Goal: Information Seeking & Learning: Learn about a topic

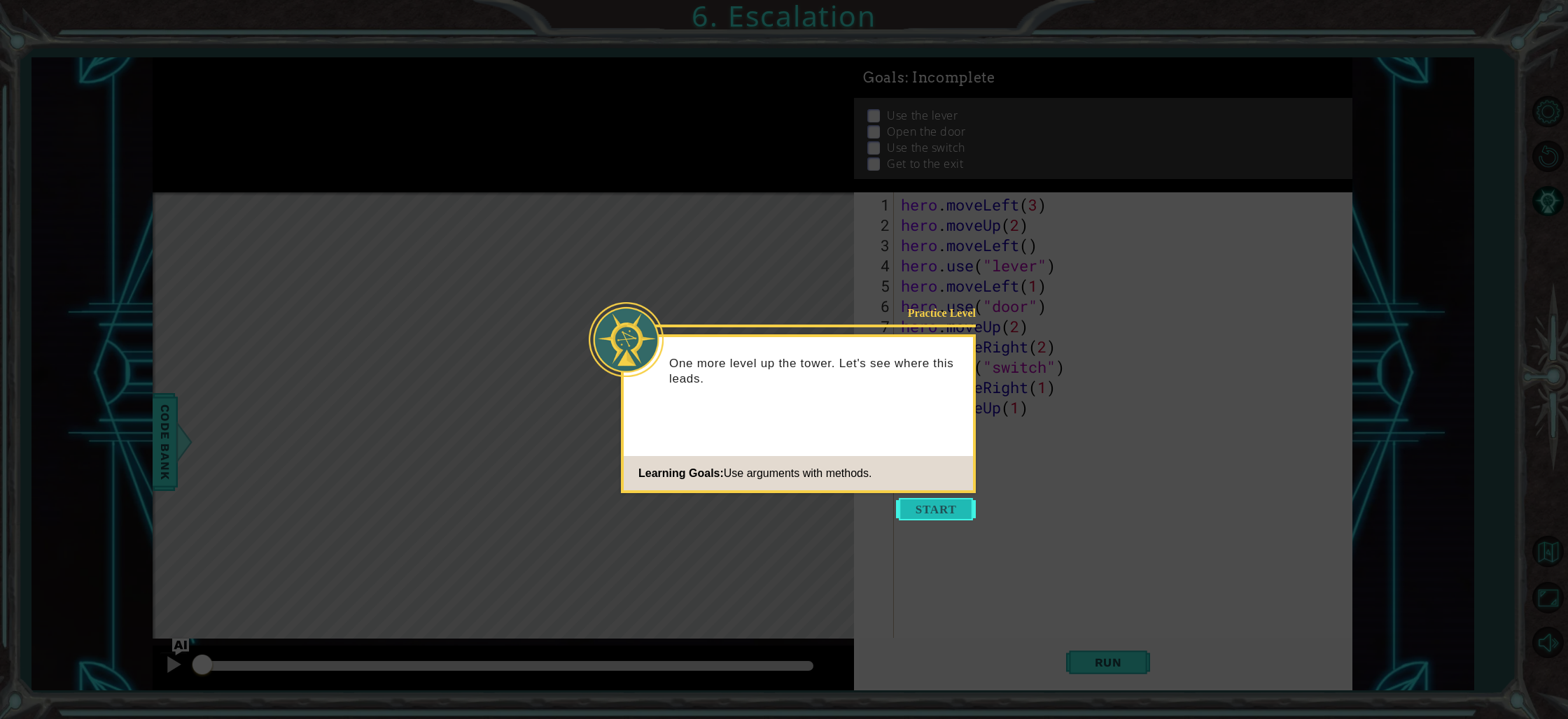
click at [921, 505] on button "Start" at bounding box center [935, 510] width 80 height 23
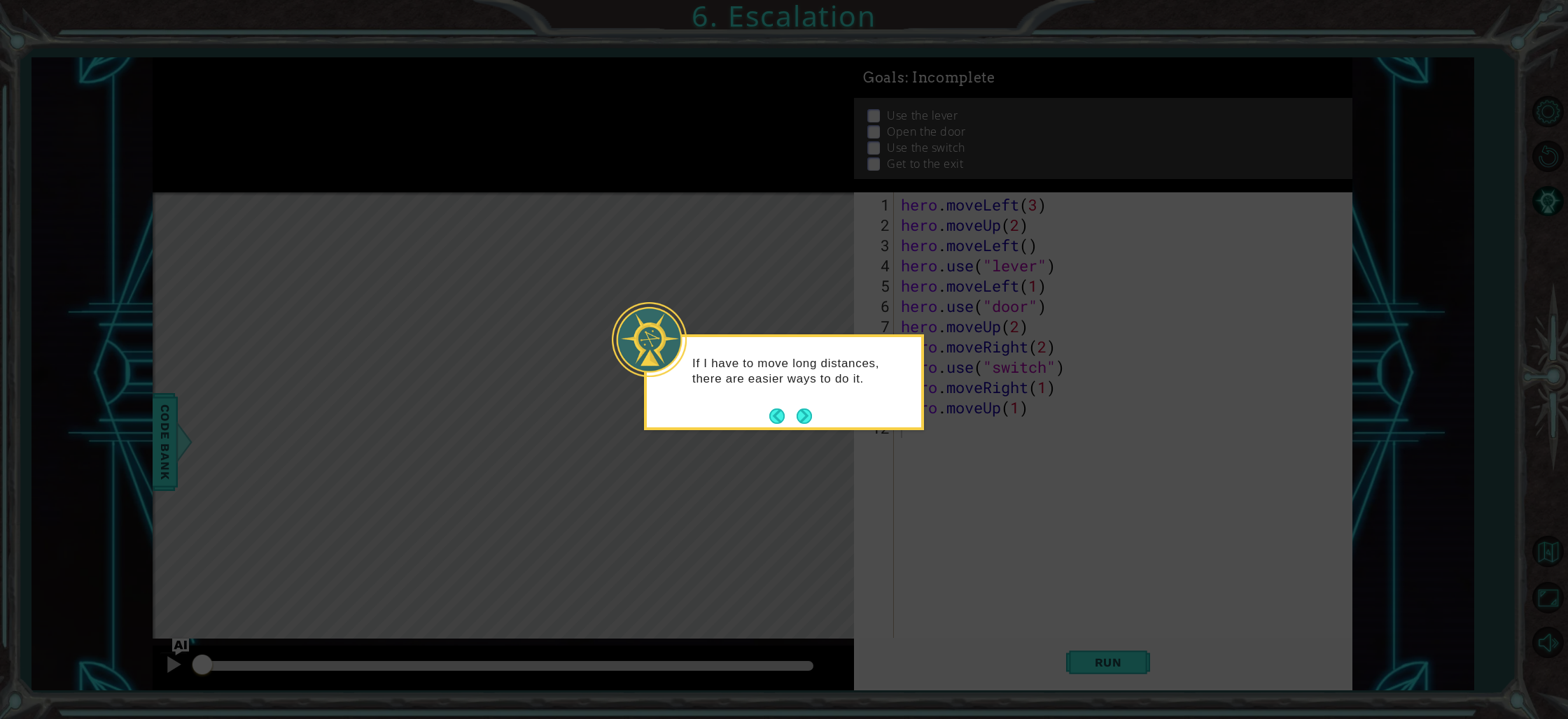
click at [808, 416] on button "Next" at bounding box center [804, 416] width 17 height 17
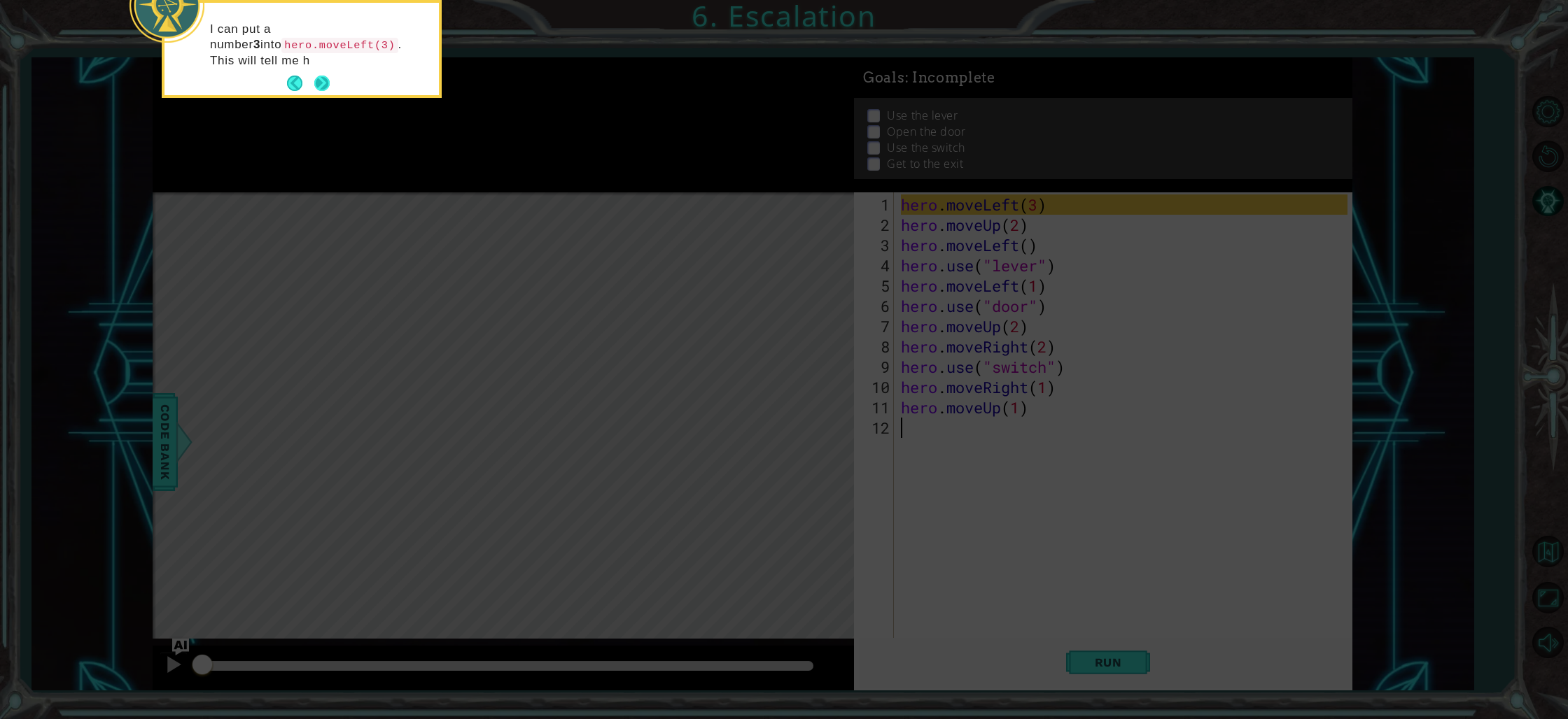
click at [321, 76] on button "Next" at bounding box center [322, 83] width 15 height 15
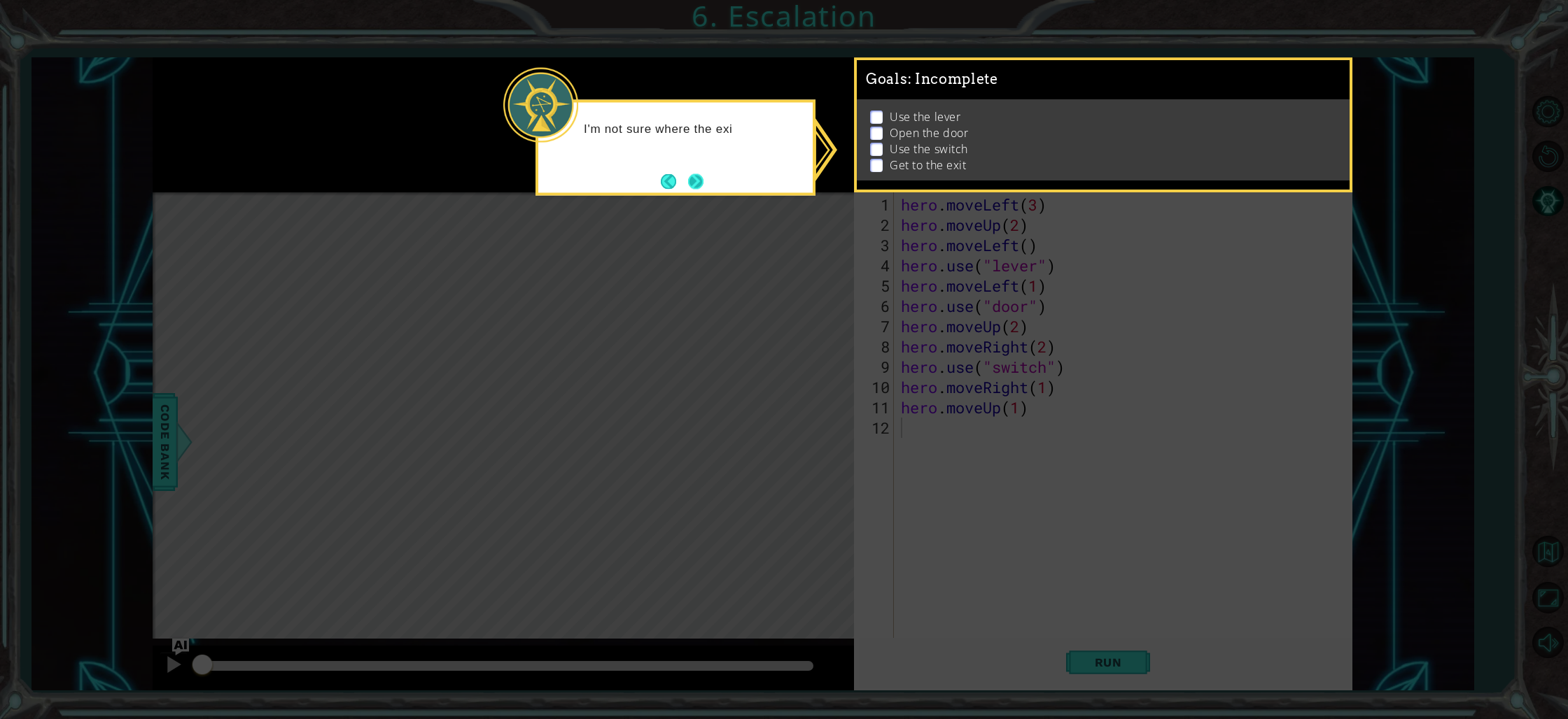
click at [704, 181] on button "Next" at bounding box center [696, 181] width 15 height 15
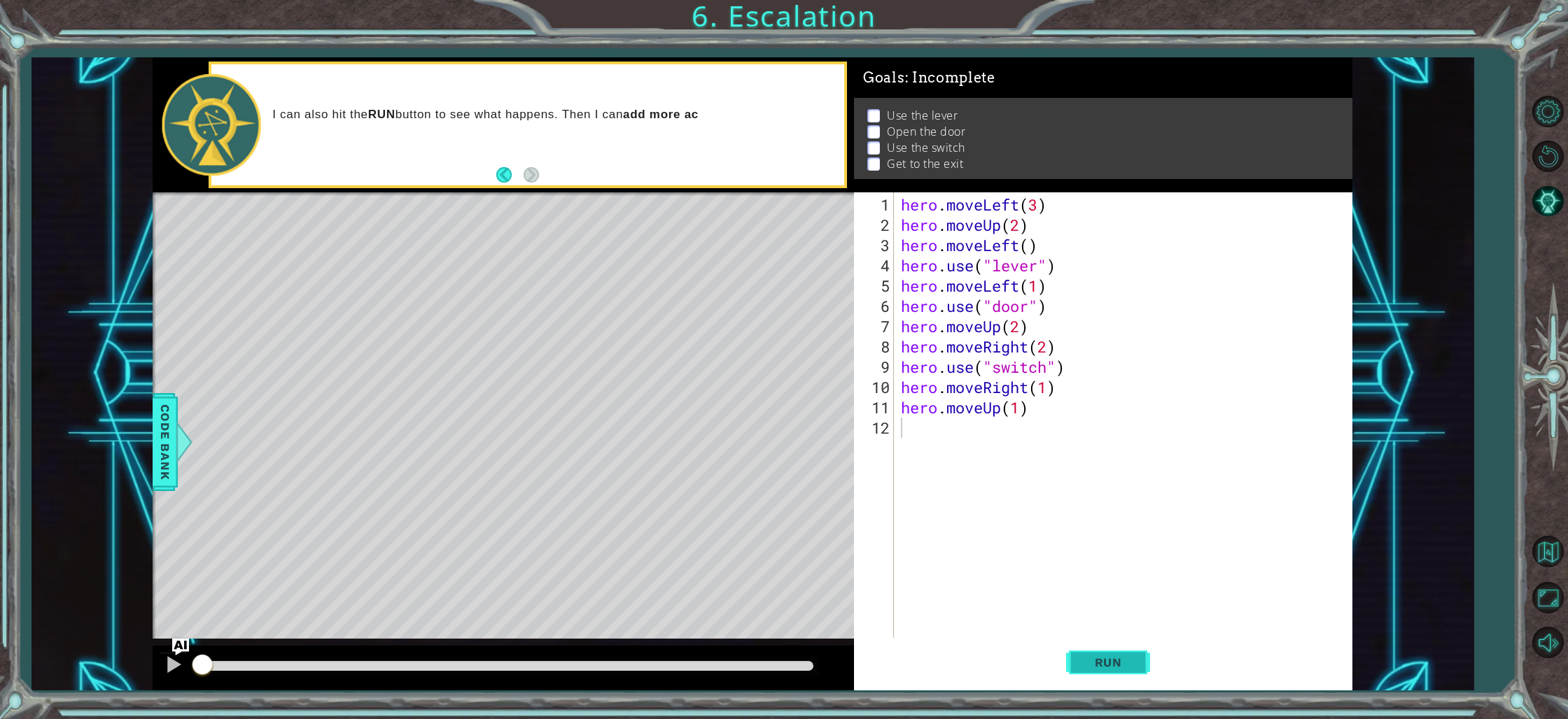
drag, startPoint x: 1118, startPoint y: 670, endPoint x: 1110, endPoint y: 664, distance: 10.0
click at [1118, 670] on button "Run" at bounding box center [1108, 662] width 84 height 49
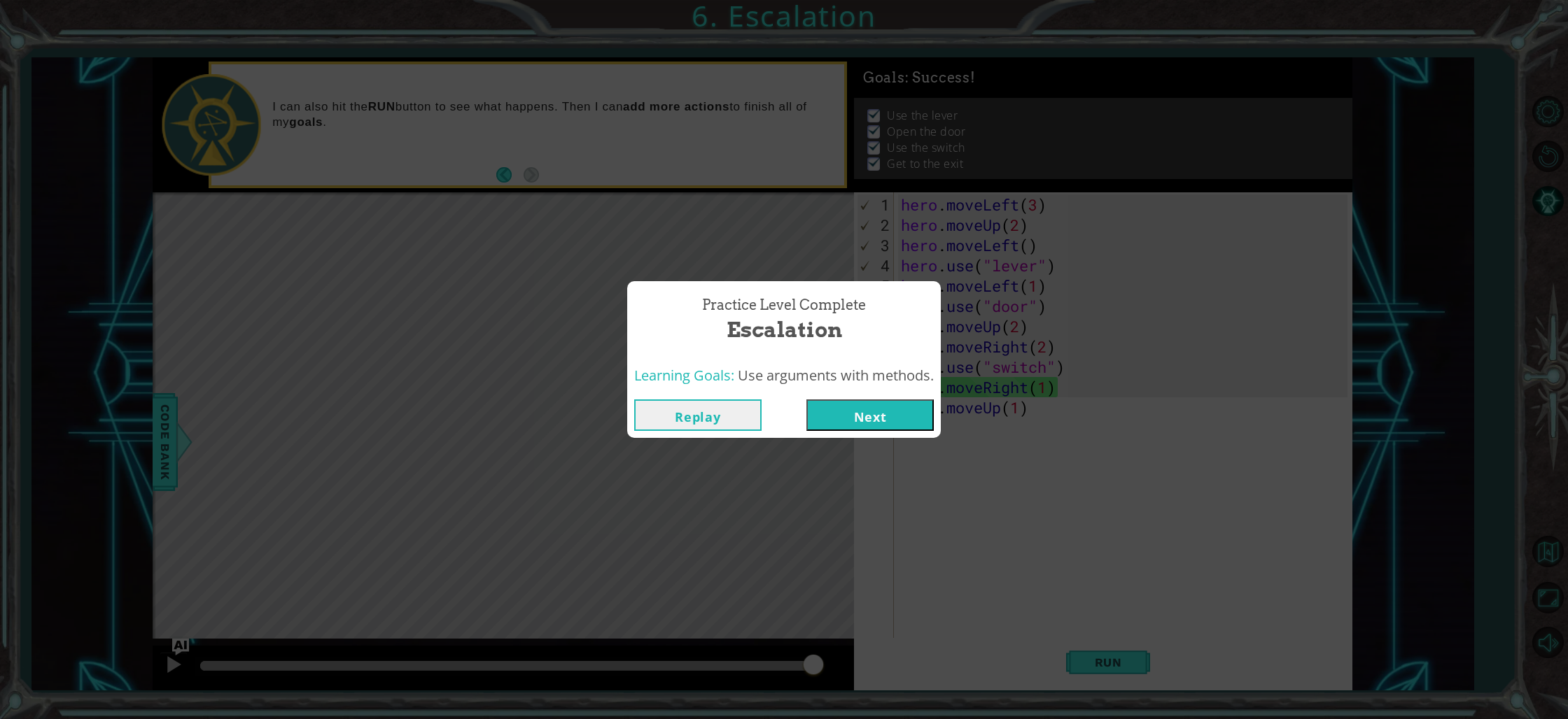
click at [893, 417] on button "Next" at bounding box center [870, 416] width 128 height 32
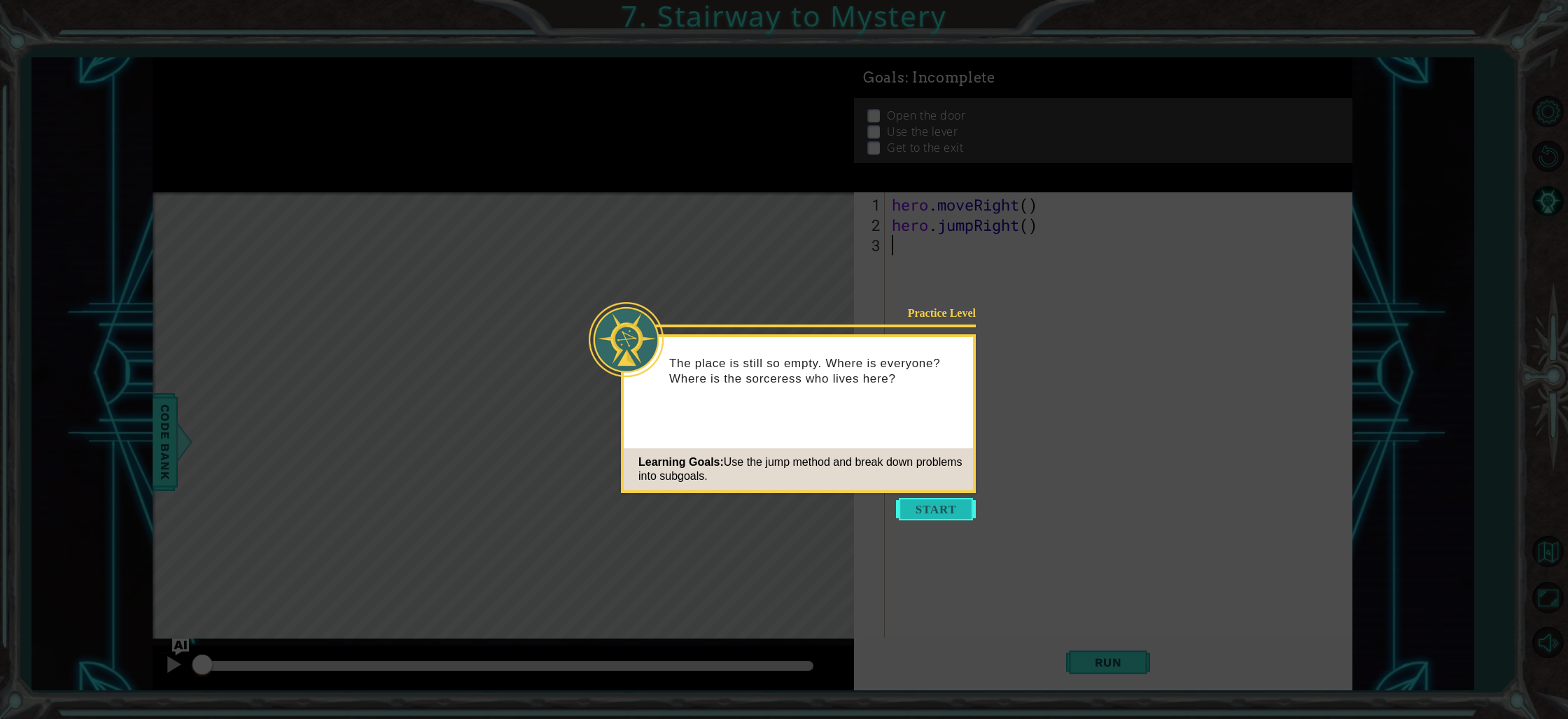
click at [949, 502] on button "Start" at bounding box center [935, 510] width 80 height 23
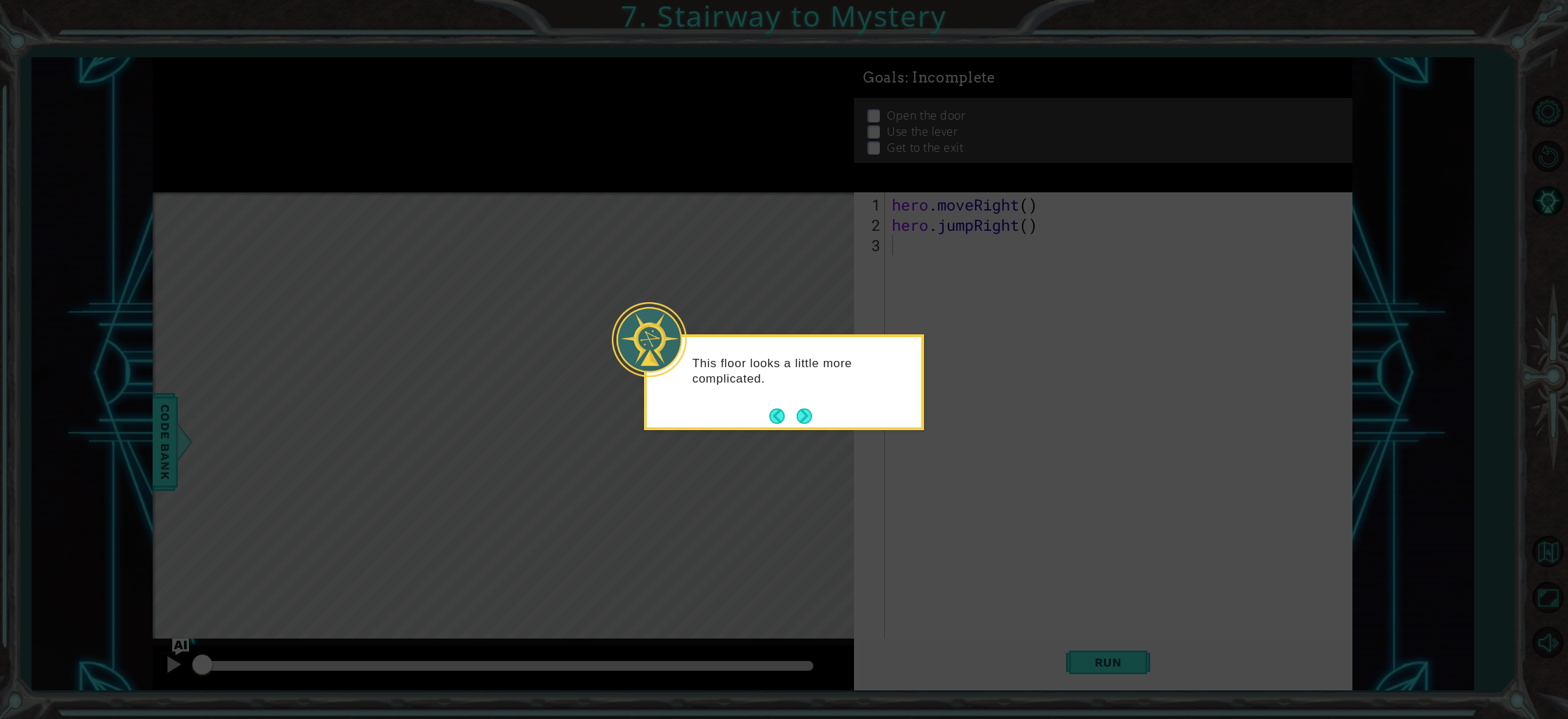
click at [801, 418] on button "Next" at bounding box center [804, 416] width 15 height 15
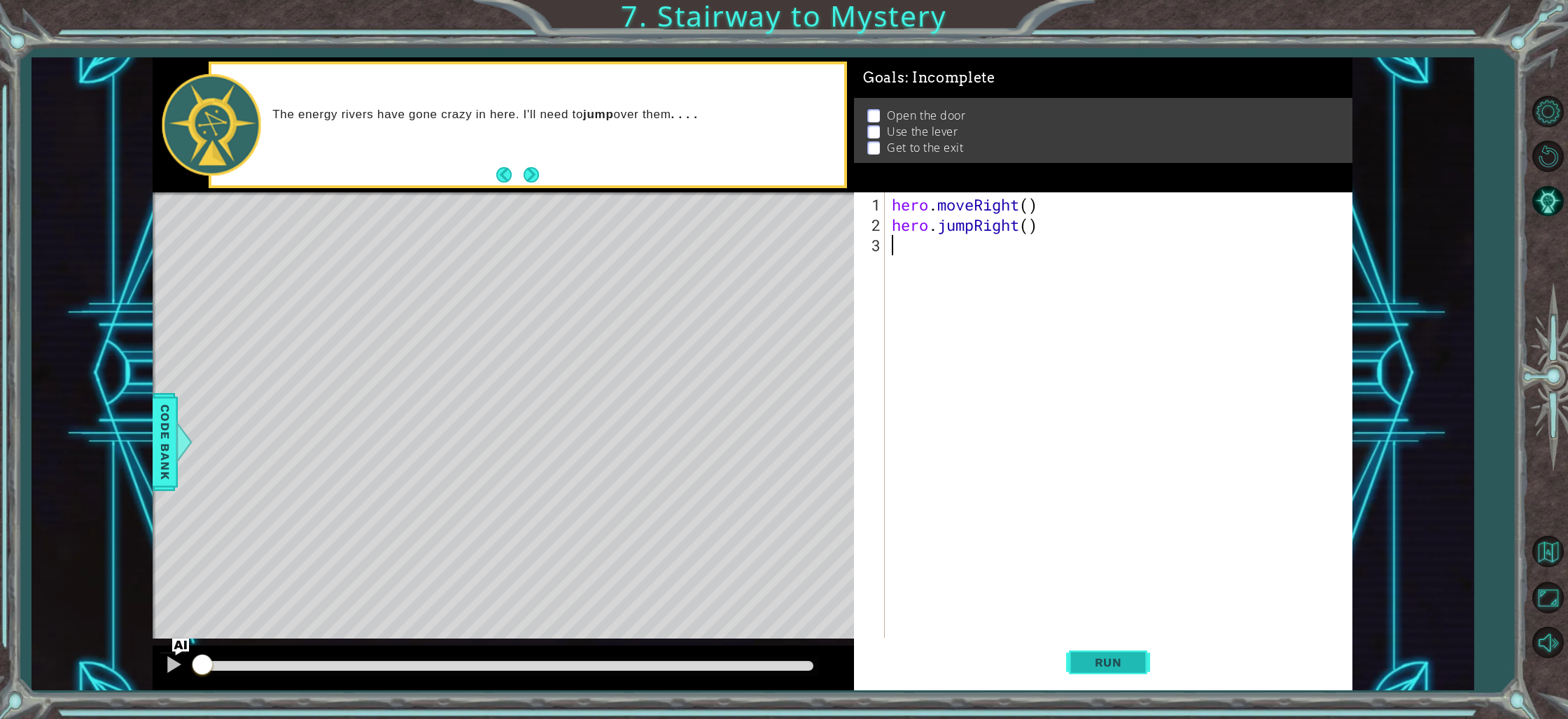
click at [1115, 664] on span "Run" at bounding box center [1108, 662] width 55 height 14
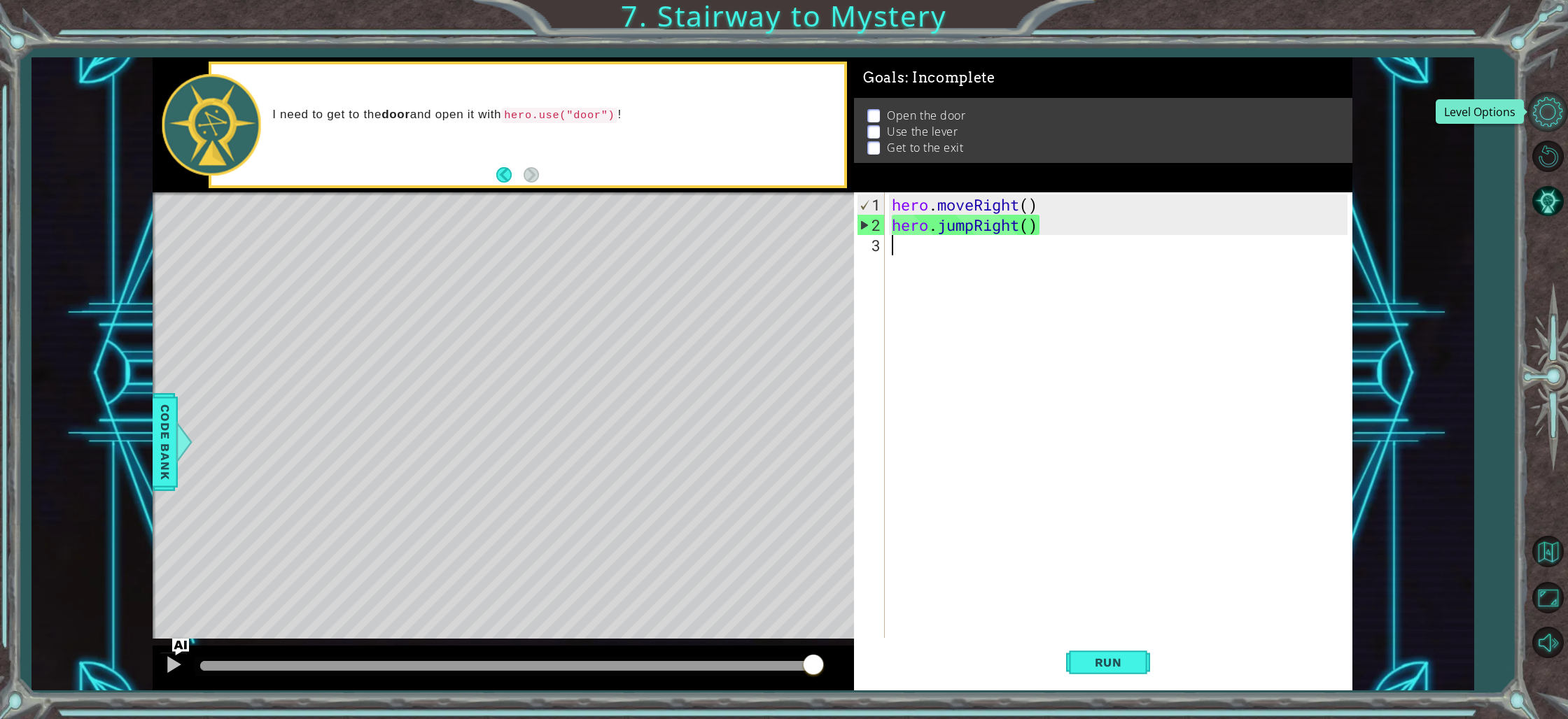
click at [1544, 114] on button "Level Options" at bounding box center [1547, 111] width 40 height 40
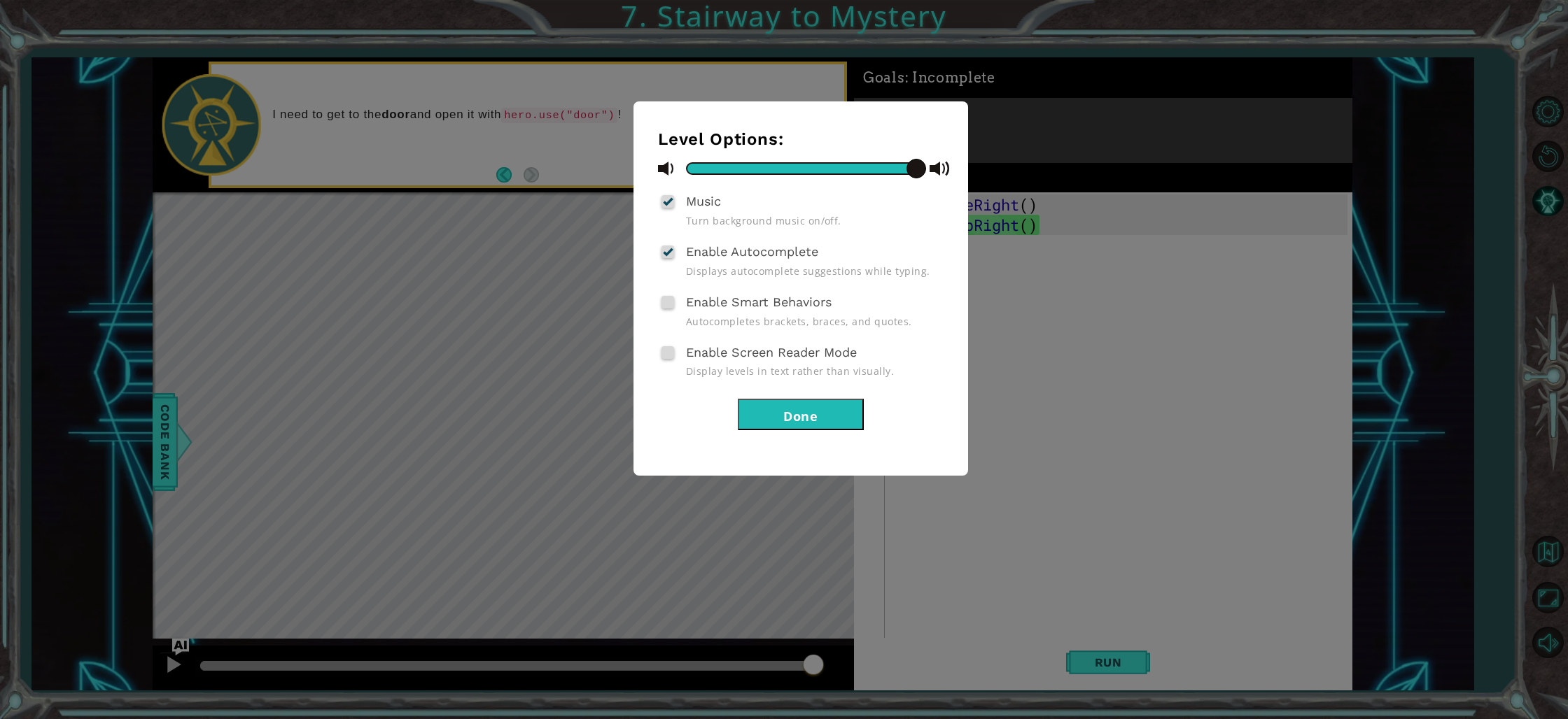
click at [787, 414] on button "Done" at bounding box center [801, 415] width 126 height 32
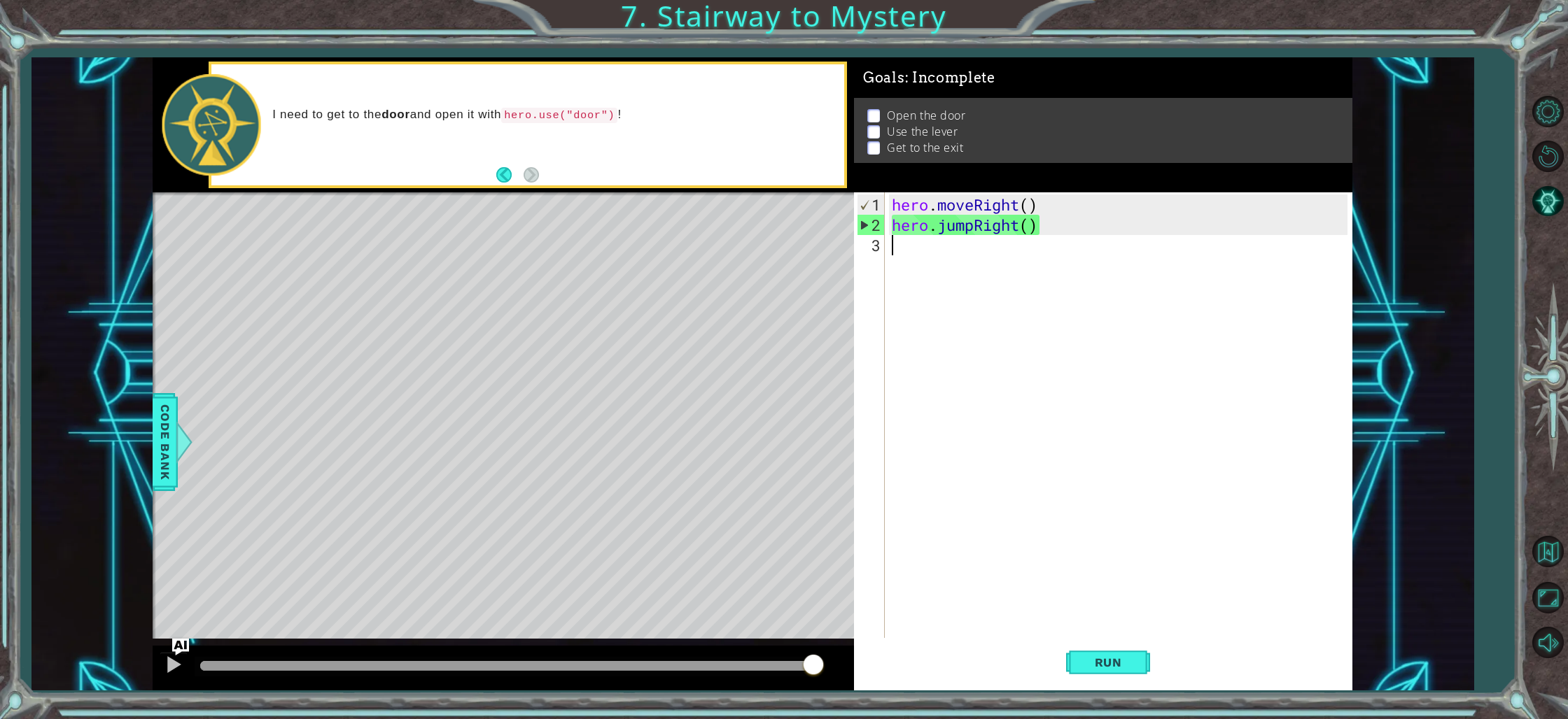
click at [934, 243] on div "hero . moveRight ( ) hero . jumpRight ( )" at bounding box center [1121, 438] width 465 height 487
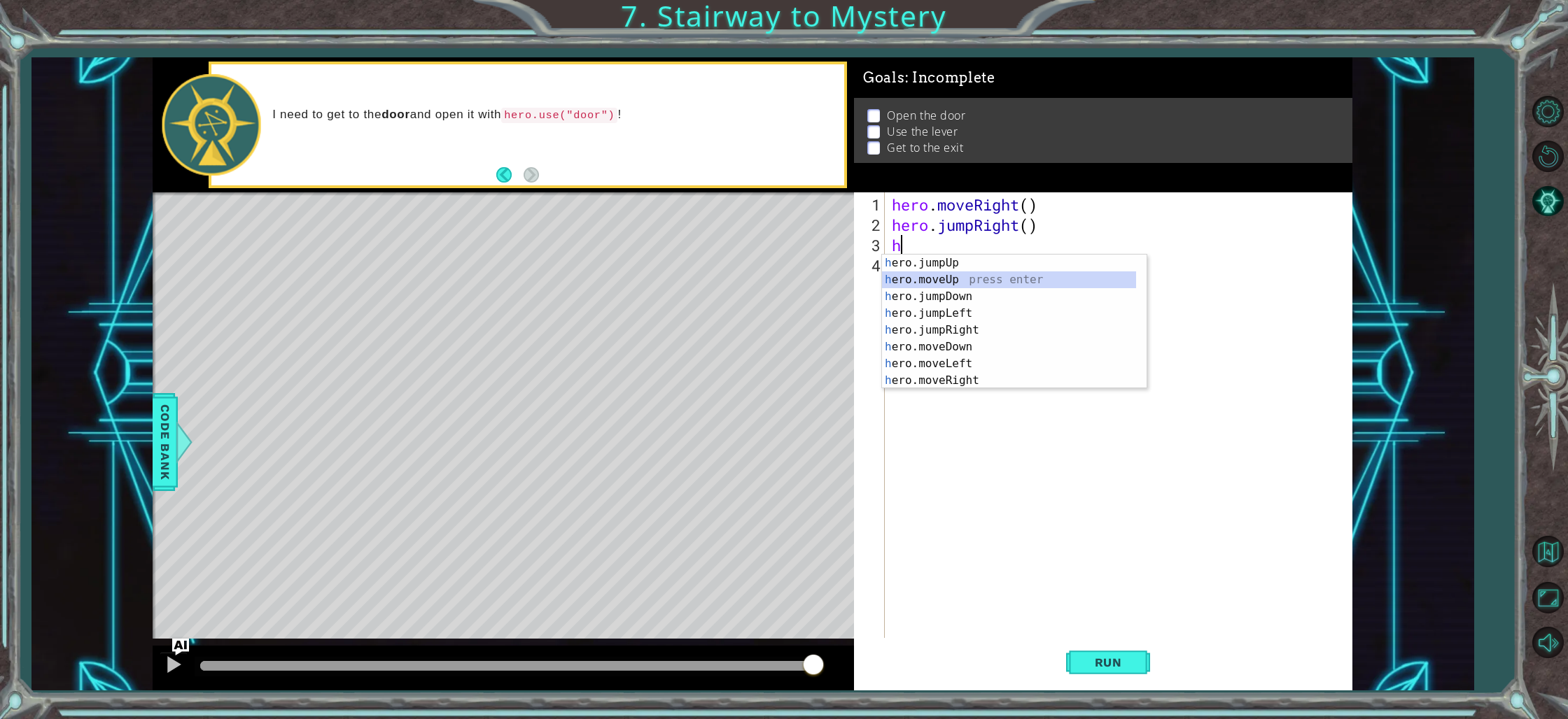
click at [953, 281] on div "h ero.jumpUp press enter h ero.moveUp press enter h ero.jumpDown press enter h …" at bounding box center [1009, 338] width 254 height 168
type textarea "hero.moveUp(1)"
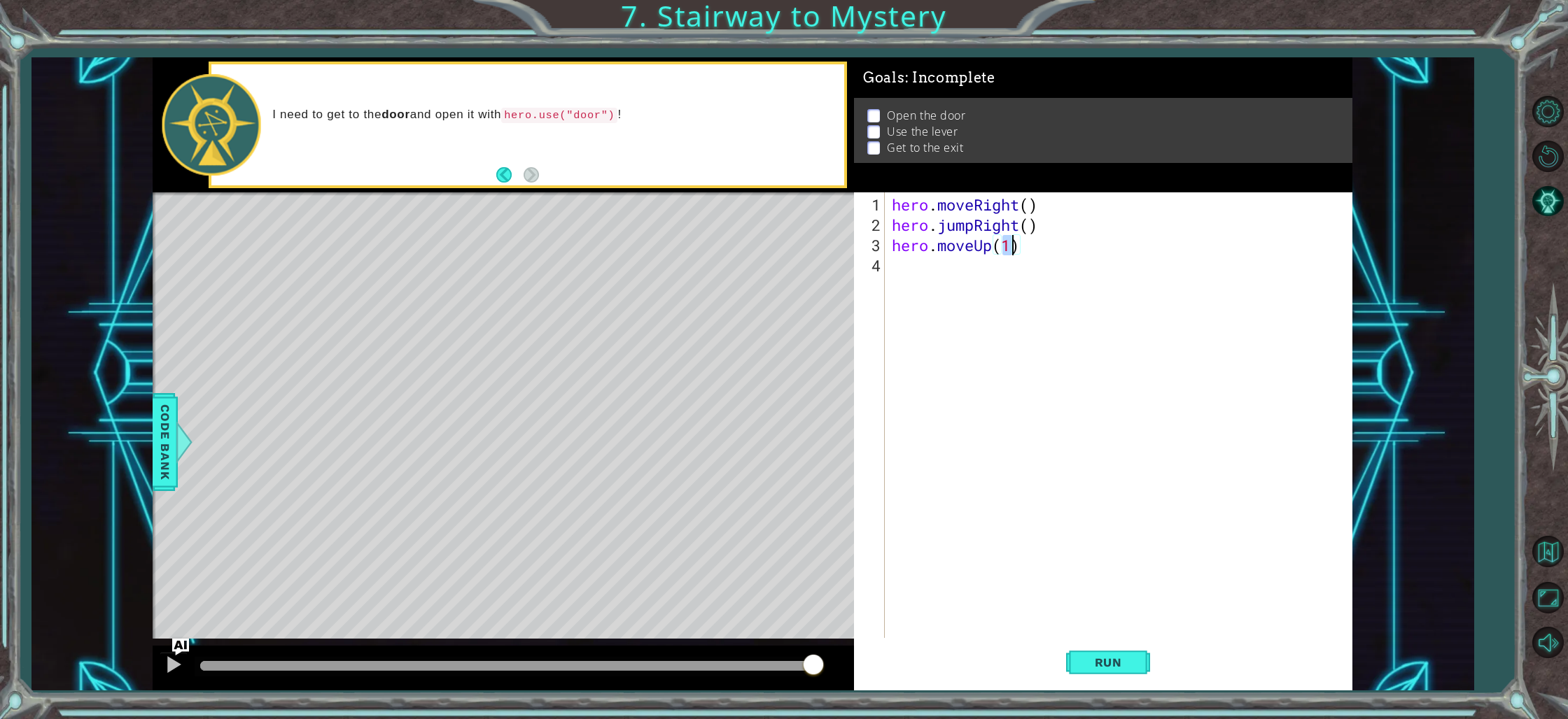
click at [939, 277] on div "hero . moveRight ( ) hero . jumpRight ( ) hero . moveUp ( 1 )" at bounding box center [1121, 438] width 465 height 487
type textarea "h"
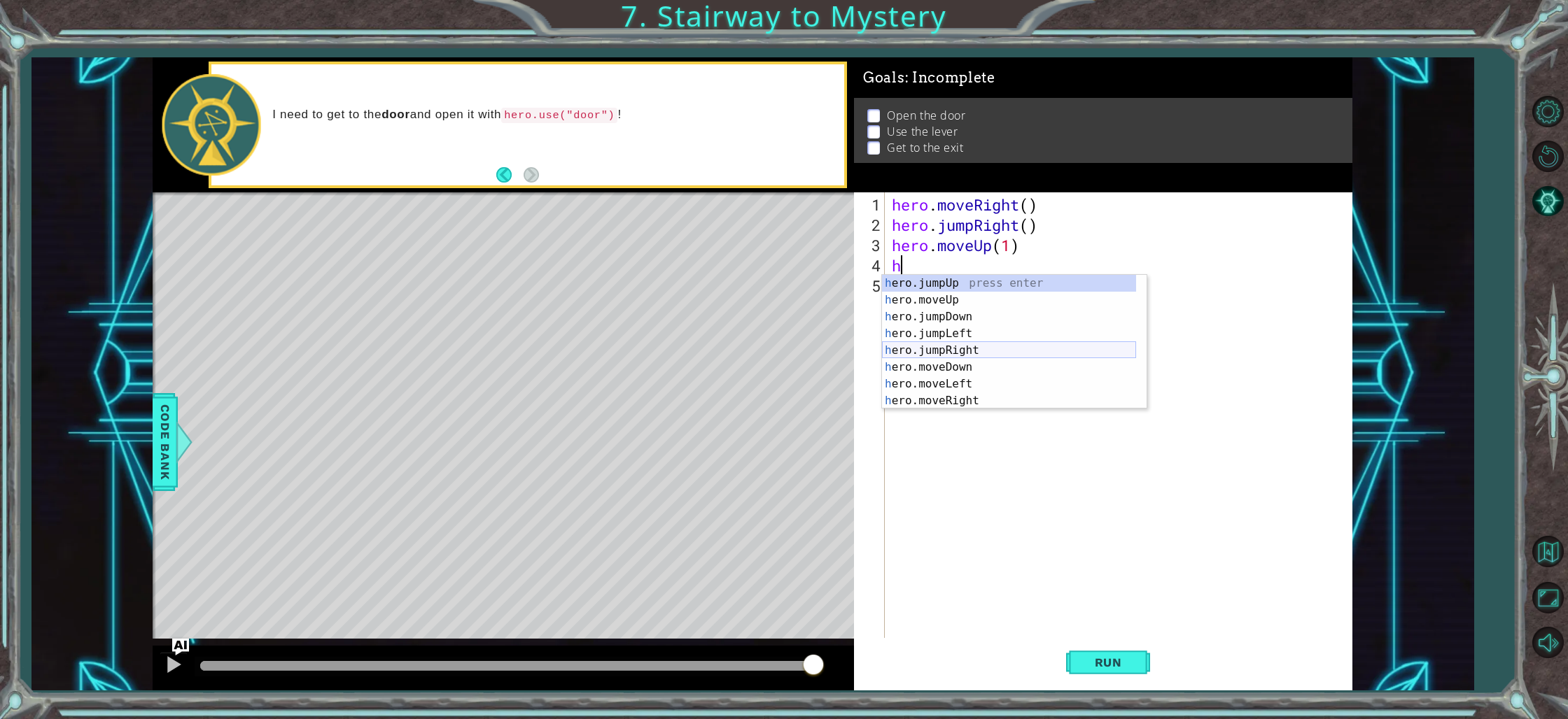
click at [959, 353] on div "h ero.jumpUp press enter h ero.moveUp press enter h ero.jumpDown press enter h …" at bounding box center [1009, 358] width 254 height 168
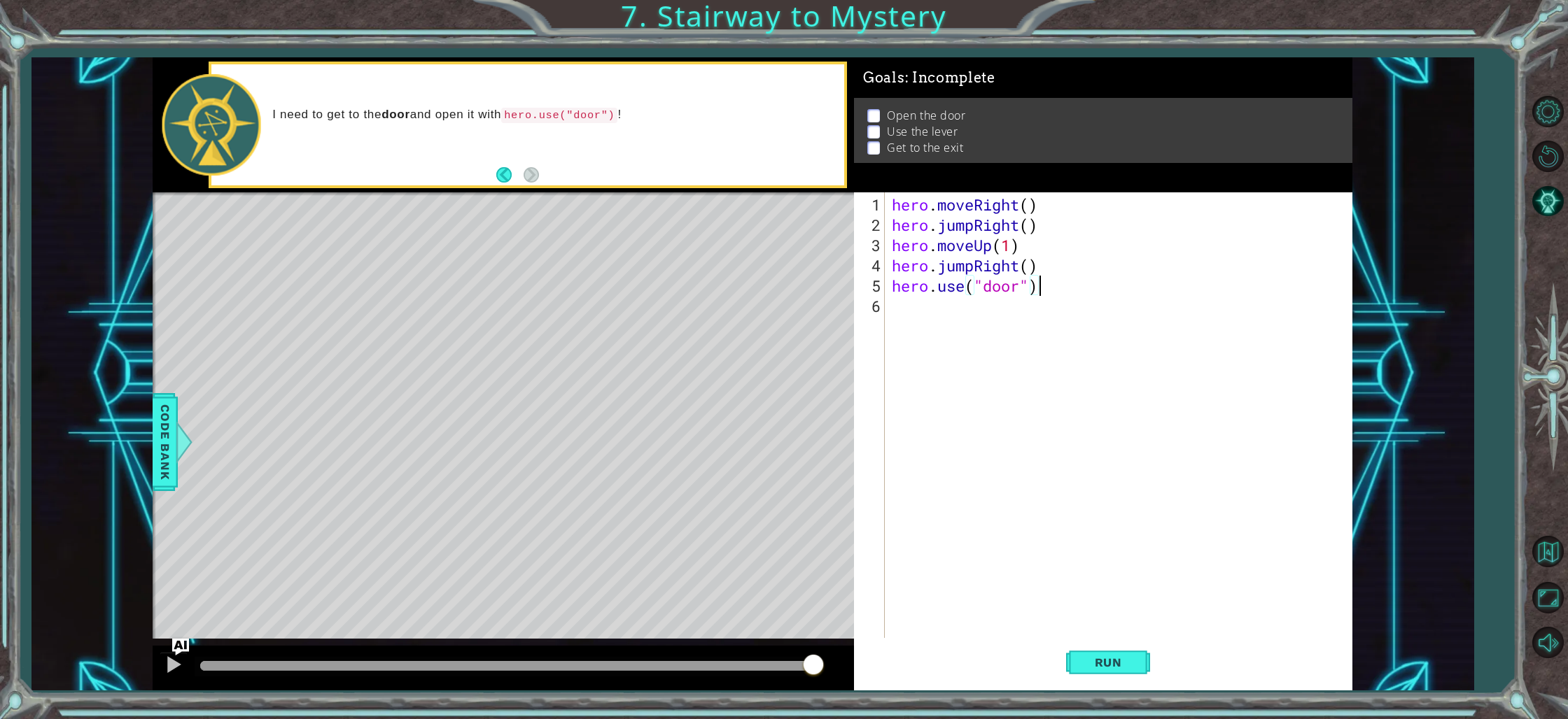
scroll to position [0, 5]
drag, startPoint x: 1130, startPoint y: 656, endPoint x: 1130, endPoint y: 642, distance: 14.0
click at [1132, 648] on button "Run" at bounding box center [1108, 662] width 84 height 49
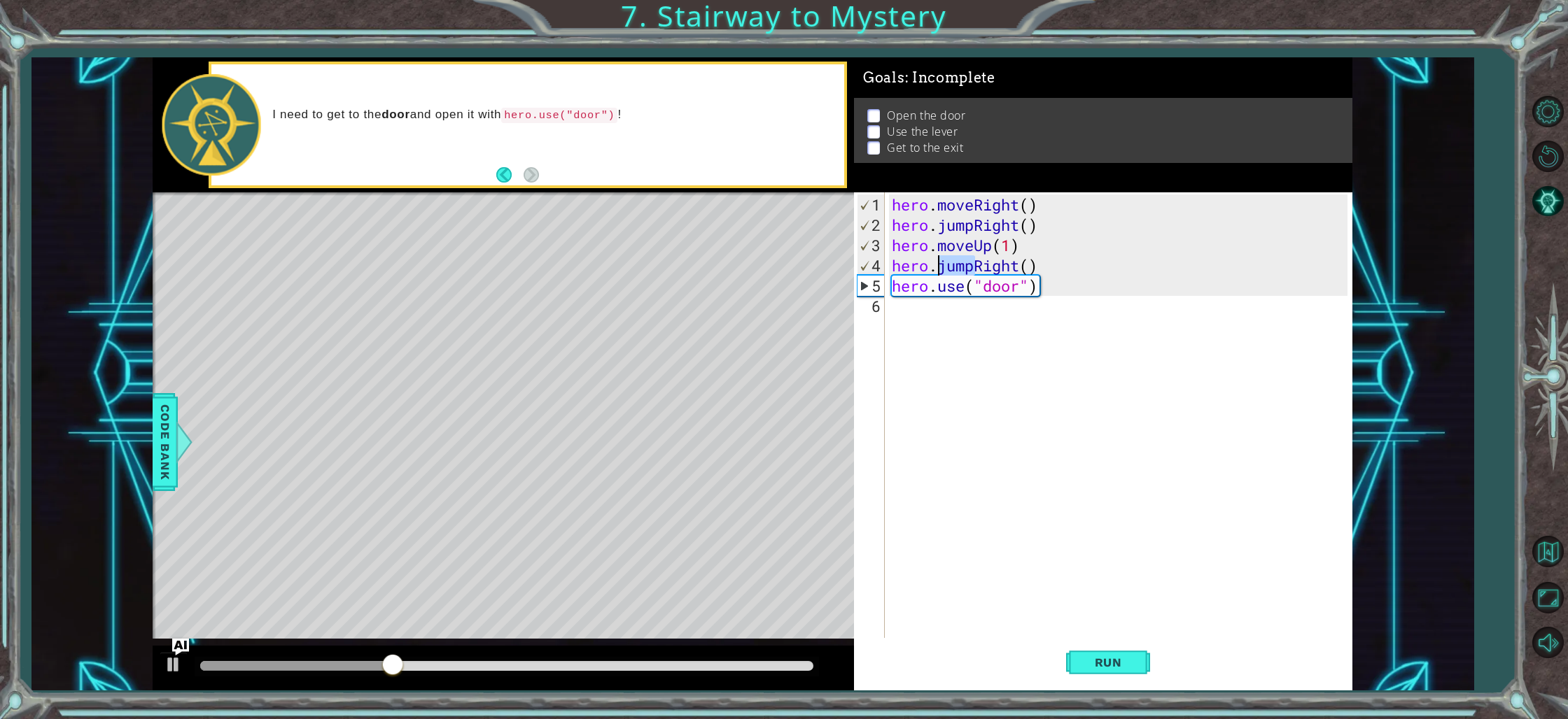
drag, startPoint x: 977, startPoint y: 266, endPoint x: 939, endPoint y: 261, distance: 38.3
click at [939, 261] on div "hero . moveRight ( ) hero . jumpRight ( ) hero . moveUp ( 1 ) hero . jumpRight …" at bounding box center [1121, 438] width 465 height 487
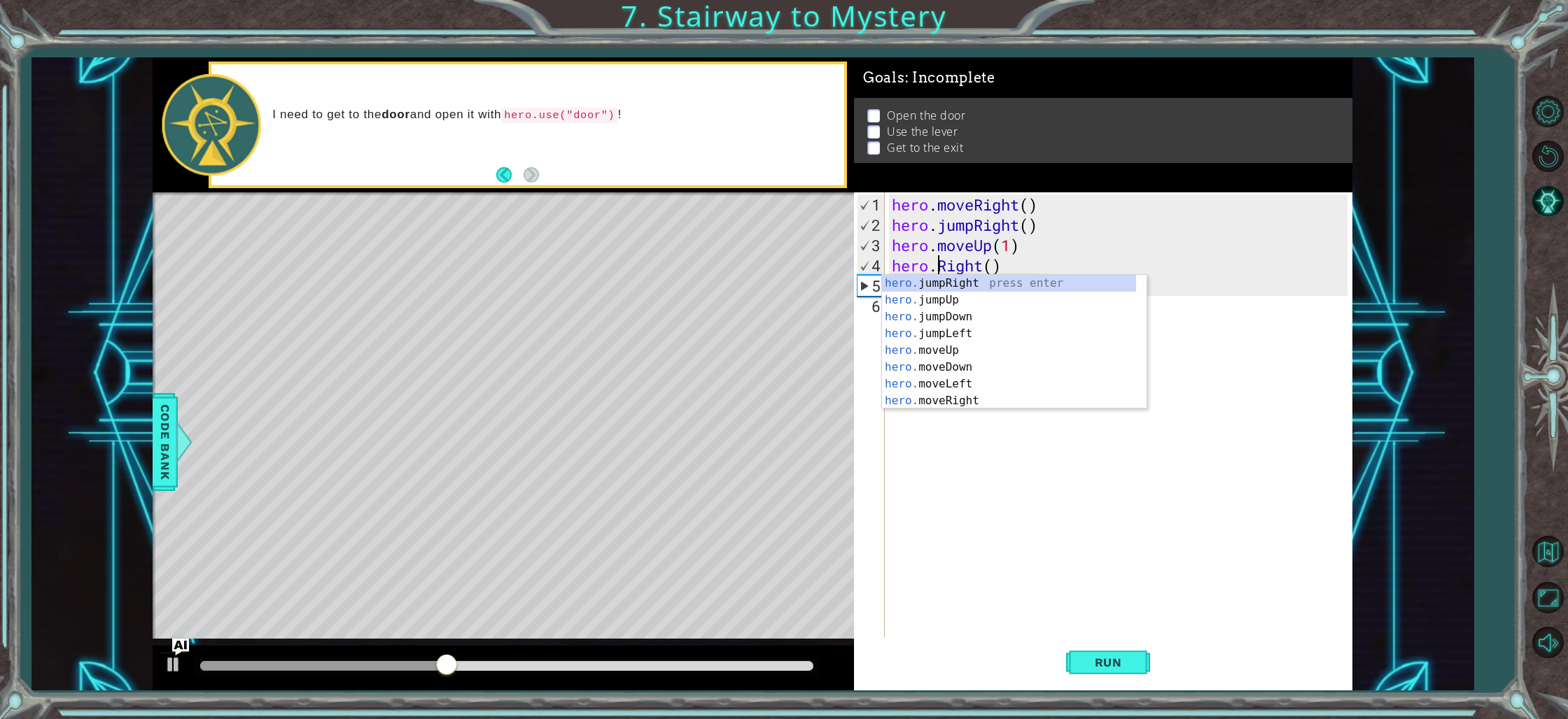
scroll to position [0, 5]
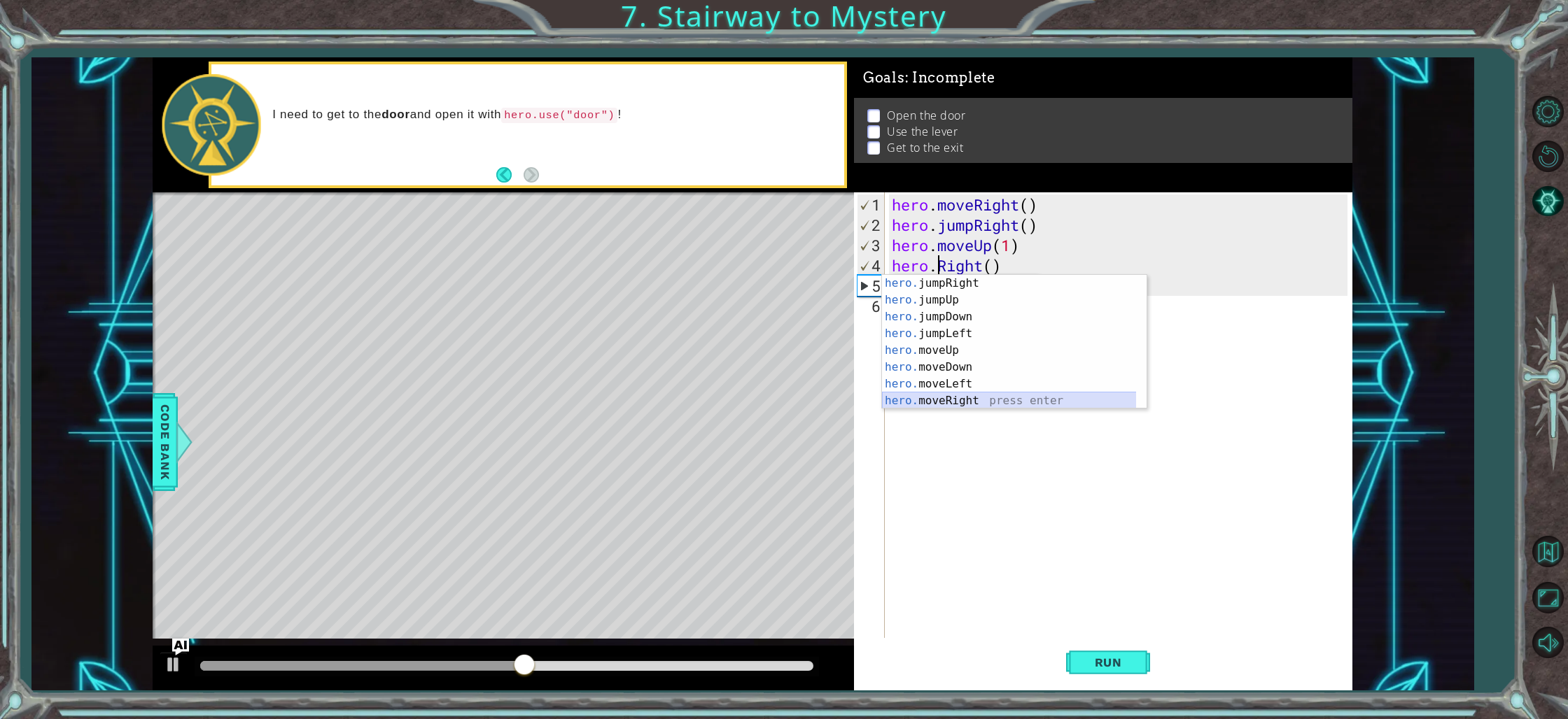
click at [956, 401] on div "hero. jumpRight press enter hero. jumpUp press enter hero. jumpDown press enter…" at bounding box center [1014, 358] width 265 height 168
type textarea "hero.moveRight(1)"
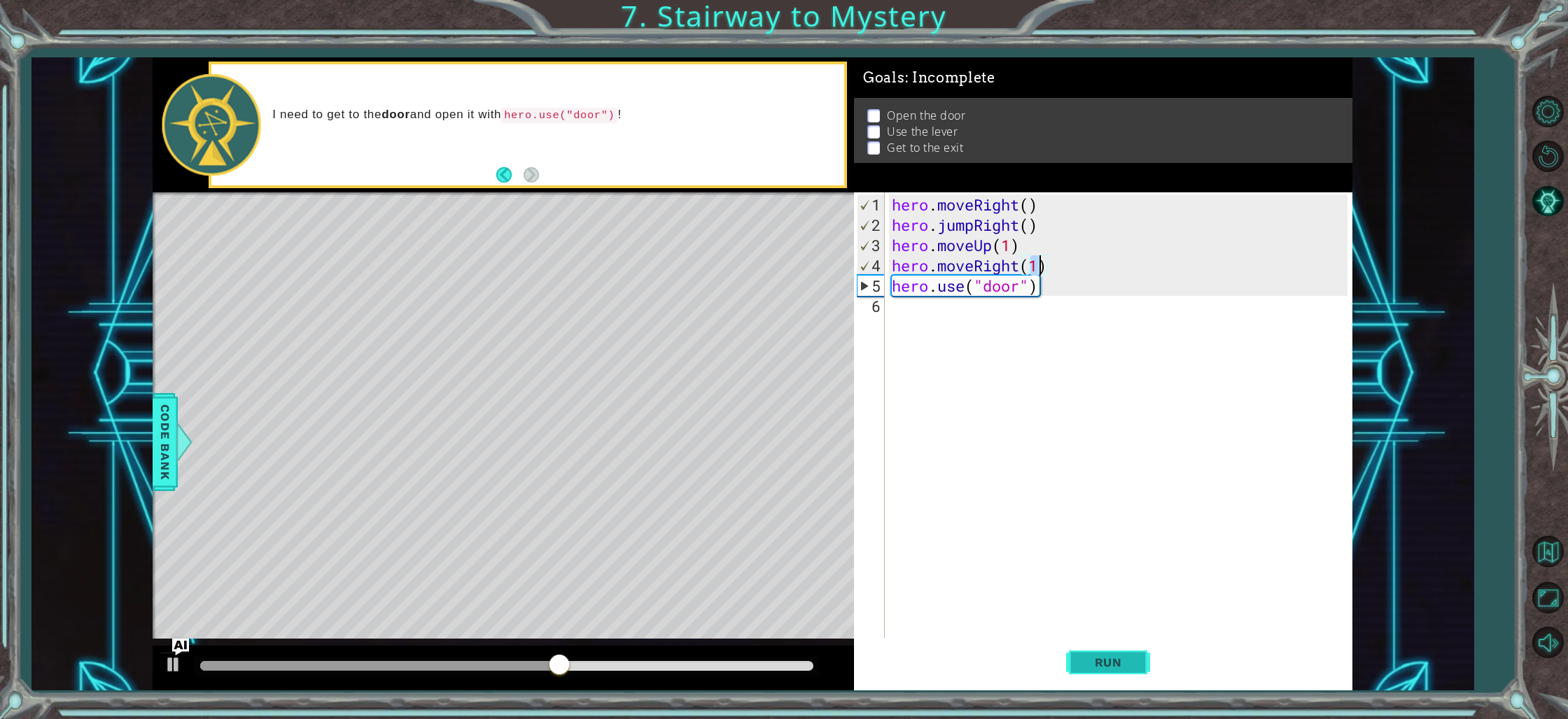
click at [1111, 661] on span "Run" at bounding box center [1108, 662] width 55 height 14
click at [963, 312] on div "hero . moveRight ( ) hero . jumpRight ( ) hero . moveUp ( 1 ) hero . moveRight …" at bounding box center [1121, 438] width 465 height 487
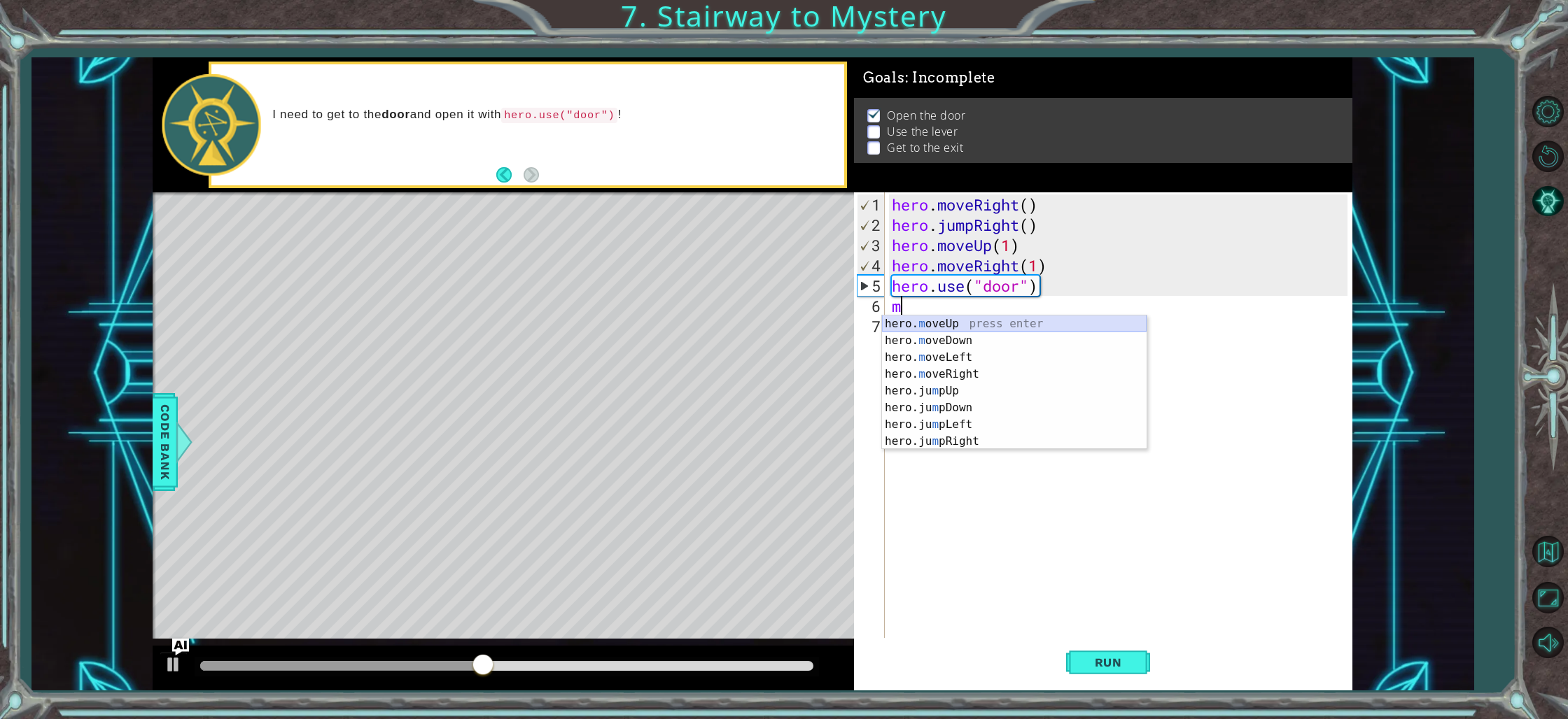
click at [1005, 321] on div "hero. m oveUp press enter hero. m oveDown press enter hero. m oveLeft press ent…" at bounding box center [1014, 399] width 265 height 168
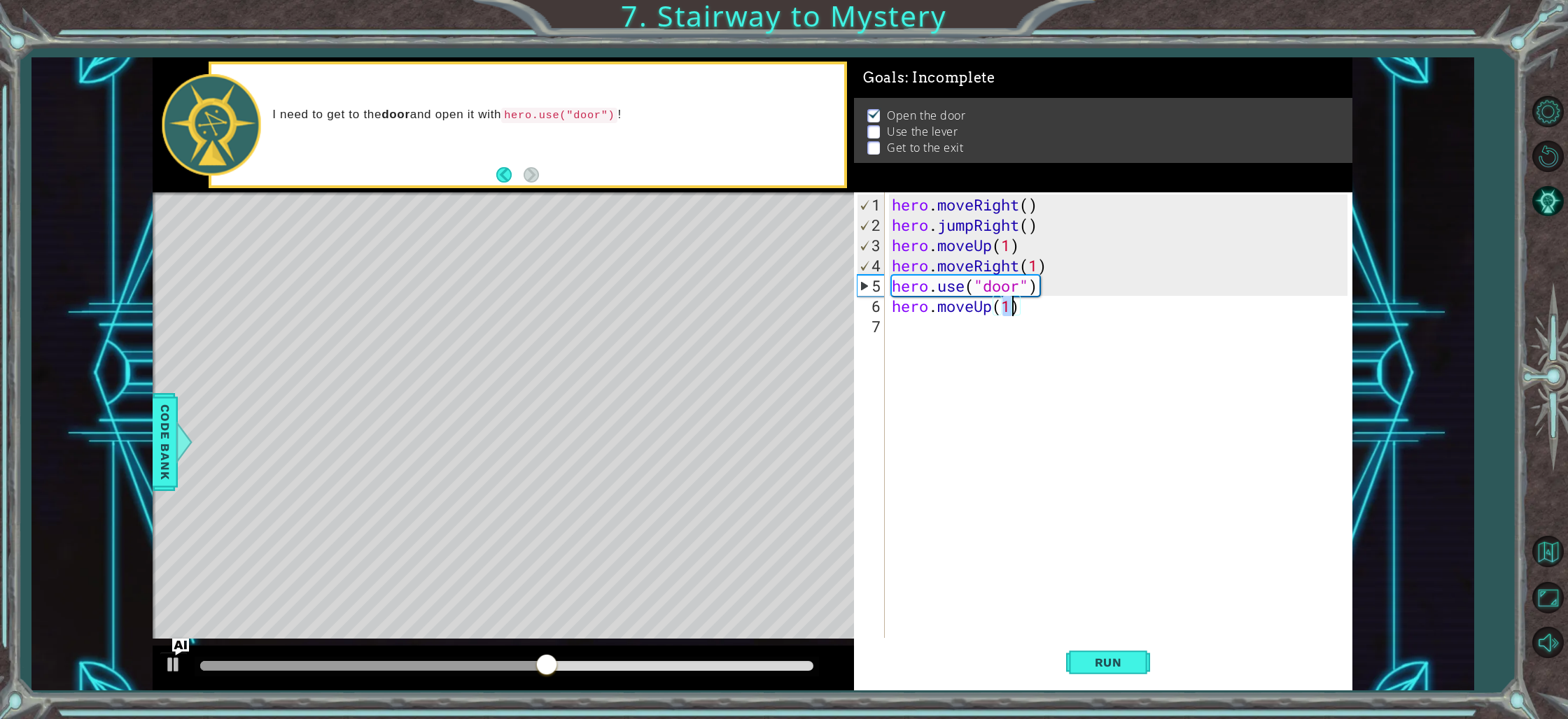
type textarea "hero.moveUp(2)"
click at [956, 338] on div "hero . moveRight ( ) hero . jumpRight ( ) hero . moveUp ( 1 ) hero . moveRight …" at bounding box center [1121, 438] width 465 height 487
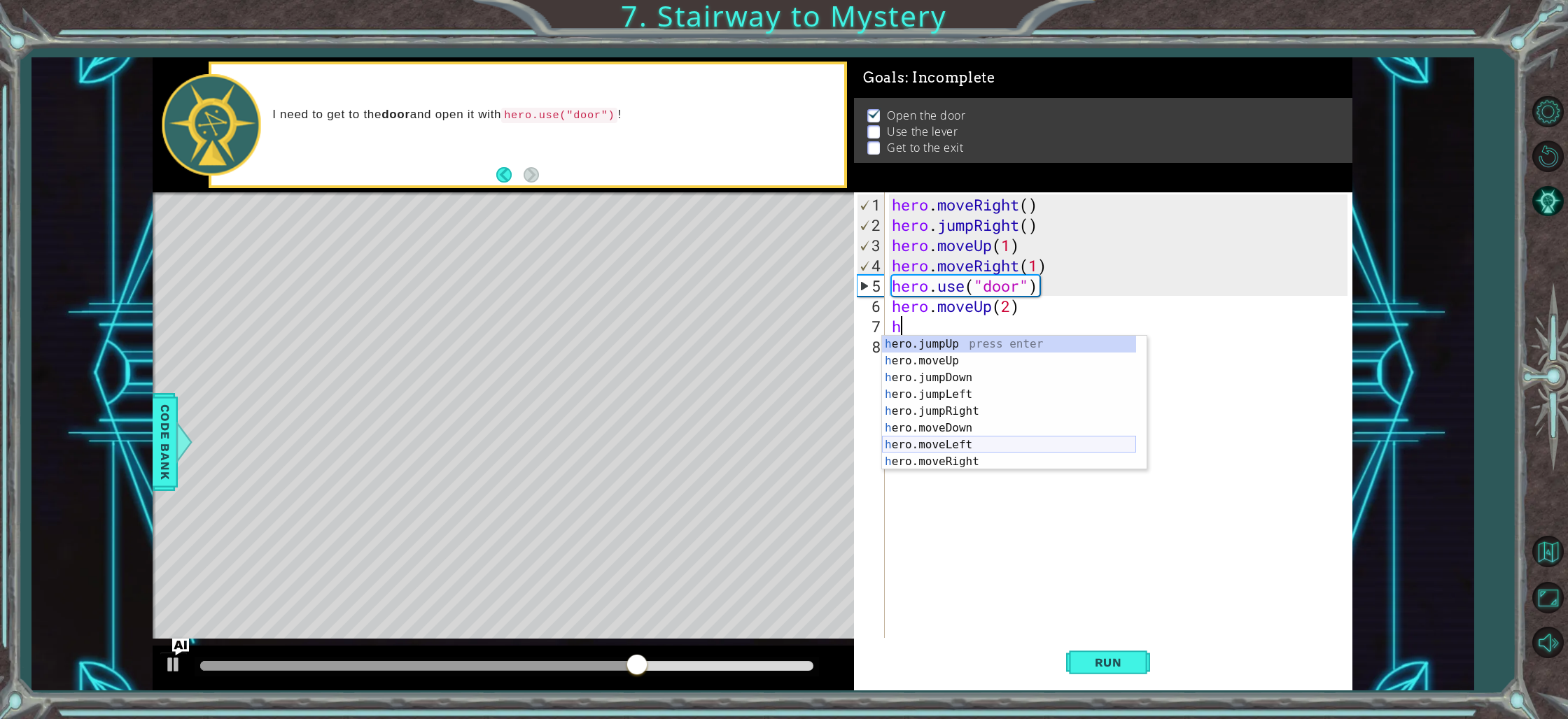
click at [968, 440] on div "h ero.jumpUp press enter h ero.moveUp press enter h ero.jumpDown press enter h …" at bounding box center [1009, 419] width 254 height 168
type textarea "hero.moveLeft(1)"
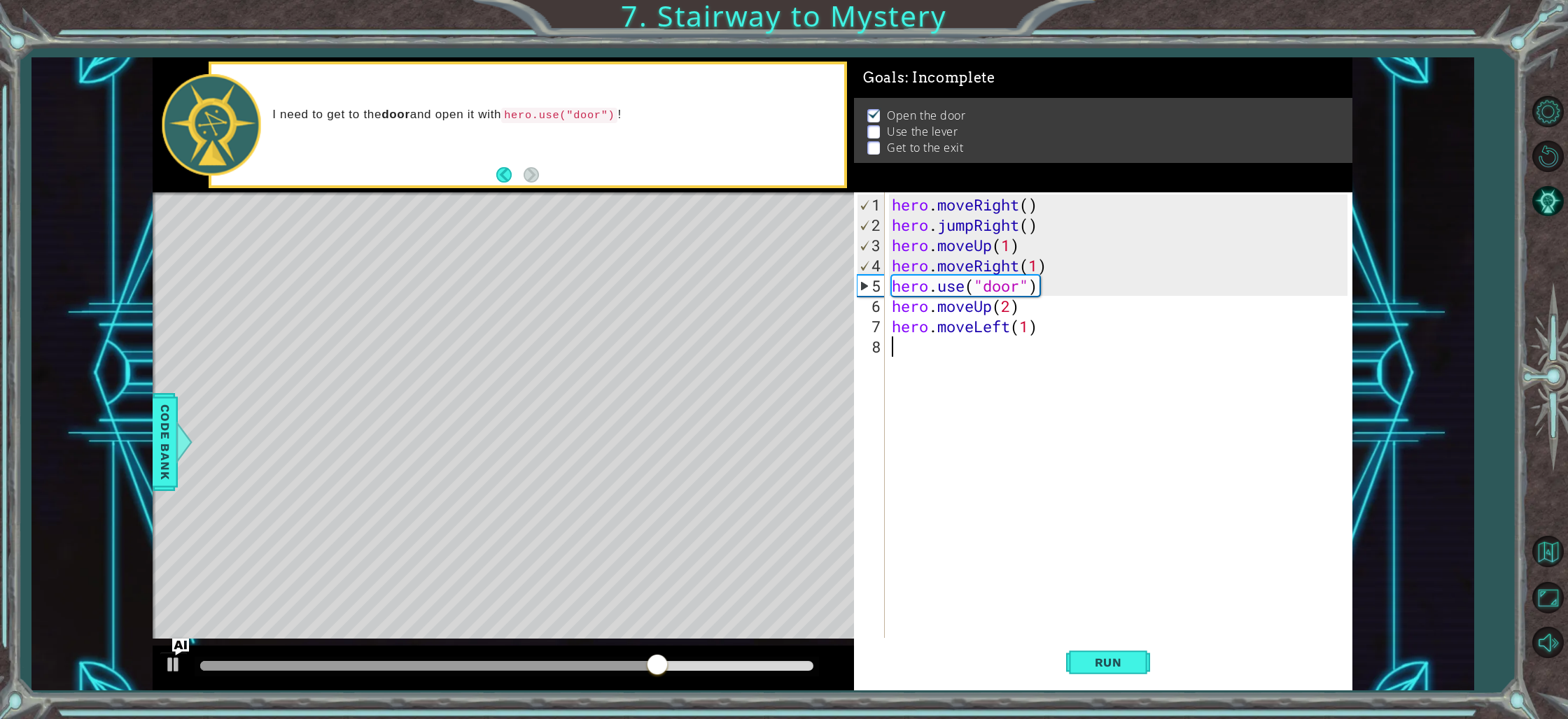
click at [924, 369] on div "hero . moveRight ( ) hero . jumpRight ( ) hero . moveUp ( 1 ) hero . moveRight …" at bounding box center [1121, 438] width 465 height 487
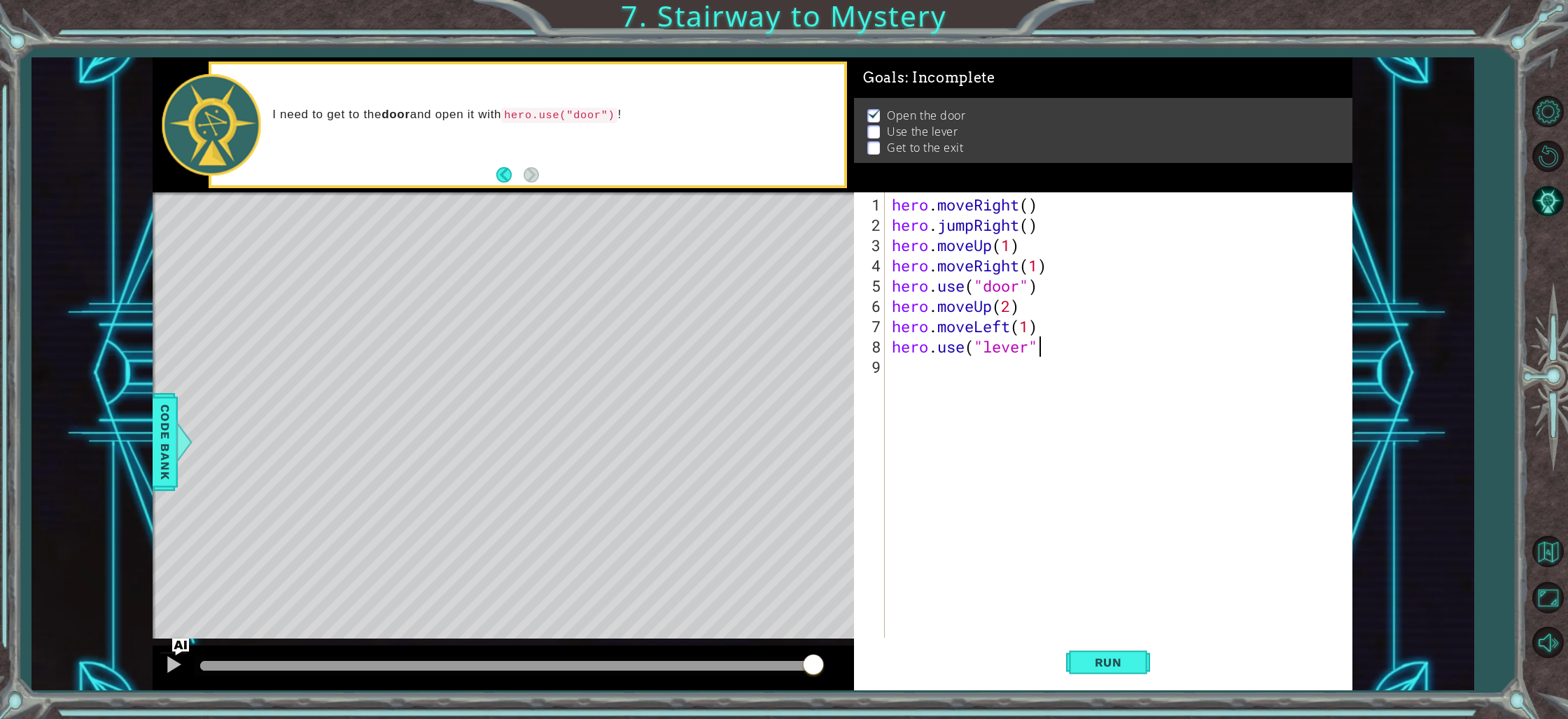
scroll to position [0, 6]
type textarea "hero.use("lever")"
click at [1114, 663] on span "Run" at bounding box center [1108, 662] width 55 height 14
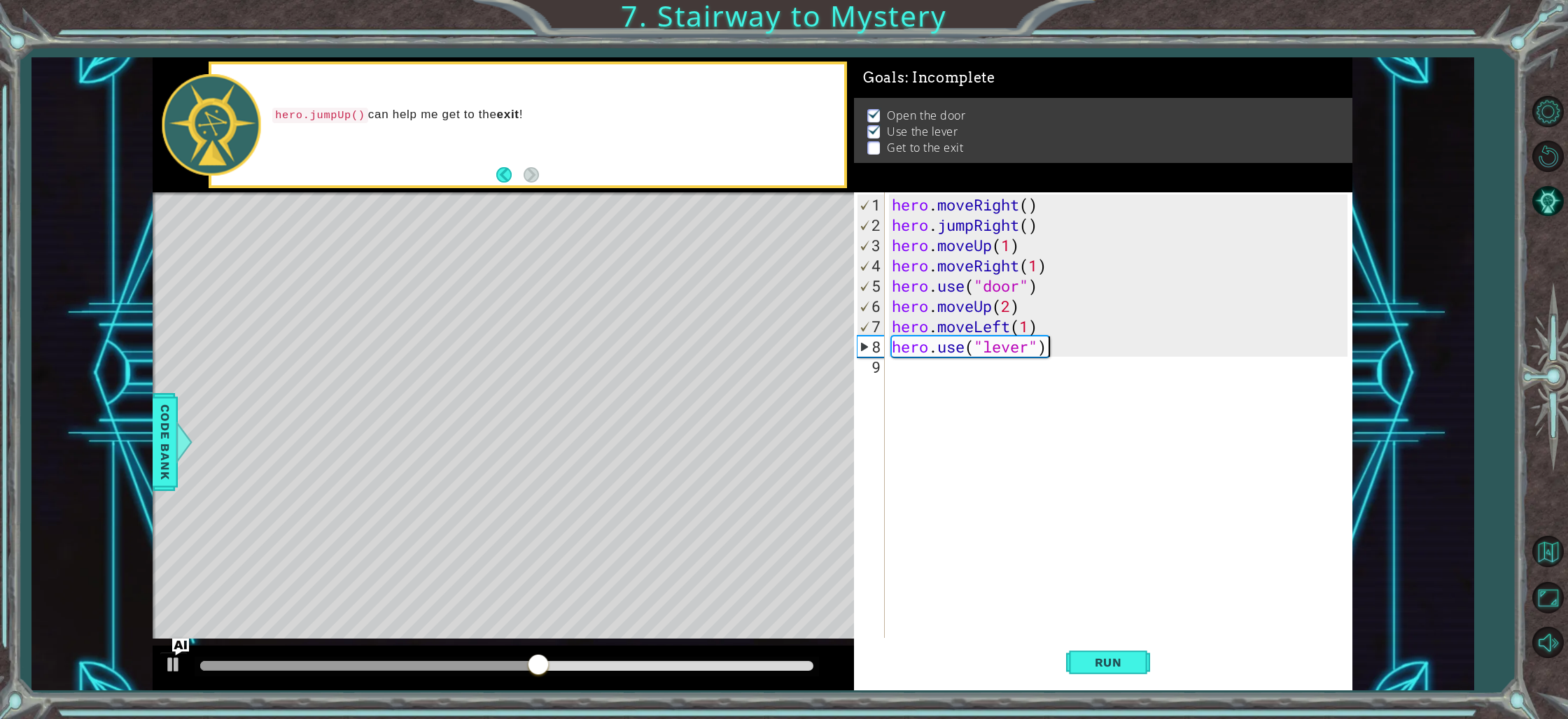
click at [913, 367] on div "hero . moveRight ( ) hero . jumpRight ( ) hero . moveUp ( 1 ) hero . moveRight …" at bounding box center [1121, 438] width 465 height 487
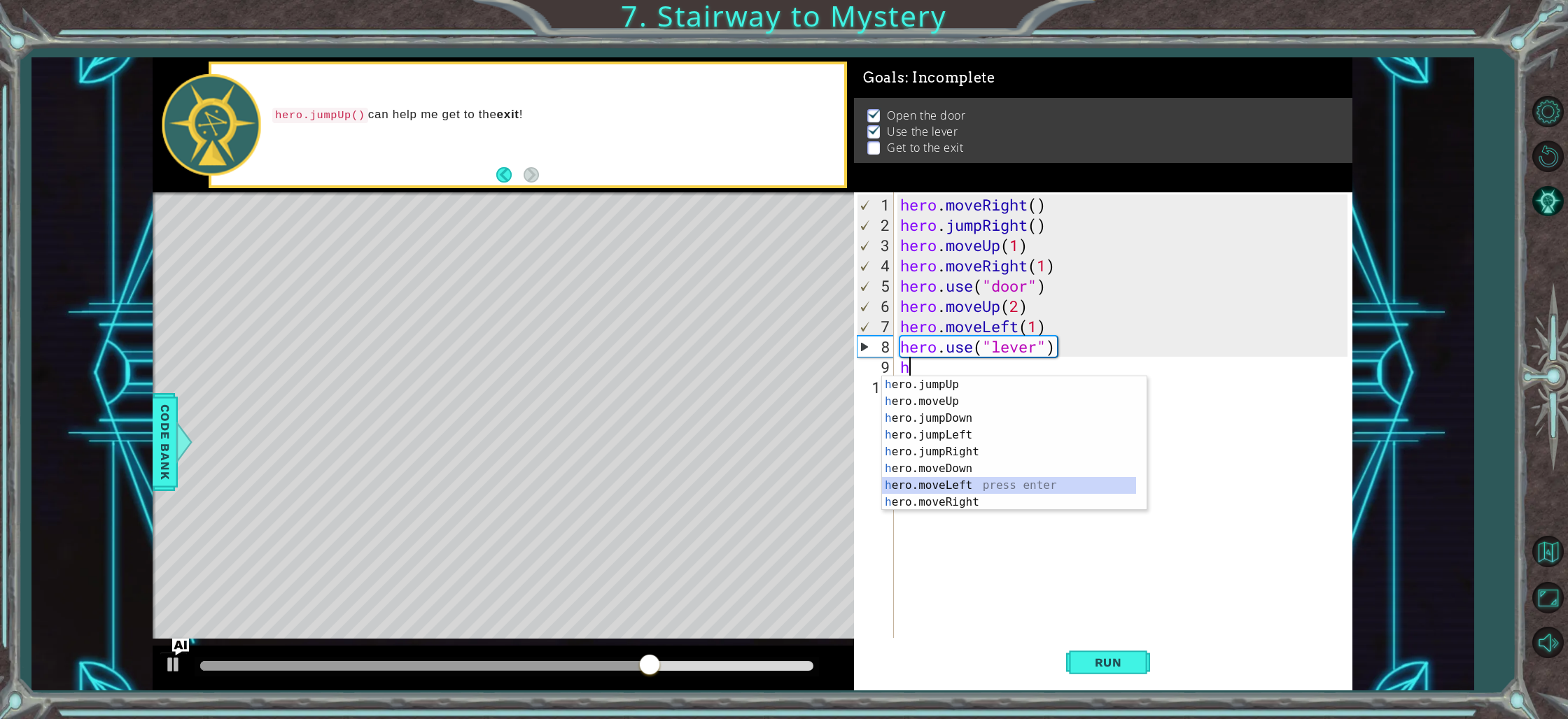
click at [959, 487] on div "h ero.jumpUp press enter h ero.moveUp press enter h ero.jumpDown press enter h …" at bounding box center [1009, 460] width 254 height 168
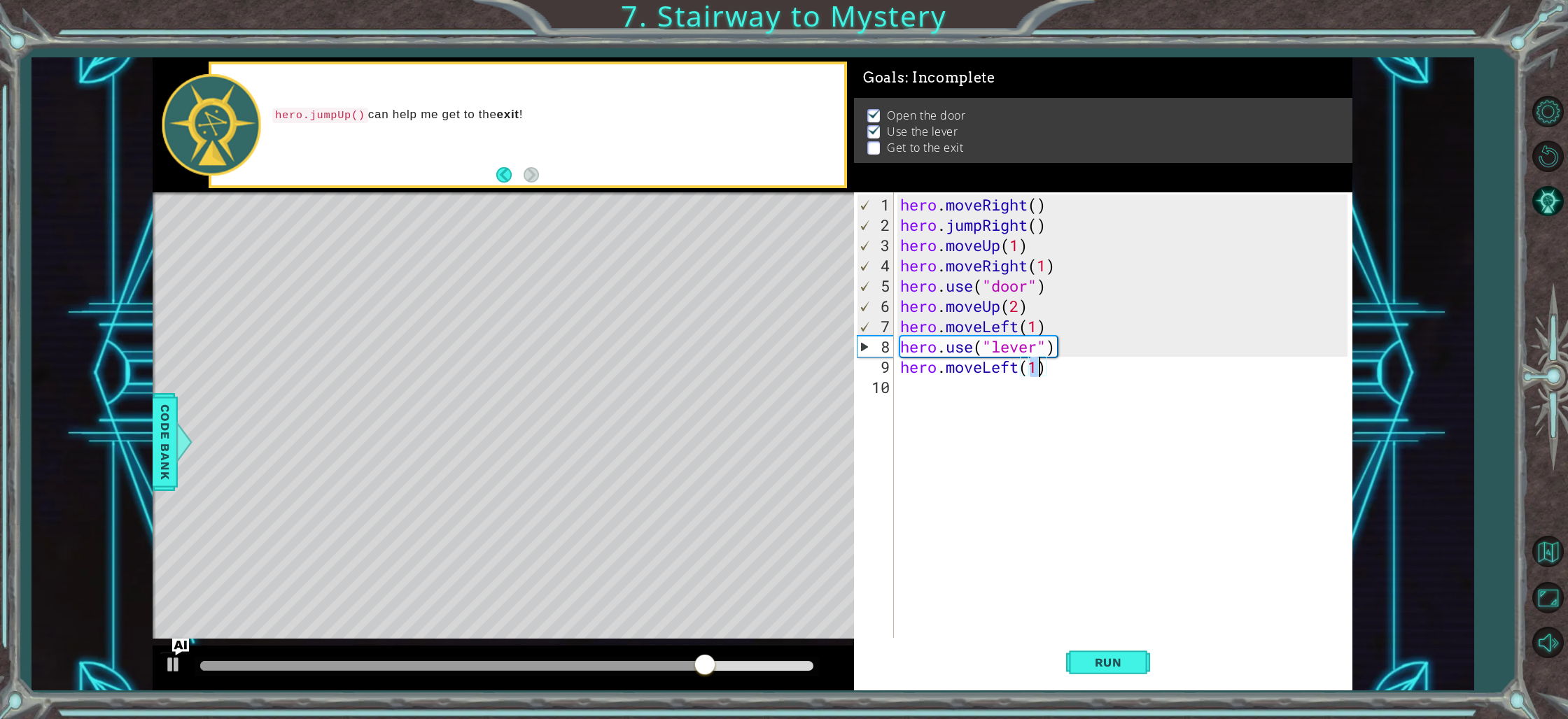
type textarea "hero.moveLeft(2)"
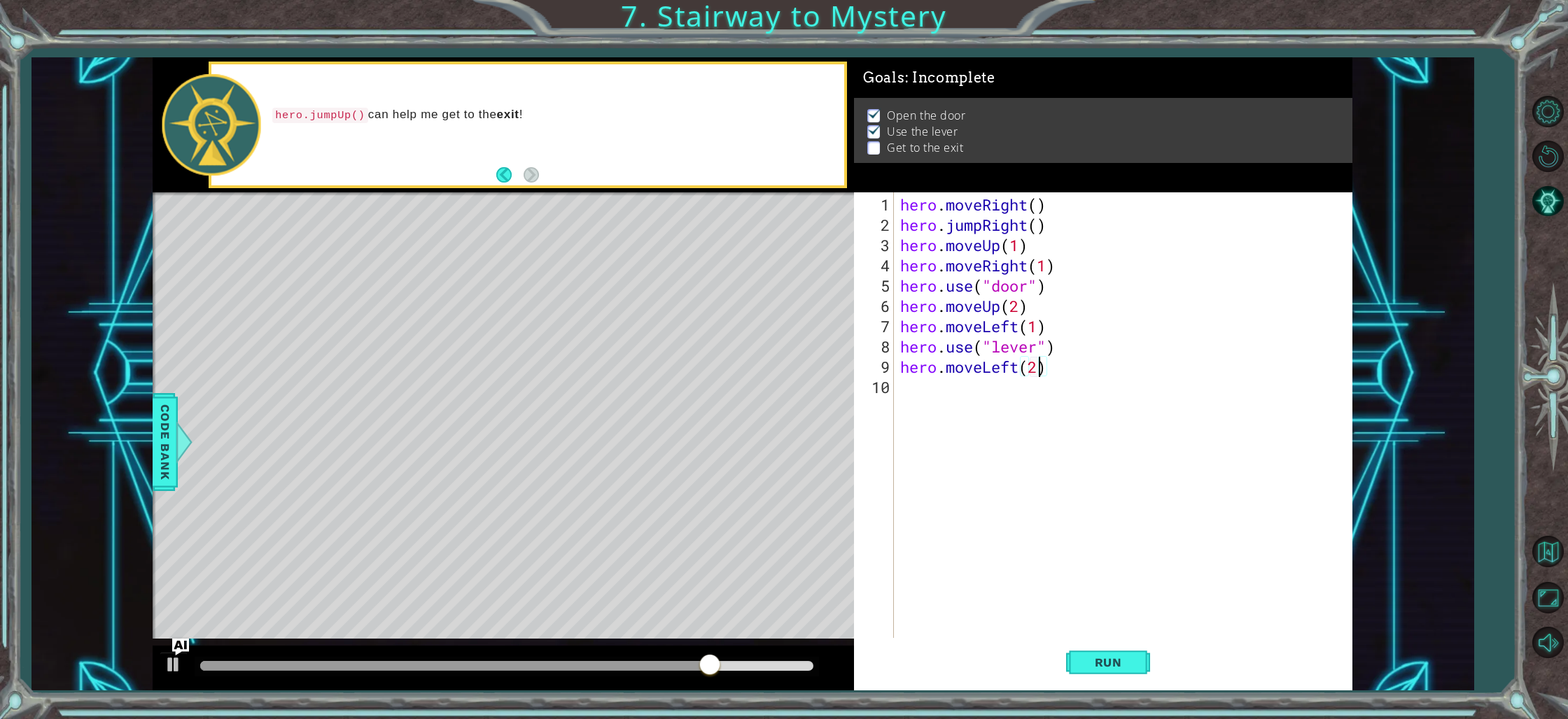
scroll to position [0, 5]
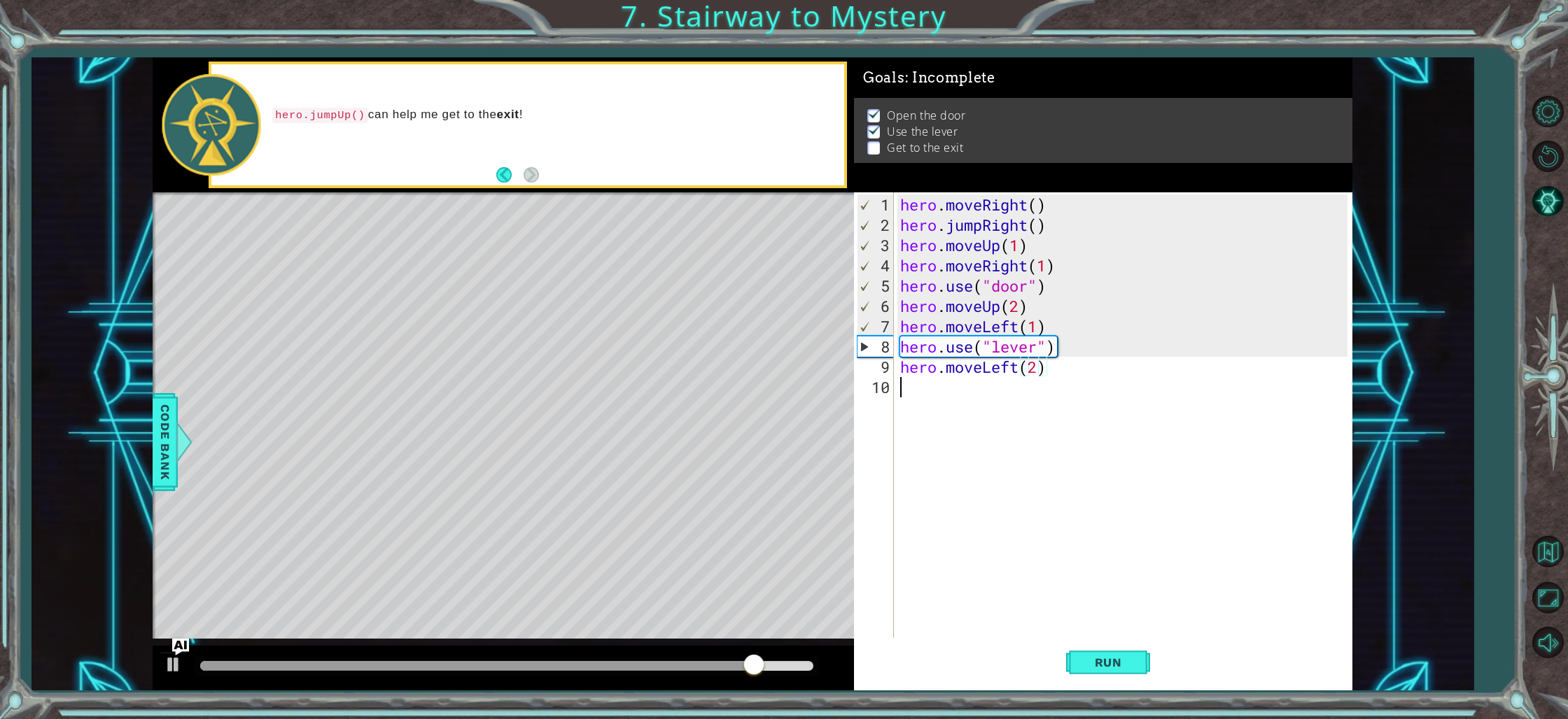
click at [899, 392] on div "hero . moveRight ( ) hero . jumpRight ( ) hero . moveUp ( 1 ) hero . moveRight …" at bounding box center [1126, 438] width 457 height 487
type textarea "h"
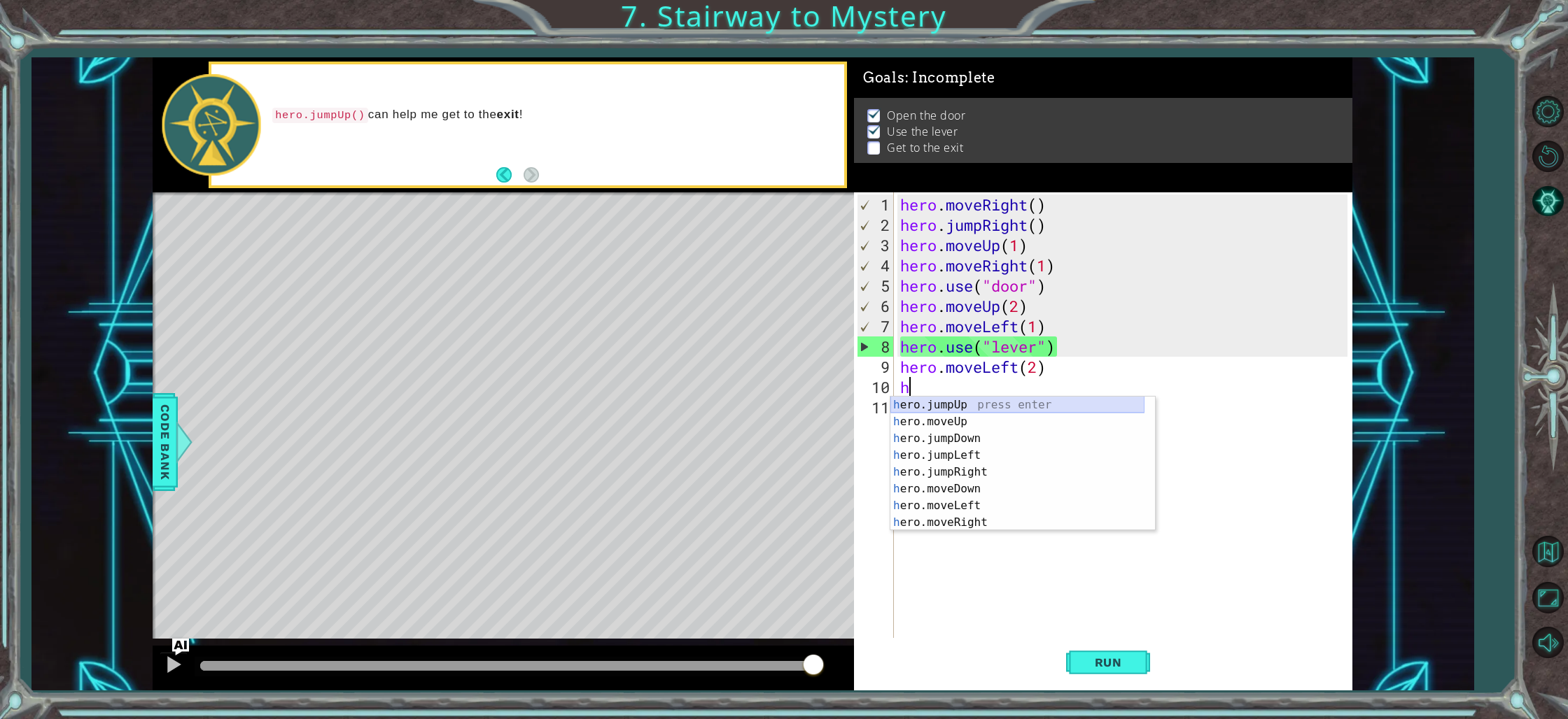
click at [959, 400] on div "h ero.jumpUp press enter h ero.moveUp press enter h ero.jumpDown press enter h …" at bounding box center [1017, 480] width 254 height 168
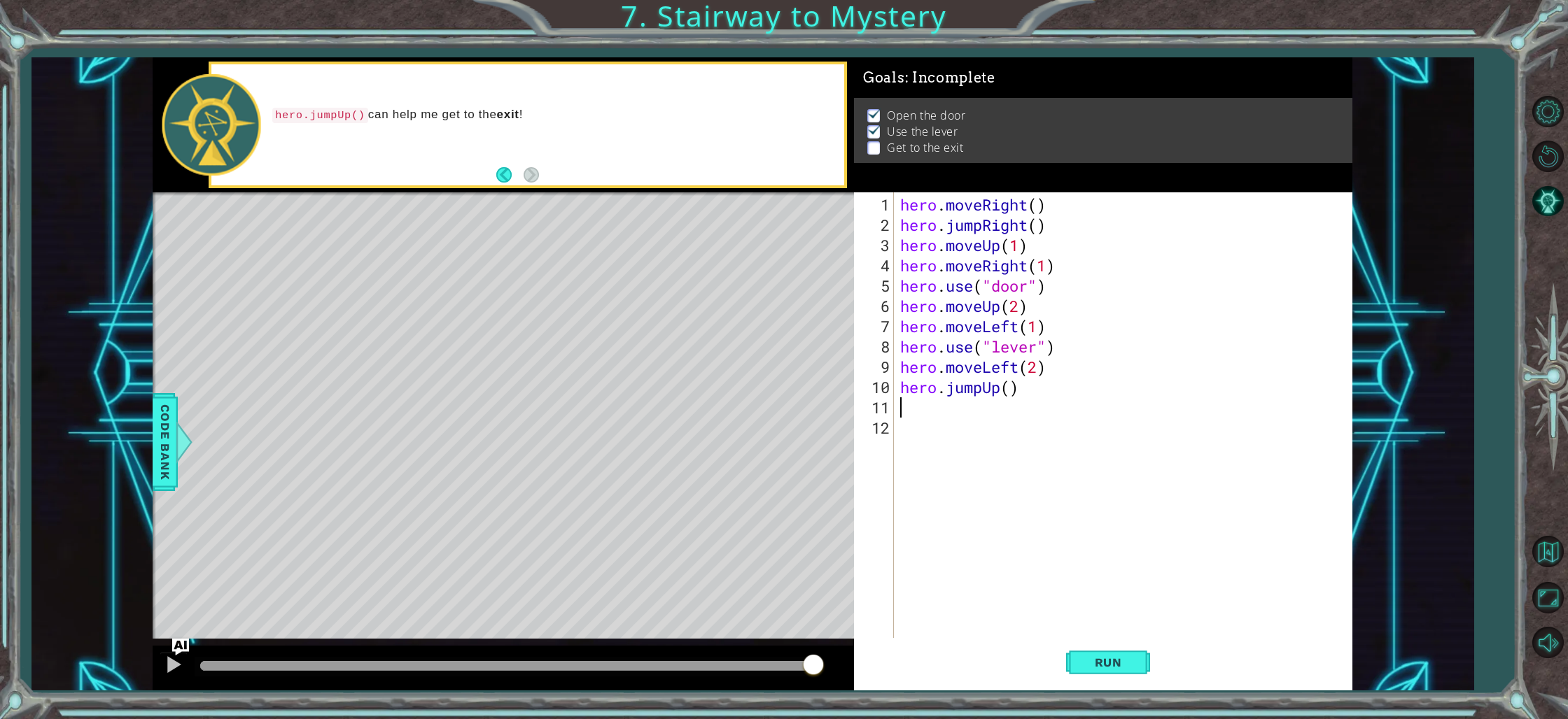
type textarea "h"
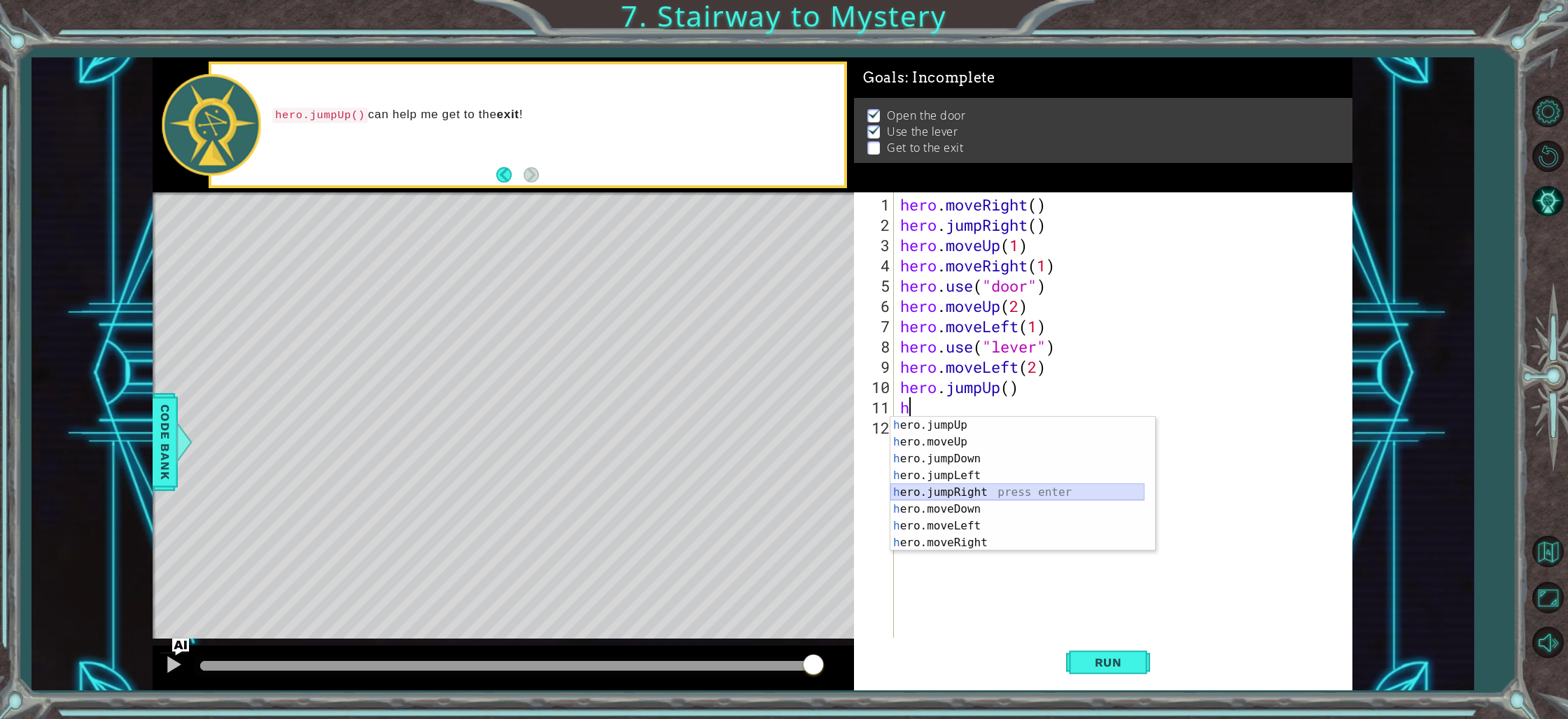
click at [990, 489] on div "h ero.jumpUp press enter h ero.moveUp press enter h ero.jumpDown press enter h …" at bounding box center [1017, 501] width 254 height 168
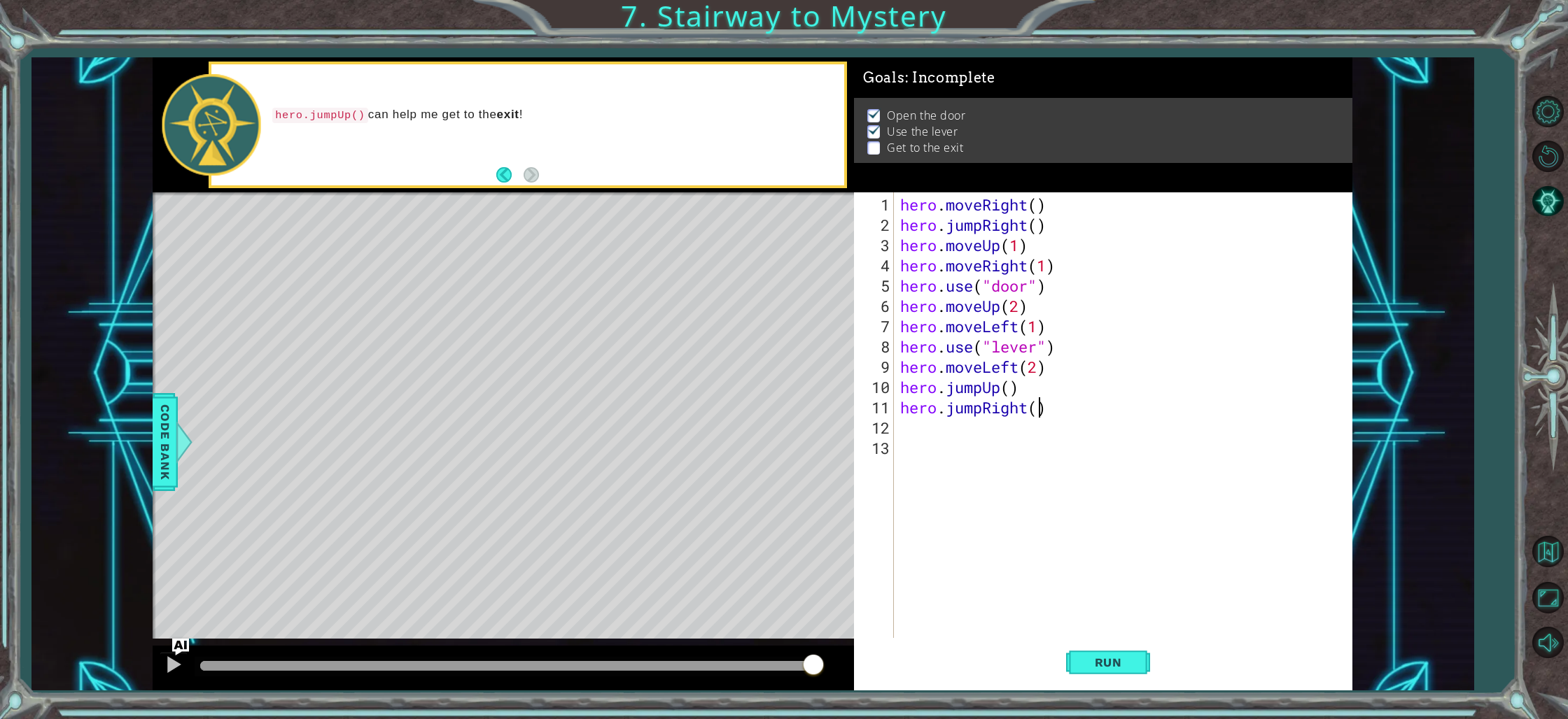
click at [1036, 413] on div "hero . moveRight ( ) hero . jumpRight ( ) hero . moveUp ( 1 ) hero . moveRight …" at bounding box center [1126, 438] width 457 height 487
type textarea "hero.jumpRight(3)"
click at [1107, 643] on button "Run" at bounding box center [1108, 662] width 84 height 49
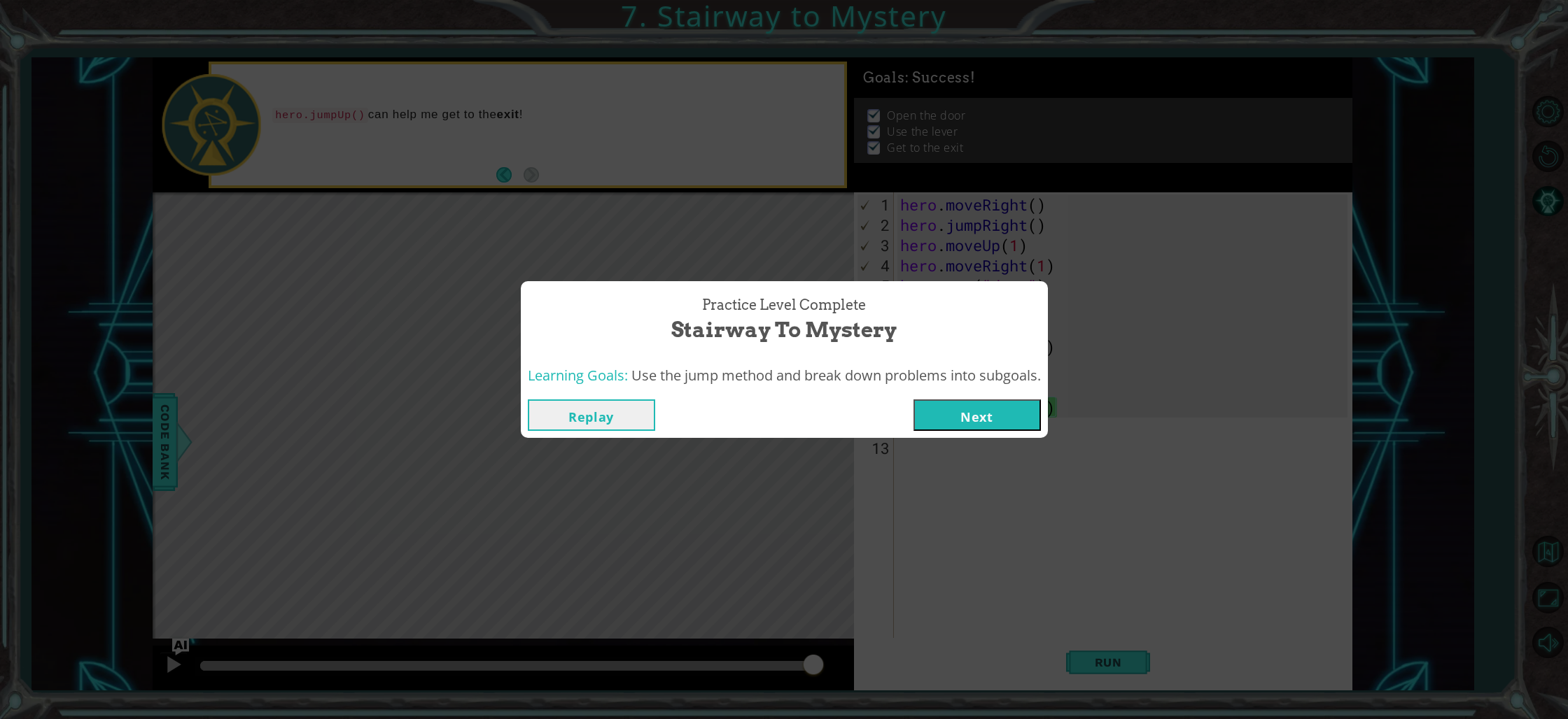
click at [955, 412] on button "Next" at bounding box center [978, 416] width 128 height 32
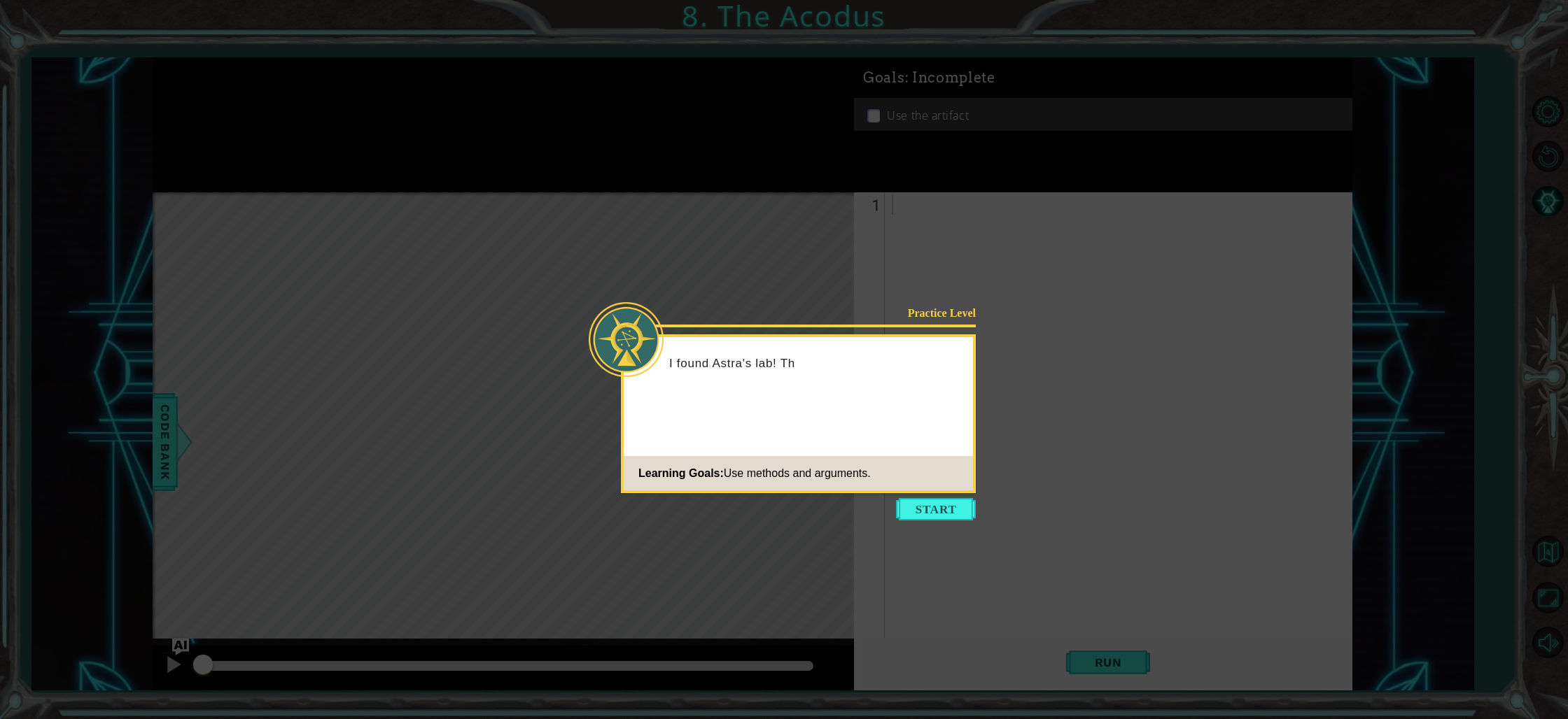
click at [943, 501] on button "Start" at bounding box center [935, 510] width 80 height 23
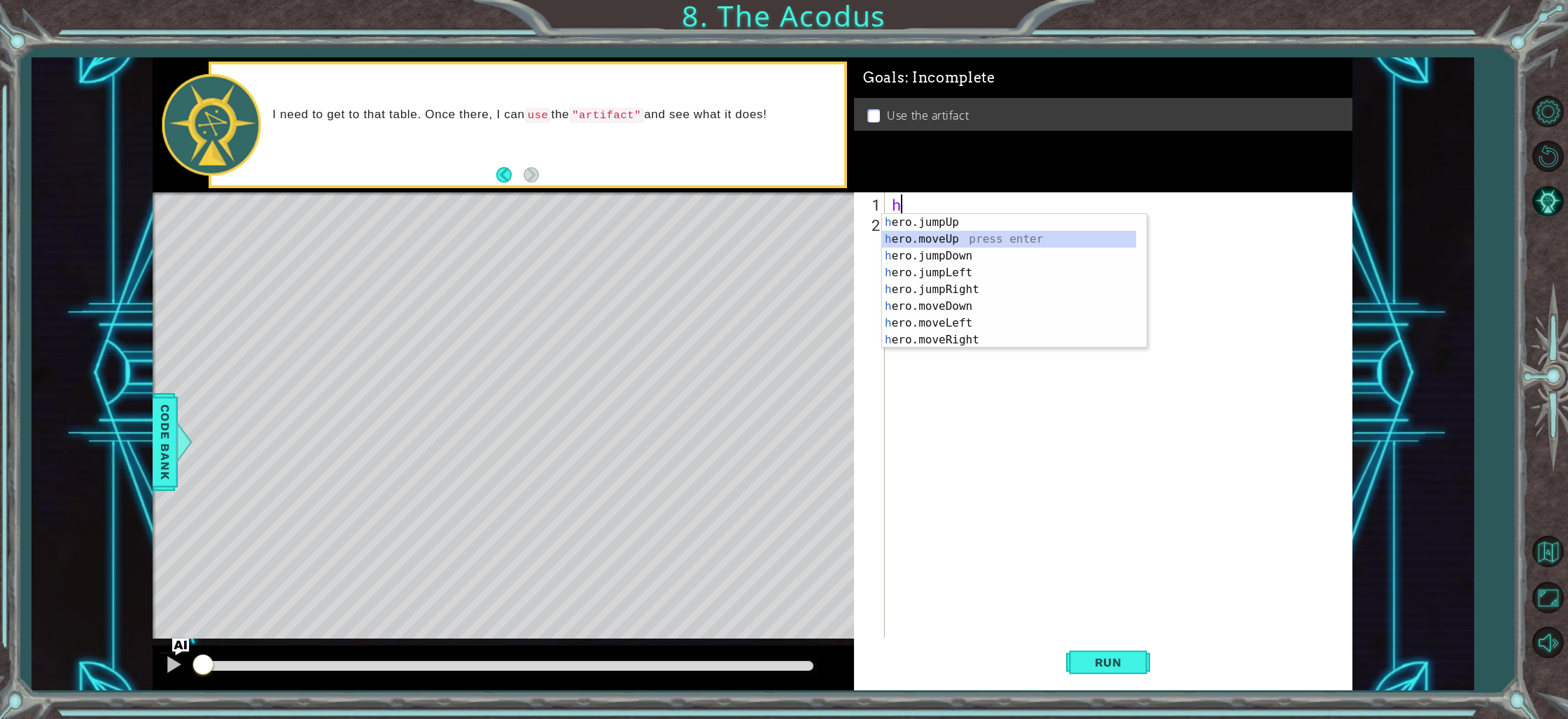
click at [943, 235] on div "h ero.jumpUp press enter h ero.moveUp press enter h ero.jumpDown press enter h …" at bounding box center [1009, 297] width 254 height 168
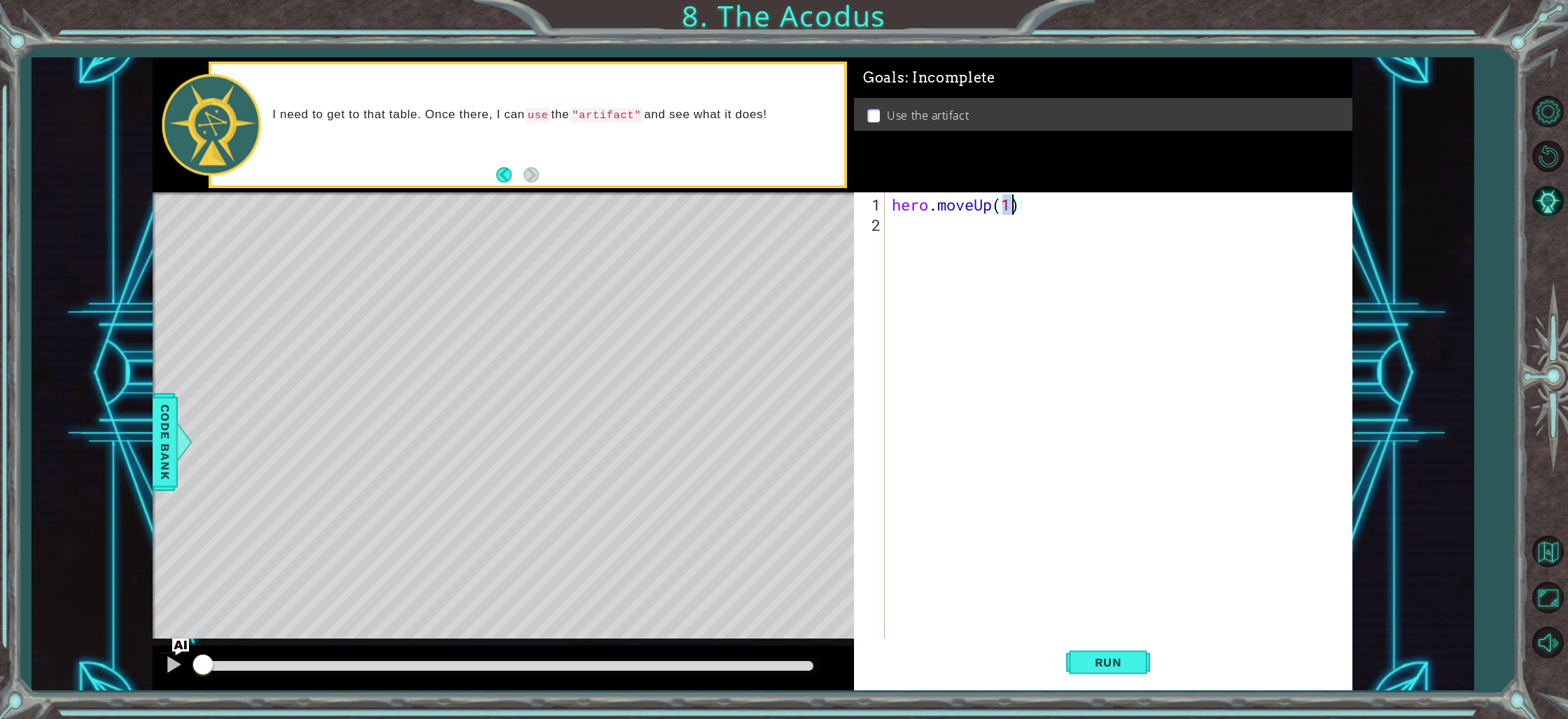
type textarea "hero.moveUp(2)"
click at [905, 235] on div "hero . moveUp ( 2 )" at bounding box center [1121, 438] width 465 height 487
type textarea "h"
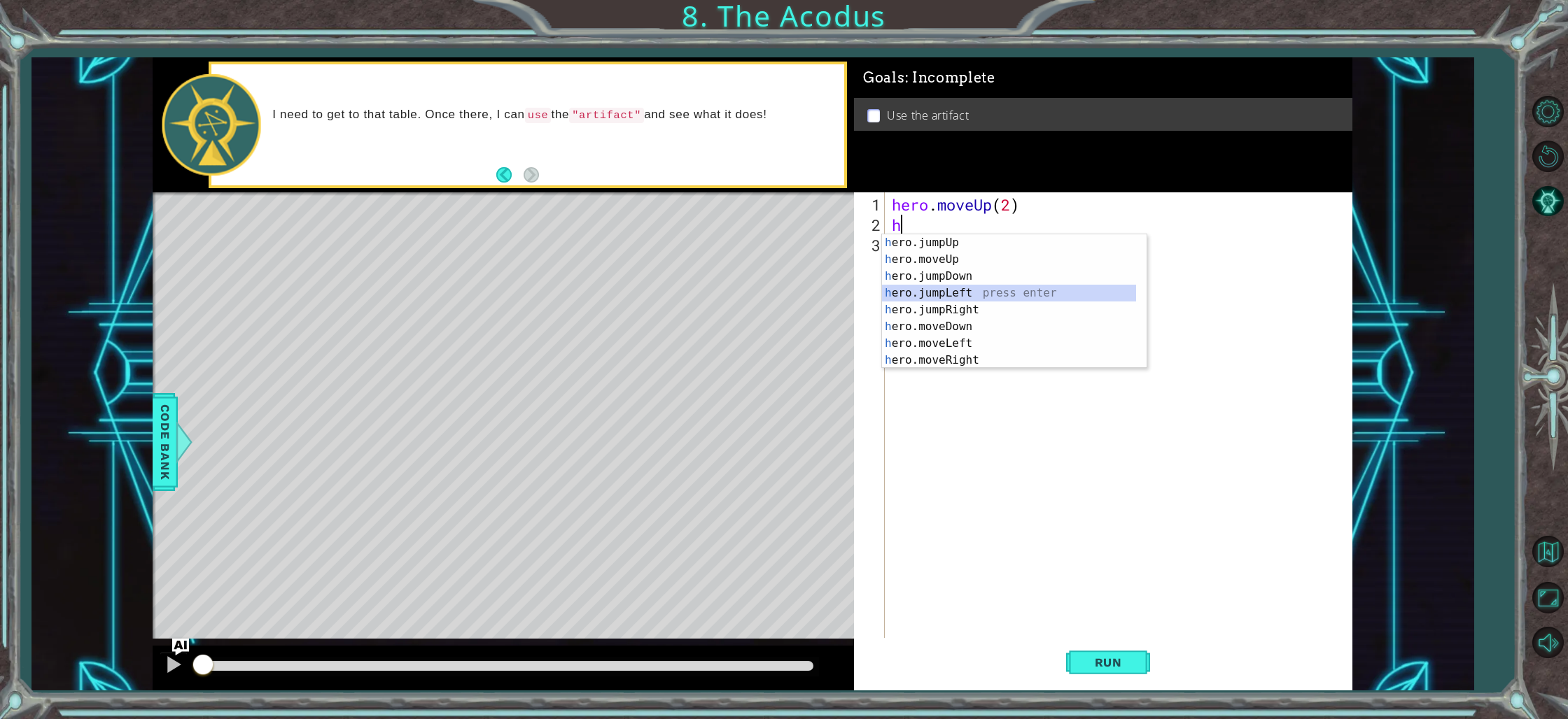
click at [946, 289] on div "h ero.jumpUp press enter h ero.moveUp press enter h ero.jumpDown press enter h …" at bounding box center [1009, 318] width 254 height 168
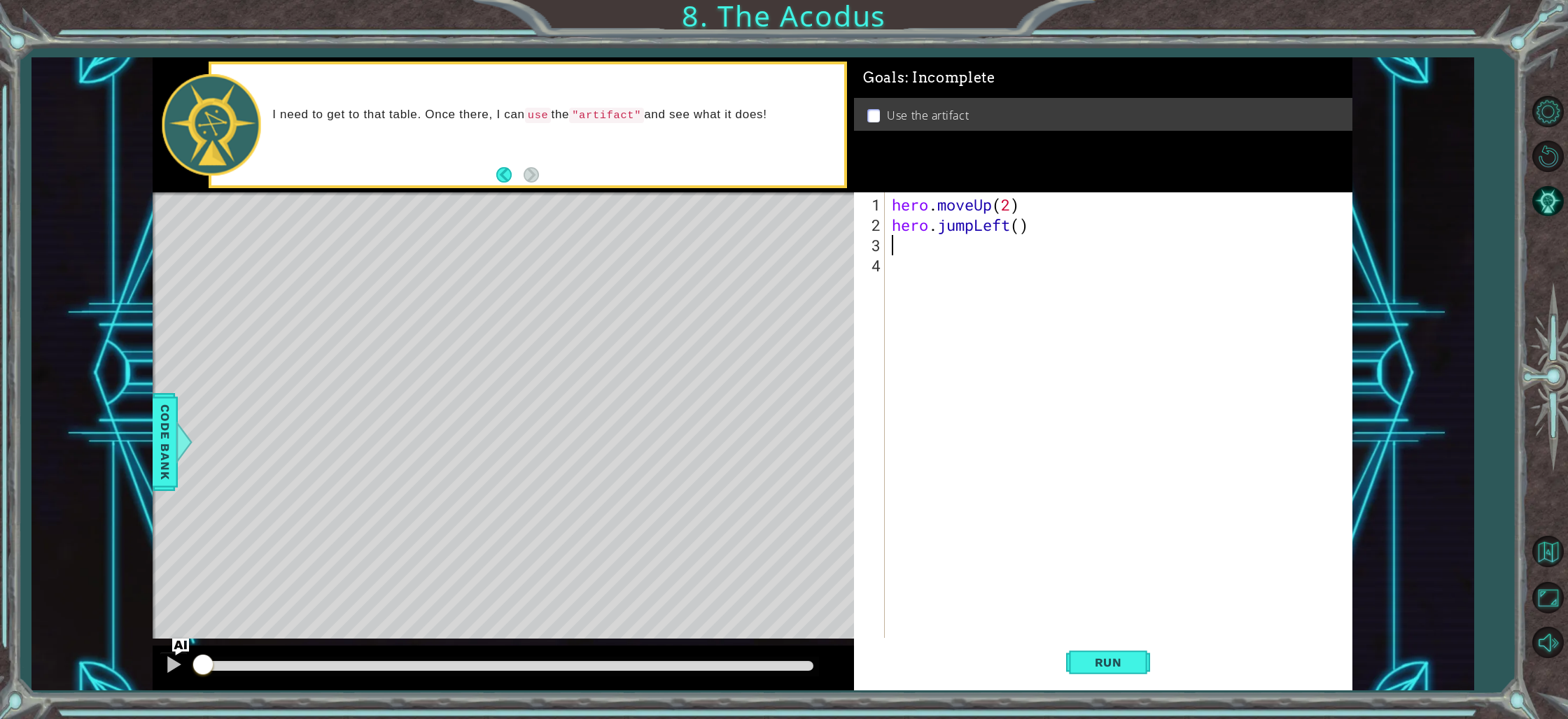
type textarea "h"
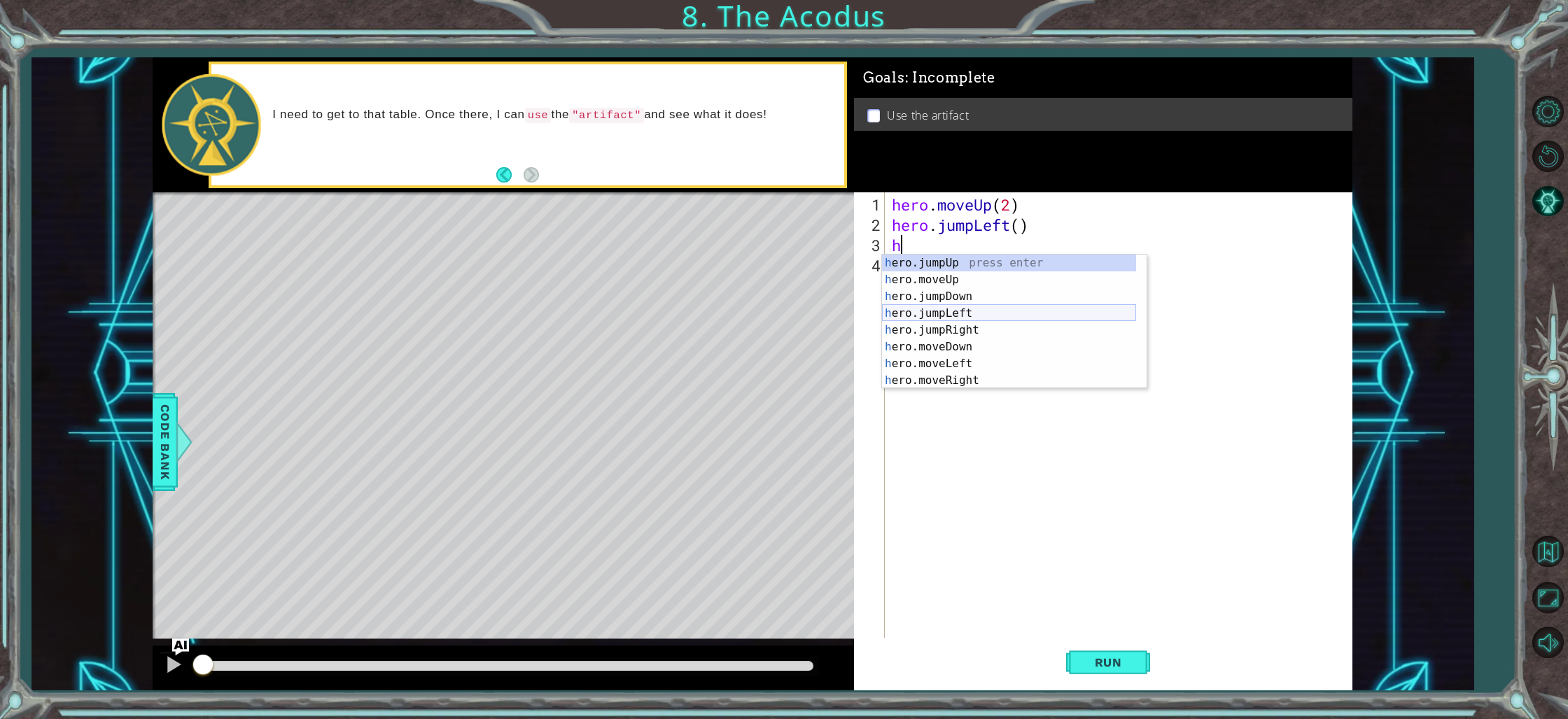
click at [955, 314] on div "h ero.jumpUp press enter h ero.moveUp press enter h ero.jumpDown press enter h …" at bounding box center [1009, 338] width 254 height 168
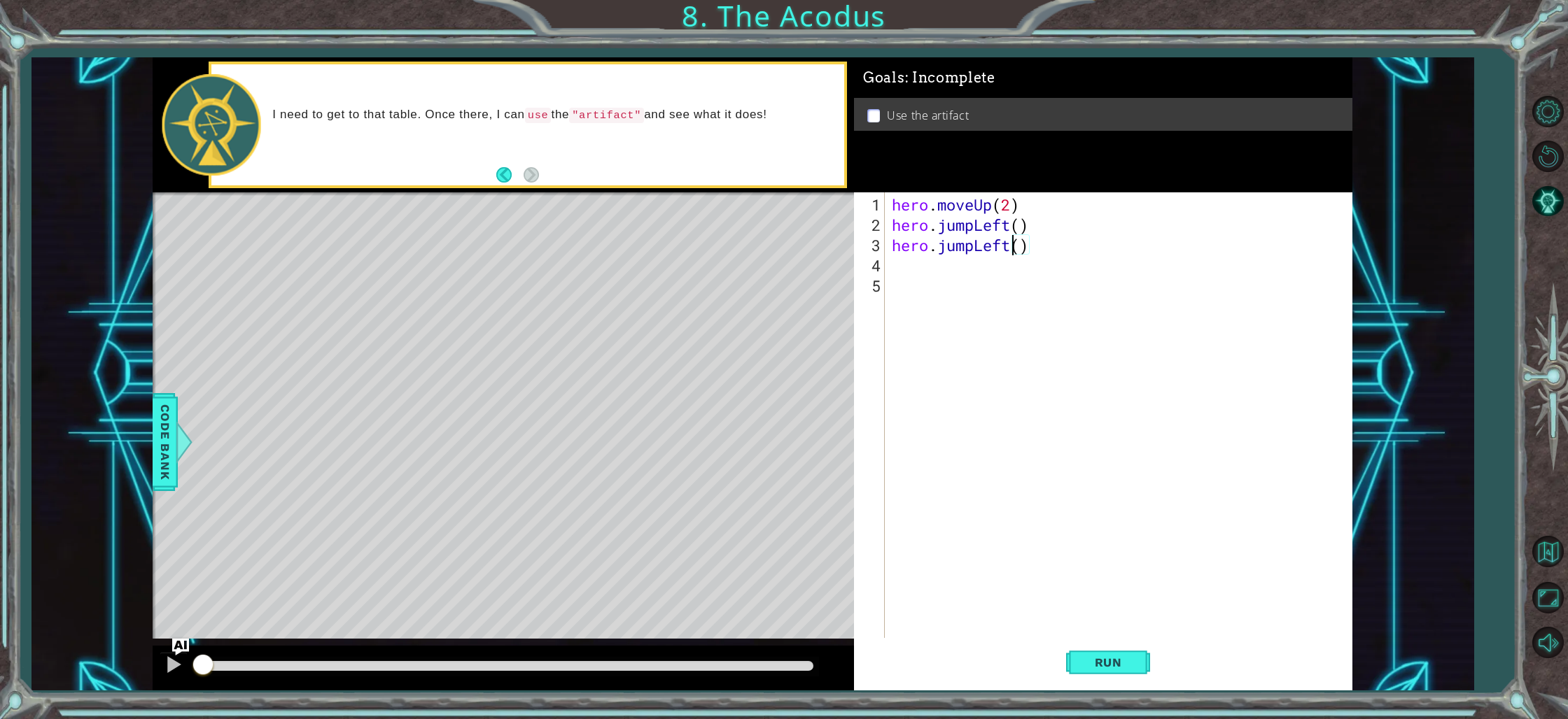
click at [1010, 247] on div "hero . moveUp ( 2 ) hero . jumpLeft ( ) hero . jumpLeft ( )" at bounding box center [1121, 438] width 465 height 487
click at [969, 277] on div "hero.jump Up press enter hero.jump Down press enter hero.jump Left press enter …" at bounding box center [1014, 305] width 265 height 101
type textarea "hero.jumpDown(2)"
click at [909, 263] on div "hero . moveUp ( 2 ) hero . jumpLeft ( ) hero . jumpDown ( 2 )" at bounding box center [1121, 438] width 465 height 487
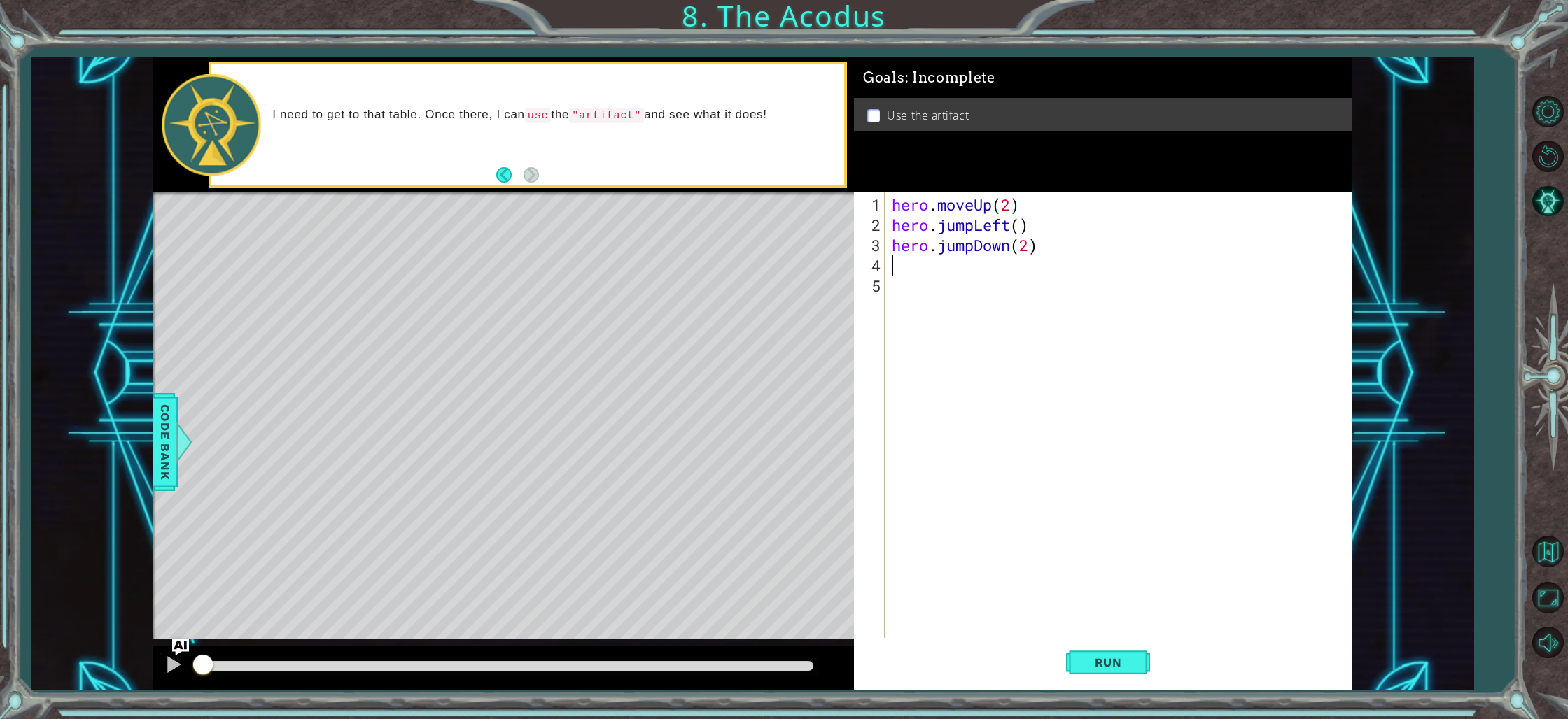
scroll to position [0, 0]
type textarea "h"
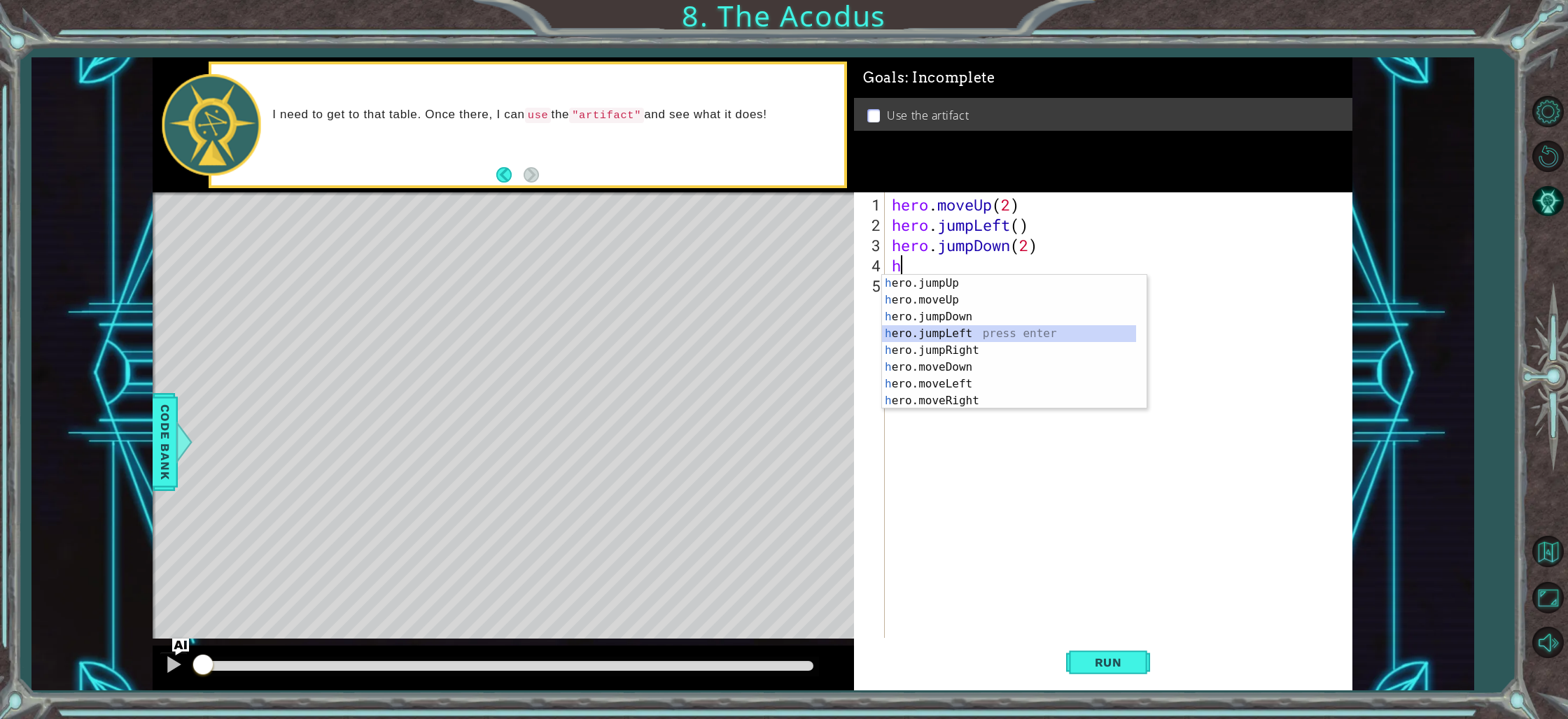
click at [962, 325] on div "h ero.jumpUp press enter h ero.moveUp press enter h ero.jumpDown press enter h …" at bounding box center [1009, 358] width 254 height 168
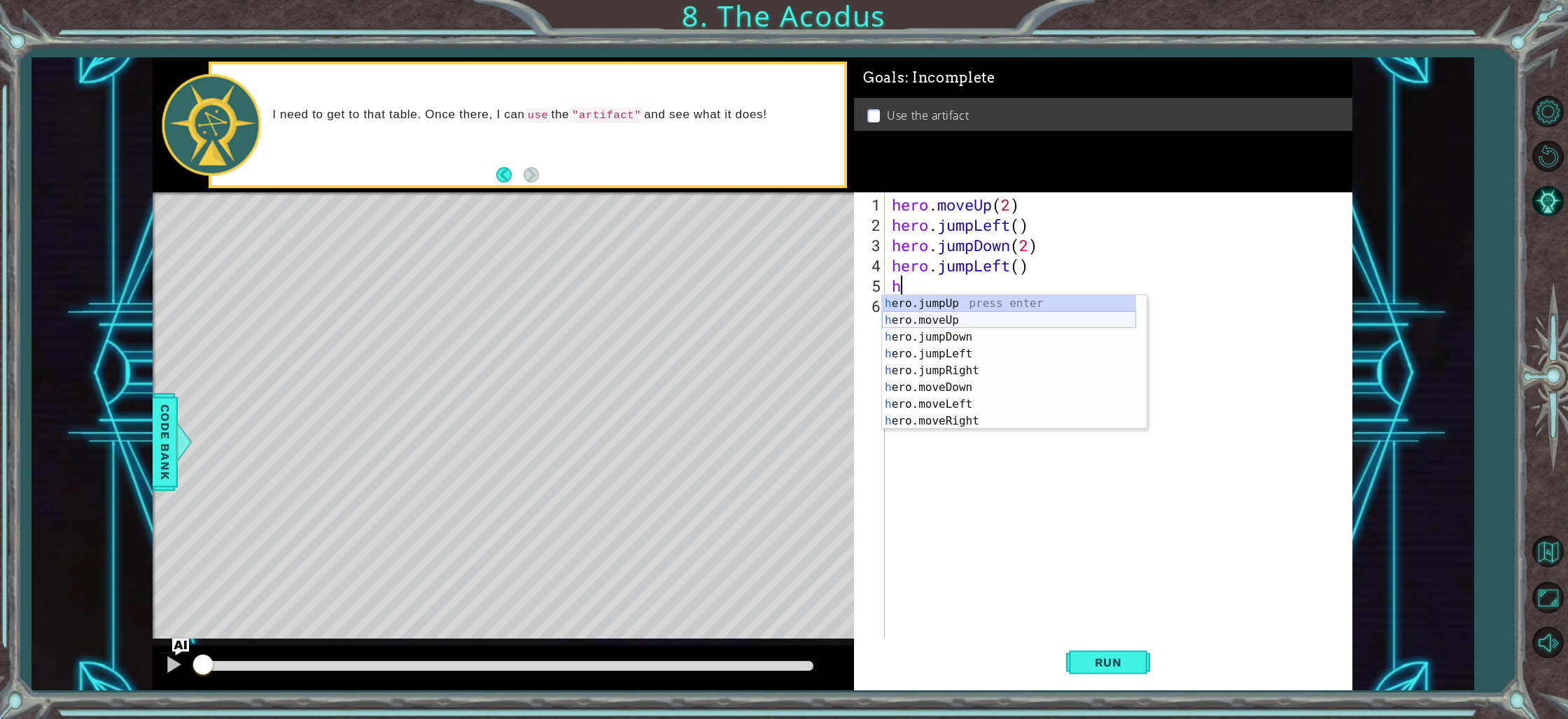
click at [953, 321] on div "h ero.jumpUp press enter h ero.moveUp press enter h ero.jumpDown press enter h …" at bounding box center [1009, 378] width 254 height 168
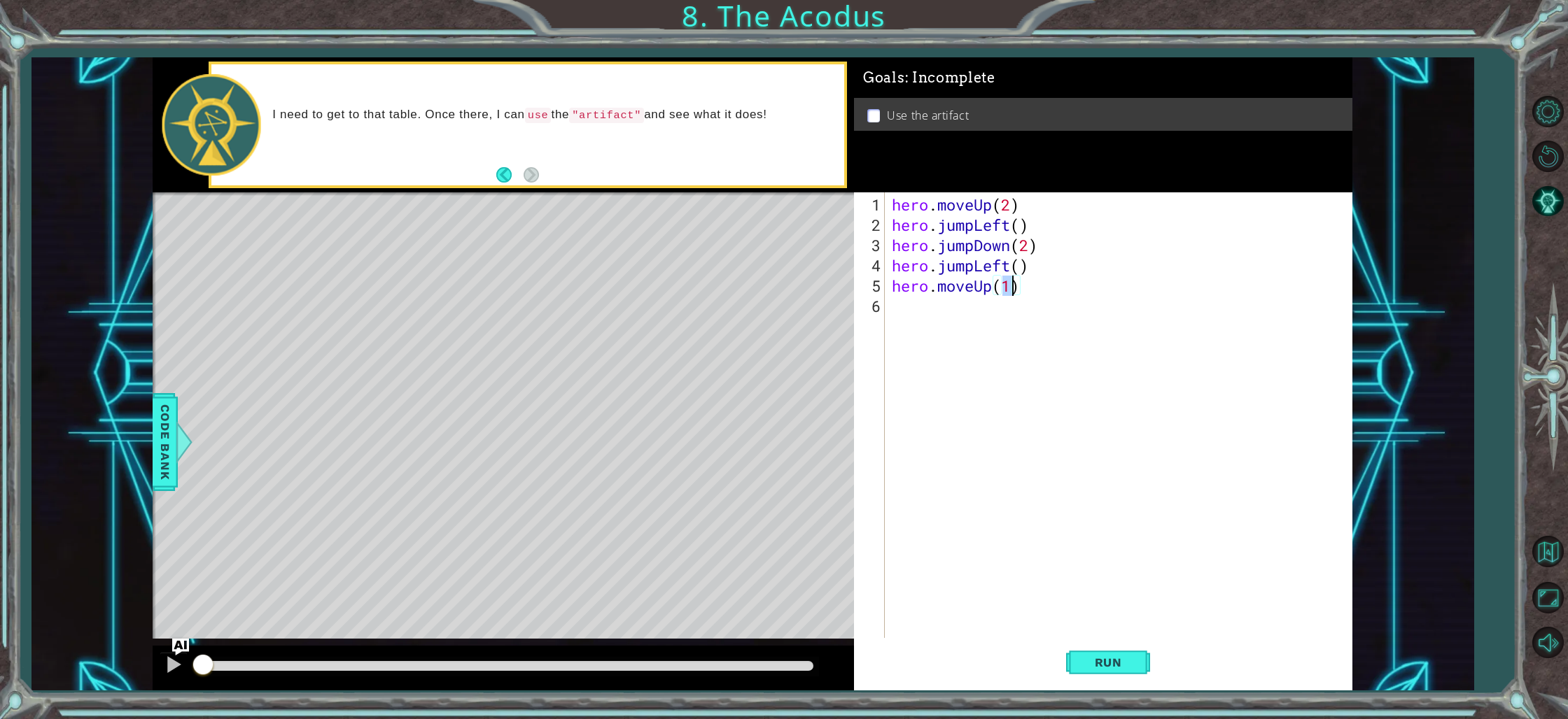
type textarea "hero.moveUp(2)"
click at [921, 306] on div "hero . moveUp ( 2 ) hero . jumpLeft ( ) hero . jumpDown ( 2 ) hero . jumpLeft (…" at bounding box center [1121, 438] width 465 height 487
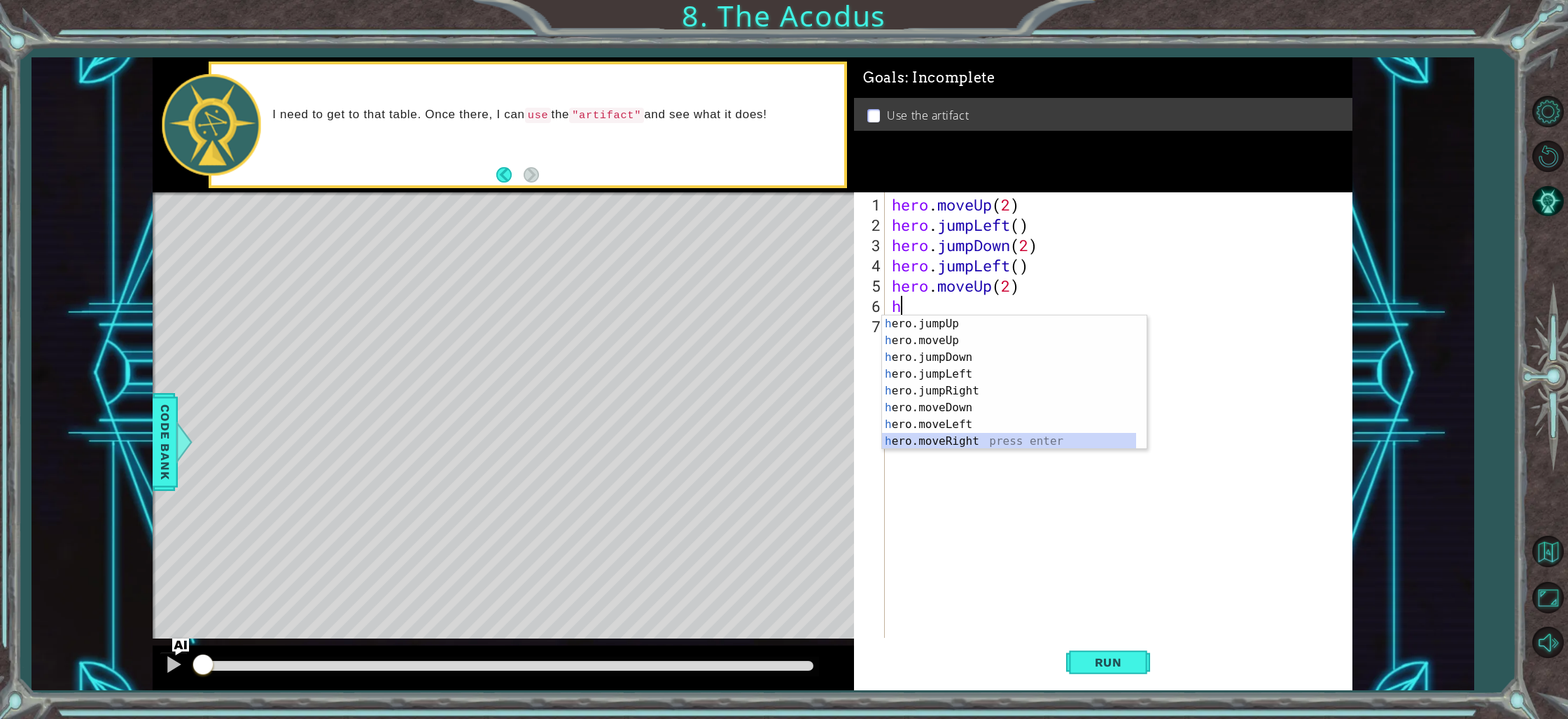
click at [933, 439] on div "h ero.jumpUp press enter h ero.moveUp press enter h ero.jumpDown press enter h …" at bounding box center [1014, 399] width 265 height 168
type textarea "hero.moveRight(1)"
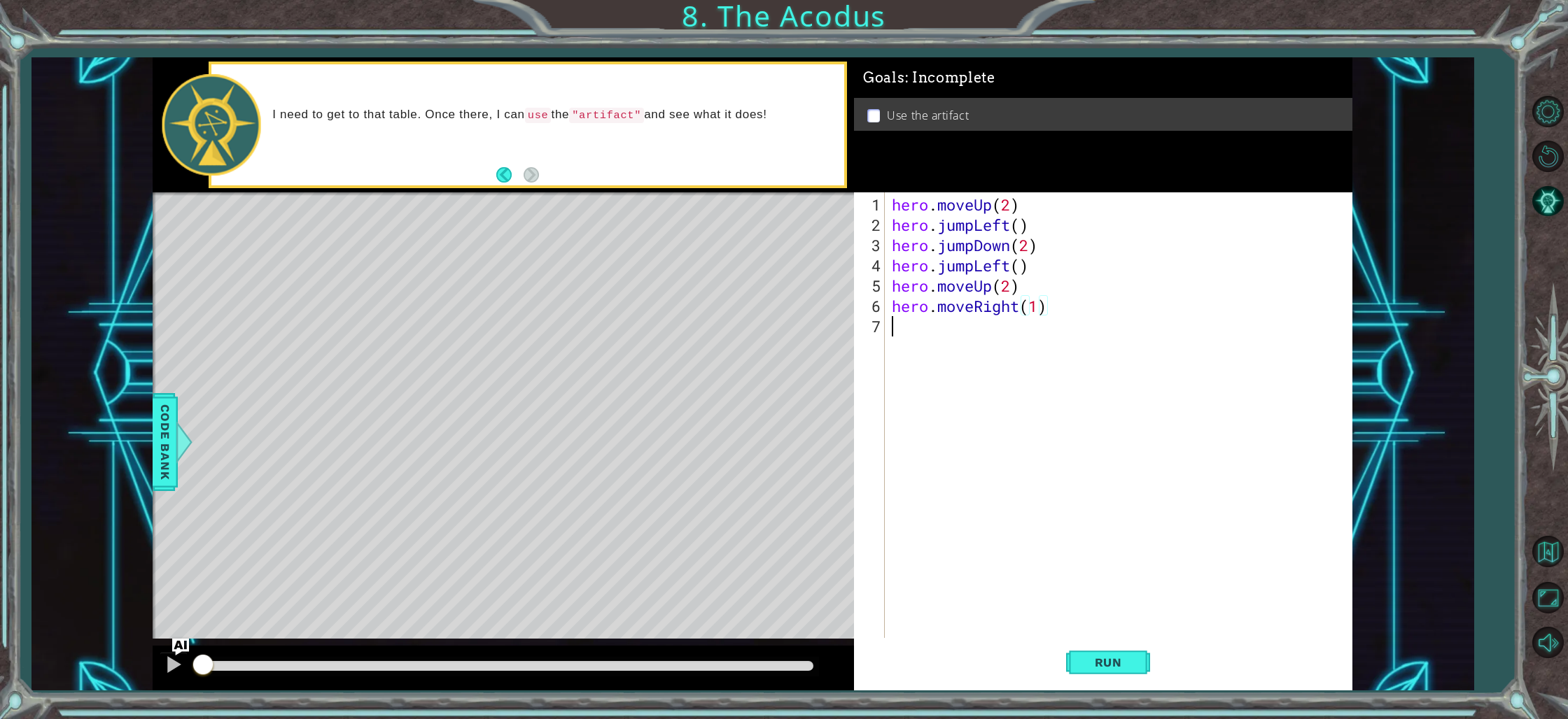
click at [934, 328] on div "hero . moveUp ( 2 ) hero . jumpLeft ( ) hero . jumpDown ( 2 ) hero . jumpLeft (…" at bounding box center [1121, 438] width 465 height 487
click at [1110, 655] on span "Run" at bounding box center [1108, 662] width 55 height 14
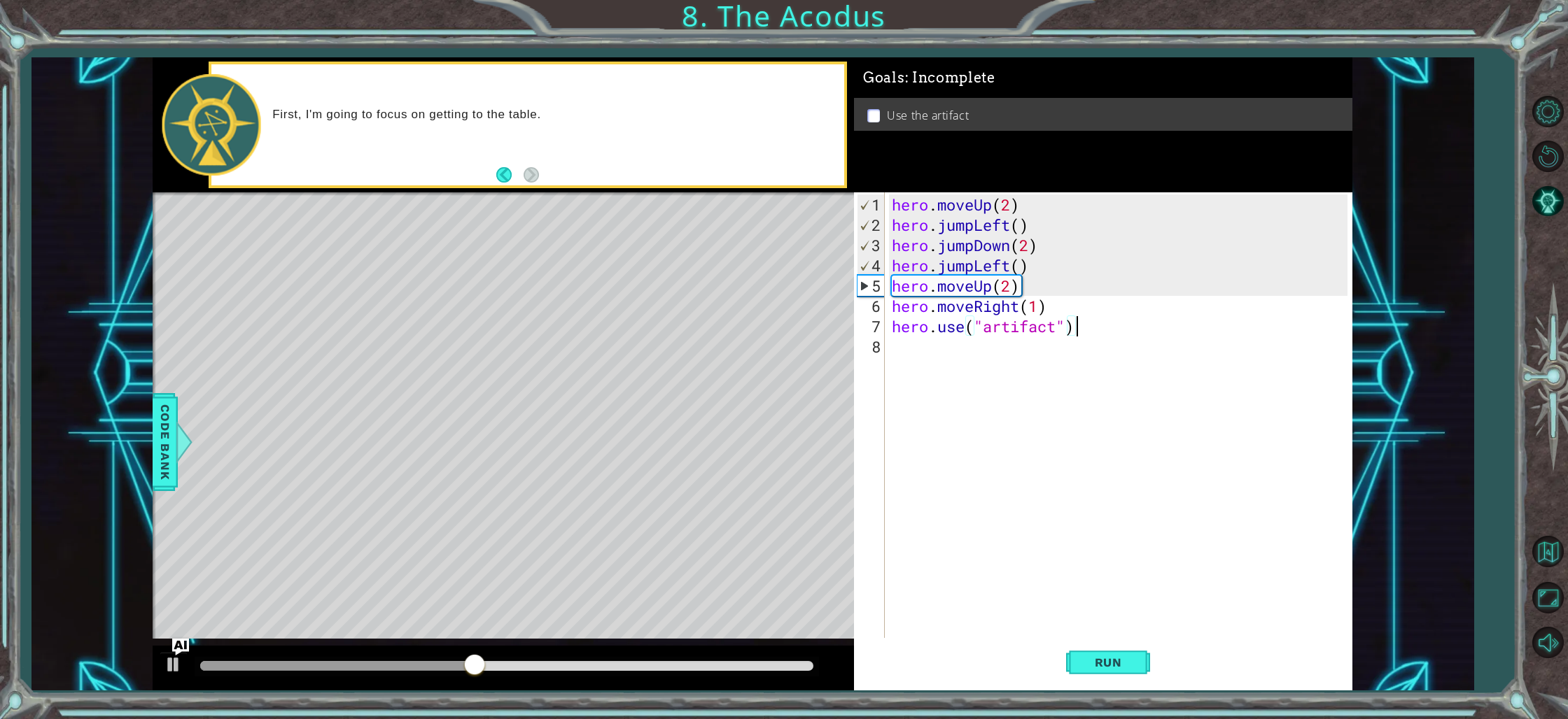
click at [974, 226] on div "hero . moveUp ( 2 ) hero . jumpLeft ( ) hero . jumpDown ( 2 ) hero . jumpLeft (…" at bounding box center [1121, 438] width 465 height 487
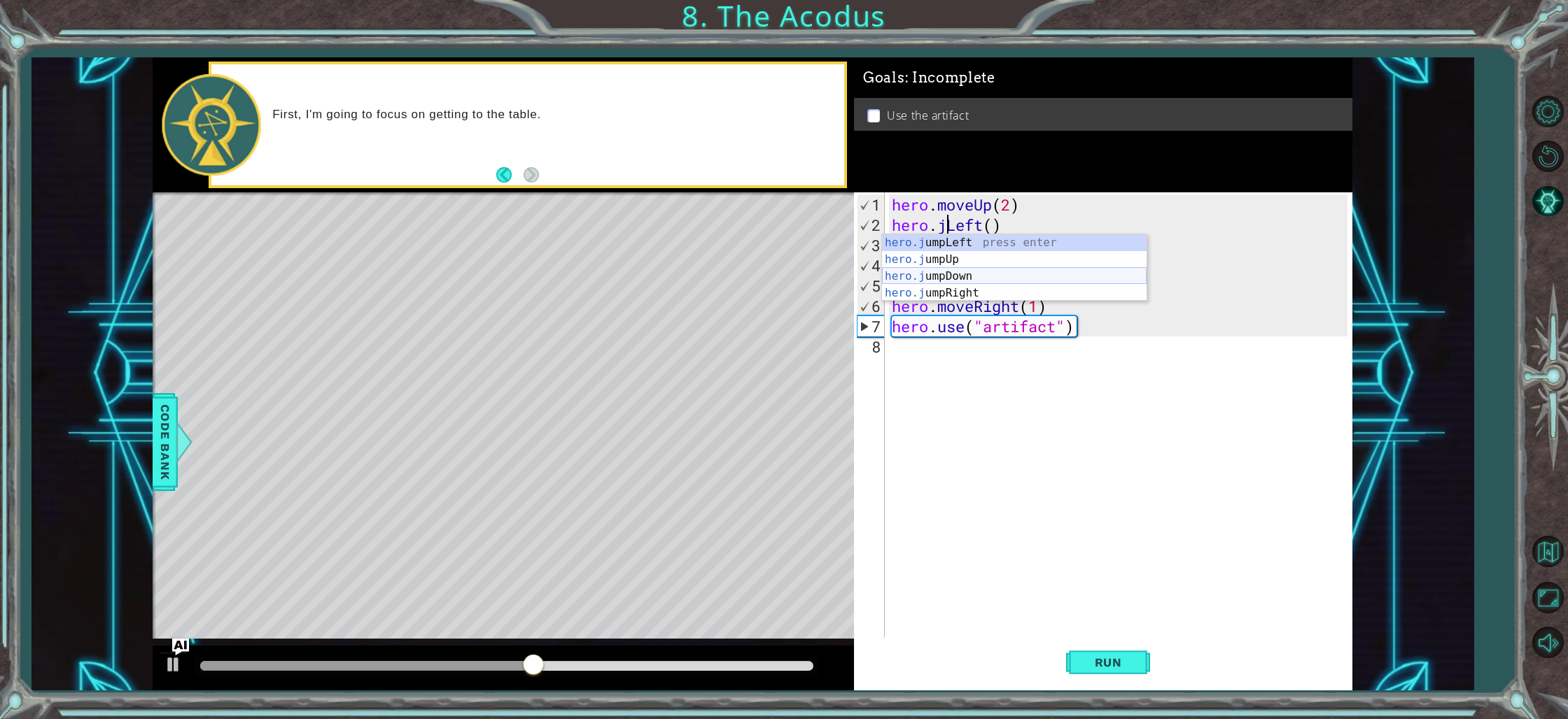
scroll to position [0, 4]
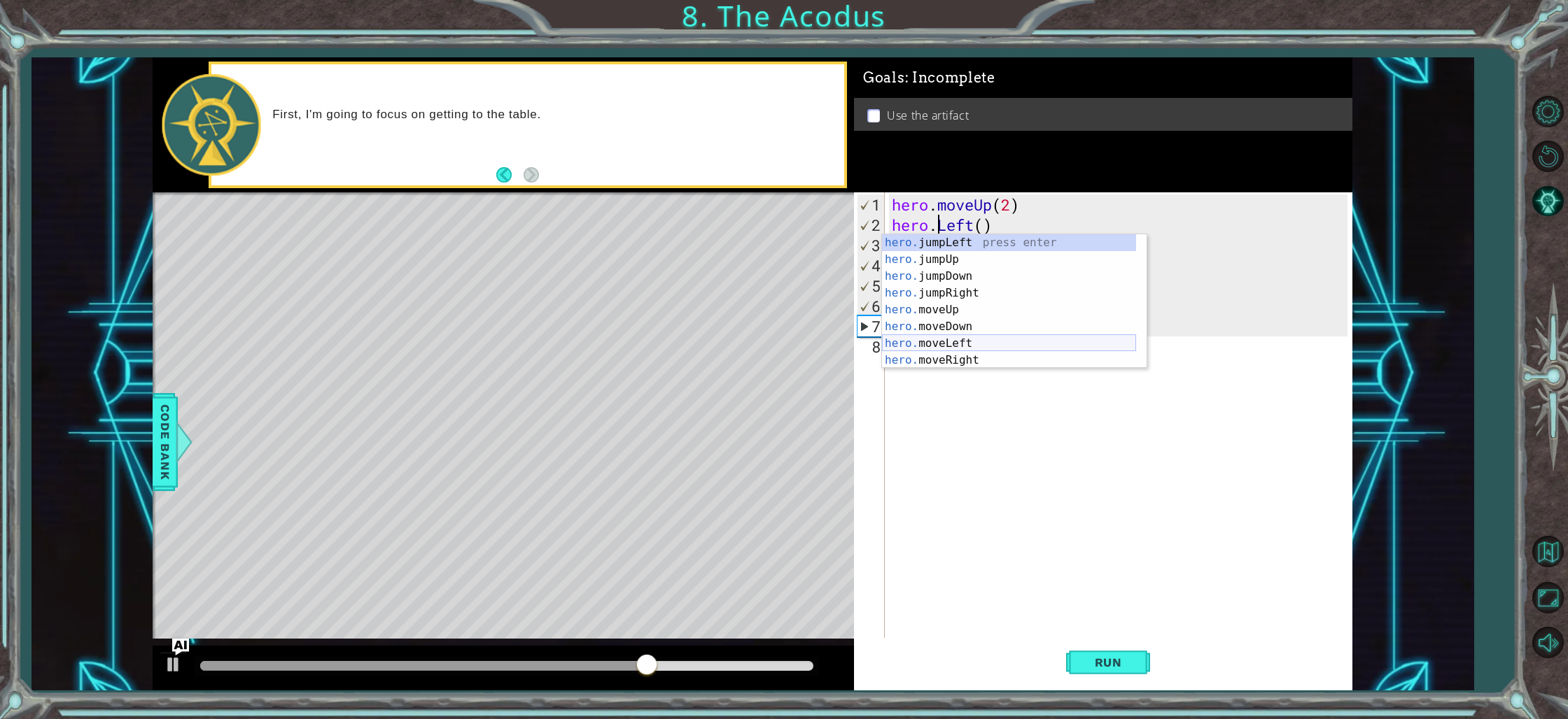
click at [942, 339] on div "hero. jumpLeft press enter hero. jumpUp press enter hero. jumpDown press enter …" at bounding box center [1009, 318] width 254 height 168
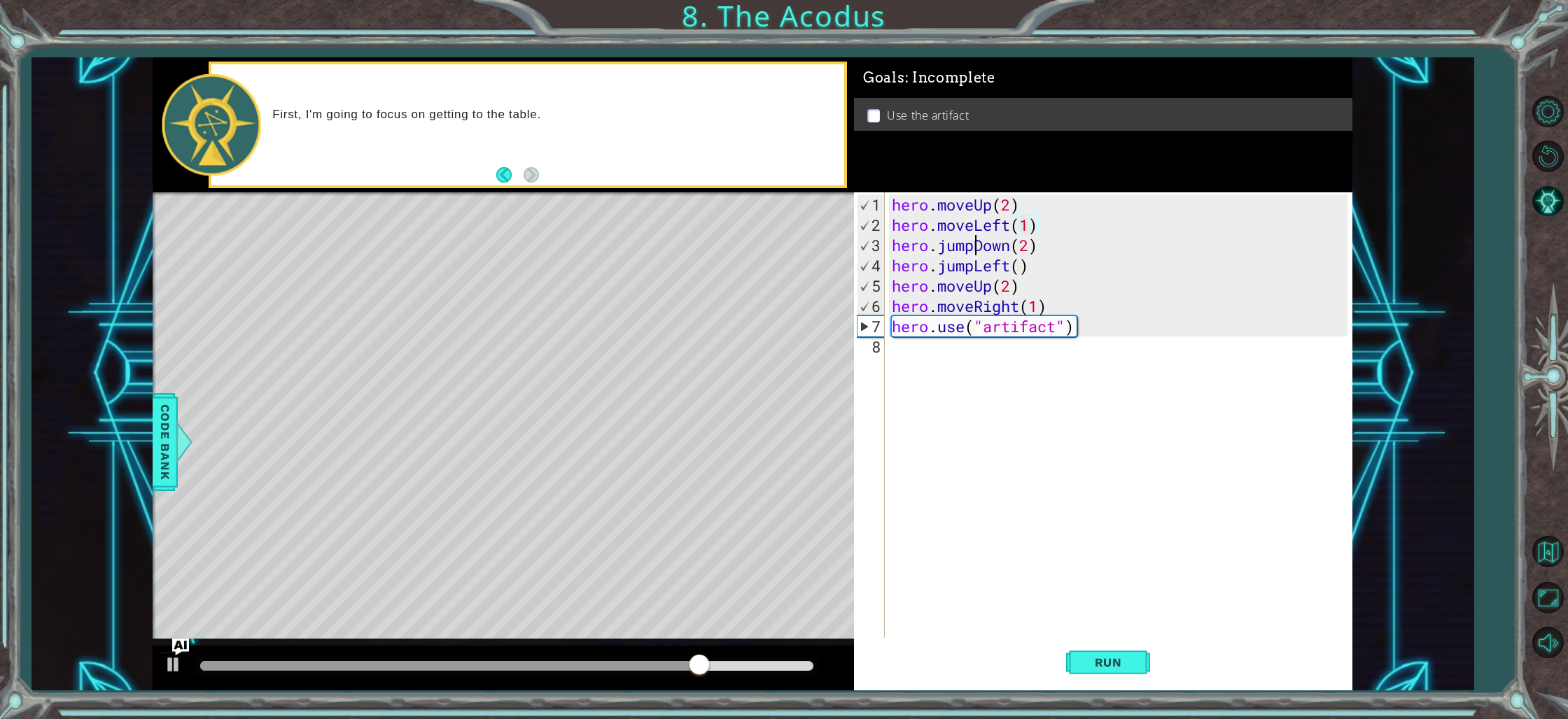
click at [977, 252] on div "hero . moveUp ( 2 ) hero . moveLeft ( 1 ) hero . jumpDown ( 2 ) hero . jumpLeft…" at bounding box center [1121, 438] width 465 height 487
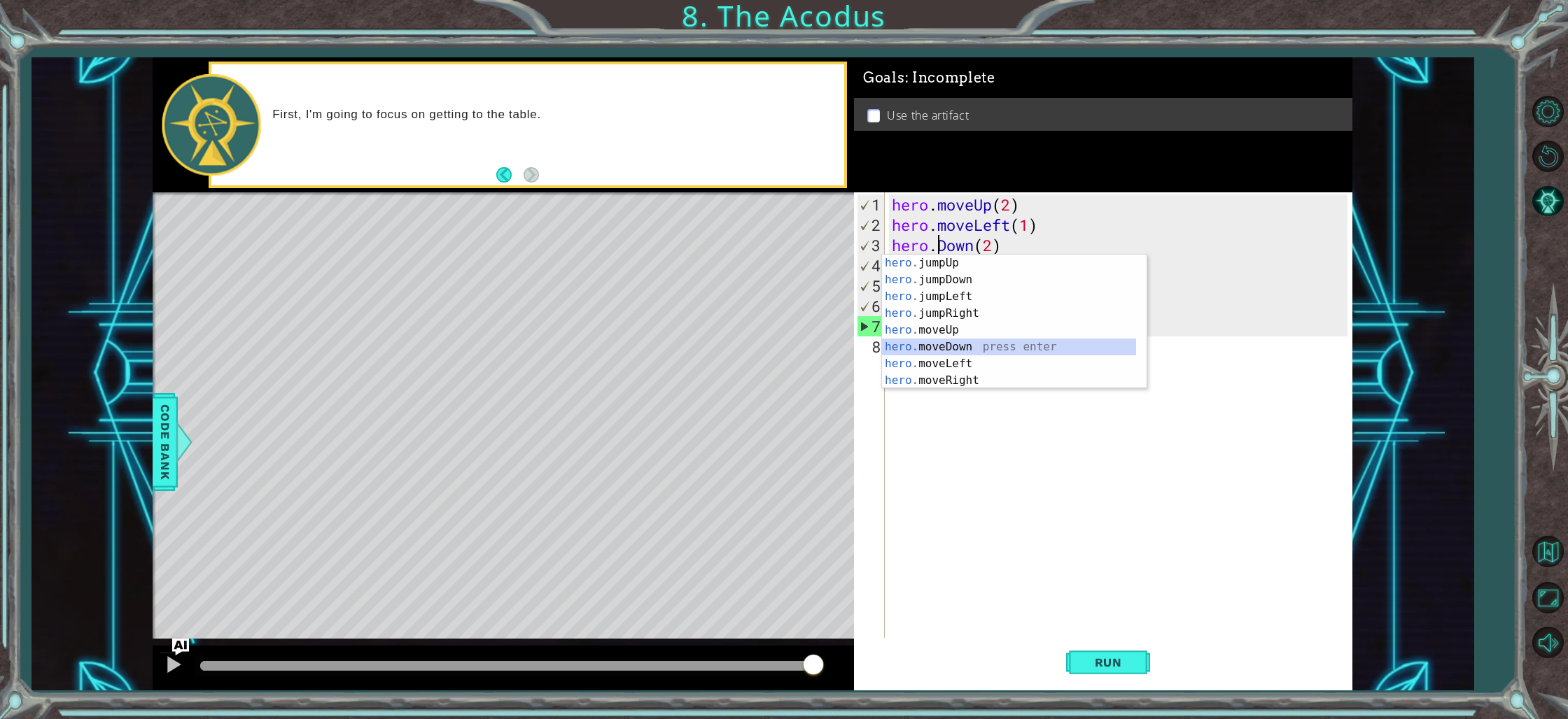
click at [949, 345] on div "hero. jumpUp press enter hero. jumpDown press enter hero. jumpLeft press enter …" at bounding box center [1009, 338] width 254 height 168
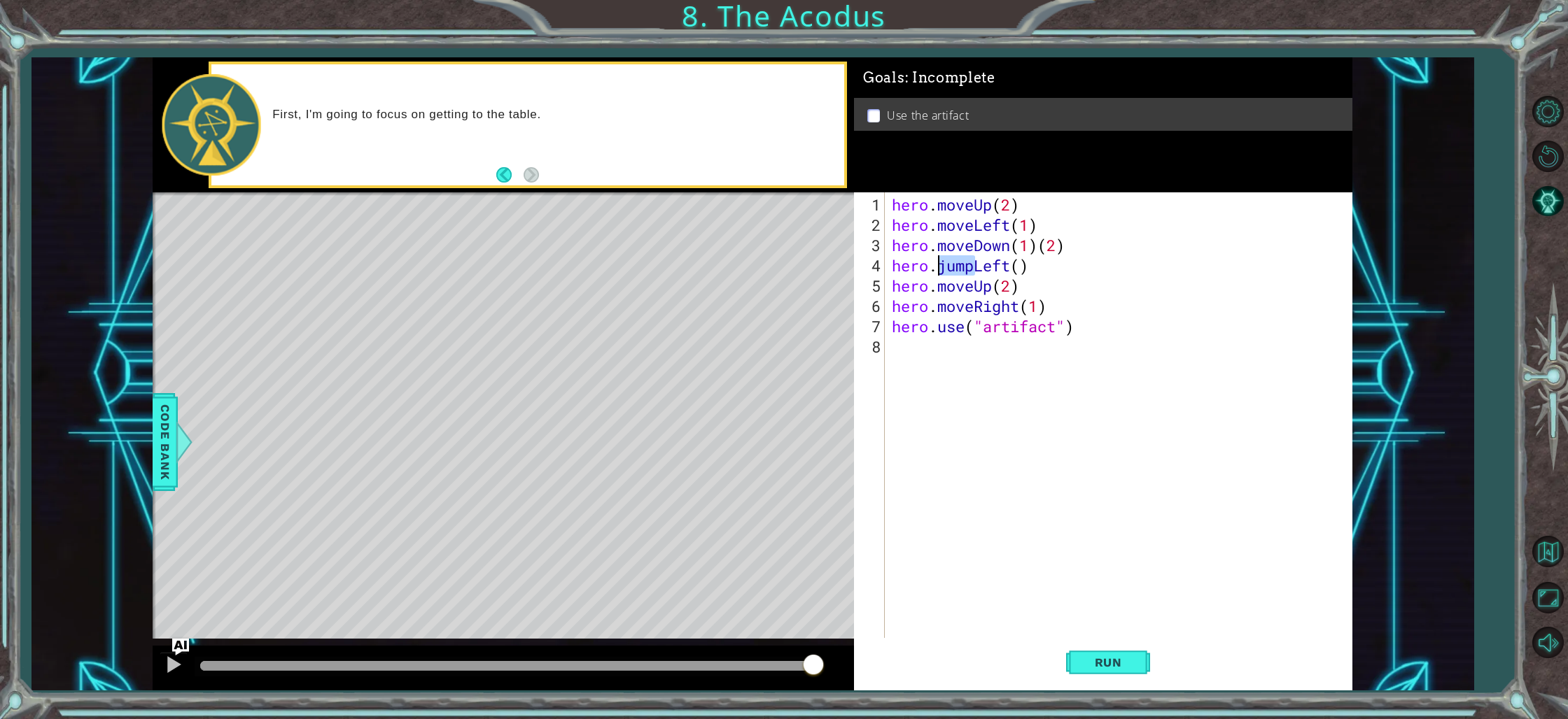
drag, startPoint x: 973, startPoint y: 268, endPoint x: 940, endPoint y: 266, distance: 33.1
click at [940, 266] on div "hero . moveUp ( 2 ) hero . moveLeft ( 1 ) hero . moveDown ( 1 ) ( 2 ) hero . ju…" at bounding box center [1121, 438] width 465 height 487
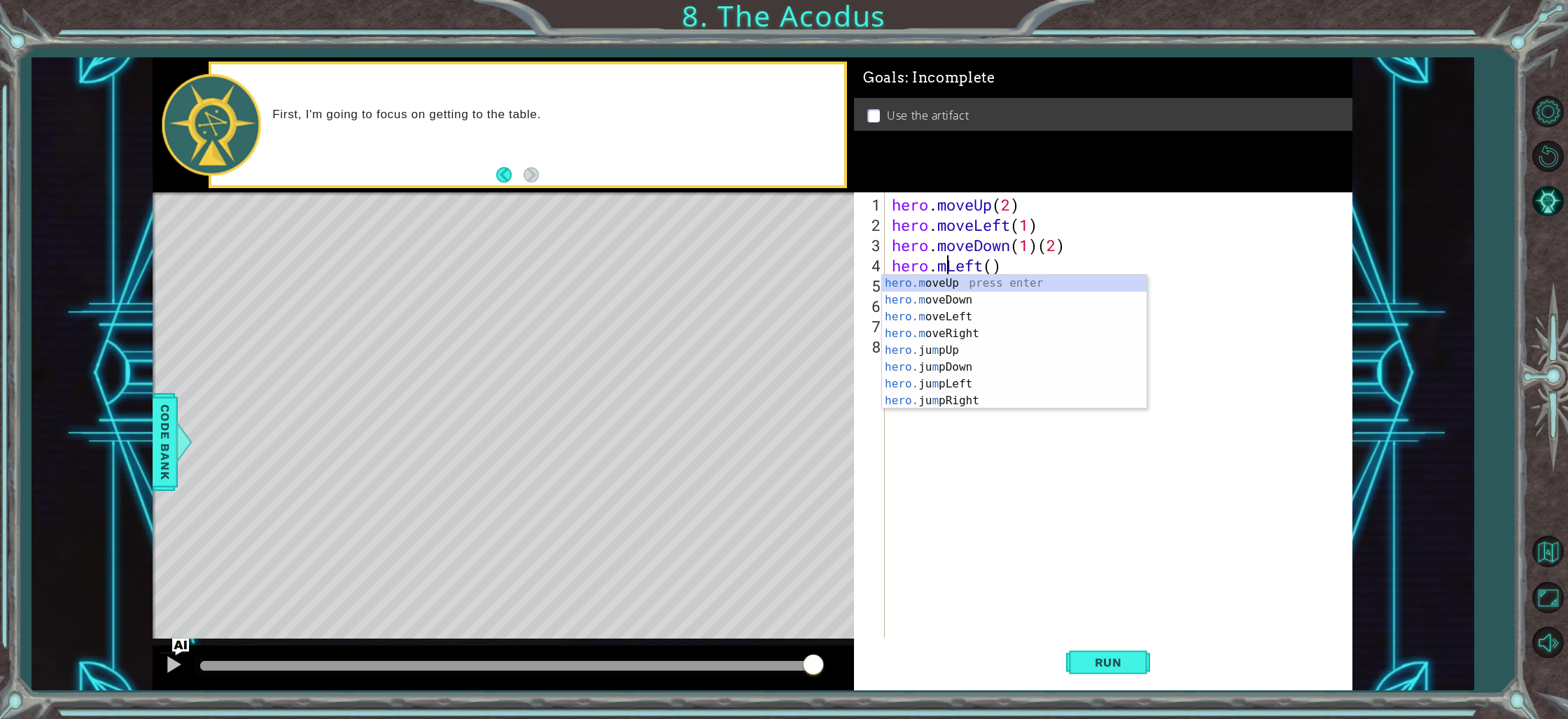
scroll to position [0, 3]
click at [941, 316] on div "hero.m oveUp press enter hero.m oveDown press enter hero.m oveLeft press enter …" at bounding box center [1014, 358] width 265 height 168
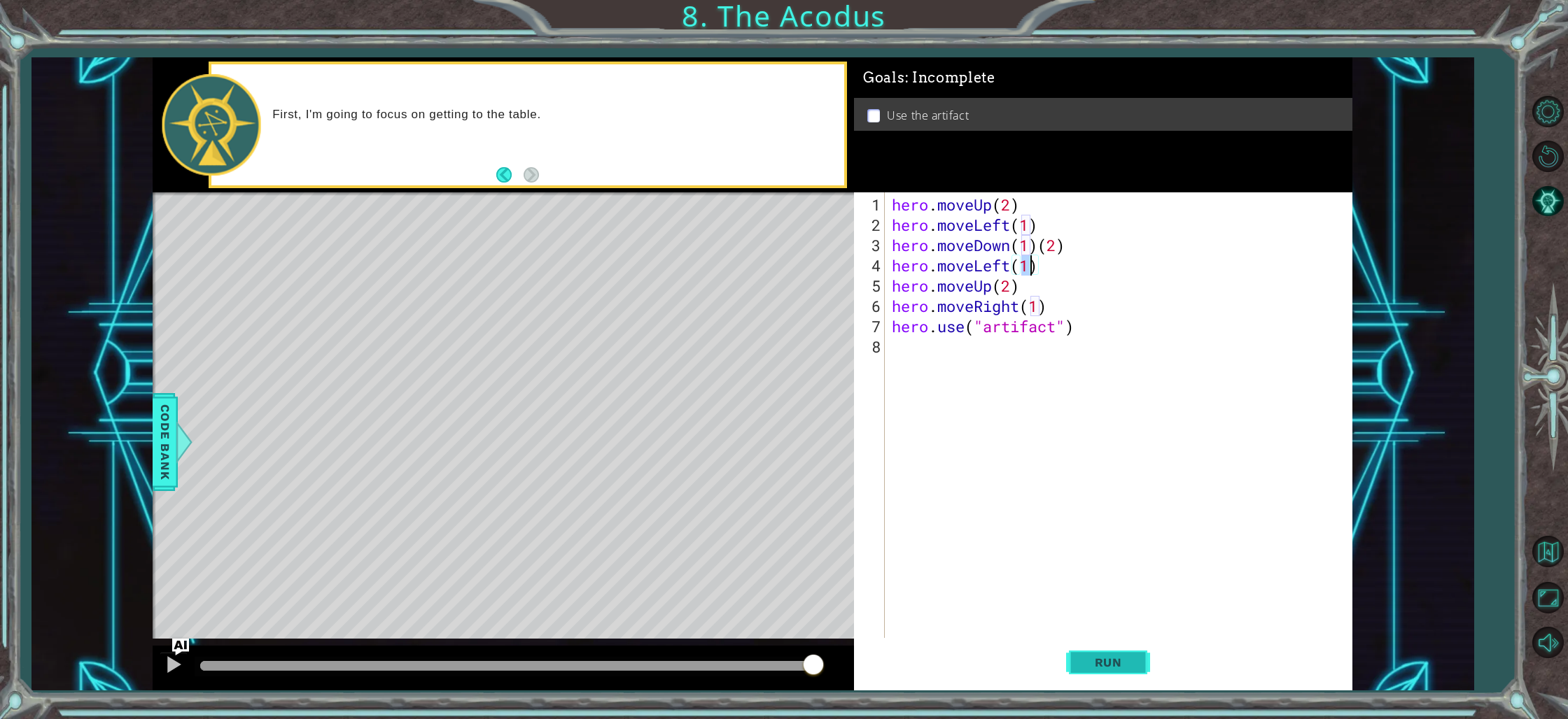
click at [1114, 660] on span "Run" at bounding box center [1108, 662] width 55 height 14
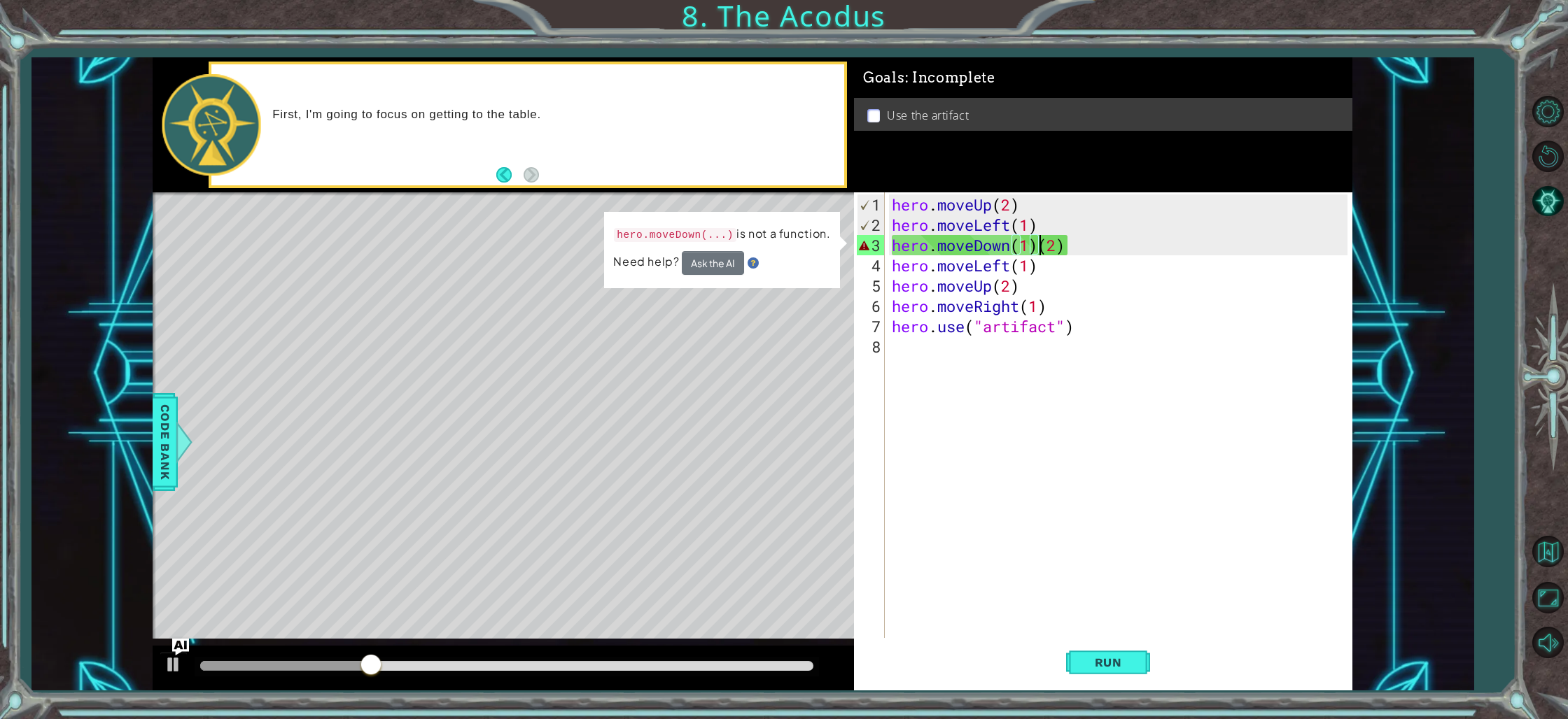
click at [1038, 246] on div "hero . moveUp ( 2 ) hero . moveLeft ( 1 ) hero . moveDown ( 1 ) ( 2 ) hero . mo…" at bounding box center [1121, 438] width 465 height 487
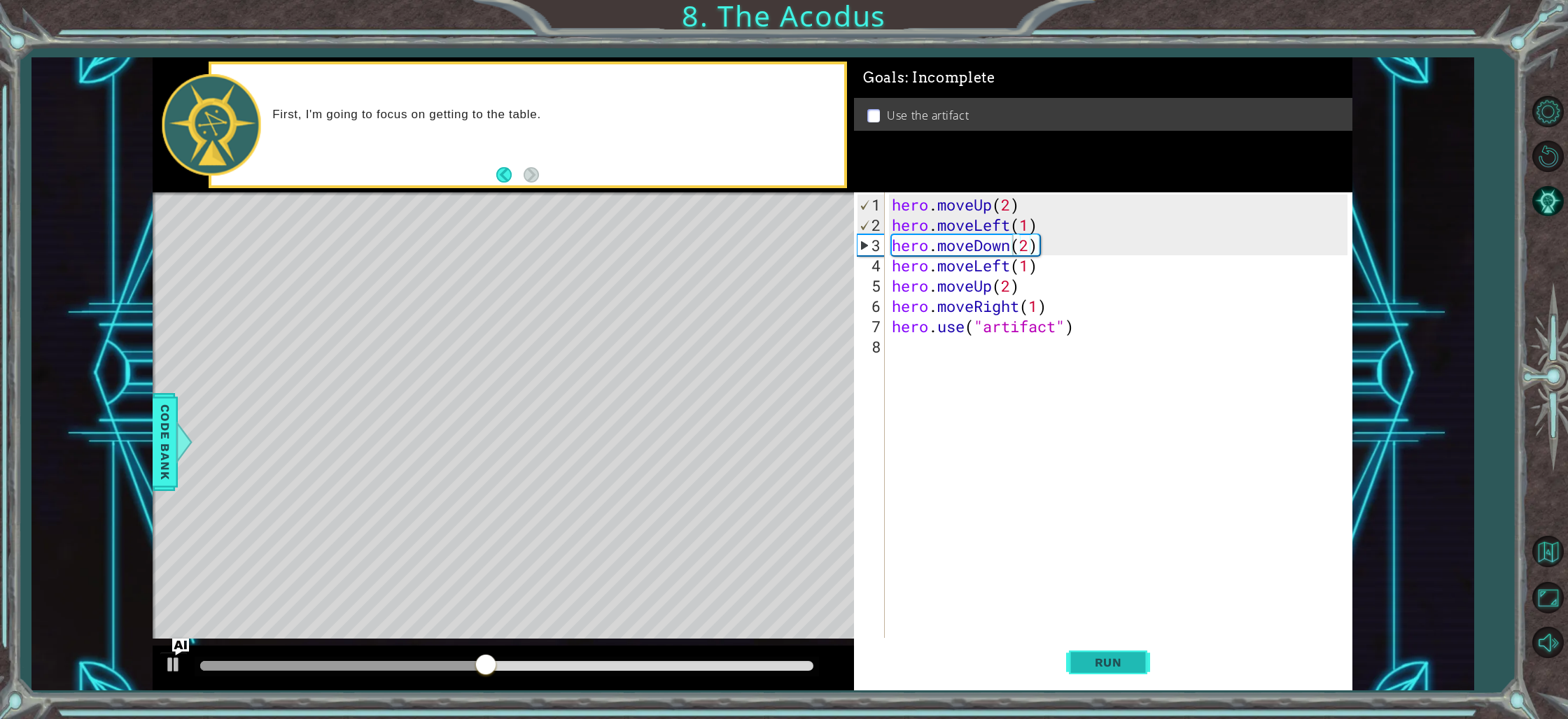
click at [1118, 675] on button "Run" at bounding box center [1108, 662] width 84 height 49
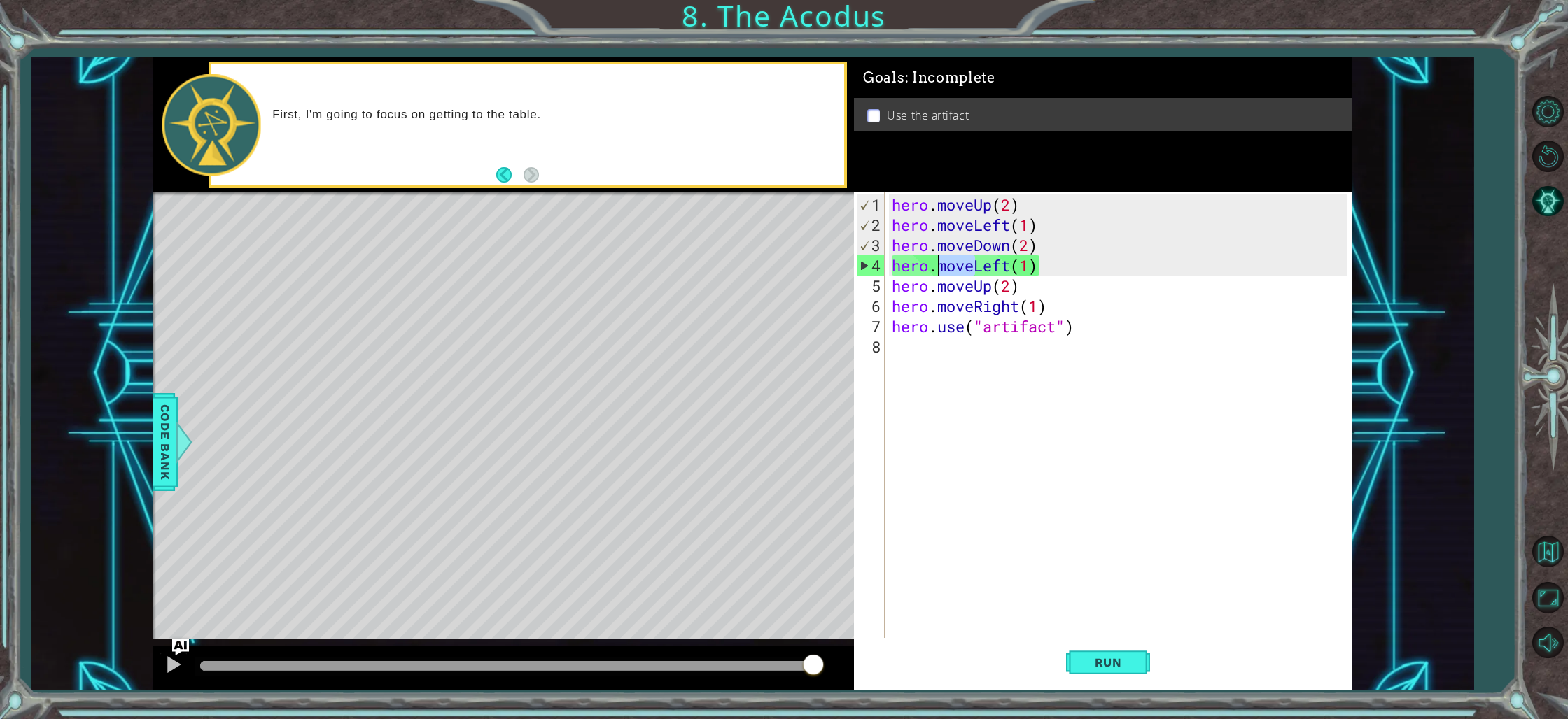
drag, startPoint x: 974, startPoint y: 267, endPoint x: 939, endPoint y: 267, distance: 35.0
click at [939, 267] on div "hero . moveUp ( 2 ) hero . moveLeft ( 1 ) hero . moveDown ( 2 ) hero . moveLeft…" at bounding box center [1121, 438] width 465 height 487
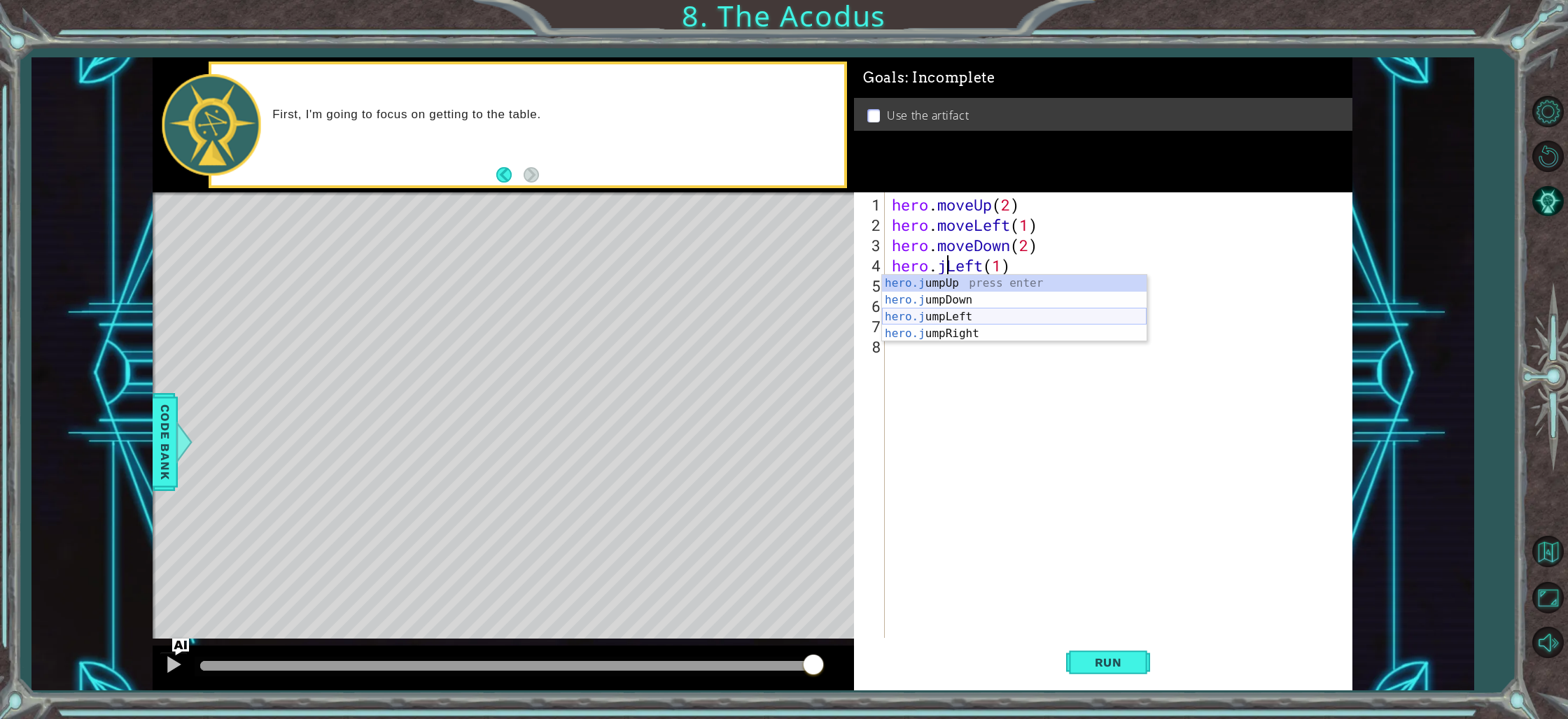
click at [977, 312] on div "hero.j umpUp press enter hero.j umpDown press enter hero.j umpLeft press enter …" at bounding box center [1014, 325] width 265 height 101
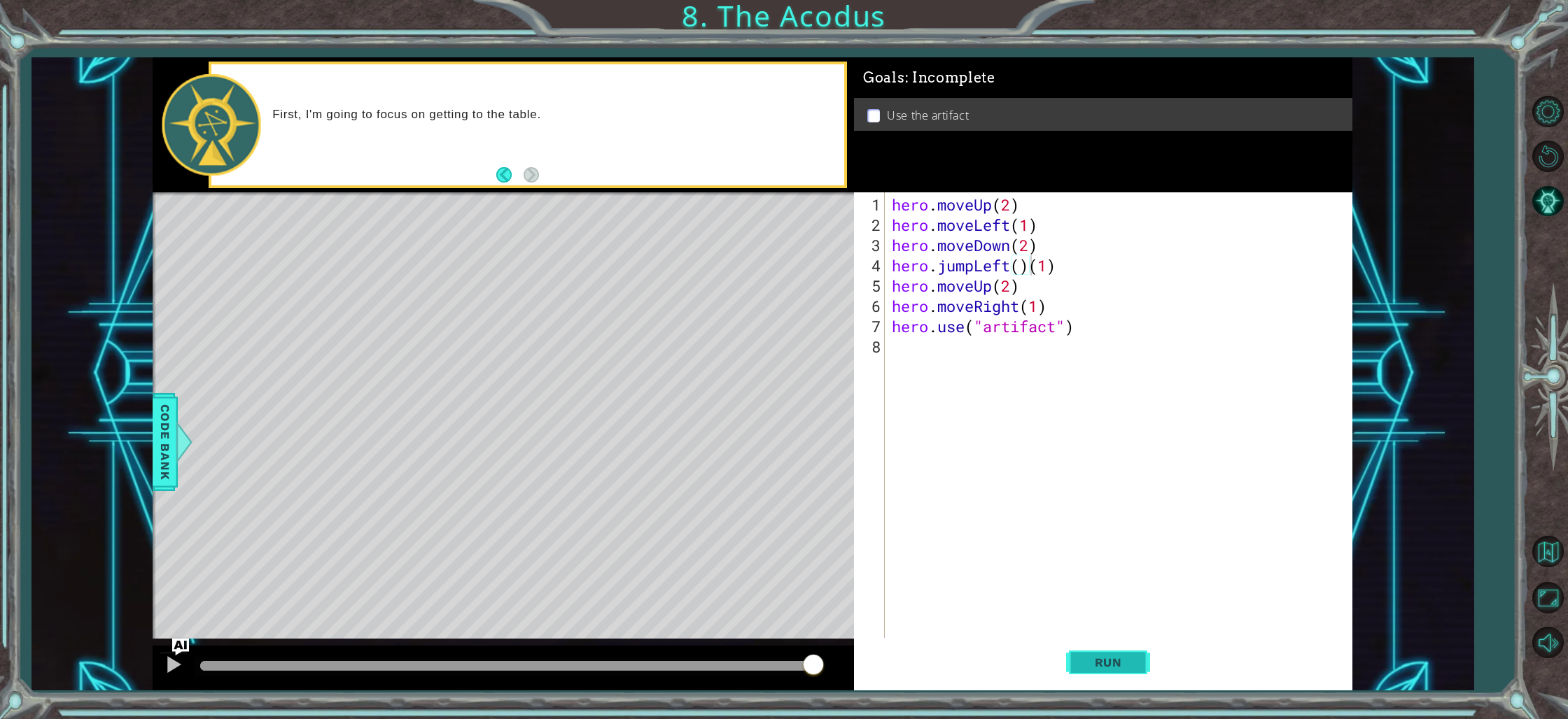
click at [1119, 661] on span "Run" at bounding box center [1108, 662] width 55 height 14
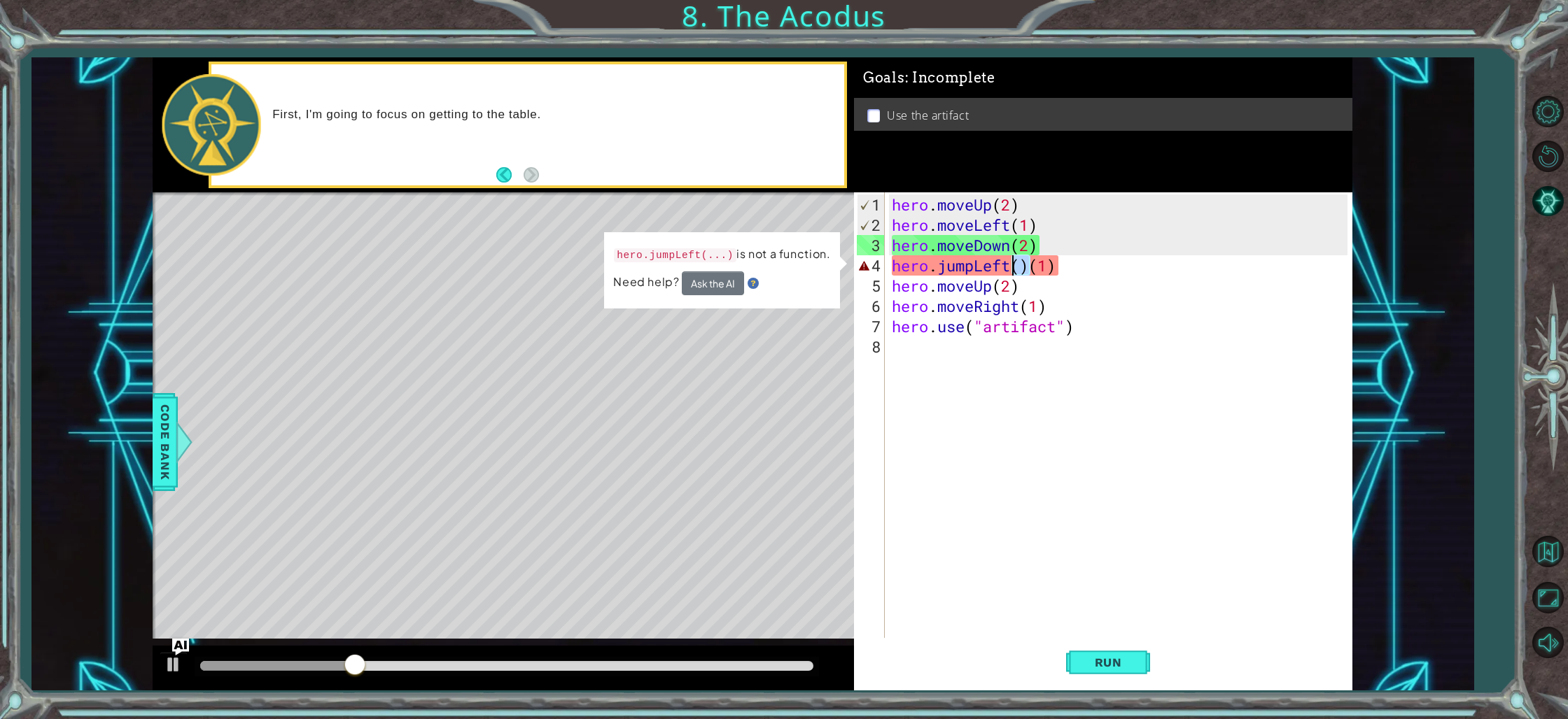
drag, startPoint x: 1026, startPoint y: 265, endPoint x: 1013, endPoint y: 265, distance: 13.0
click at [1013, 265] on div "hero . moveUp ( 2 ) hero . moveLeft ( 1 ) hero . moveDown ( 2 ) hero . jumpLeft…" at bounding box center [1121, 438] width 465 height 487
type textarea "hero.jumpLeft(1)"
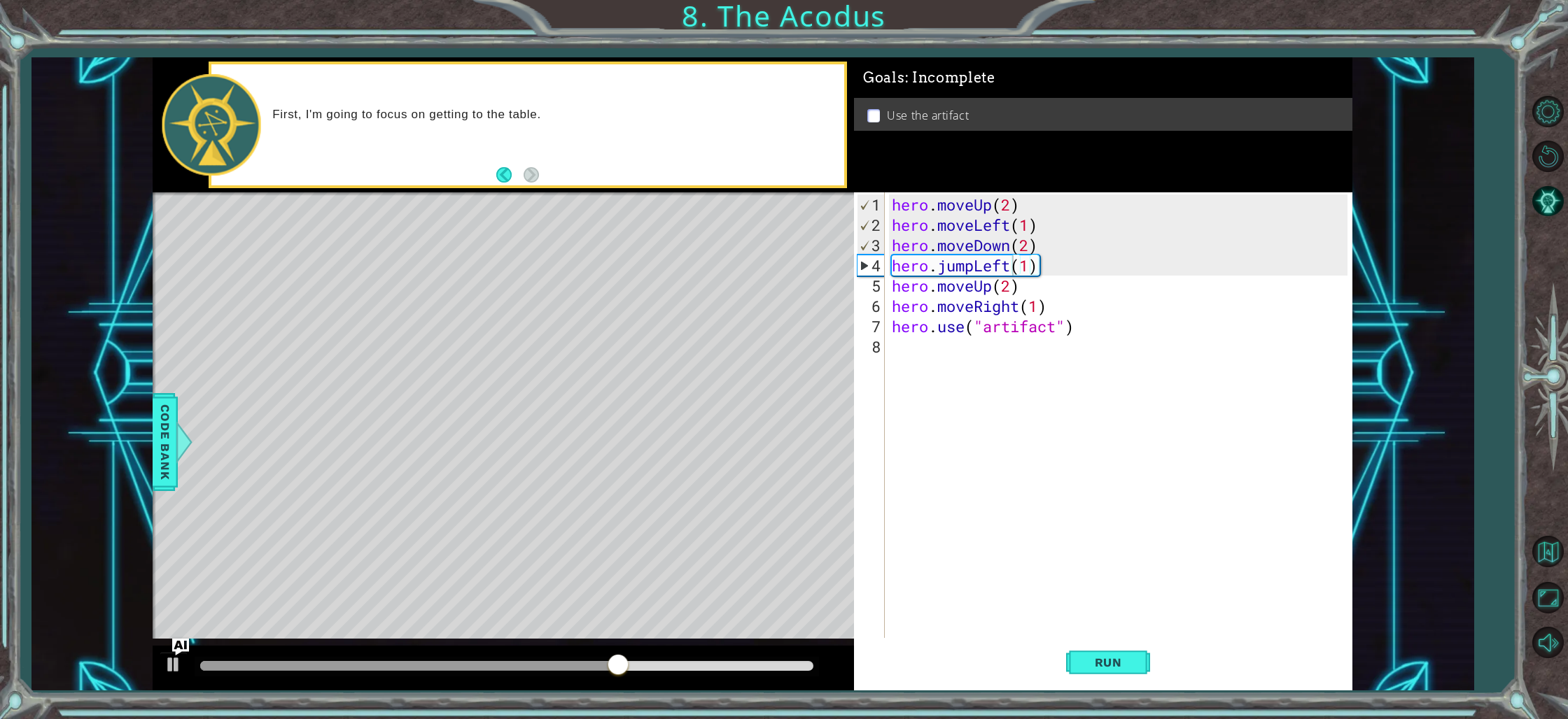
click at [1414, 365] on div "1 ההההההההההההההההההההההההההההההההההההההההההההההההההההההההההההההההההההההההההההה…" at bounding box center [753, 374] width 1443 height 633
click at [1105, 642] on button "Run" at bounding box center [1108, 662] width 84 height 49
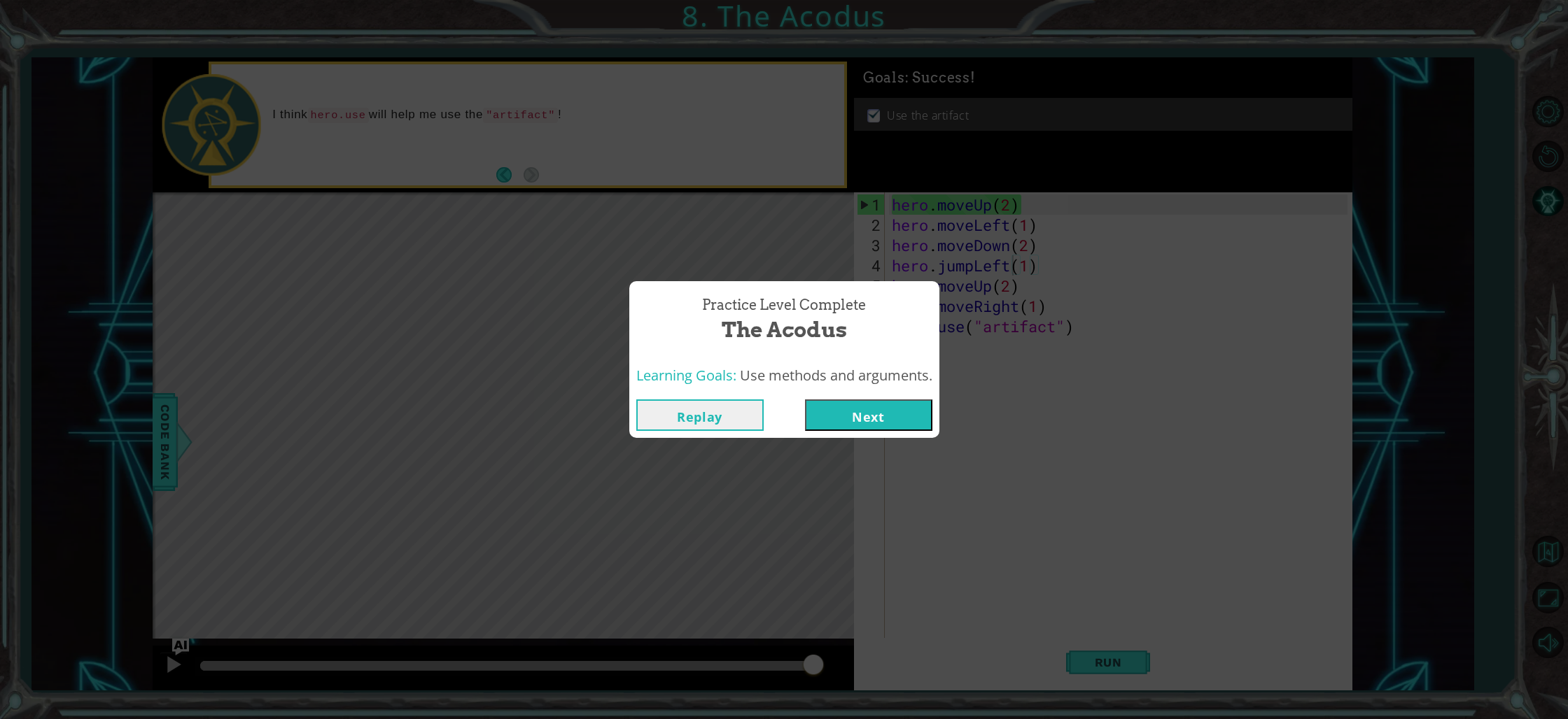
click at [920, 406] on button "Next" at bounding box center [869, 416] width 128 height 32
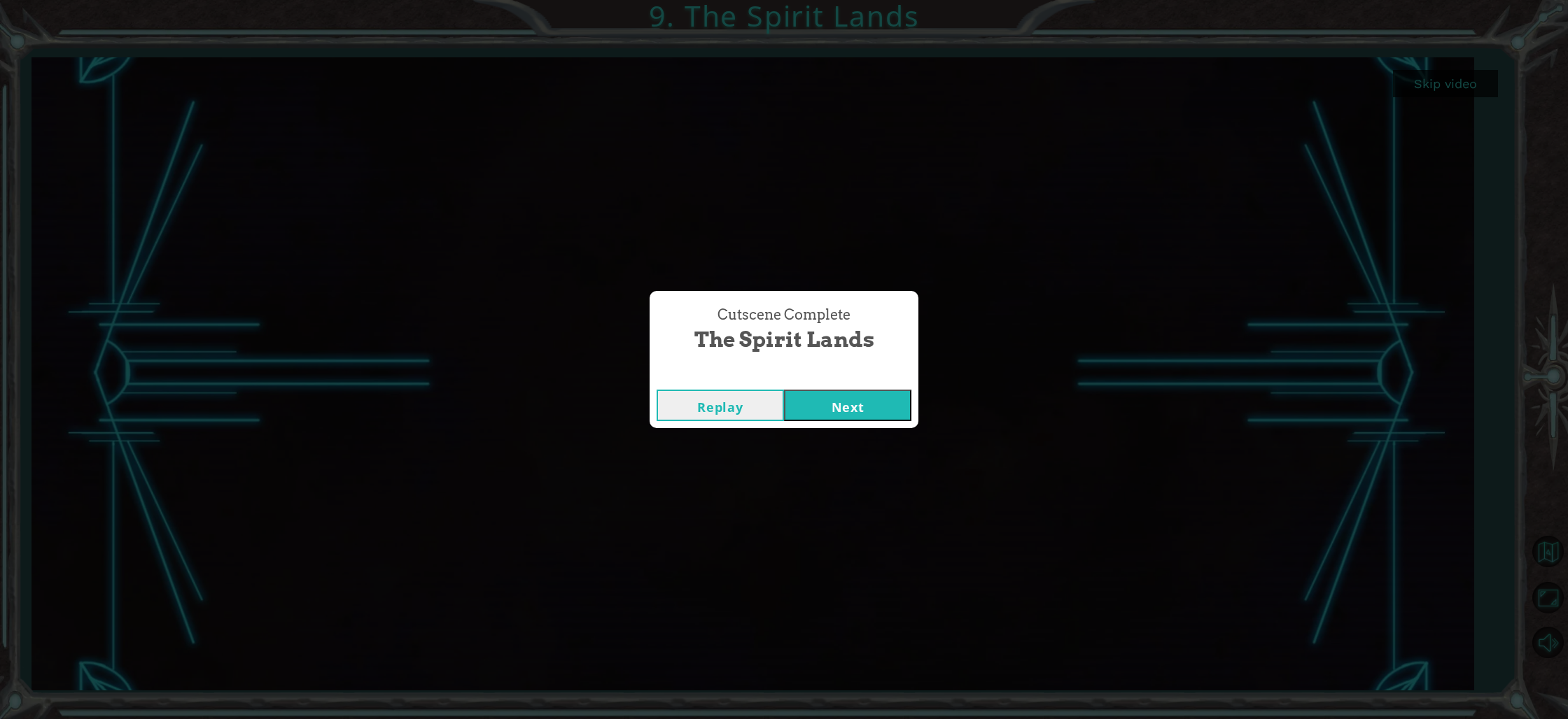
click at [852, 405] on button "Next" at bounding box center [848, 406] width 128 height 32
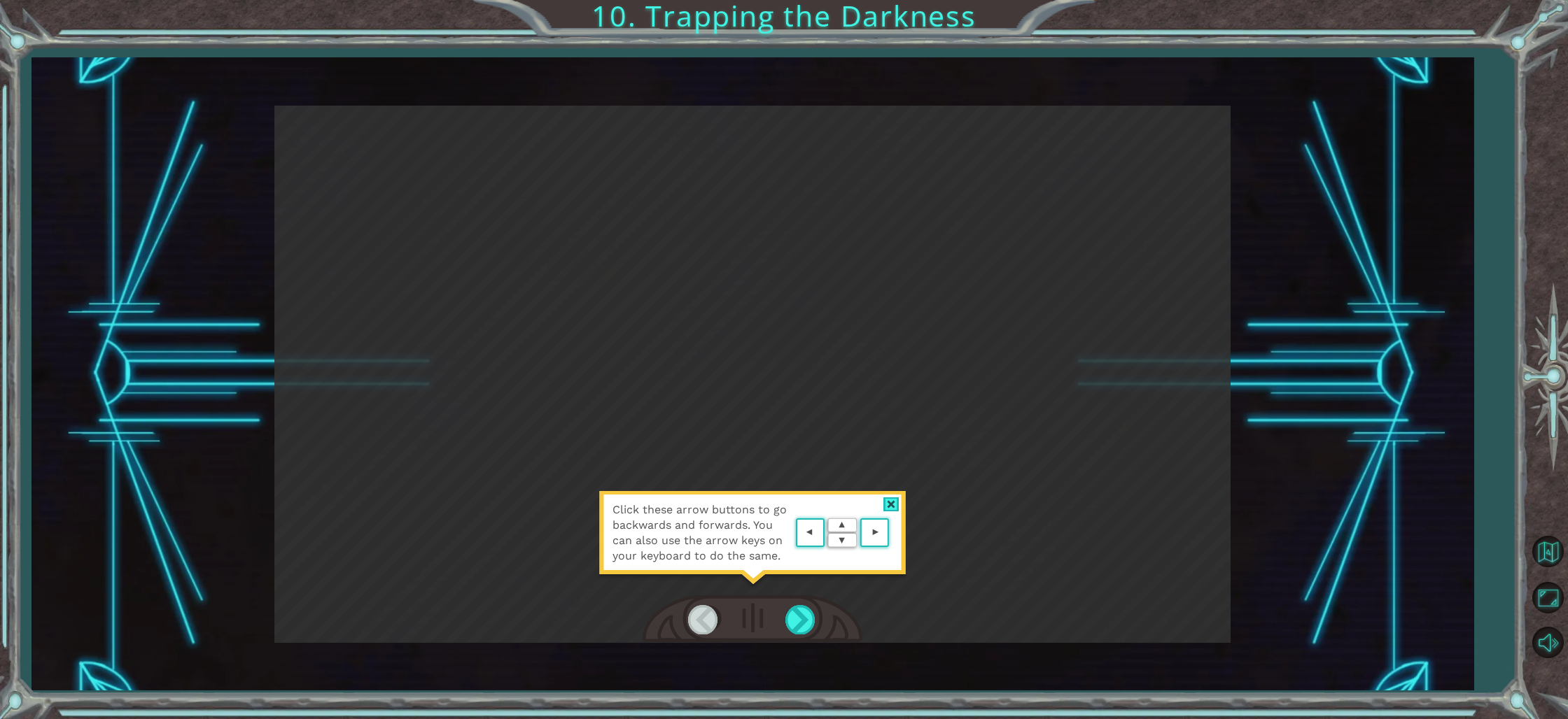
click at [893, 533] on area at bounding box center [893, 533] width 0 height 0
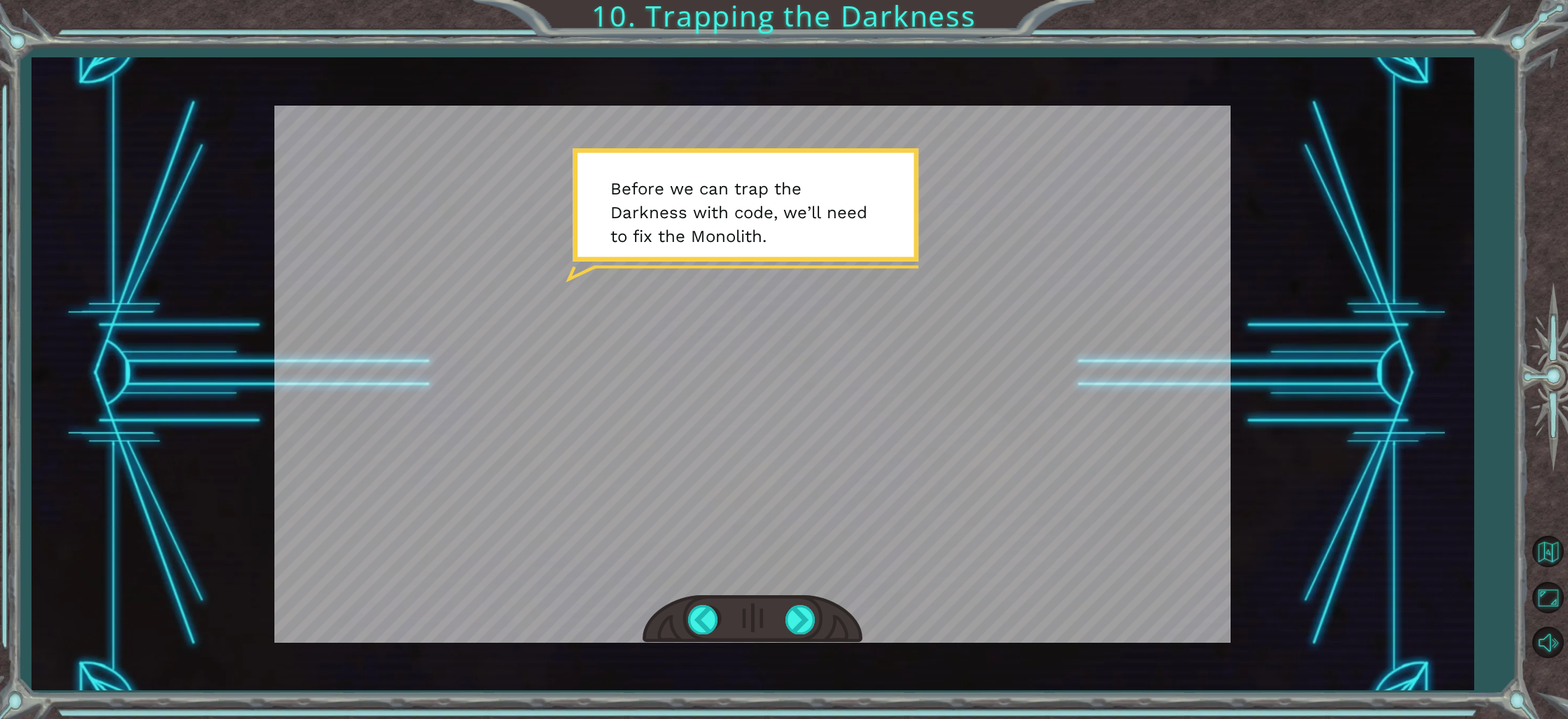
drag, startPoint x: 827, startPoint y: 510, endPoint x: 949, endPoint y: 523, distance: 122.7
click at [948, 524] on div at bounding box center [753, 374] width 956 height 537
click at [801, 603] on div at bounding box center [753, 620] width 220 height 49
click at [798, 616] on div at bounding box center [801, 620] width 32 height 29
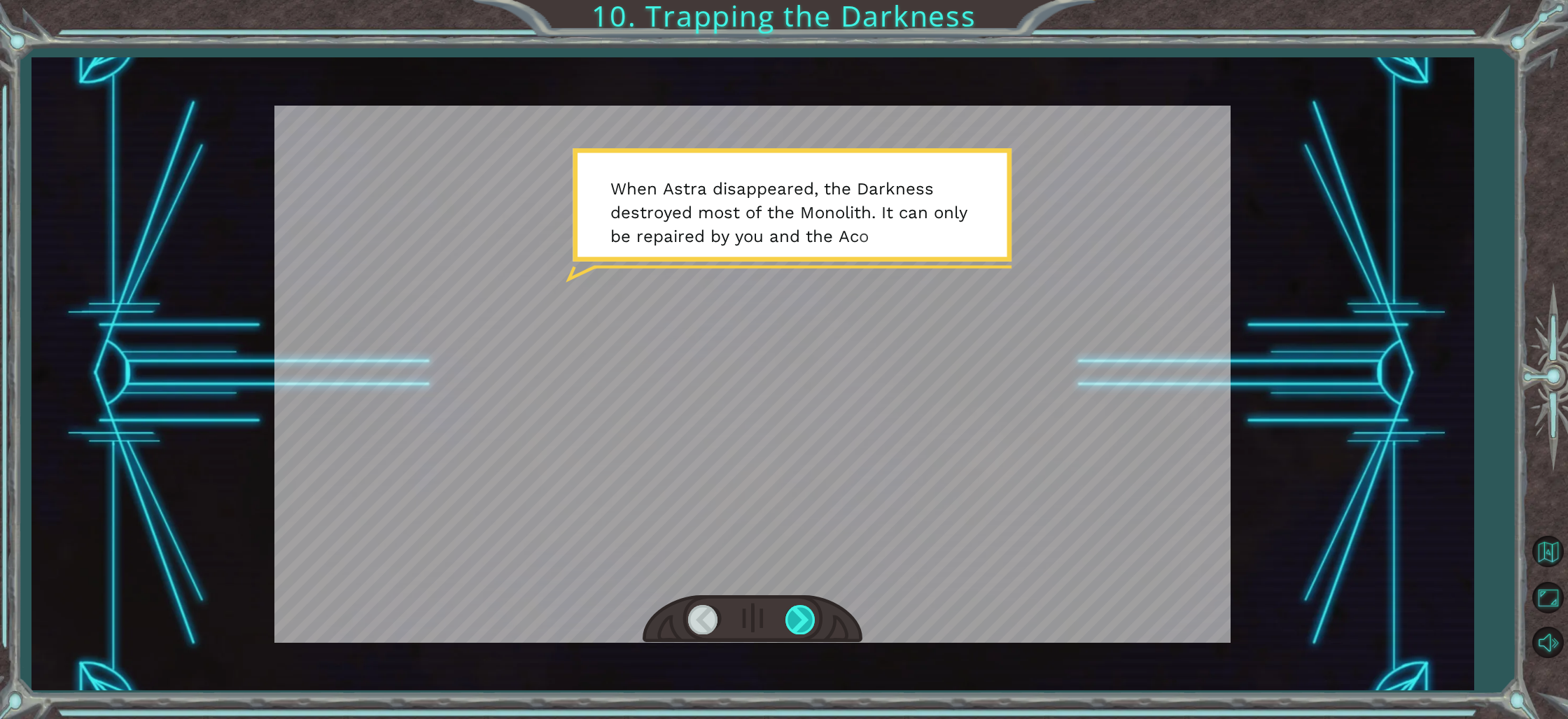
click at [801, 608] on div at bounding box center [801, 620] width 32 height 29
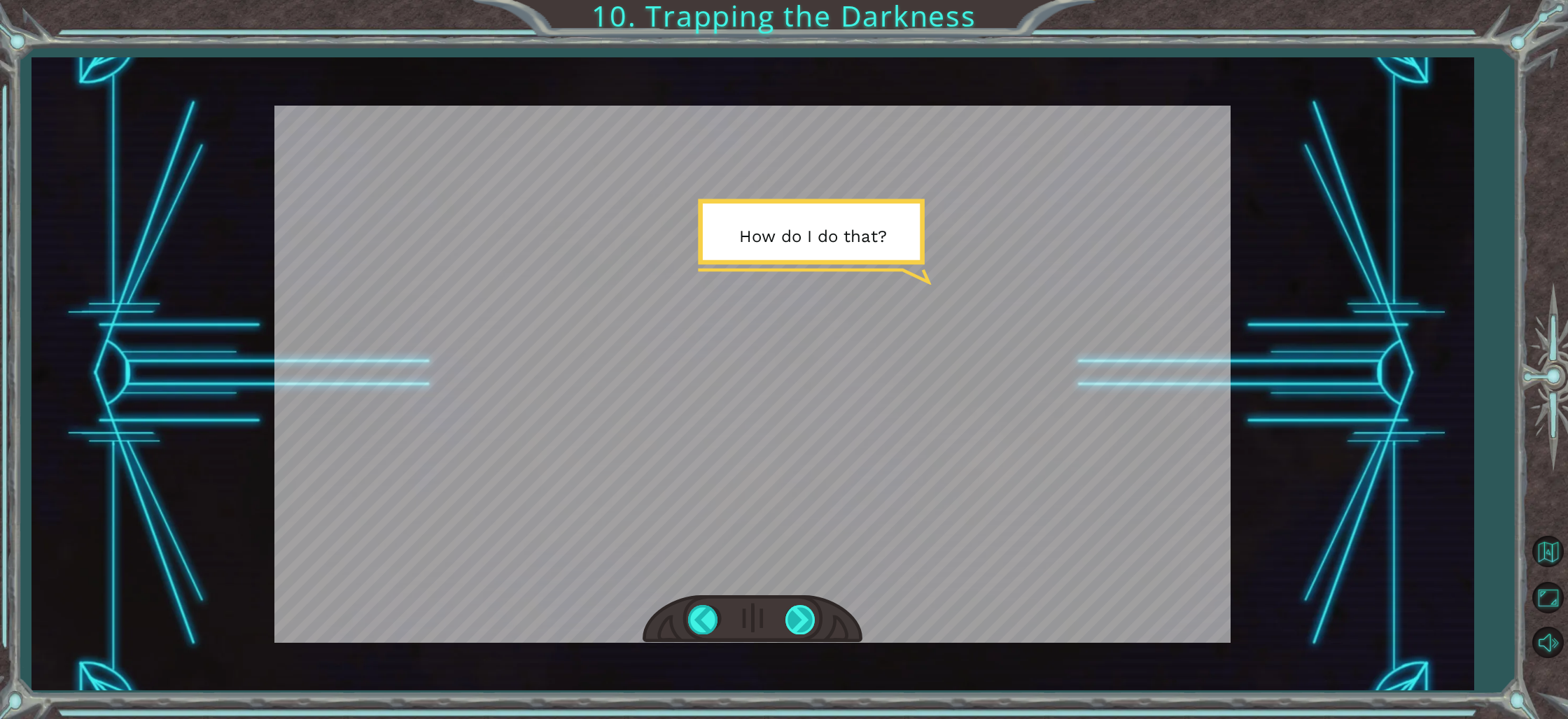
click at [793, 616] on div at bounding box center [801, 620] width 32 height 29
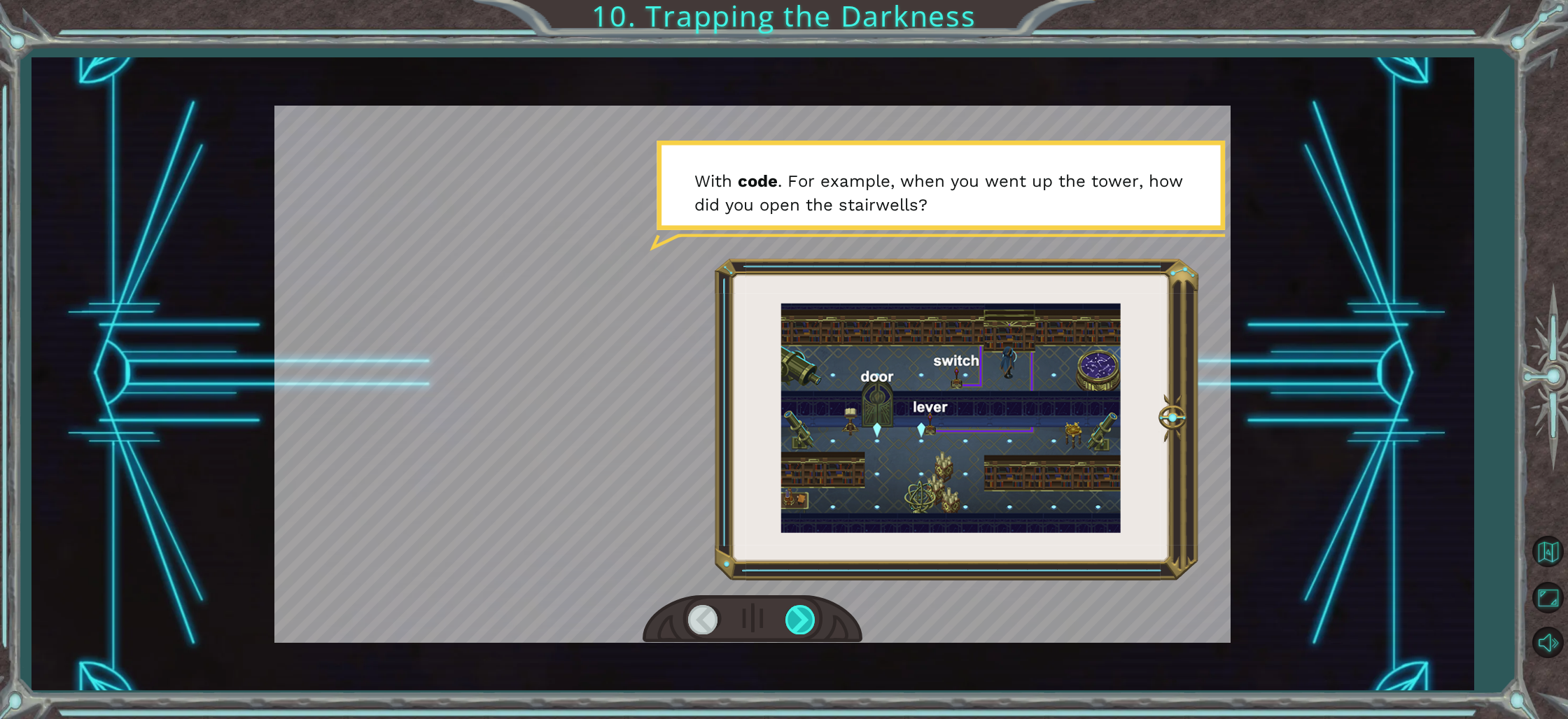
click at [787, 619] on div at bounding box center [801, 620] width 32 height 29
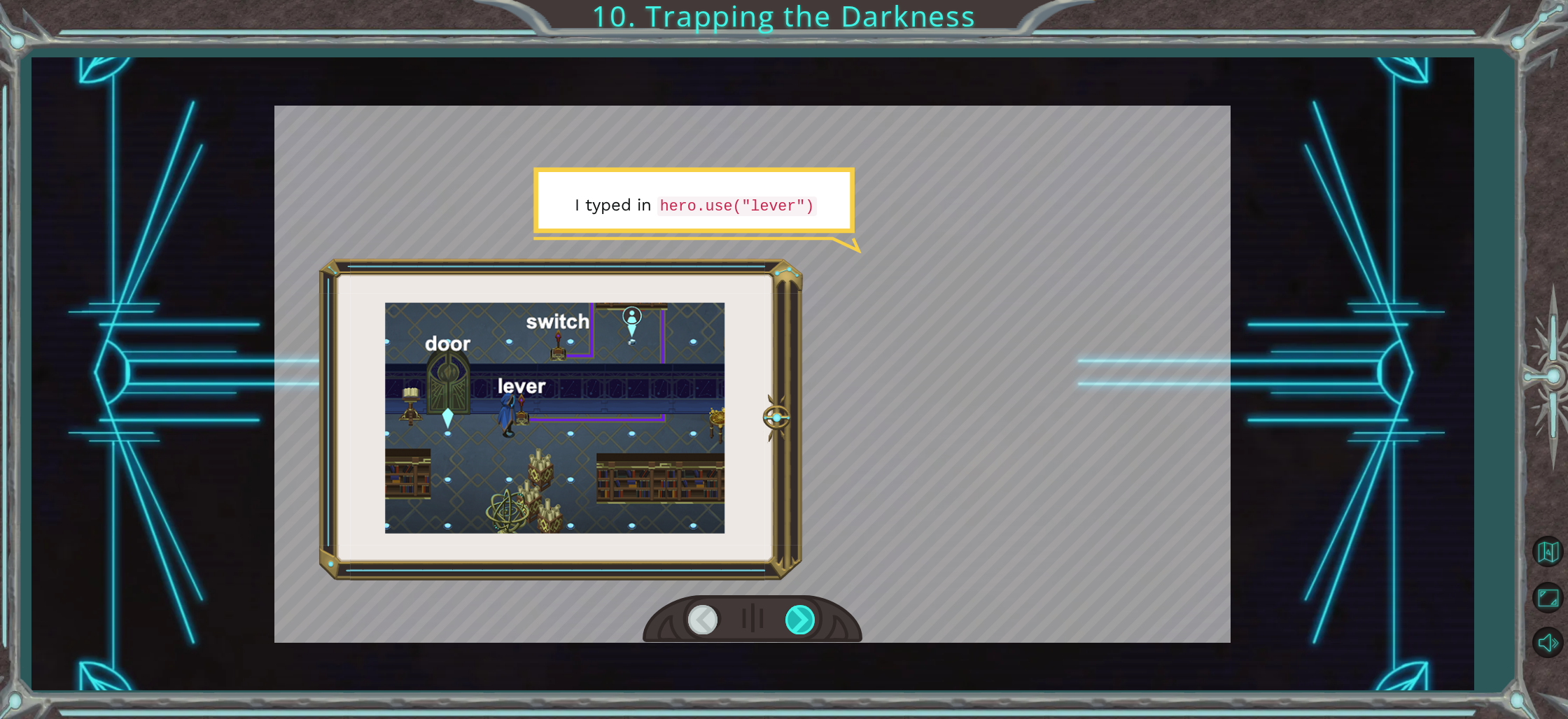
click at [787, 619] on div at bounding box center [801, 620] width 32 height 29
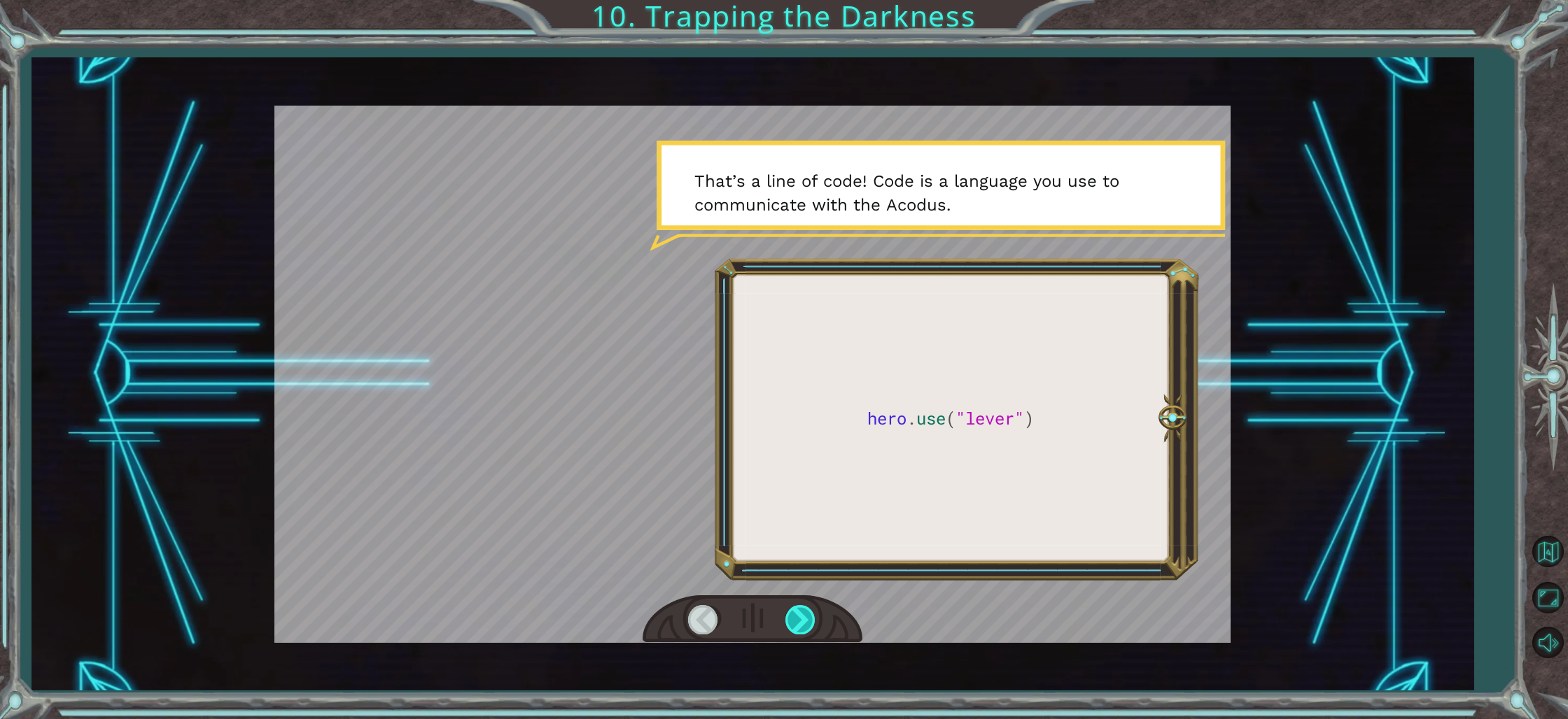
click at [787, 614] on div at bounding box center [801, 620] width 32 height 29
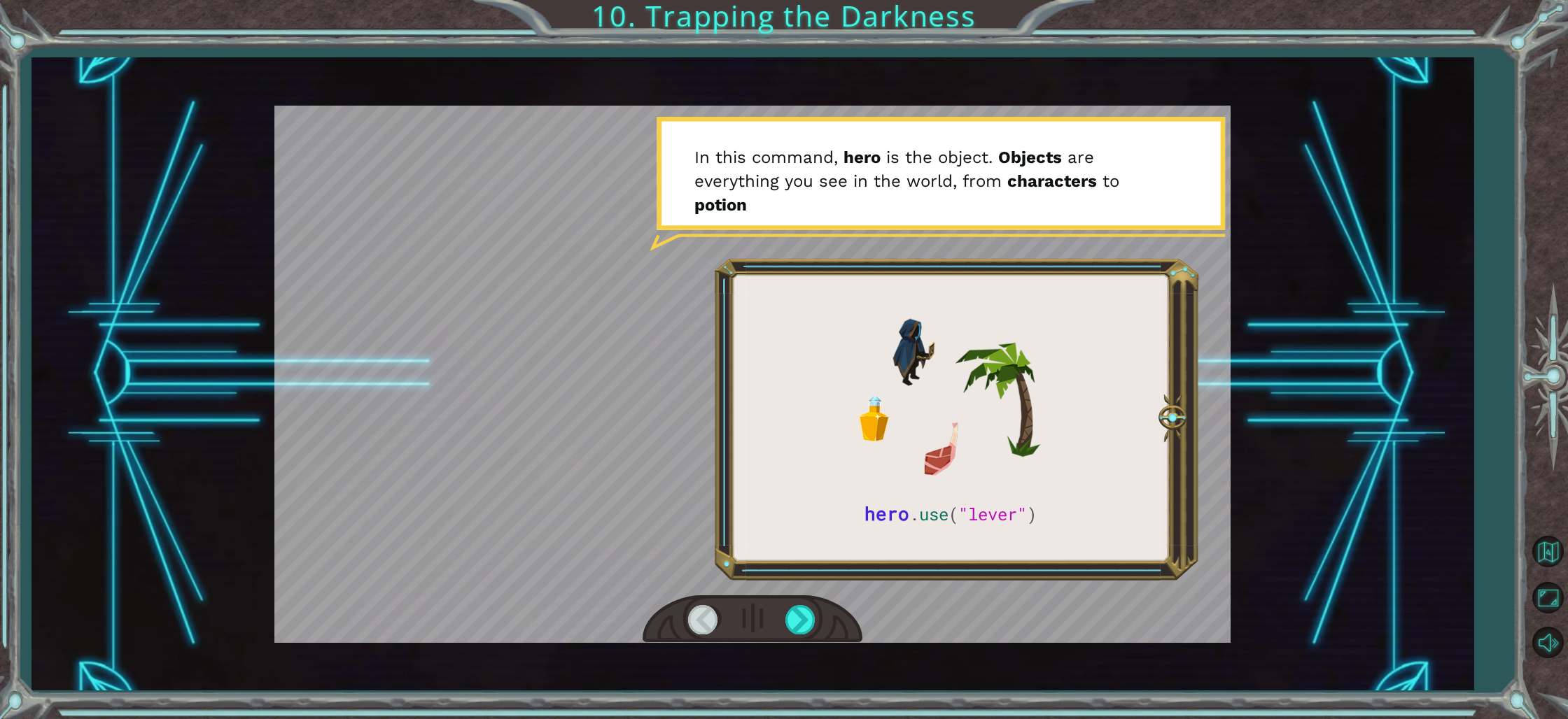
click at [785, 604] on div at bounding box center [753, 620] width 220 height 49
click at [784, 606] on div at bounding box center [753, 620] width 220 height 49
click at [783, 609] on div at bounding box center [753, 620] width 220 height 49
click at [797, 611] on div at bounding box center [801, 620] width 32 height 29
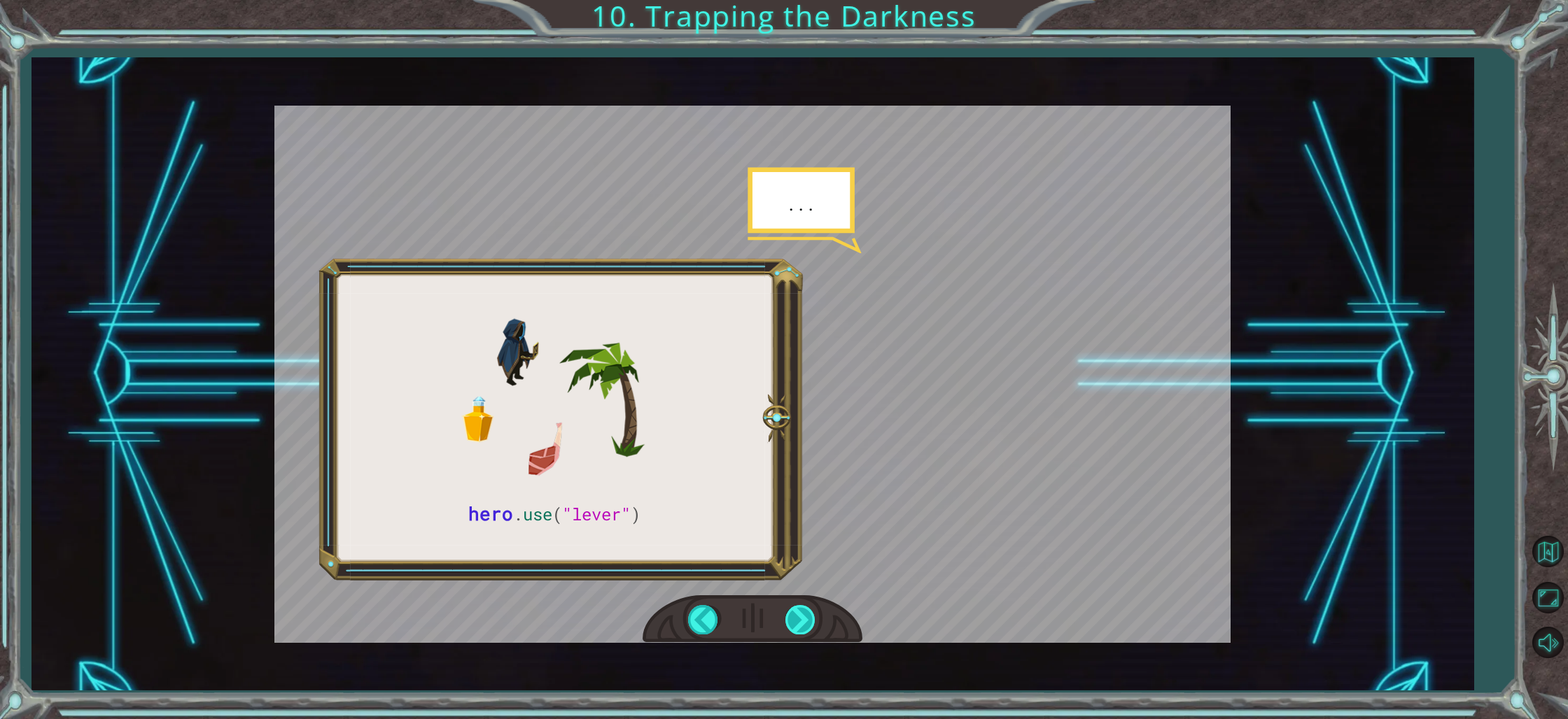
click at [797, 611] on div at bounding box center [801, 620] width 32 height 29
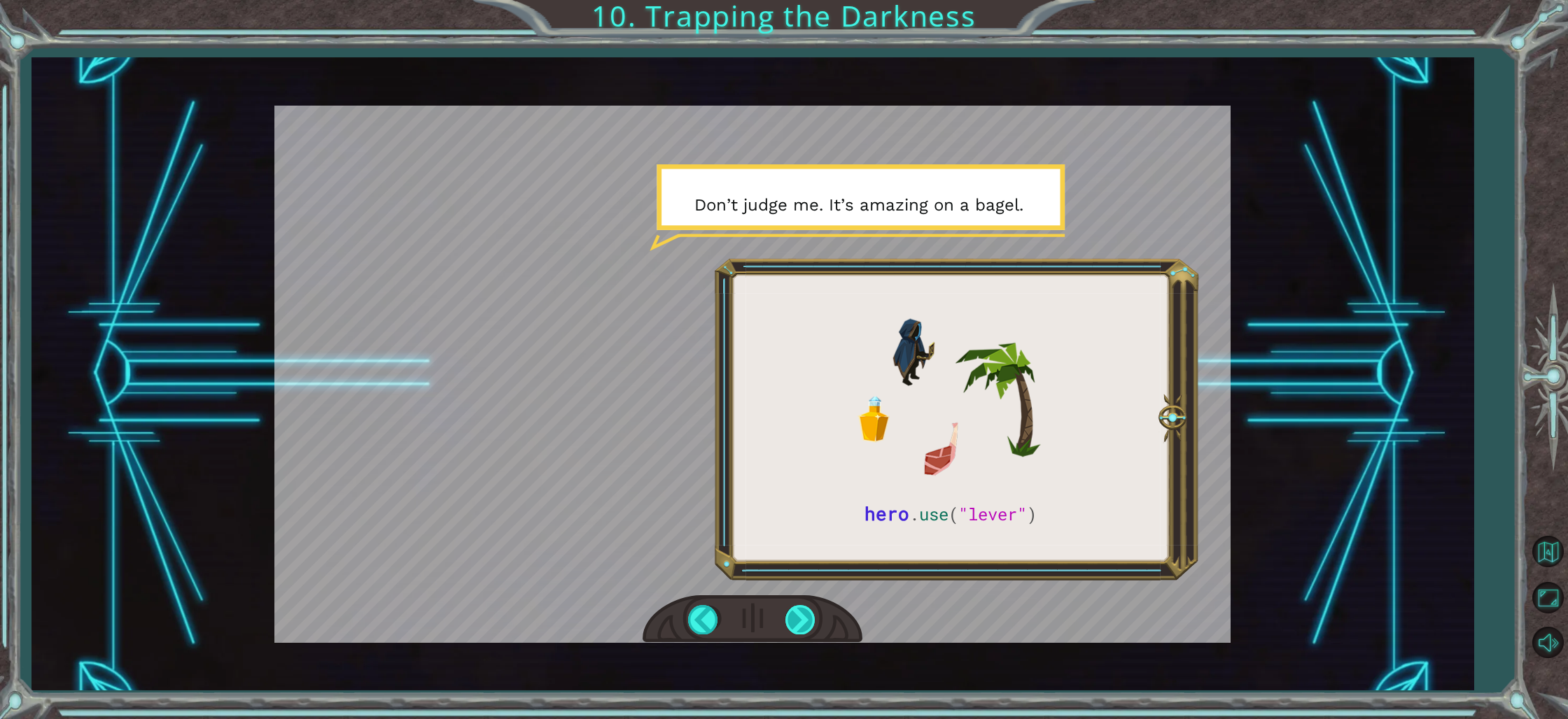
click at [797, 611] on div at bounding box center [801, 620] width 32 height 29
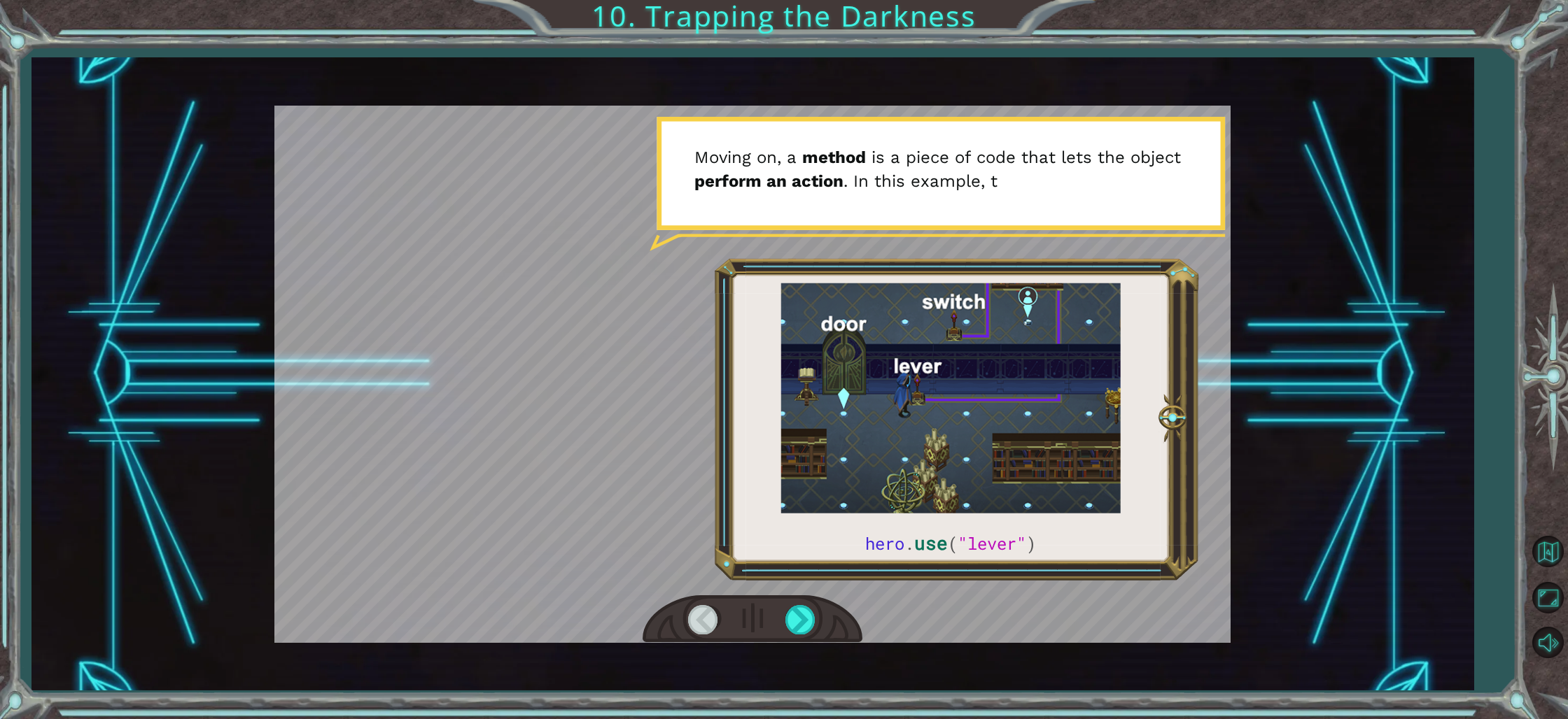
click at [793, 601] on div at bounding box center [753, 620] width 220 height 49
click at [797, 611] on div at bounding box center [801, 620] width 32 height 29
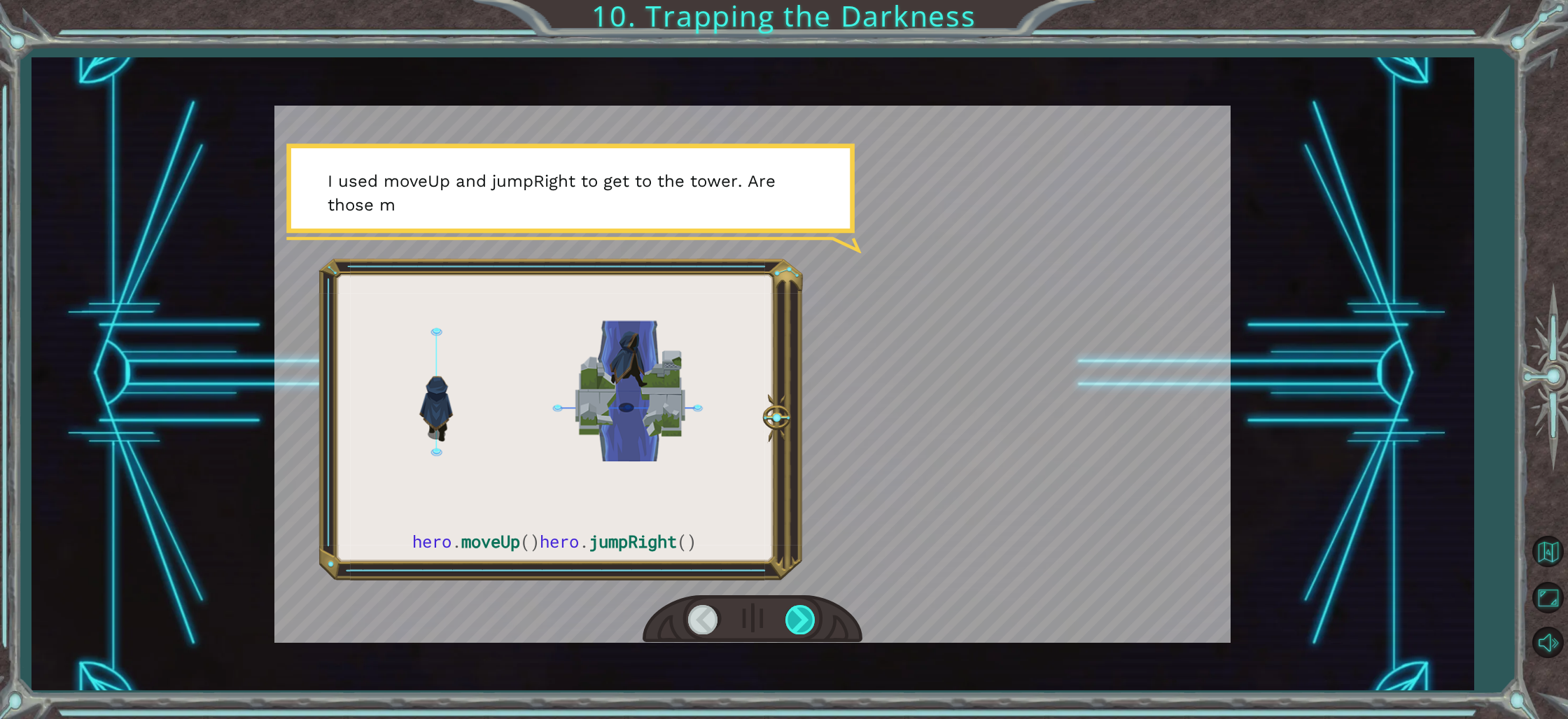
click at [795, 608] on div at bounding box center [801, 620] width 32 height 29
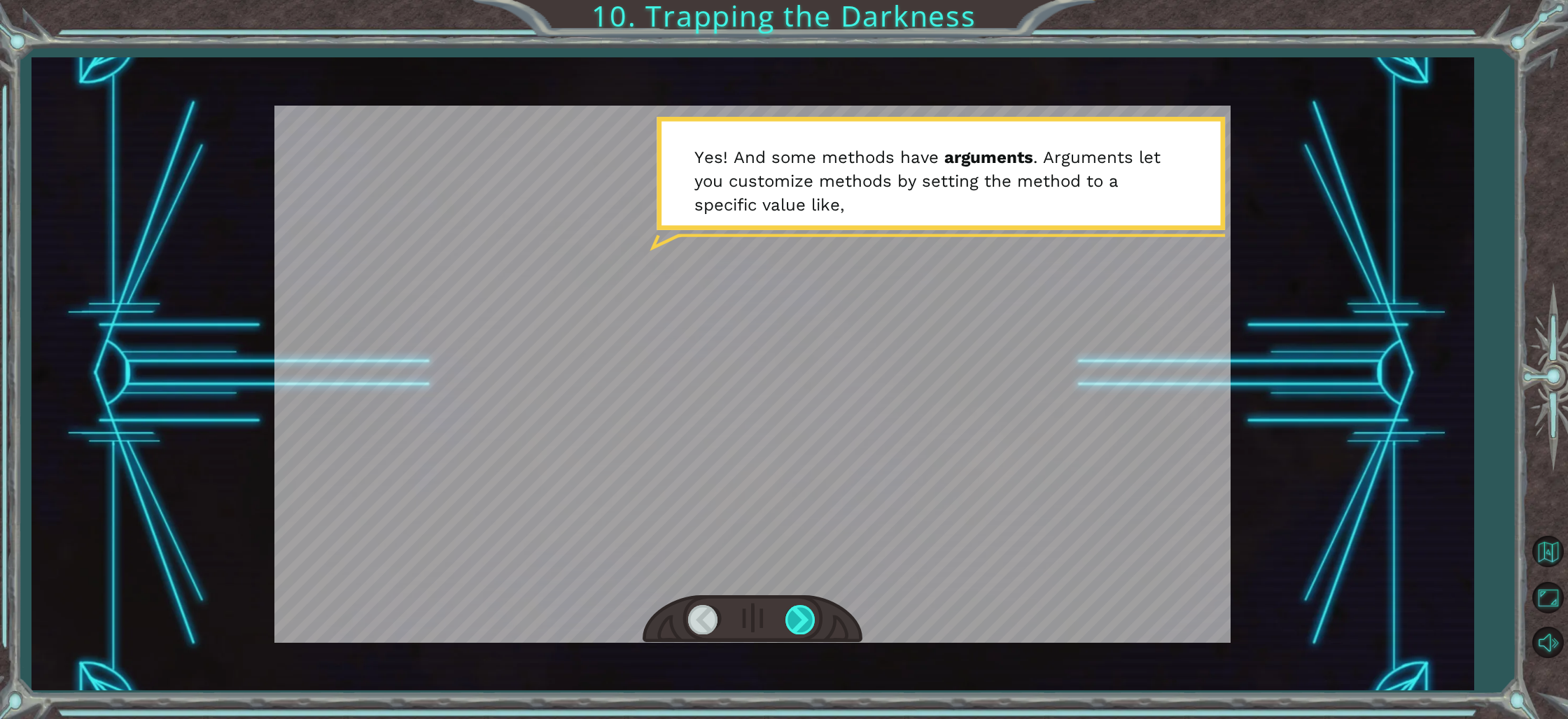
click at [789, 607] on div at bounding box center [801, 620] width 32 height 29
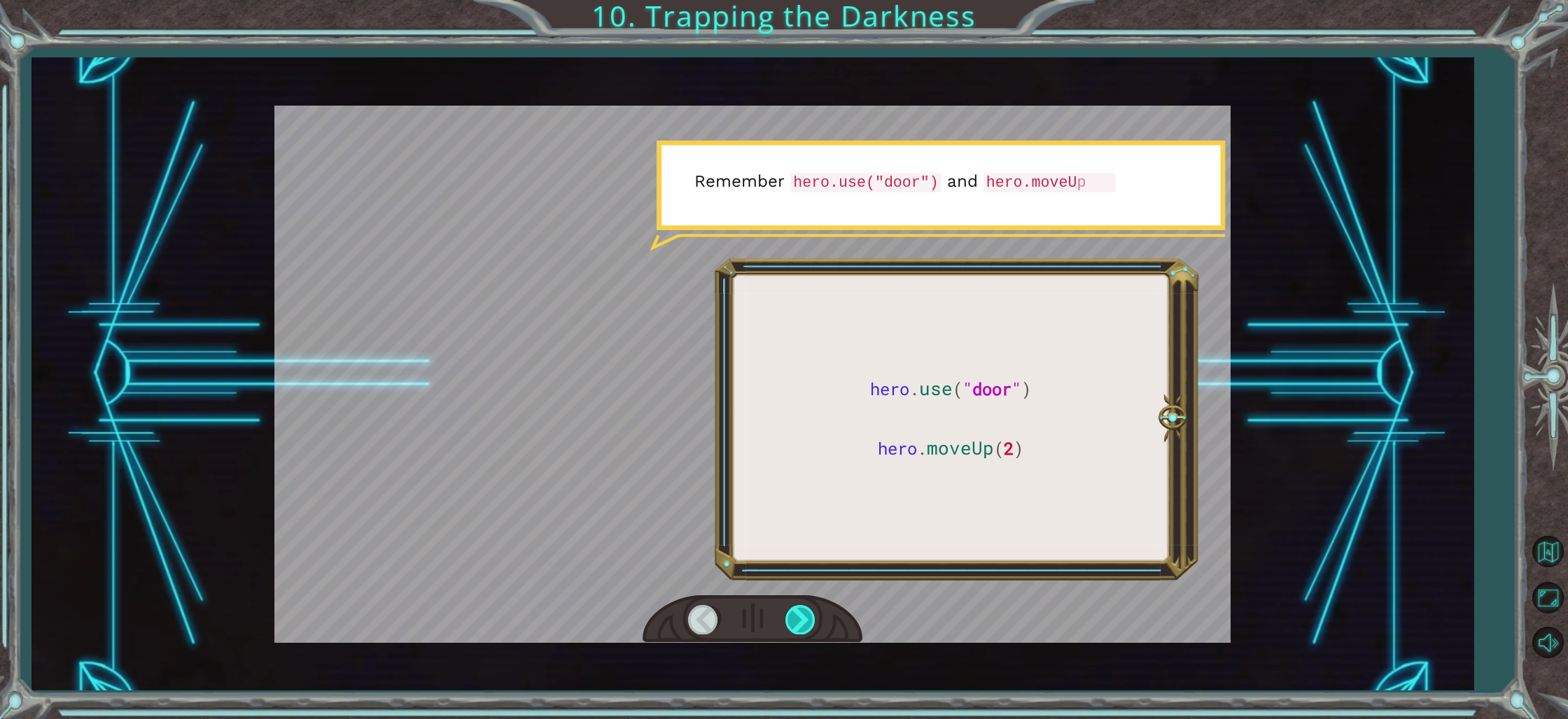
click at [789, 607] on div at bounding box center [801, 620] width 32 height 29
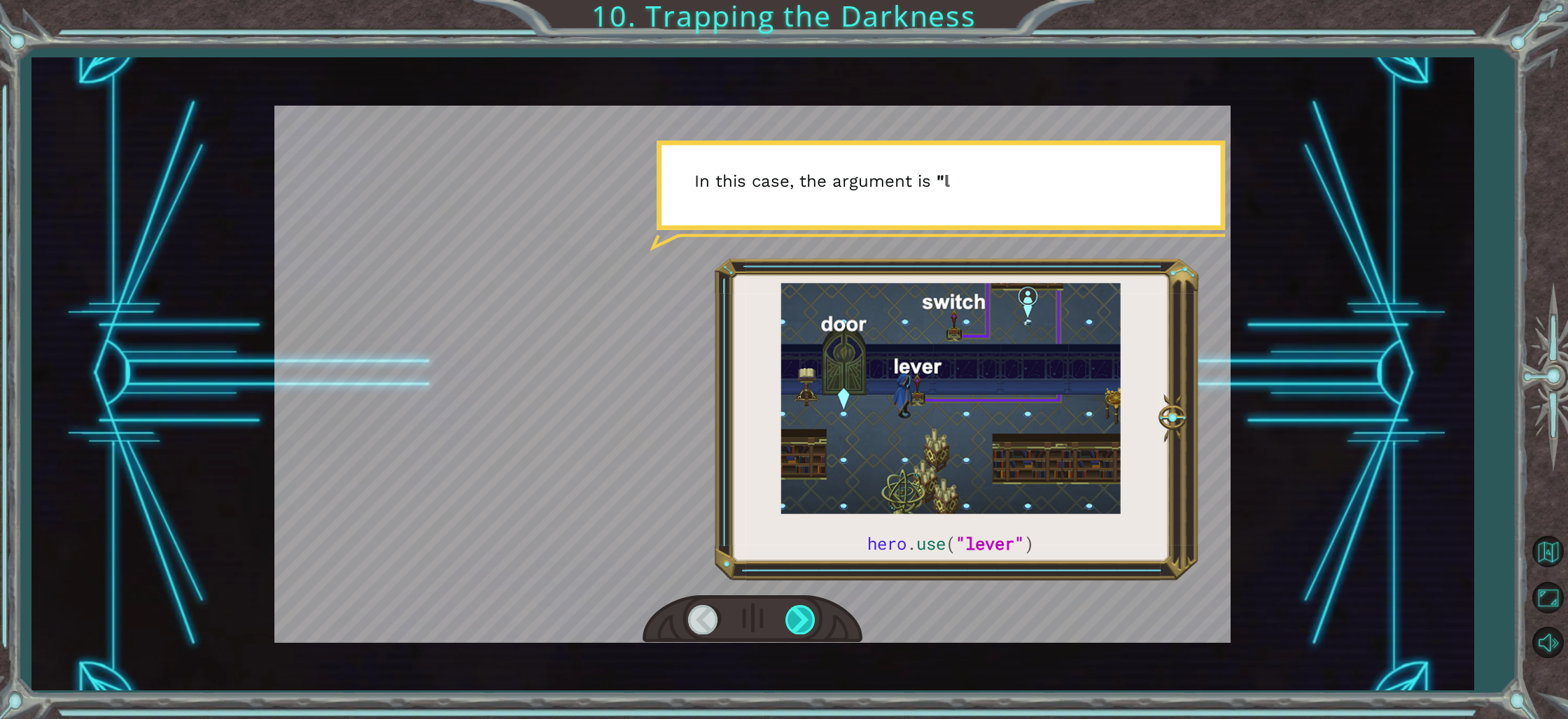
click at [789, 607] on div at bounding box center [801, 620] width 32 height 29
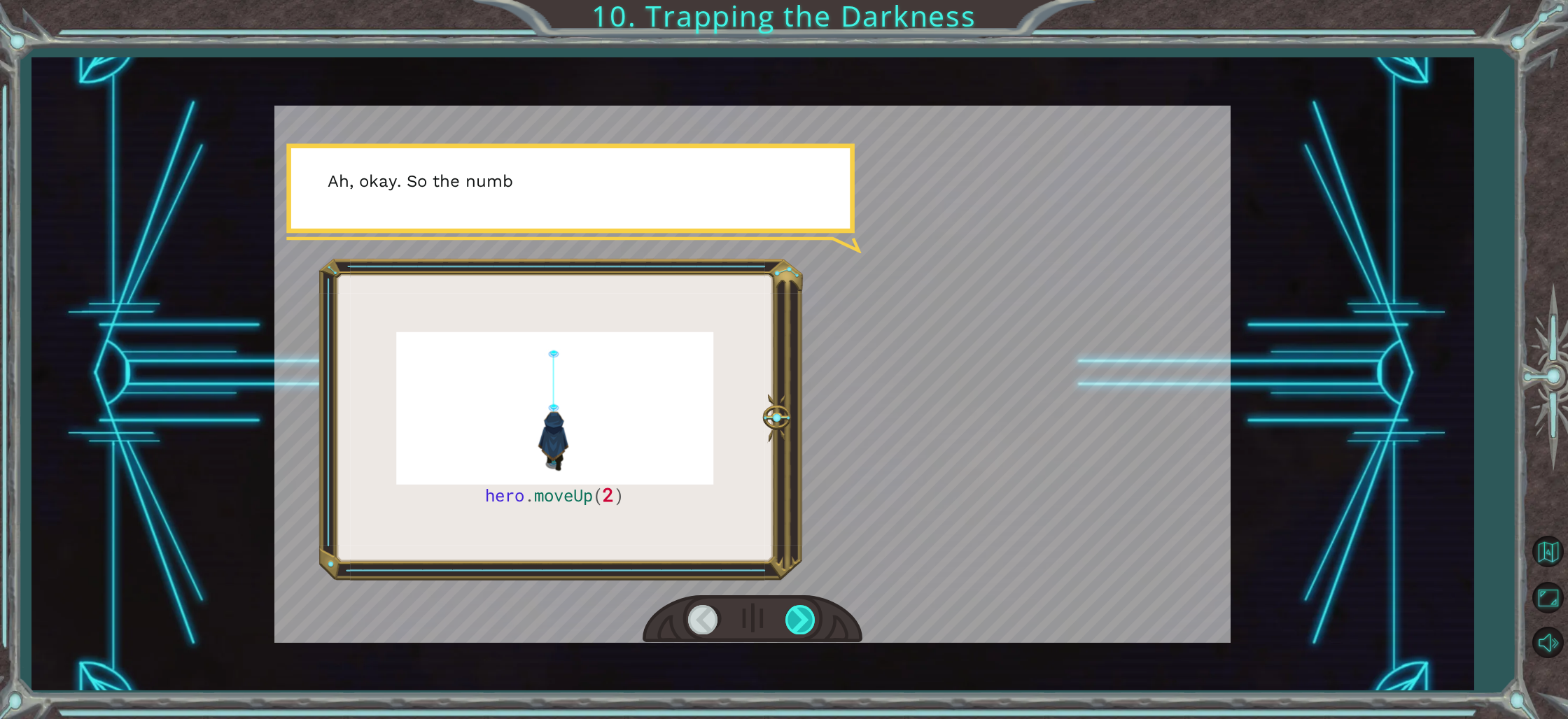
click at [788, 606] on div at bounding box center [801, 620] width 32 height 29
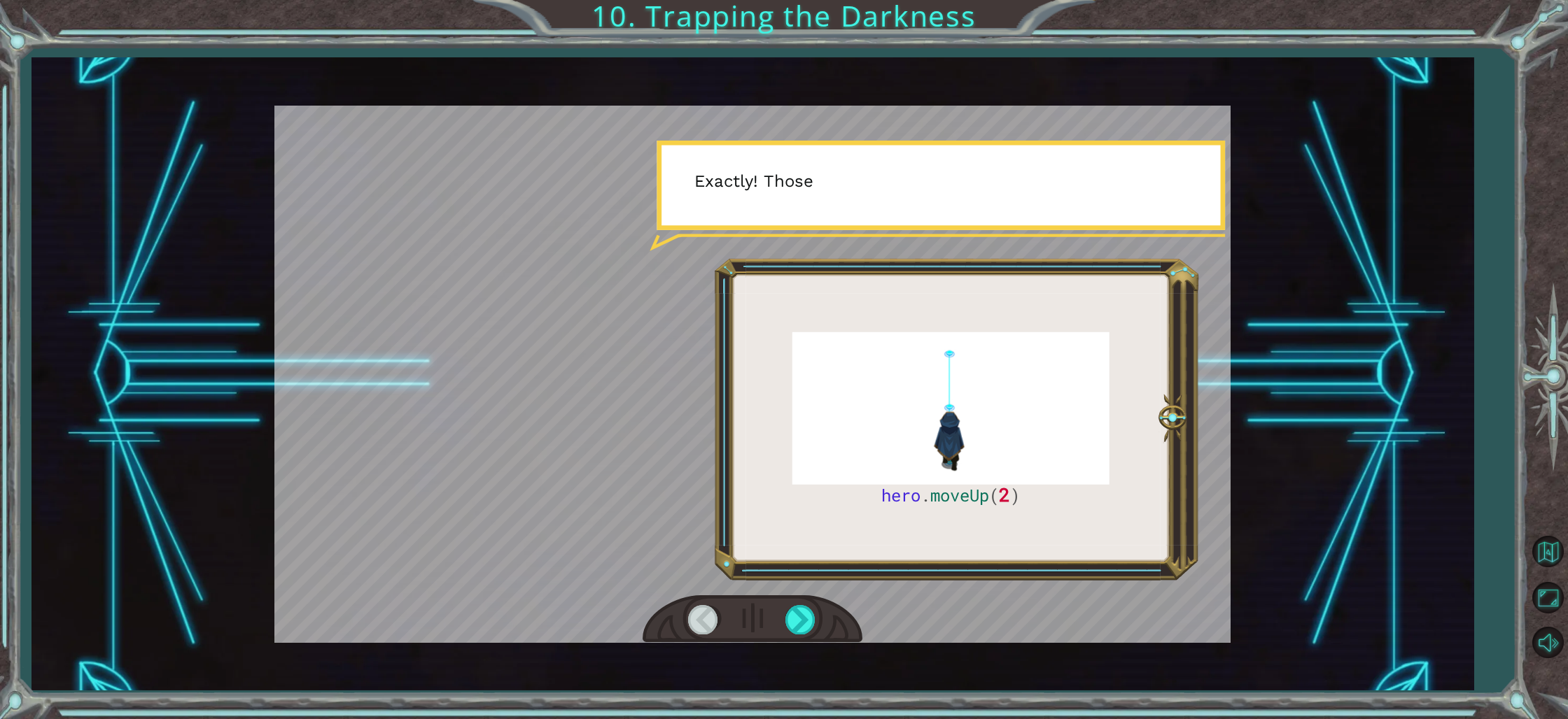
click at [786, 604] on div at bounding box center [753, 620] width 220 height 49
click at [788, 612] on div at bounding box center [801, 620] width 32 height 29
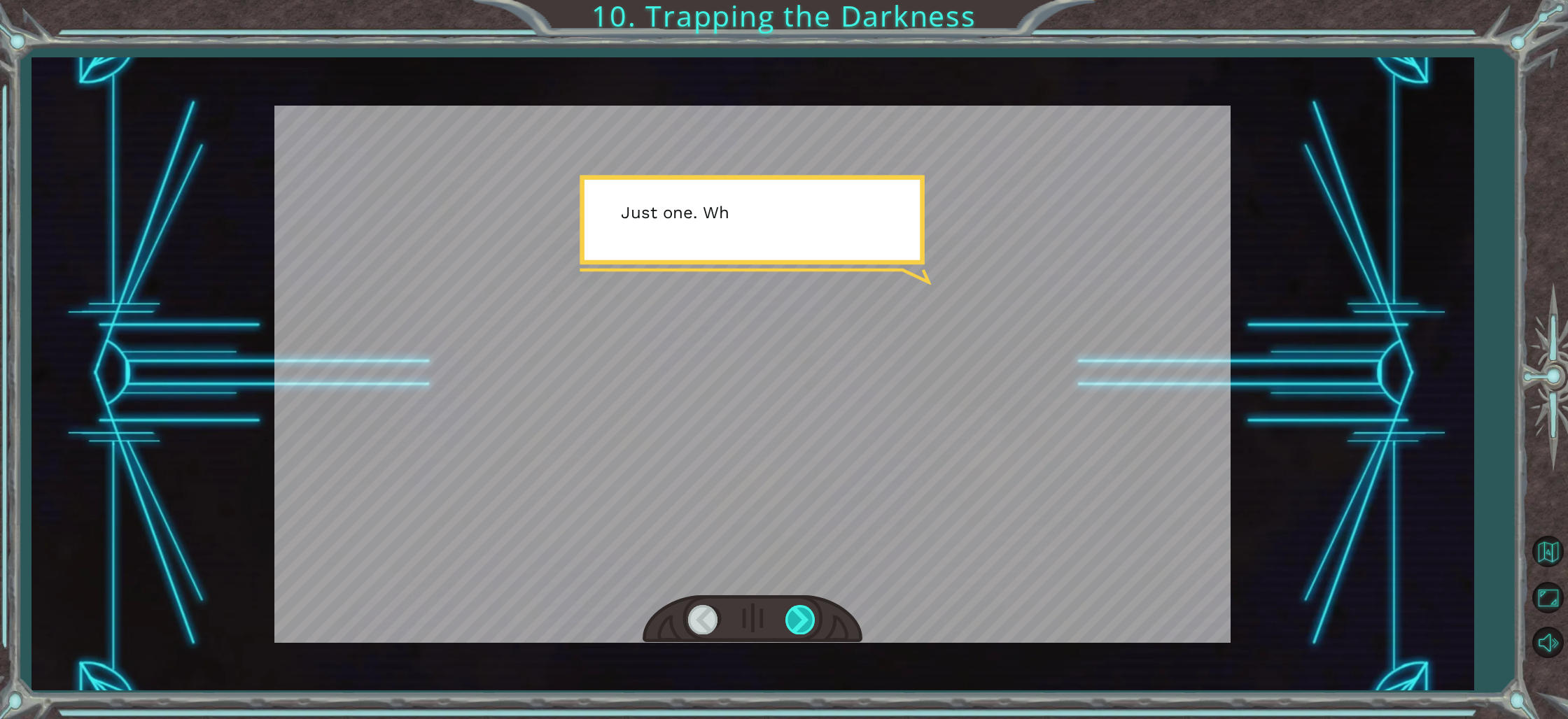
click at [798, 615] on div at bounding box center [801, 620] width 32 height 29
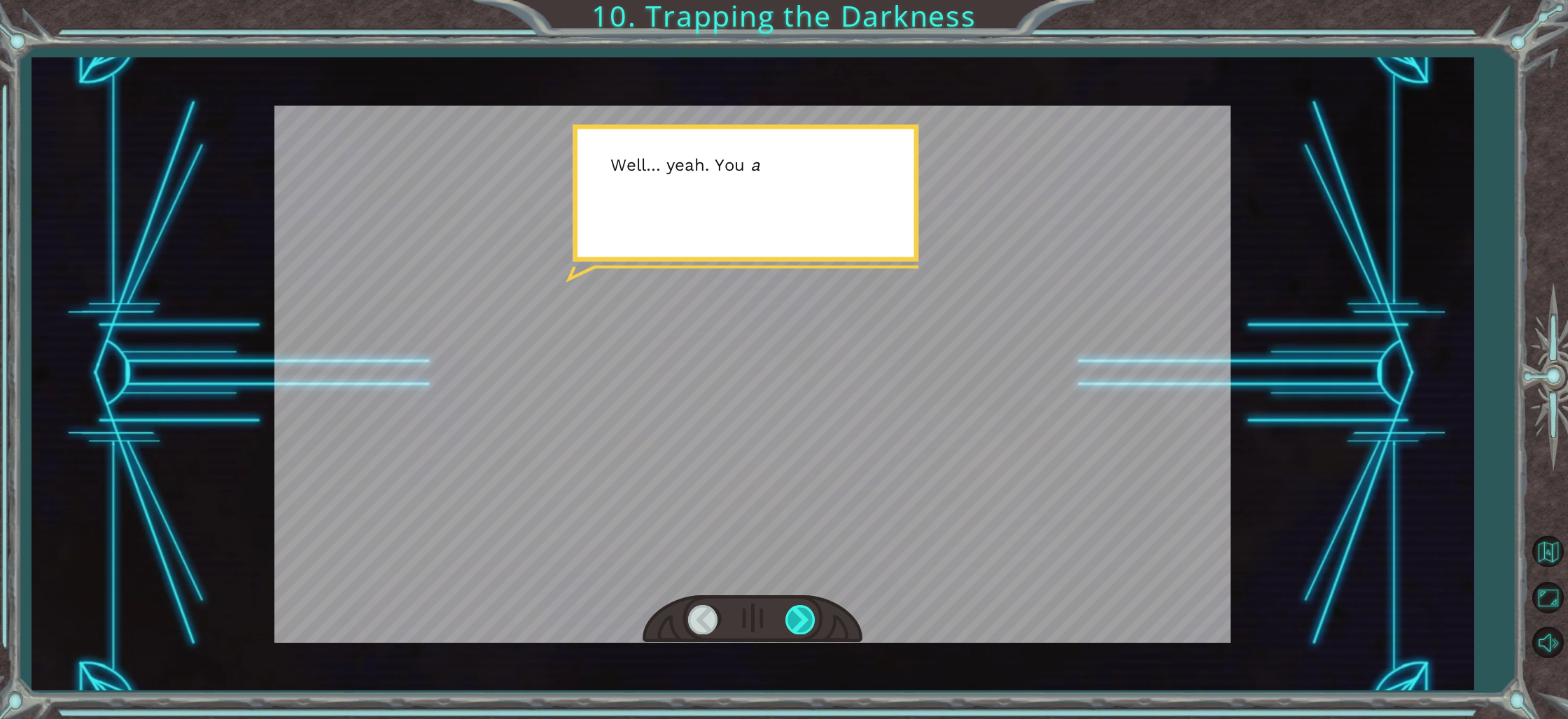
click at [798, 619] on div at bounding box center [801, 620] width 32 height 29
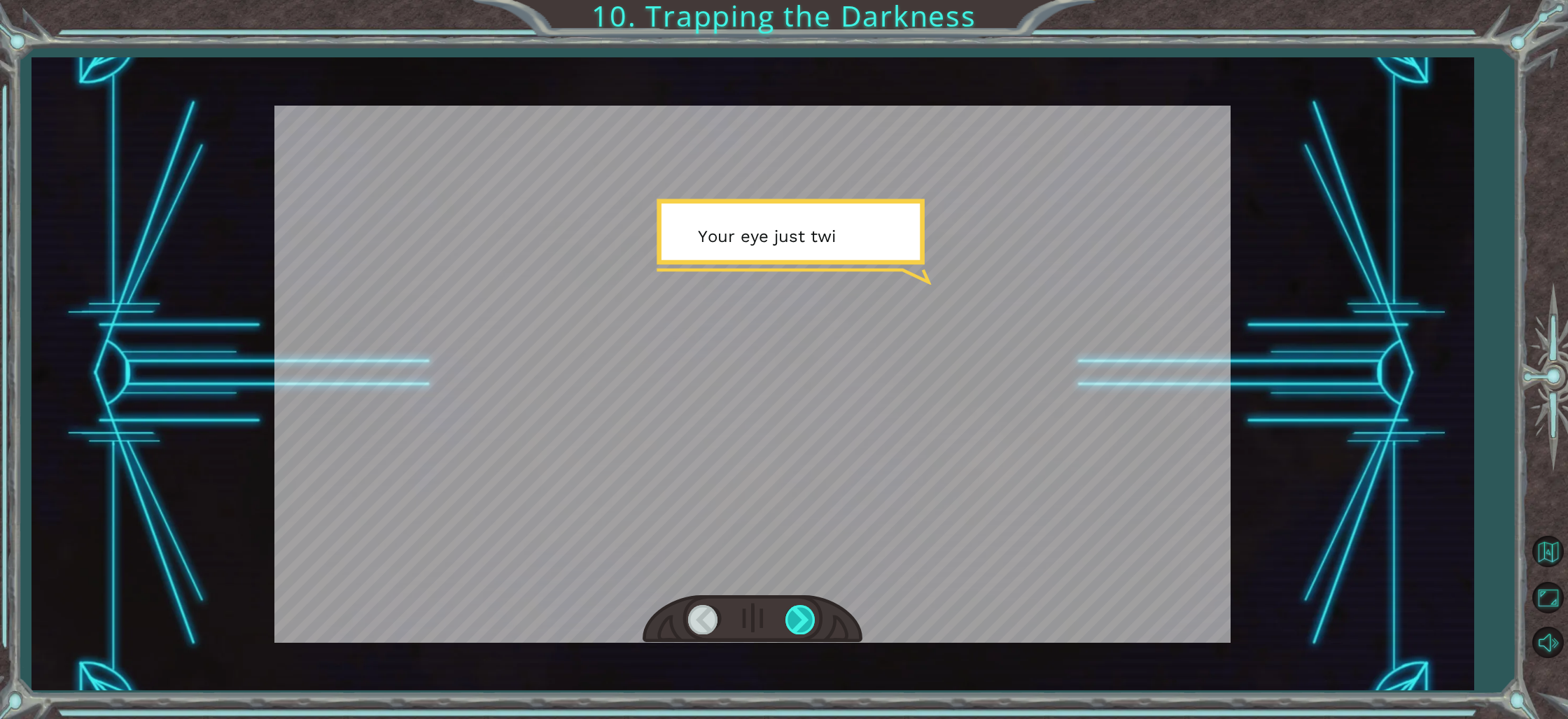
click at [797, 616] on div at bounding box center [801, 620] width 32 height 29
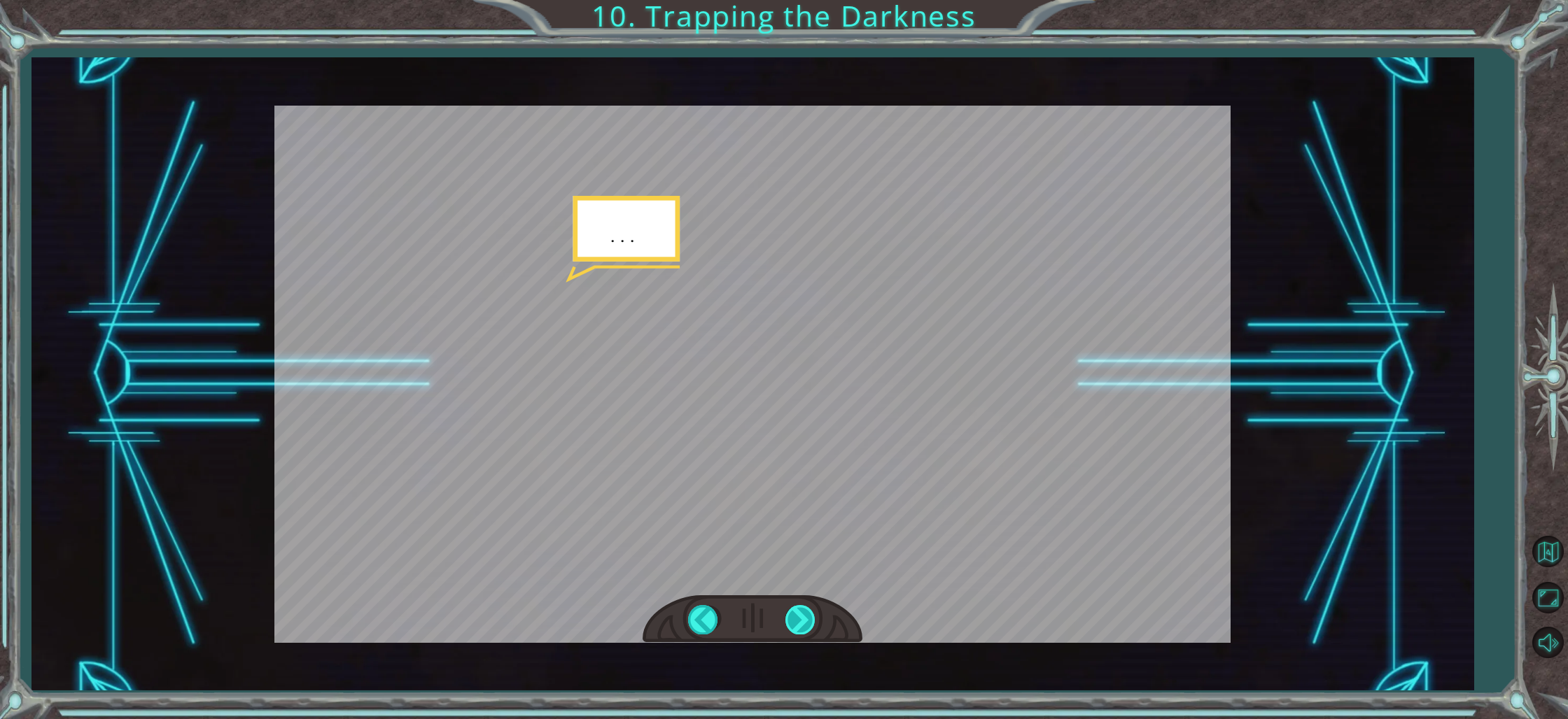
click at [795, 617] on div at bounding box center [801, 620] width 32 height 29
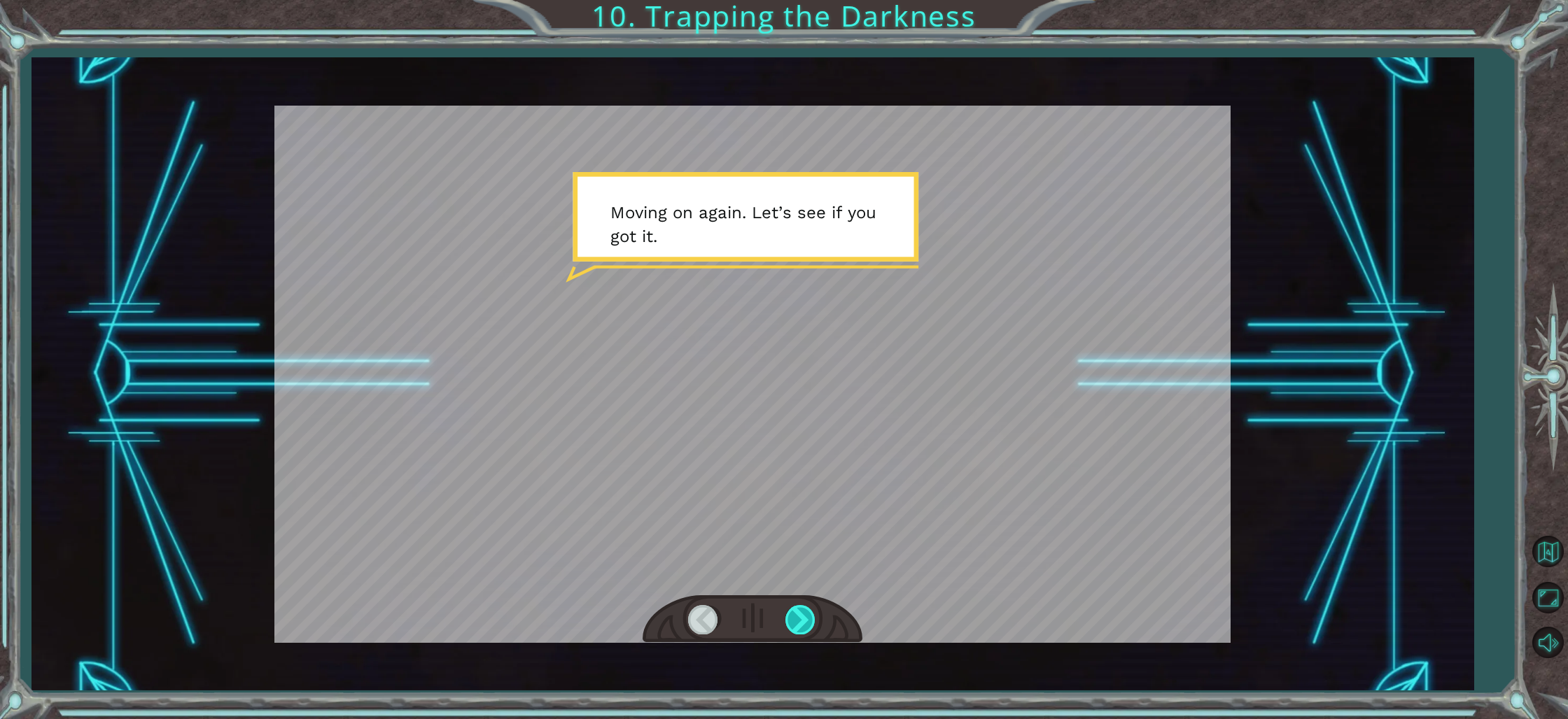
click at [791, 618] on div at bounding box center [801, 620] width 32 height 29
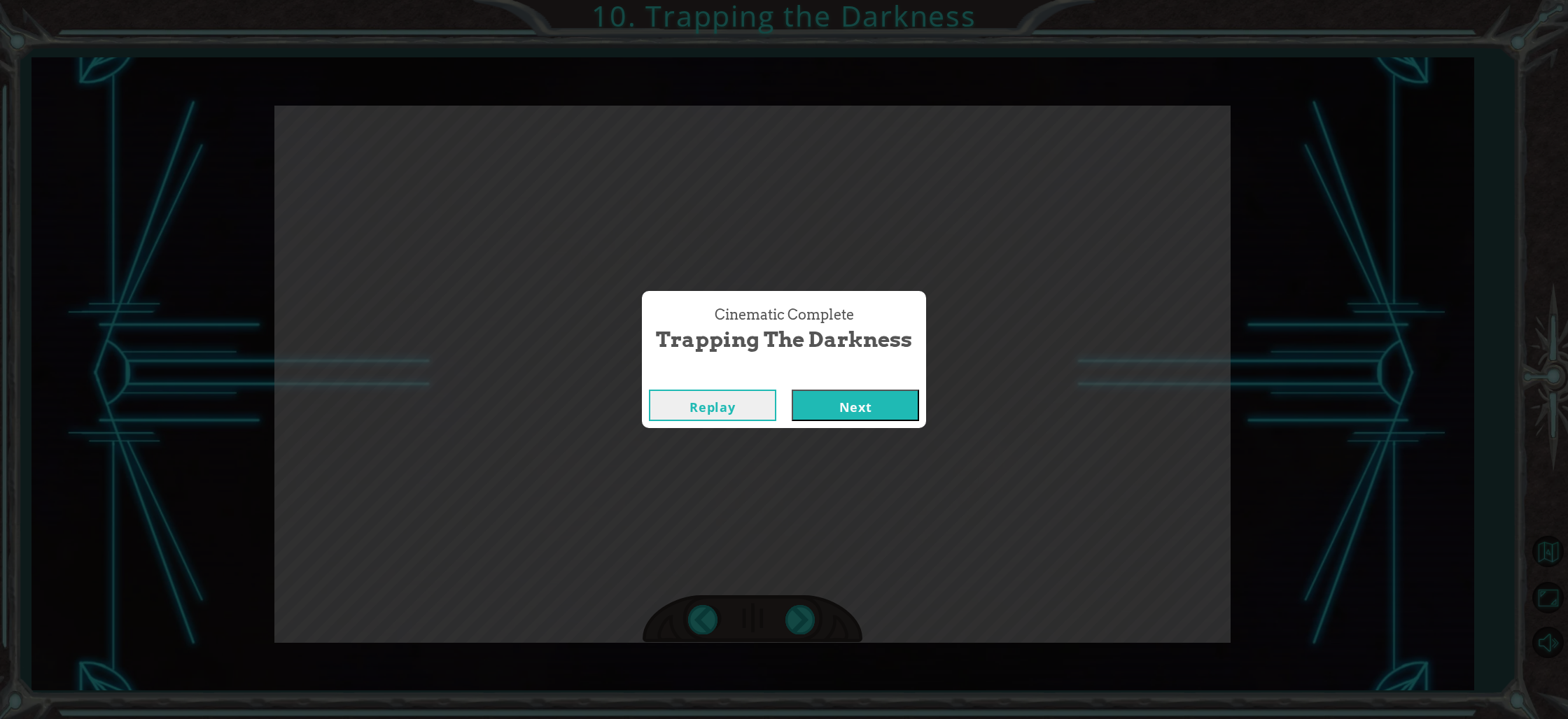
click at [827, 400] on button "Next" at bounding box center [855, 406] width 128 height 32
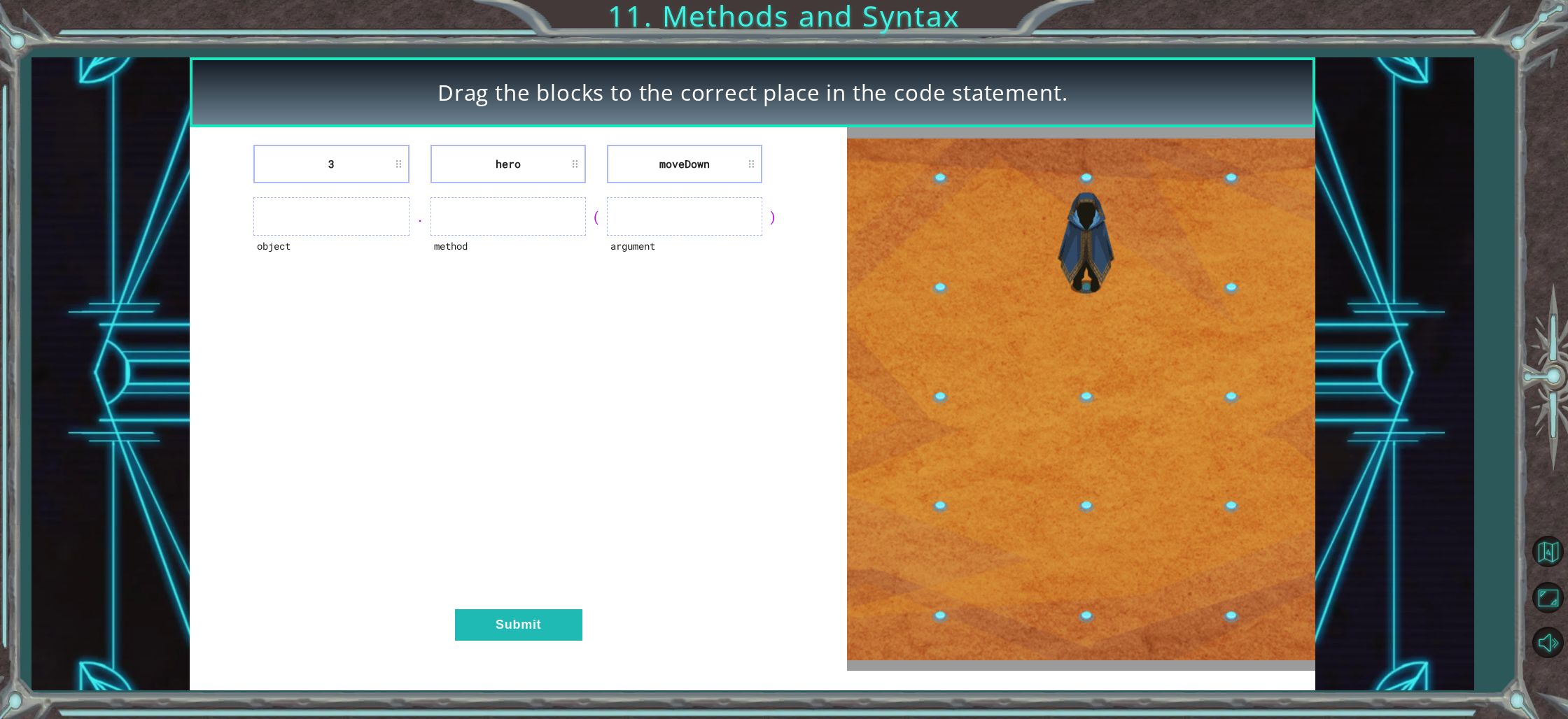
click at [386, 178] on li "3" at bounding box center [331, 164] width 156 height 39
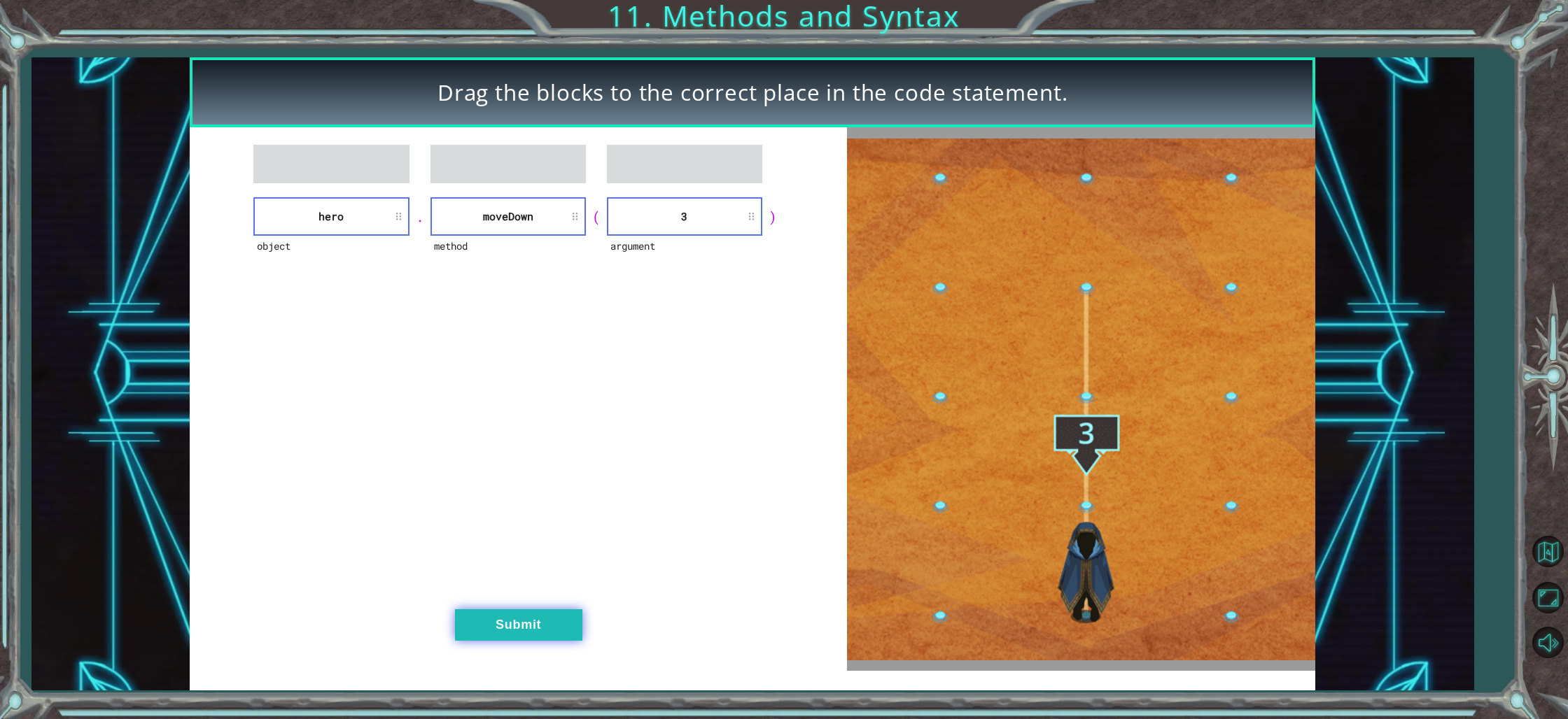
click at [528, 614] on button "Submit" at bounding box center [518, 625] width 128 height 32
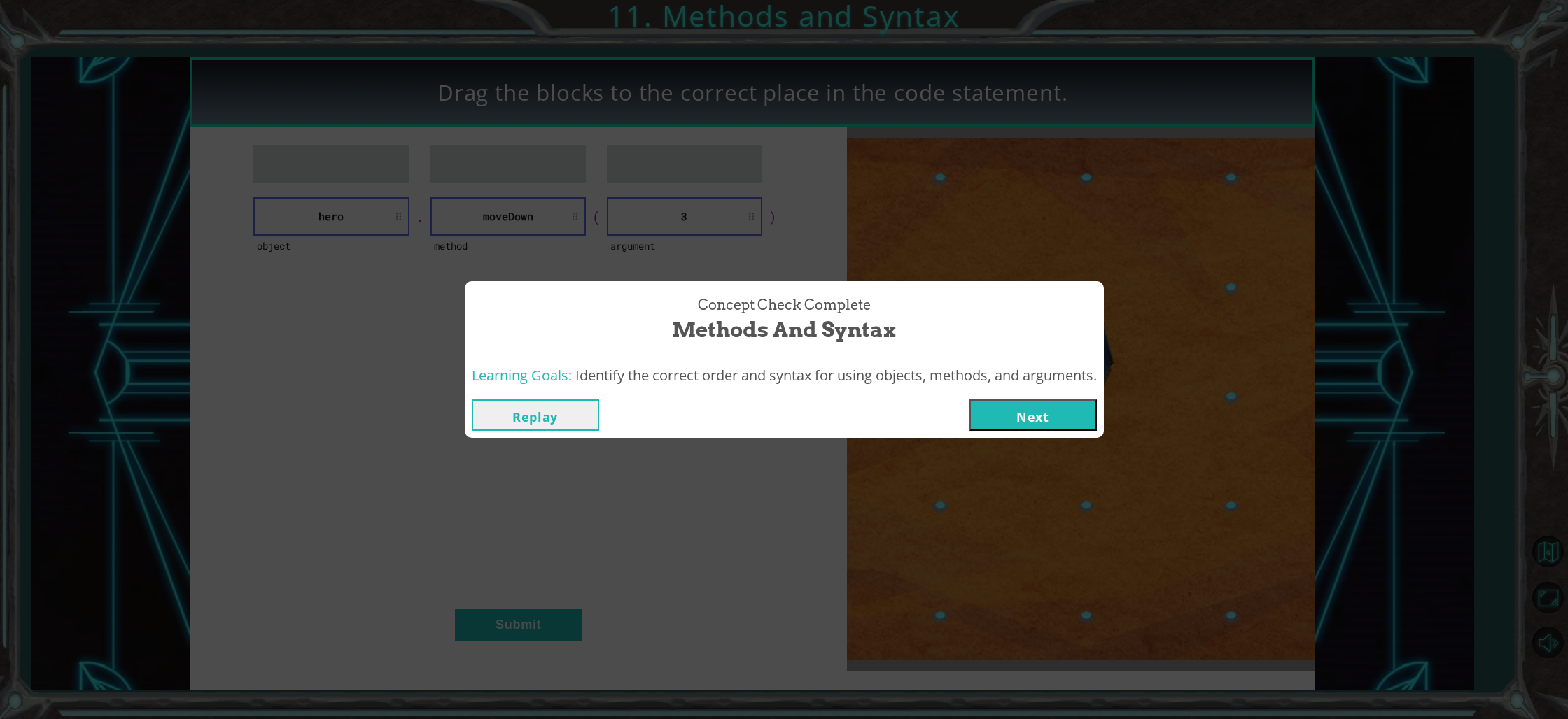
click at [546, 419] on button "Replay" at bounding box center [536, 416] width 128 height 32
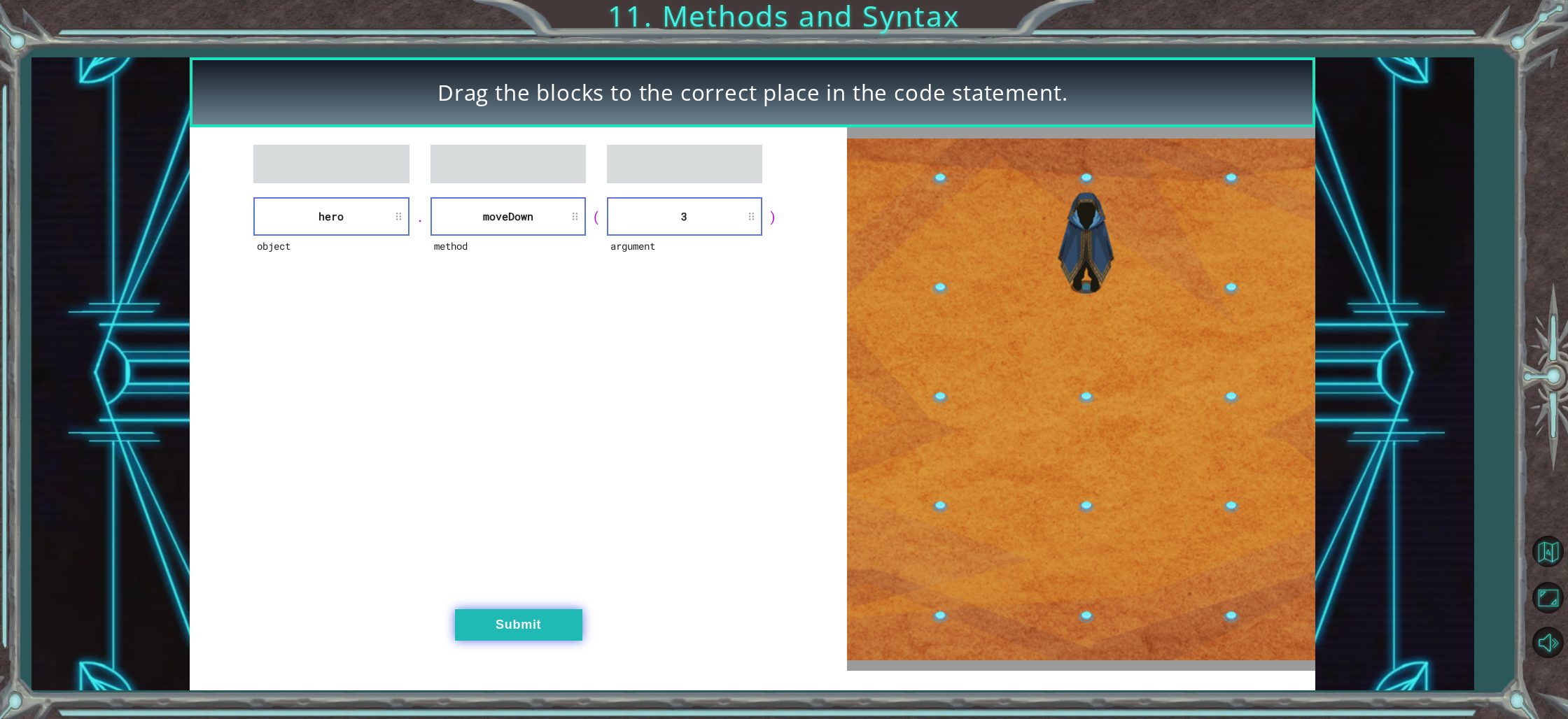
click at [544, 625] on button "Submit" at bounding box center [518, 625] width 128 height 32
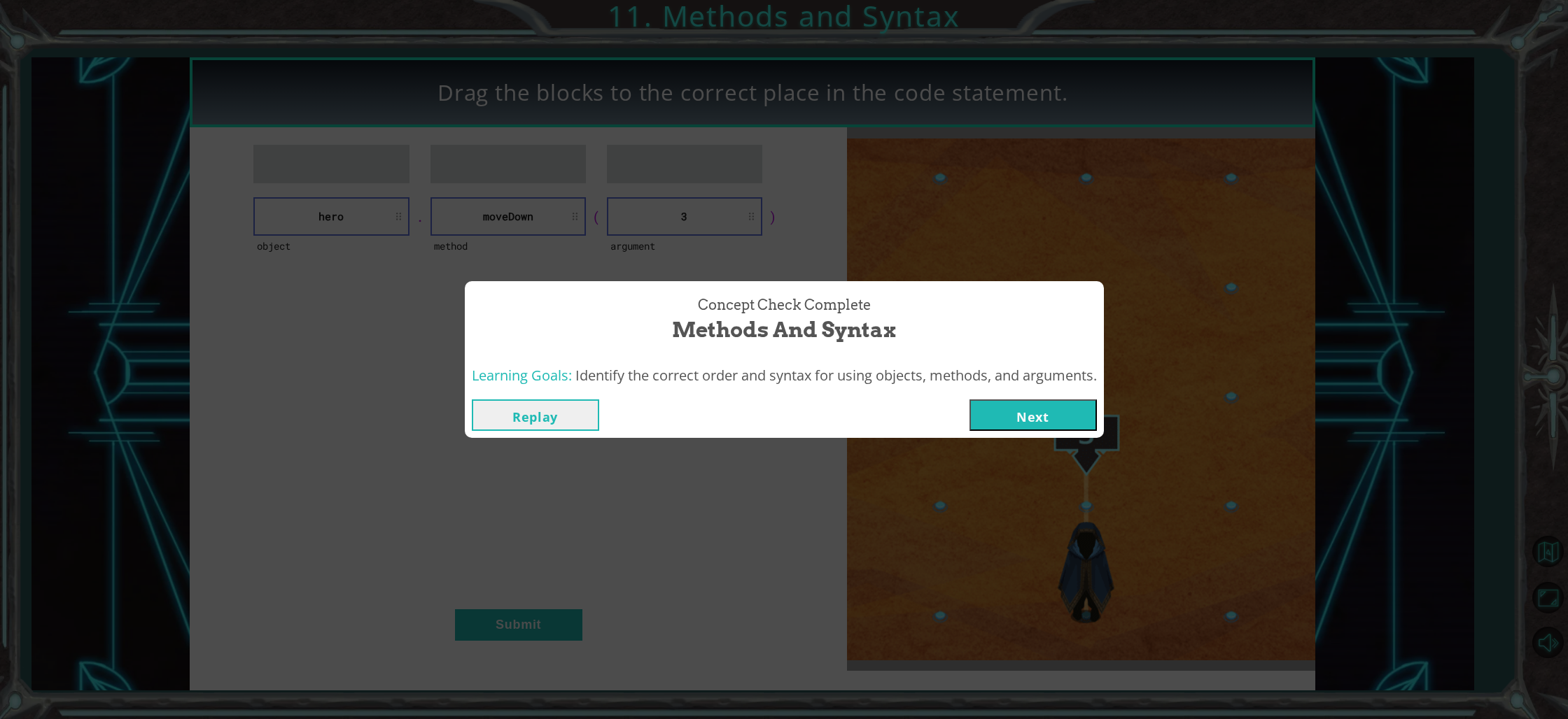
click at [1003, 400] on button "Next" at bounding box center [1033, 416] width 128 height 32
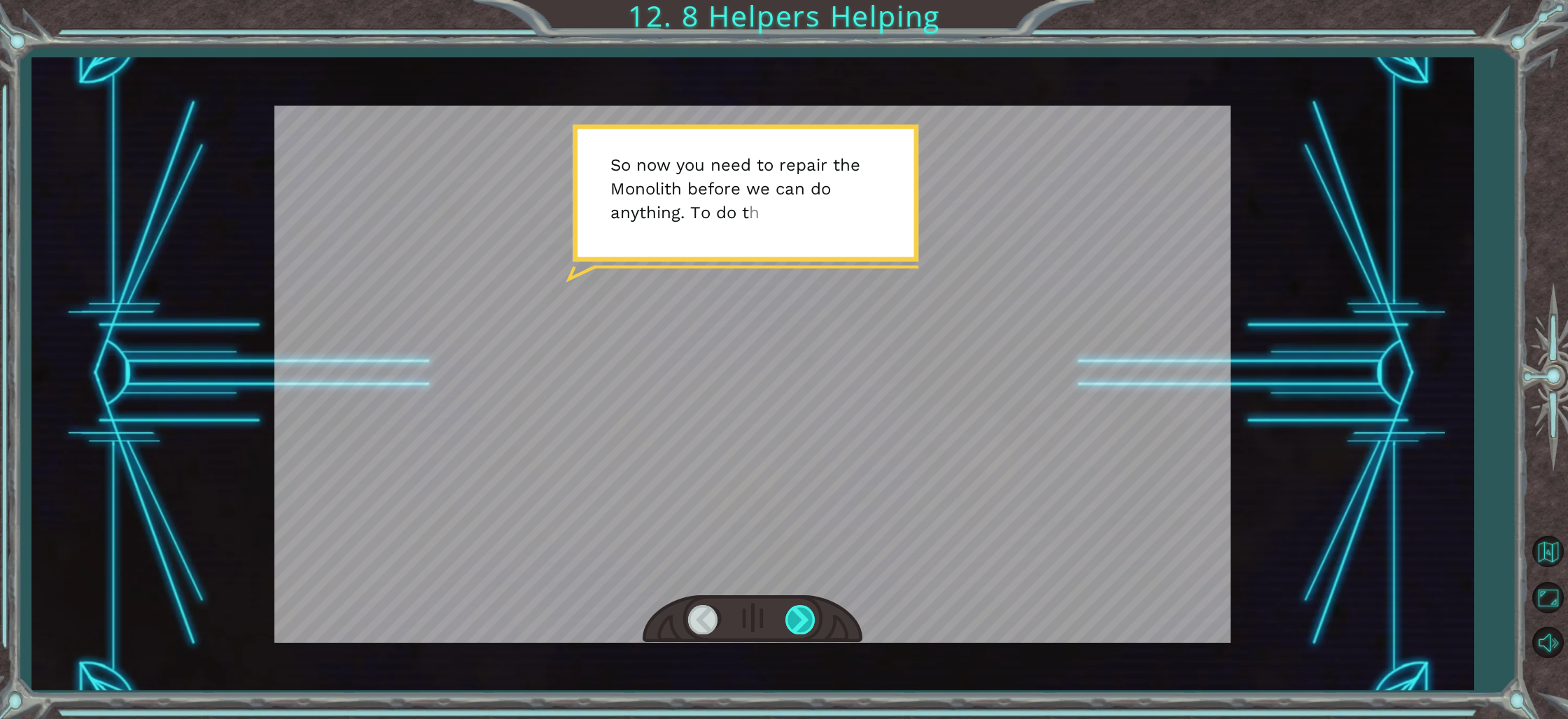
click at [798, 620] on div at bounding box center [801, 620] width 32 height 29
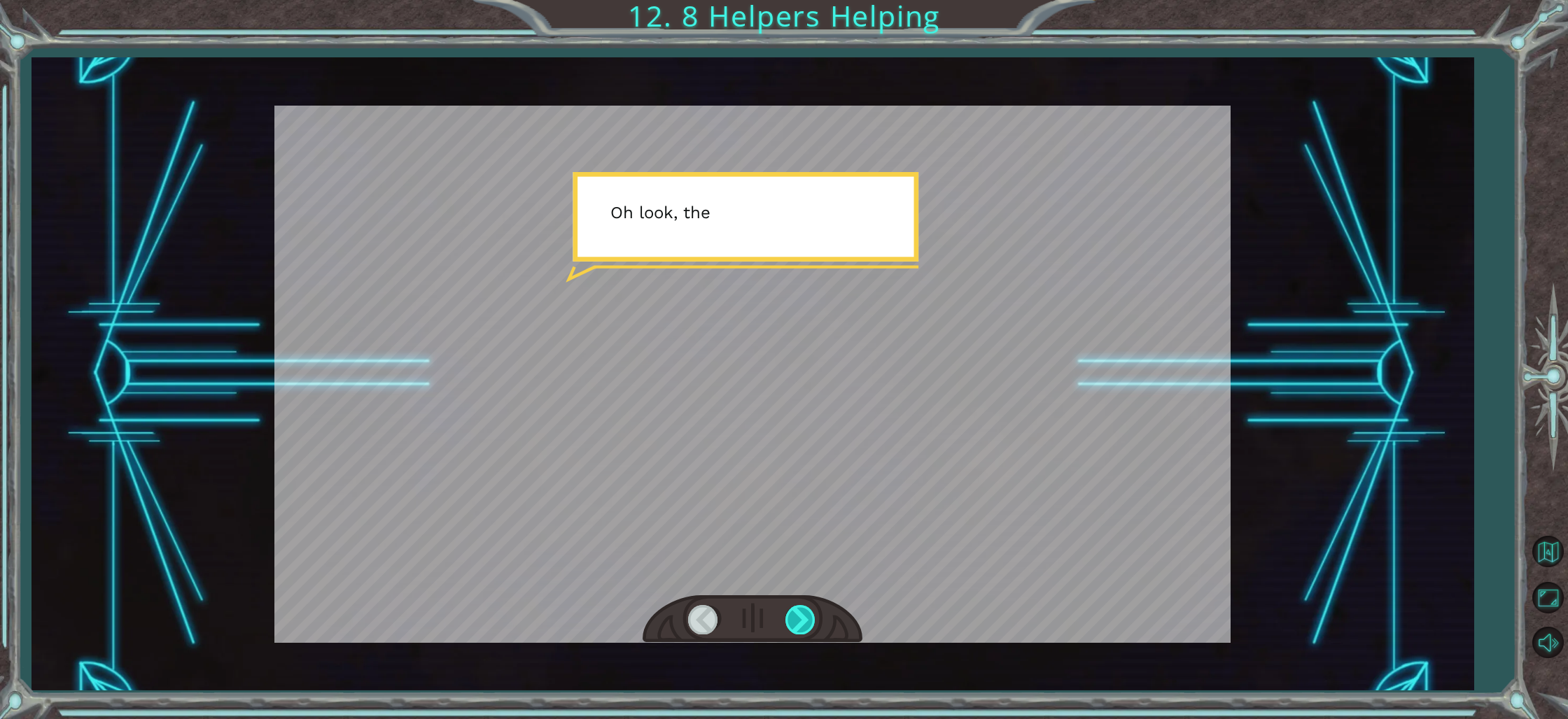
click at [794, 616] on div at bounding box center [801, 620] width 32 height 29
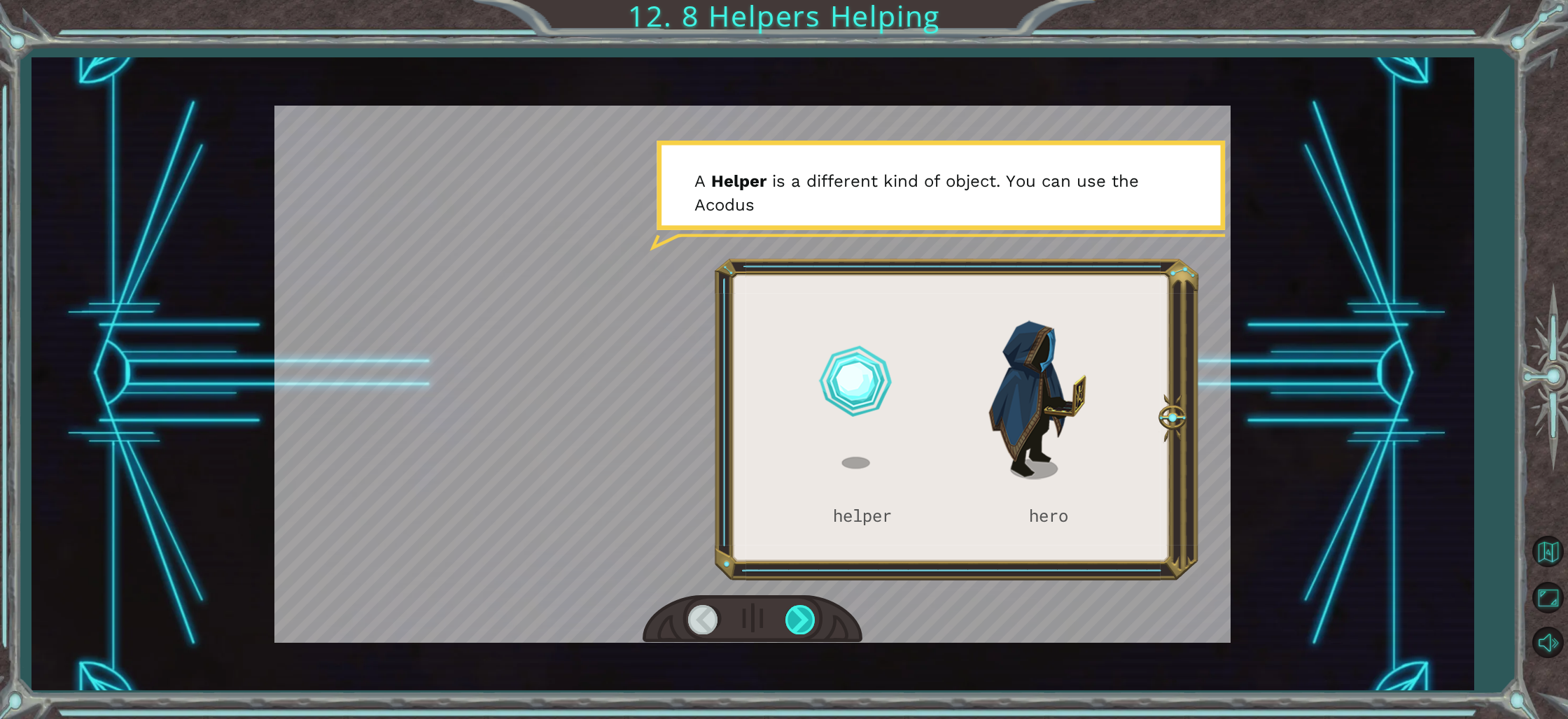
click at [793, 614] on div at bounding box center [801, 620] width 32 height 29
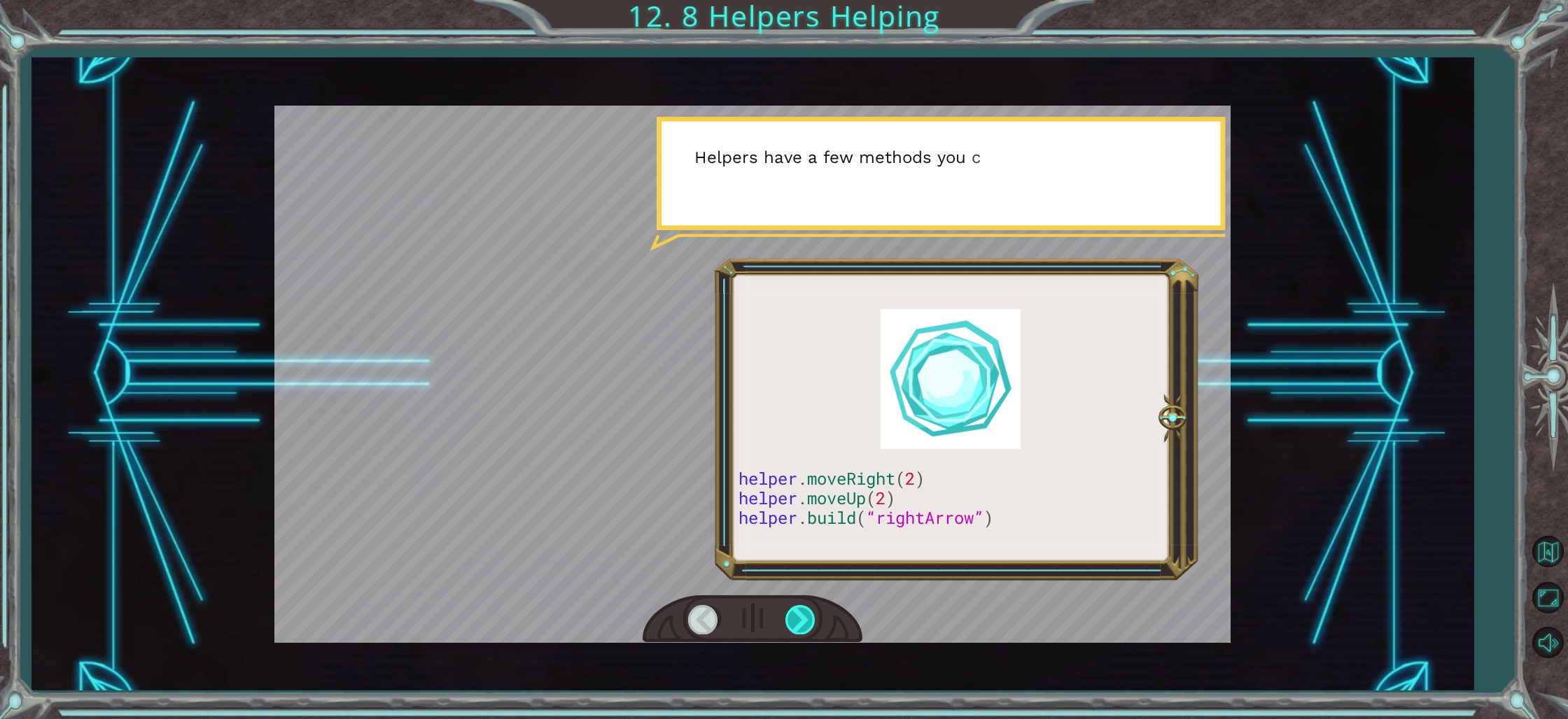
click at [793, 614] on div at bounding box center [801, 620] width 32 height 29
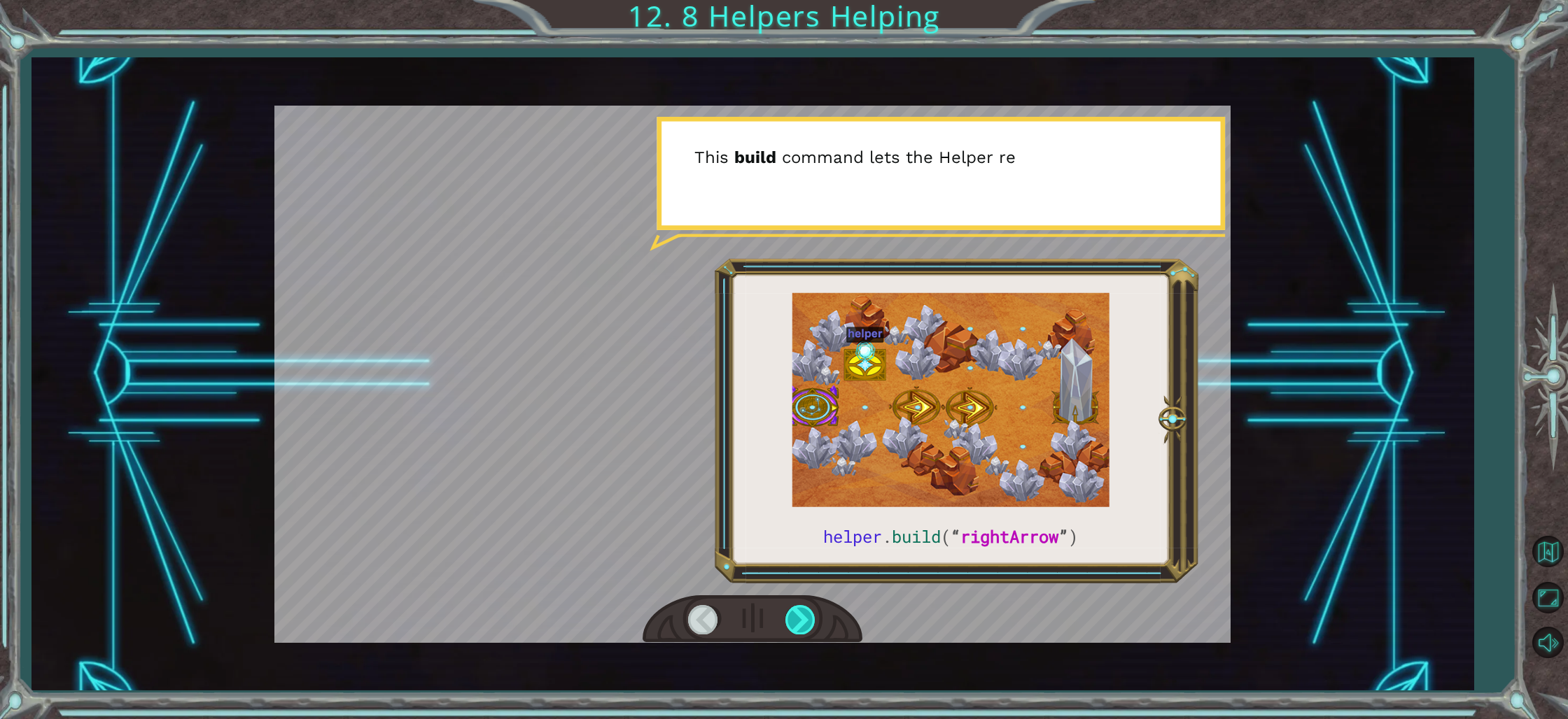
click at [793, 614] on div at bounding box center [801, 620] width 32 height 29
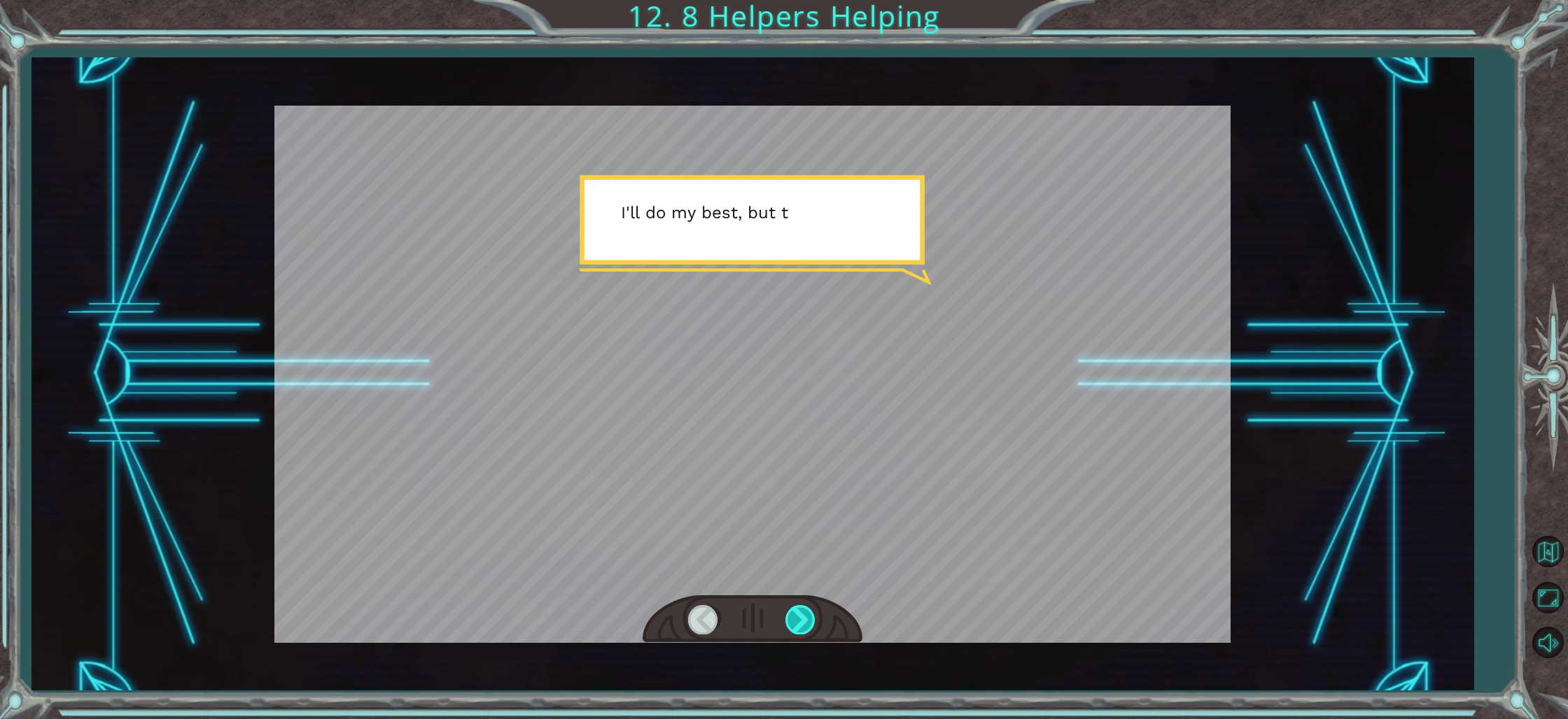
click at [793, 613] on div at bounding box center [801, 620] width 32 height 29
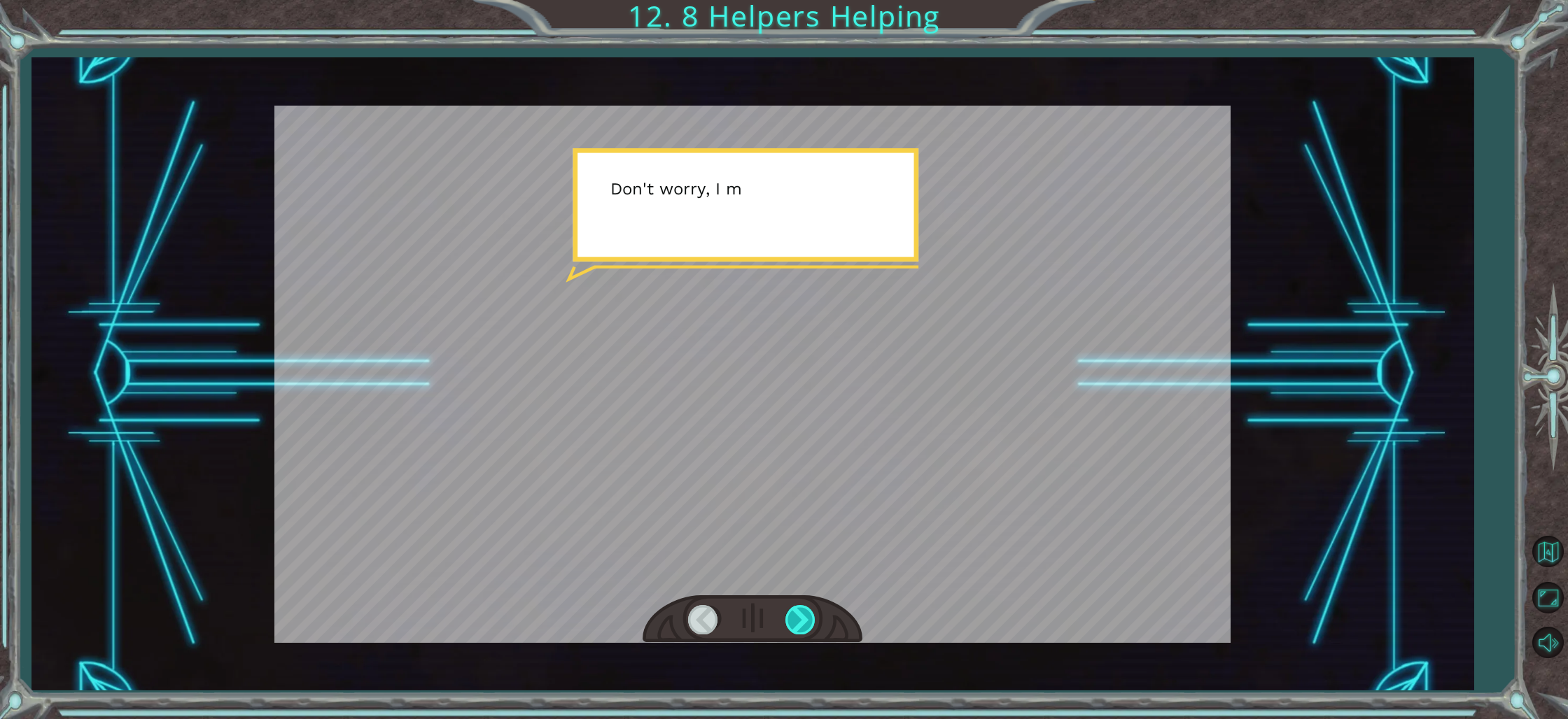
click at [793, 613] on div at bounding box center [801, 620] width 32 height 29
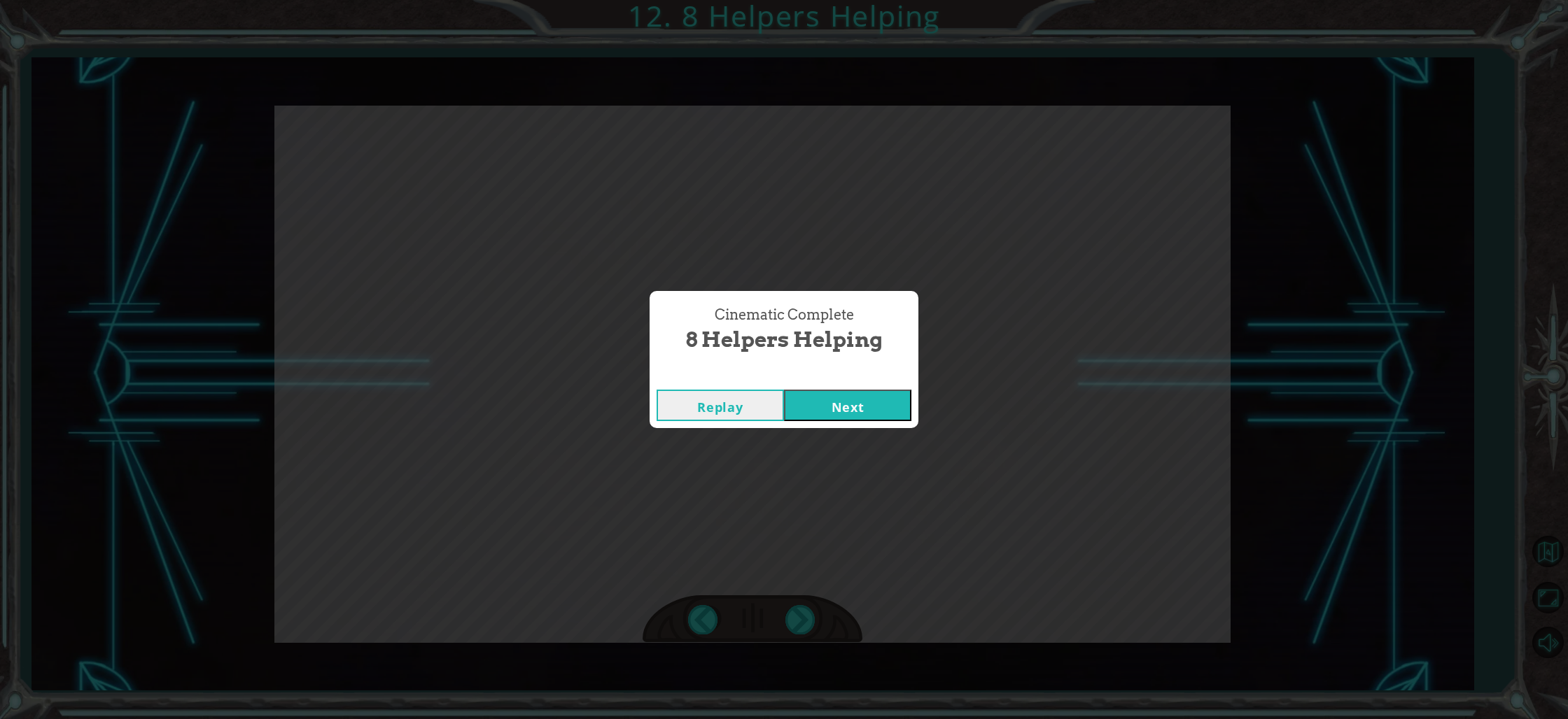
click at [827, 394] on button "Next" at bounding box center [848, 406] width 128 height 32
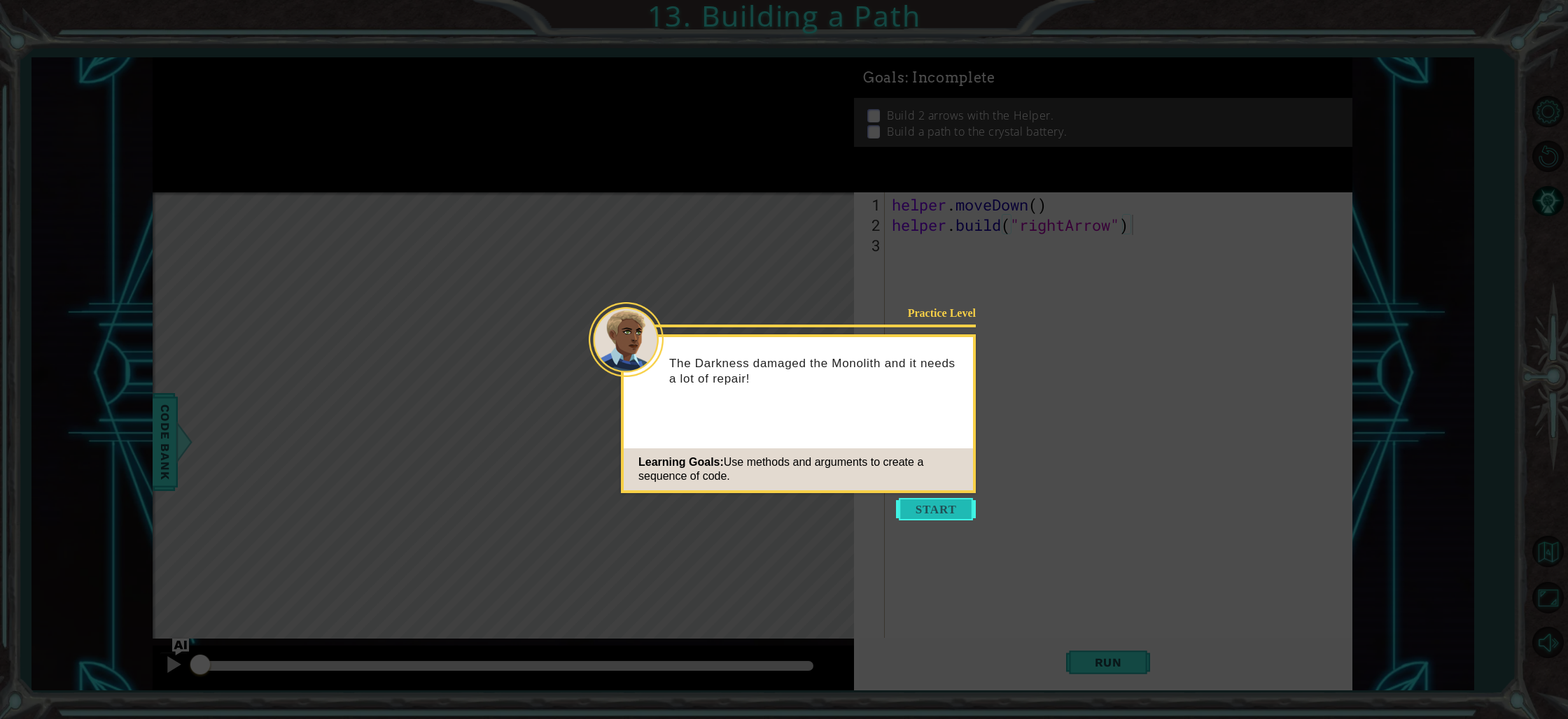
click at [937, 512] on button "Start" at bounding box center [935, 510] width 80 height 23
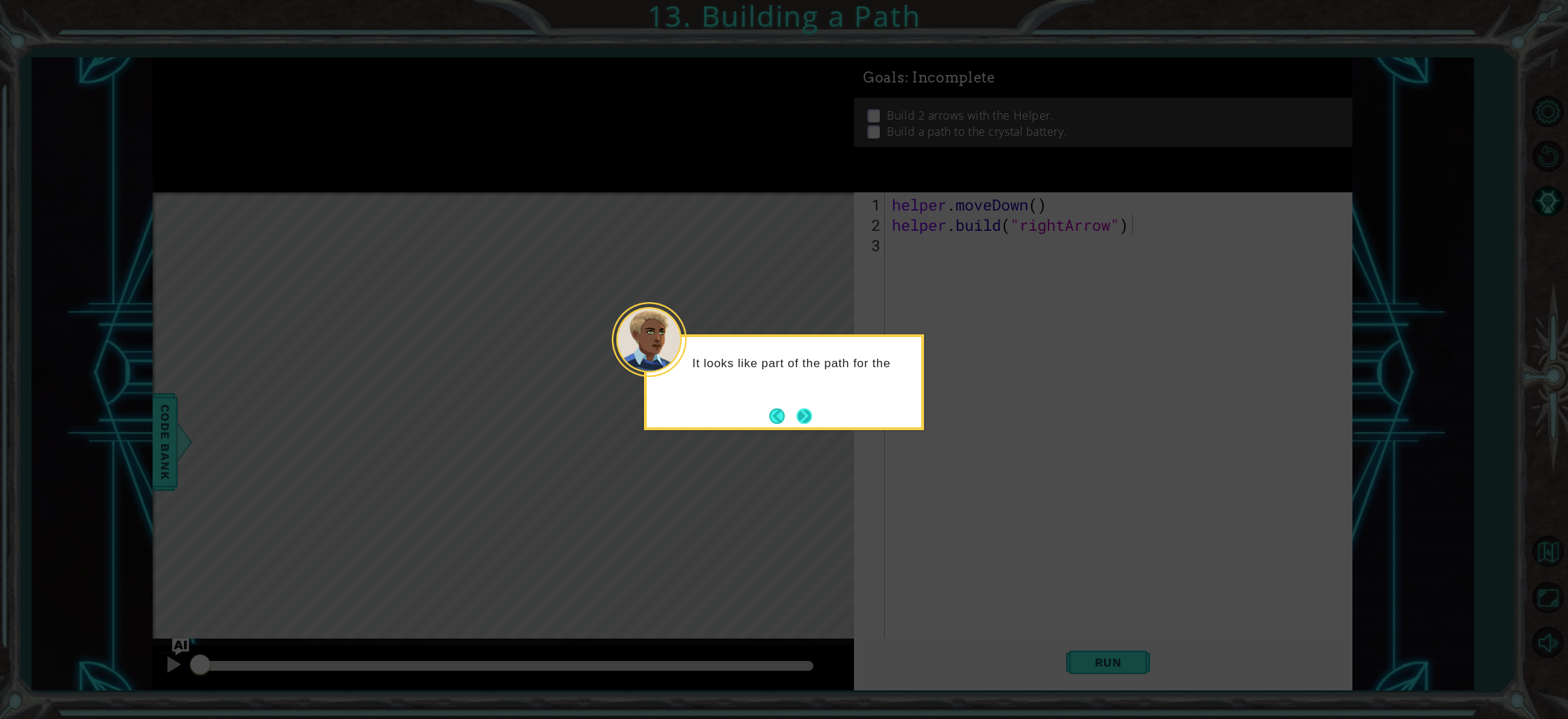
click at [796, 398] on div "It looks like part of the path for the" at bounding box center [784, 368] width 275 height 61
click at [798, 413] on button "Next" at bounding box center [804, 416] width 15 height 15
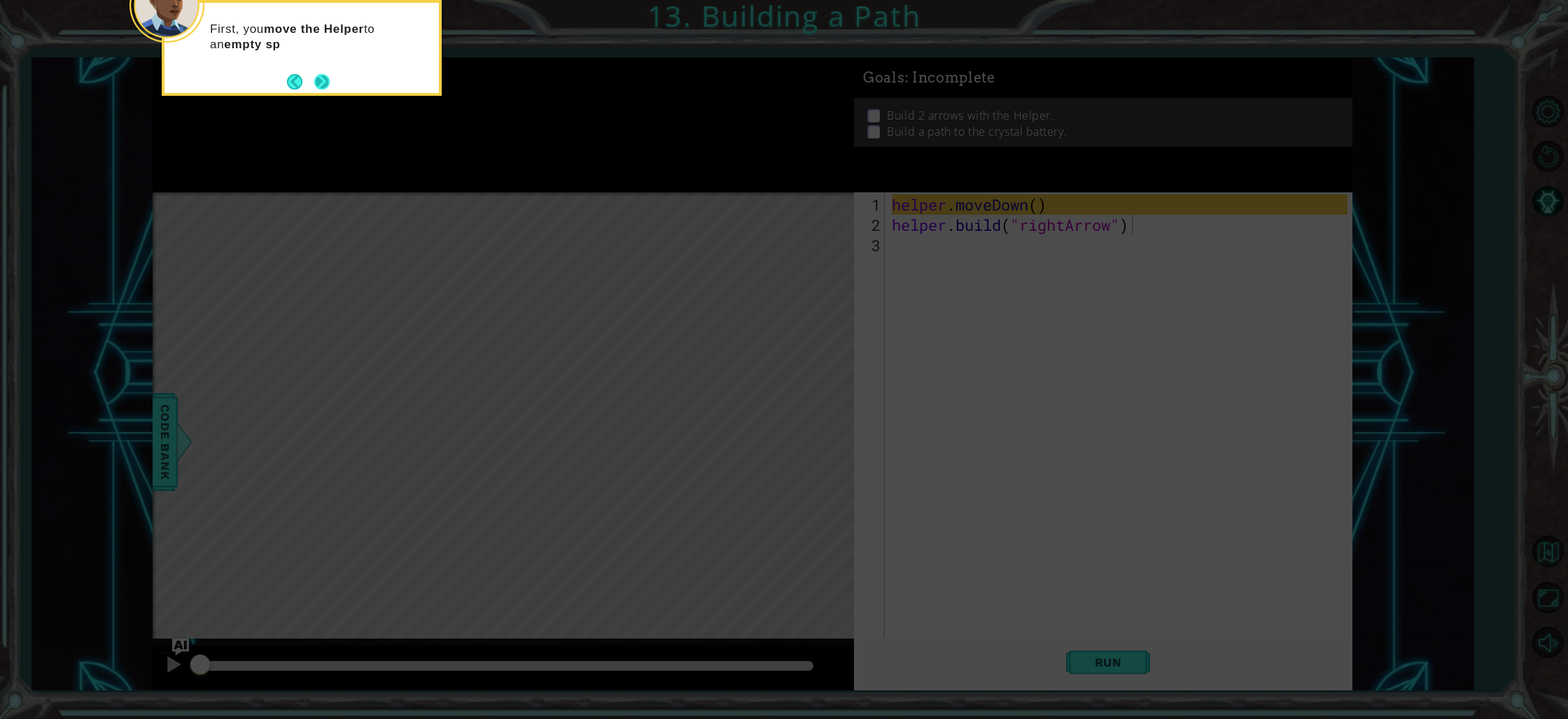
click at [320, 87] on button "Next" at bounding box center [322, 81] width 16 height 16
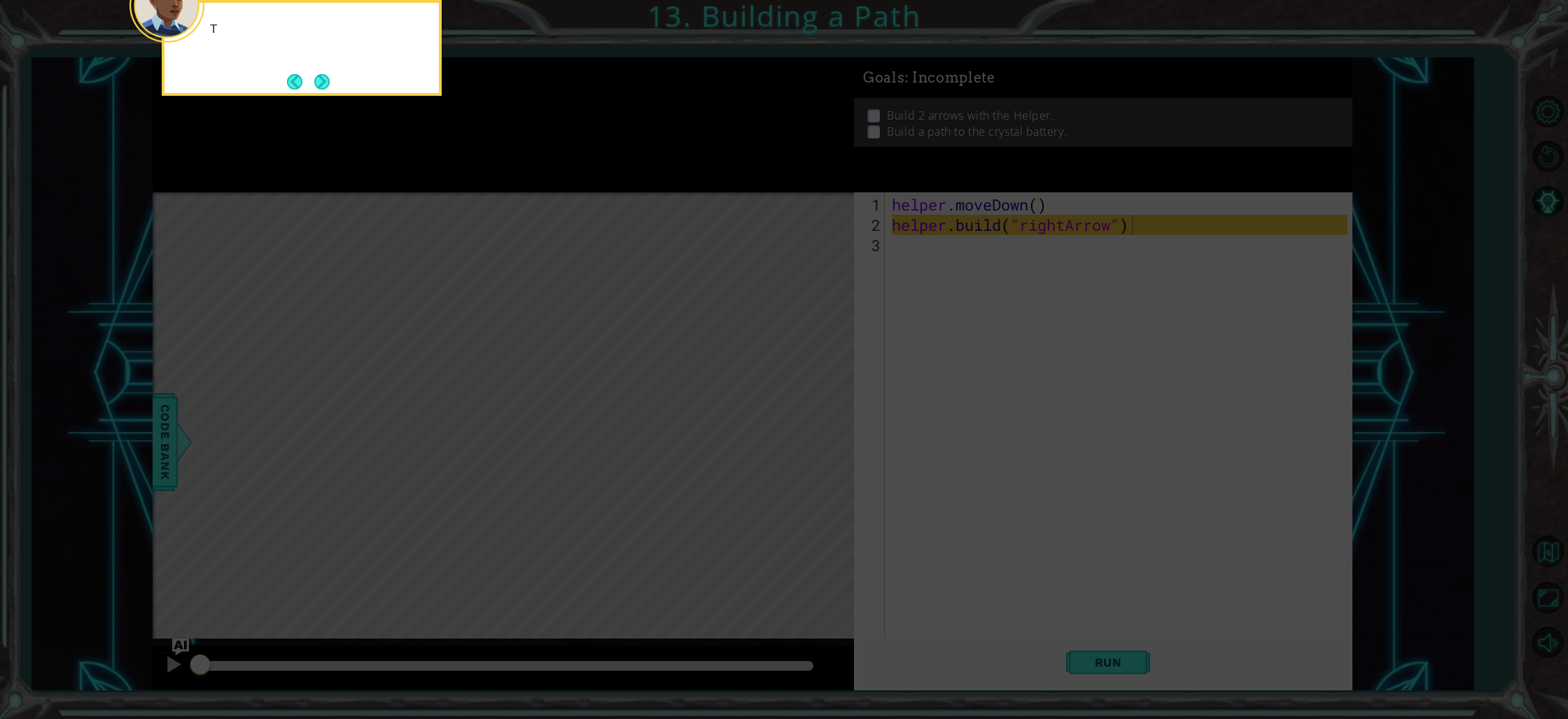
click at [320, 87] on button "Next" at bounding box center [322, 82] width 15 height 15
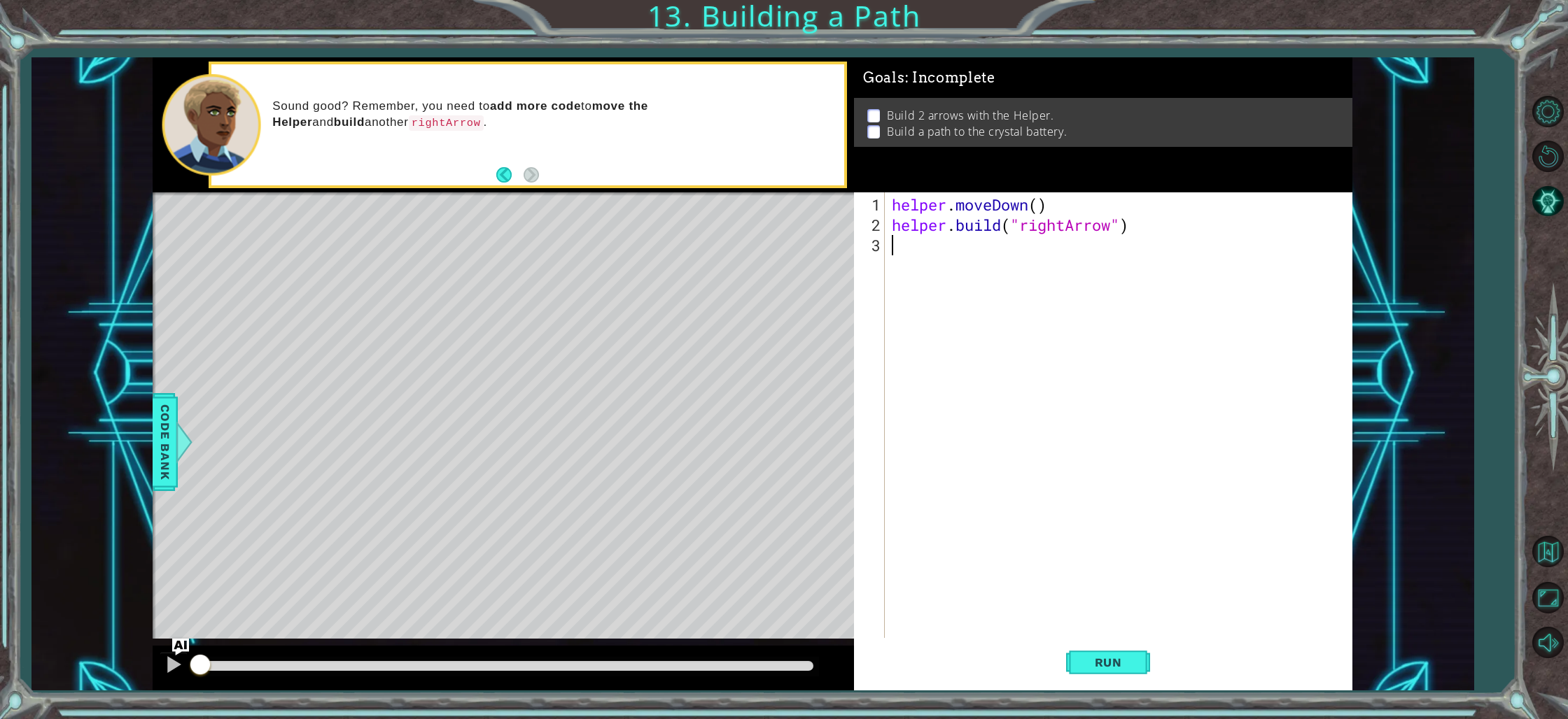
click at [652, 475] on div "1 ההההההההההההההההההההההההההההההההההההההההההההההההההההההההההההההההההההההההההההה…" at bounding box center [753, 374] width 1201 height 633
click at [1107, 659] on span "Run" at bounding box center [1108, 662] width 55 height 14
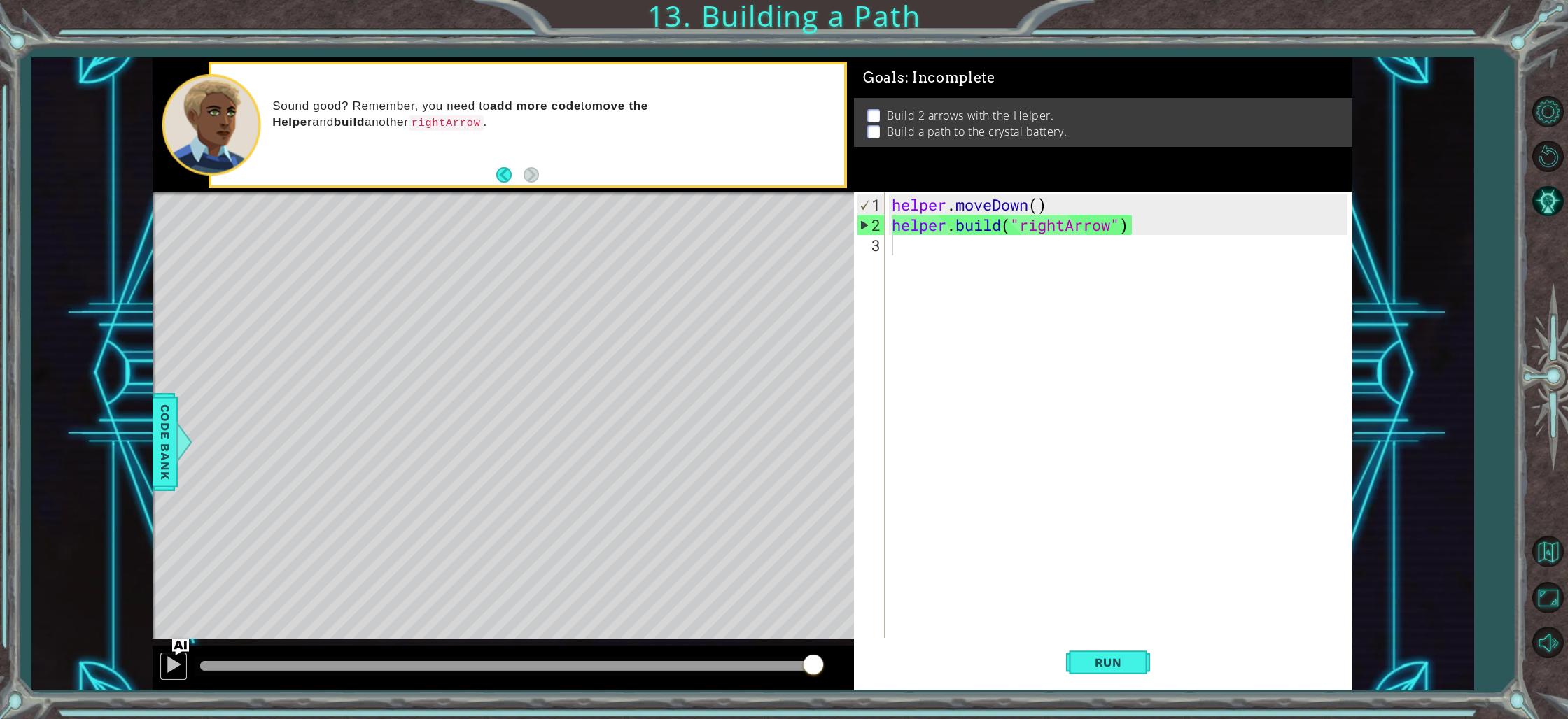
drag, startPoint x: 169, startPoint y: 664, endPoint x: 201, endPoint y: 644, distance: 37.7
click at [169, 663] on div at bounding box center [174, 664] width 18 height 18
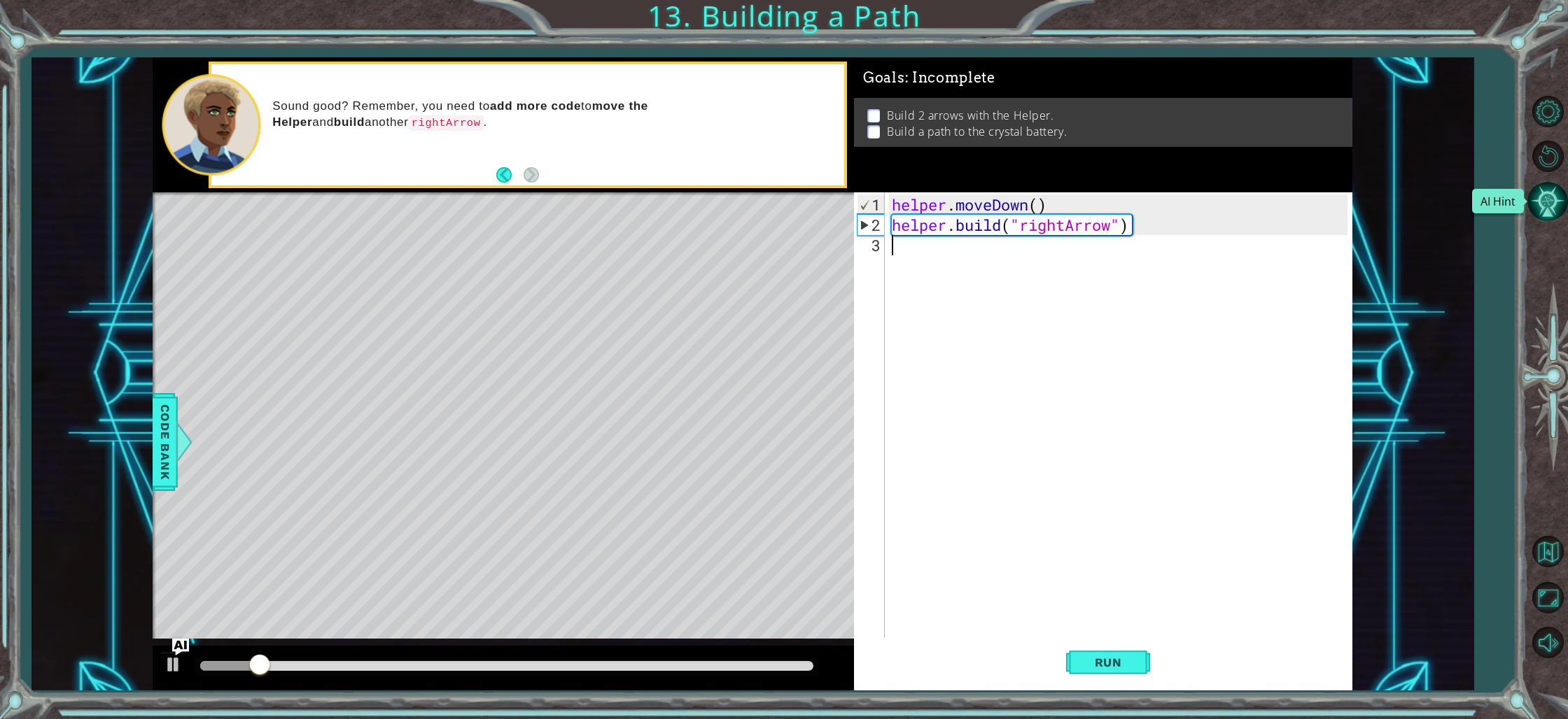
click at [1548, 203] on button "AI Hint" at bounding box center [1547, 201] width 40 height 40
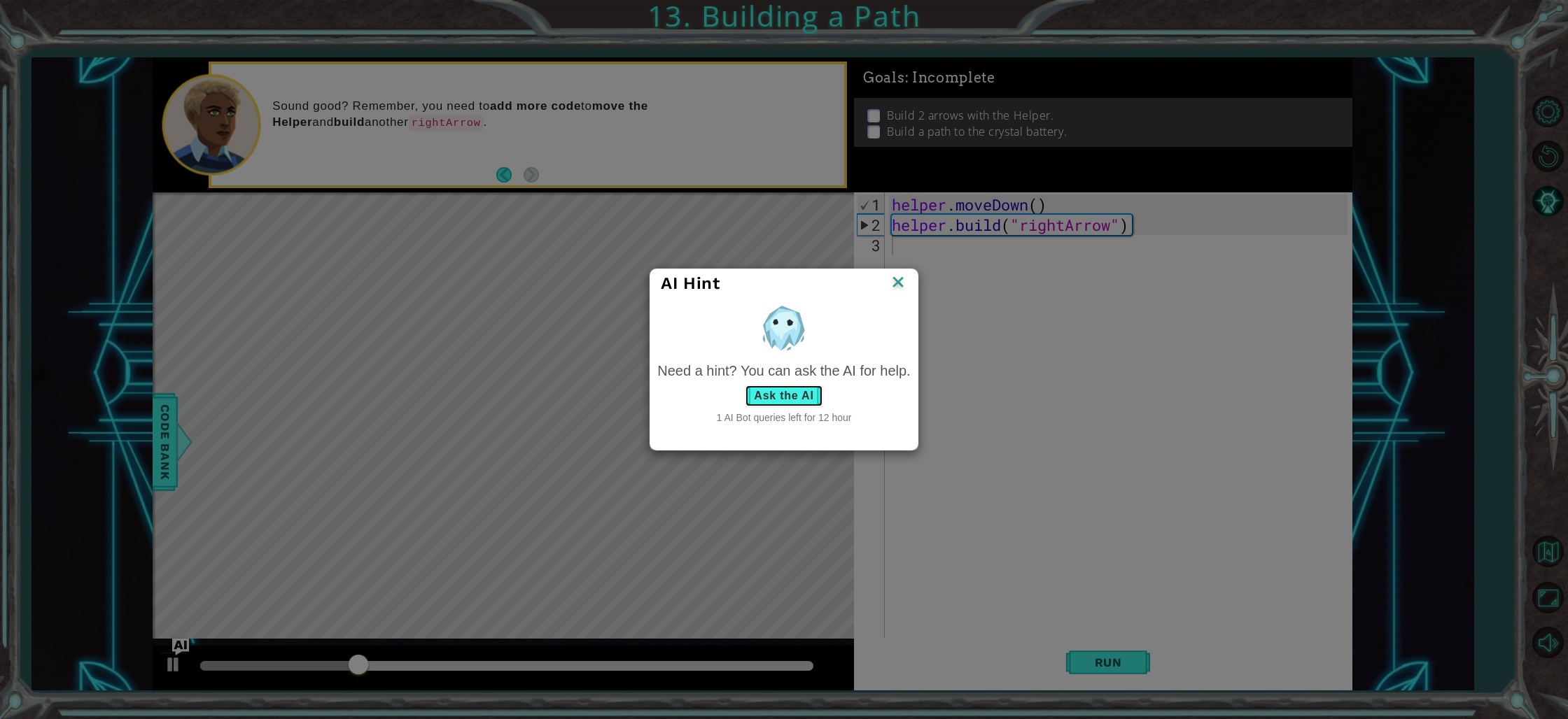
click at [801, 391] on button "Ask the AI" at bounding box center [783, 396] width 77 height 23
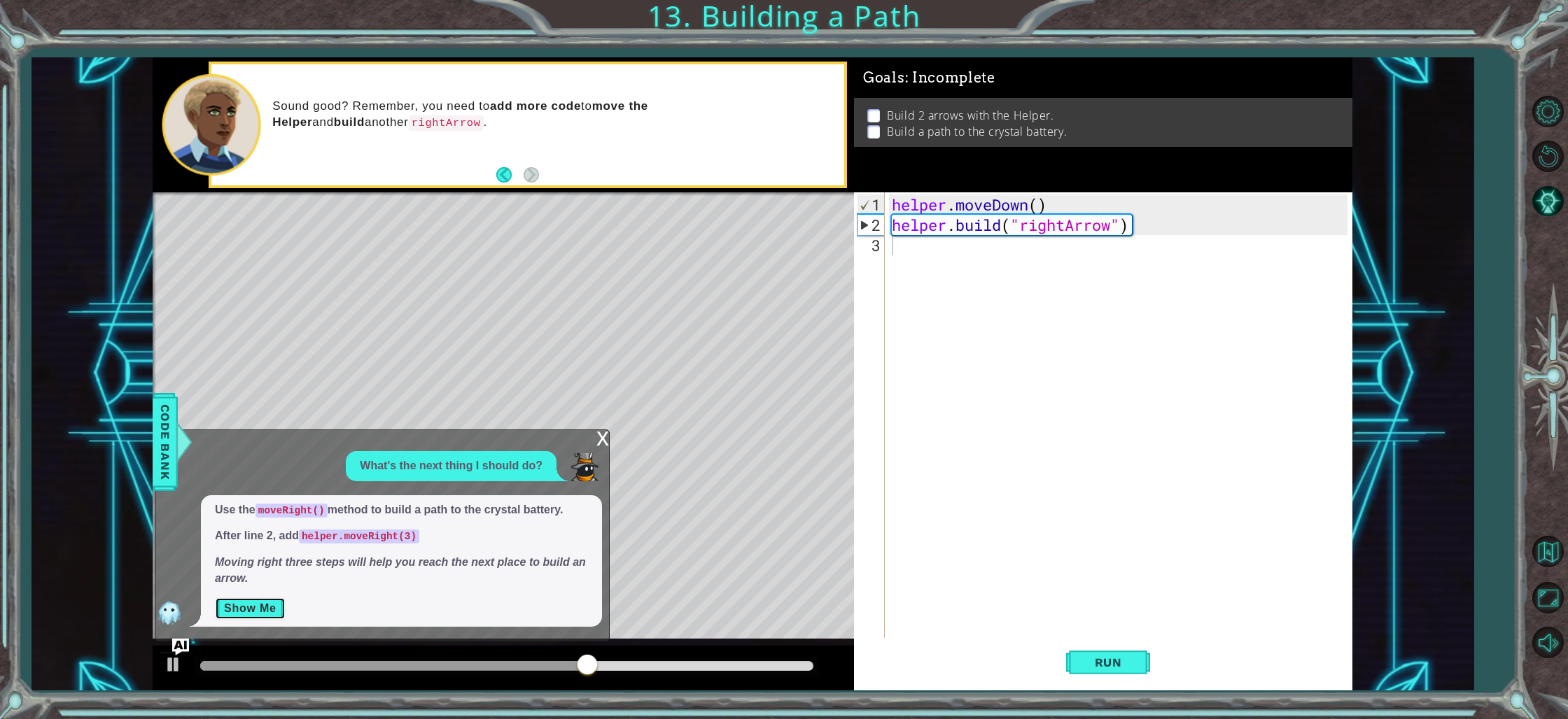
click at [256, 608] on button "Show Me" at bounding box center [250, 609] width 71 height 23
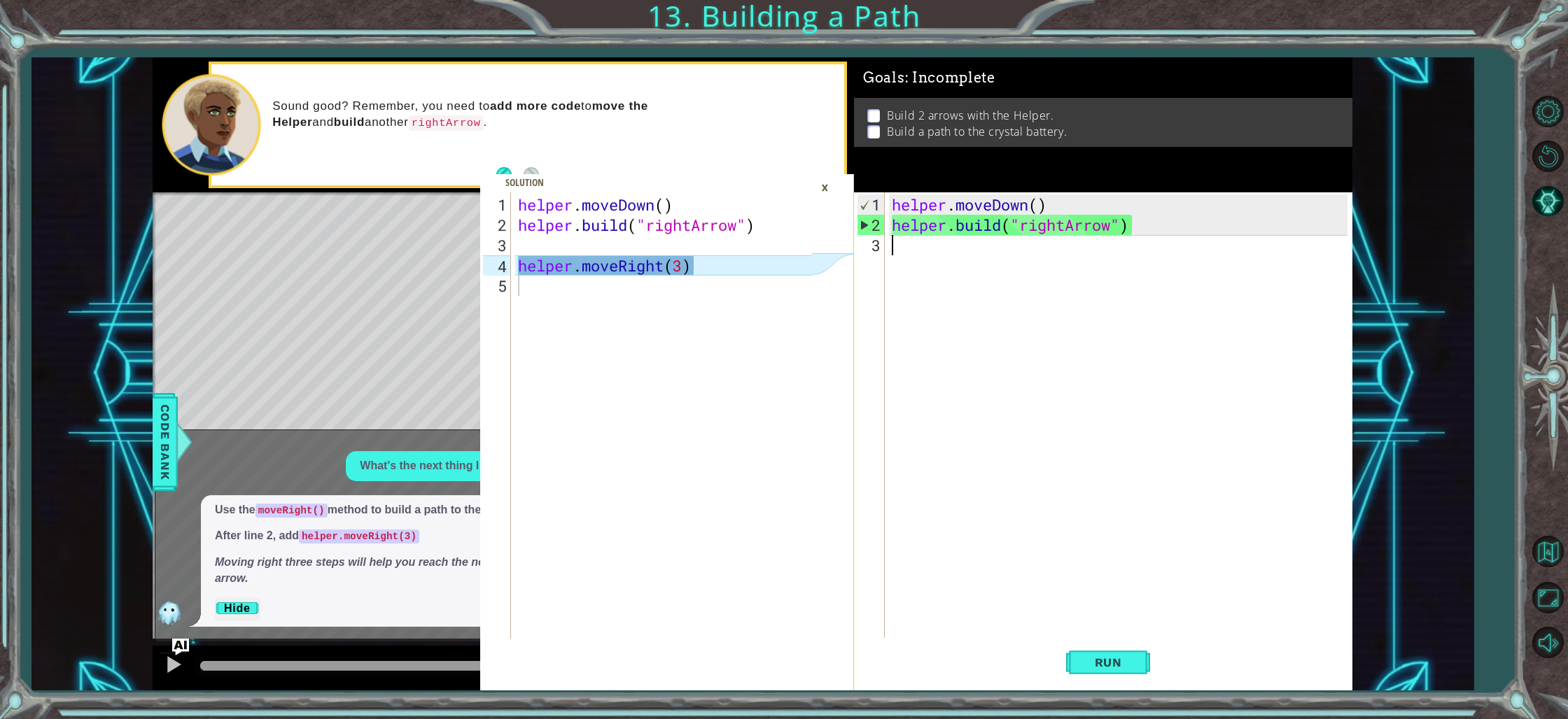
click at [909, 247] on div "helper . moveDown ( ) helper . build ( "rightArrow" )" at bounding box center [1121, 438] width 465 height 487
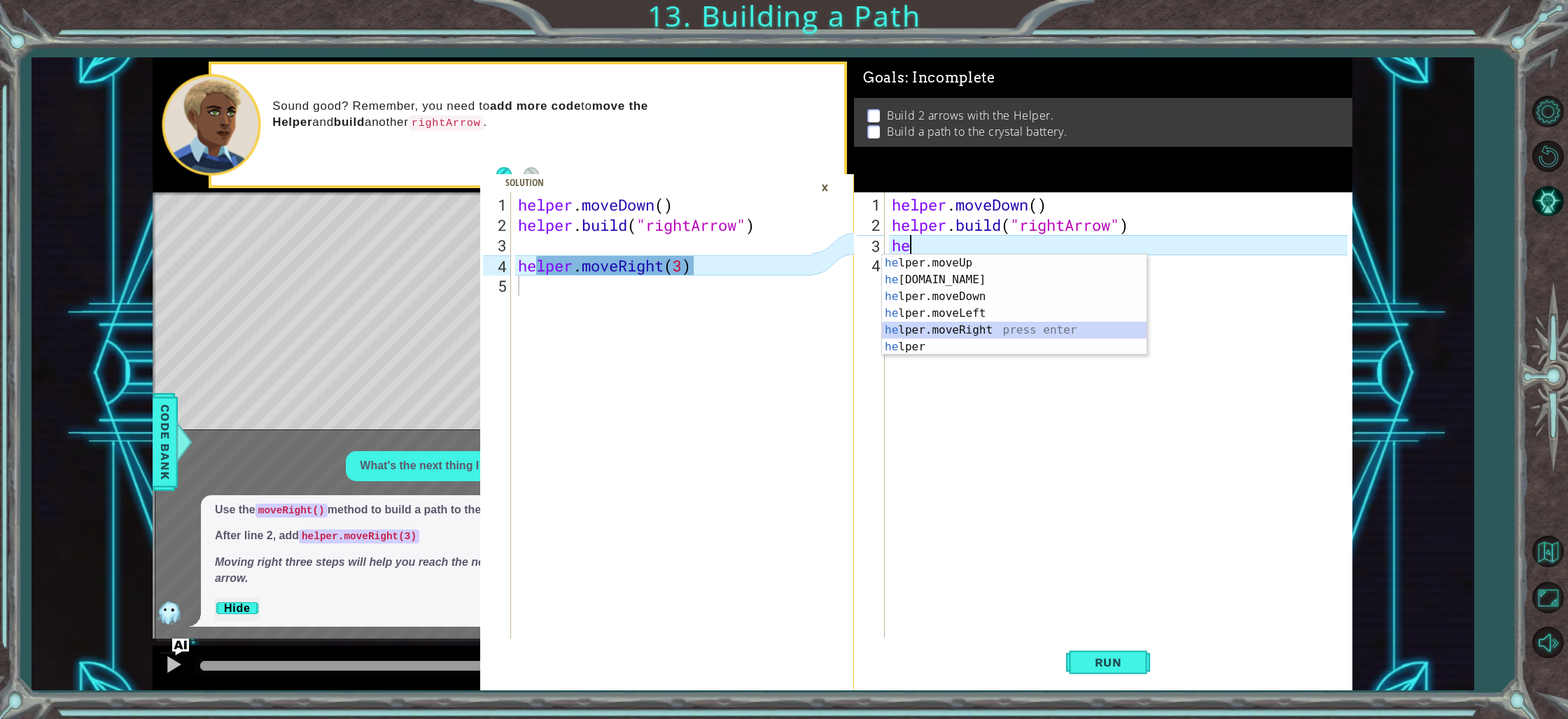
click at [981, 331] on div "he lper.moveUp press enter he [DOMAIN_NAME] press enter he lper.moveDown press …" at bounding box center [1014, 322] width 265 height 134
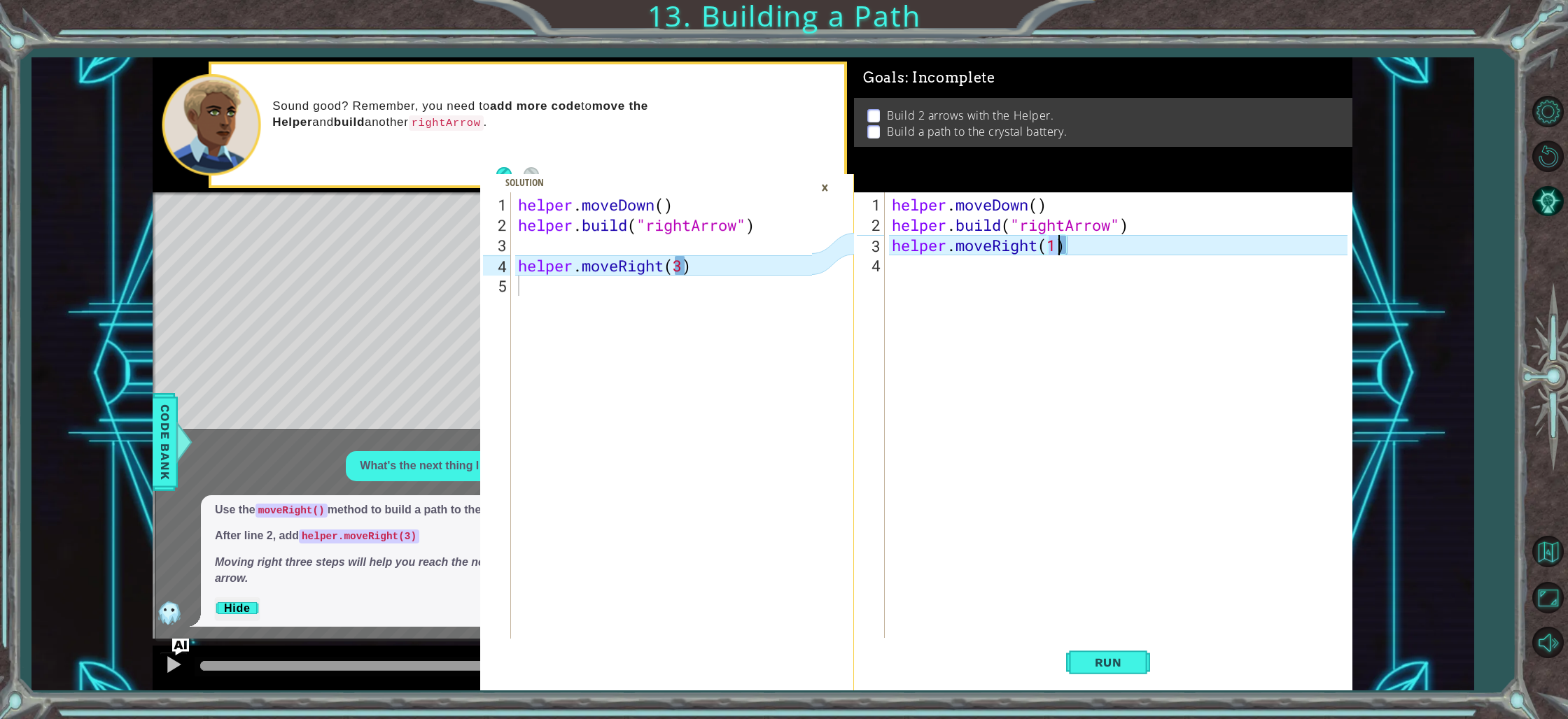
scroll to position [0, 7]
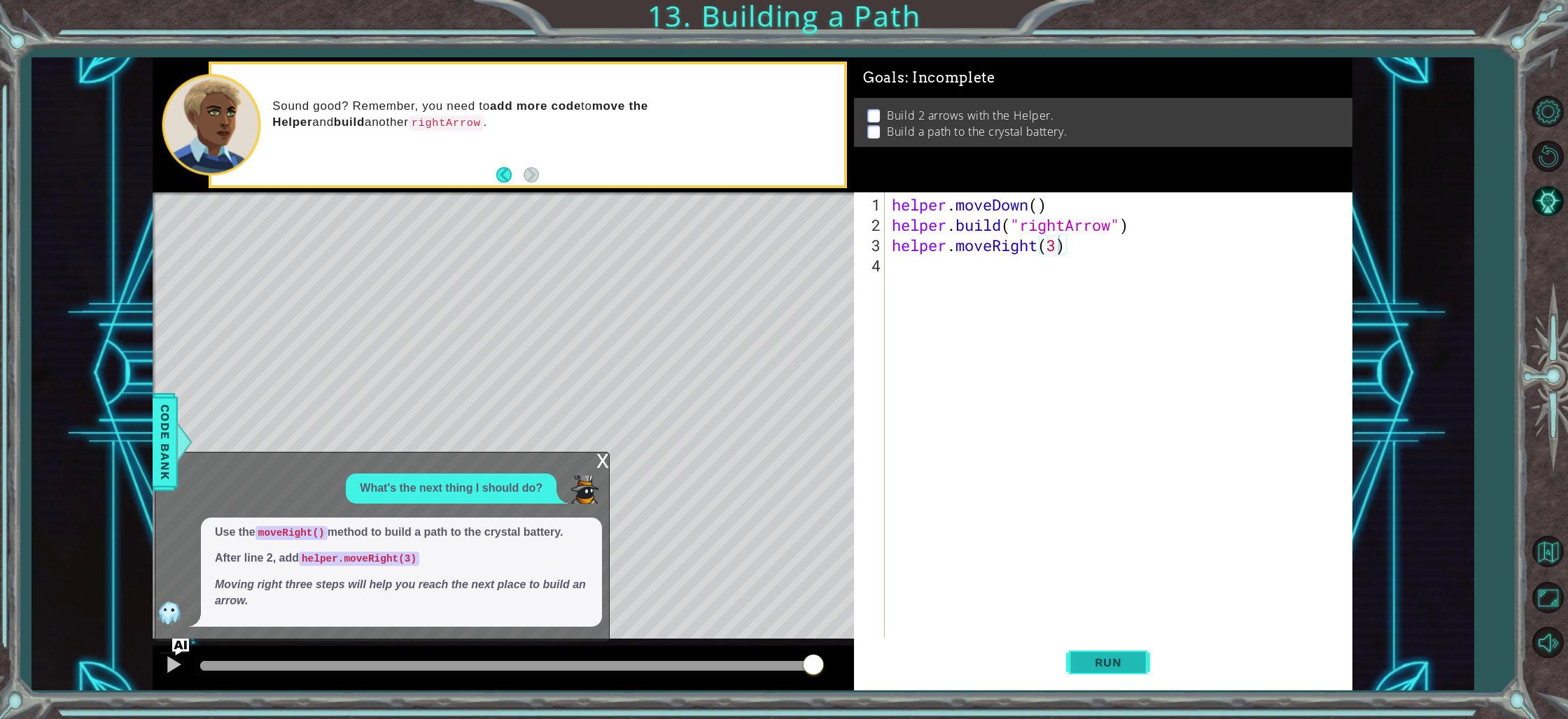
click at [1112, 653] on button "Run" at bounding box center [1108, 662] width 84 height 49
click at [1100, 660] on span "Run" at bounding box center [1108, 662] width 55 height 14
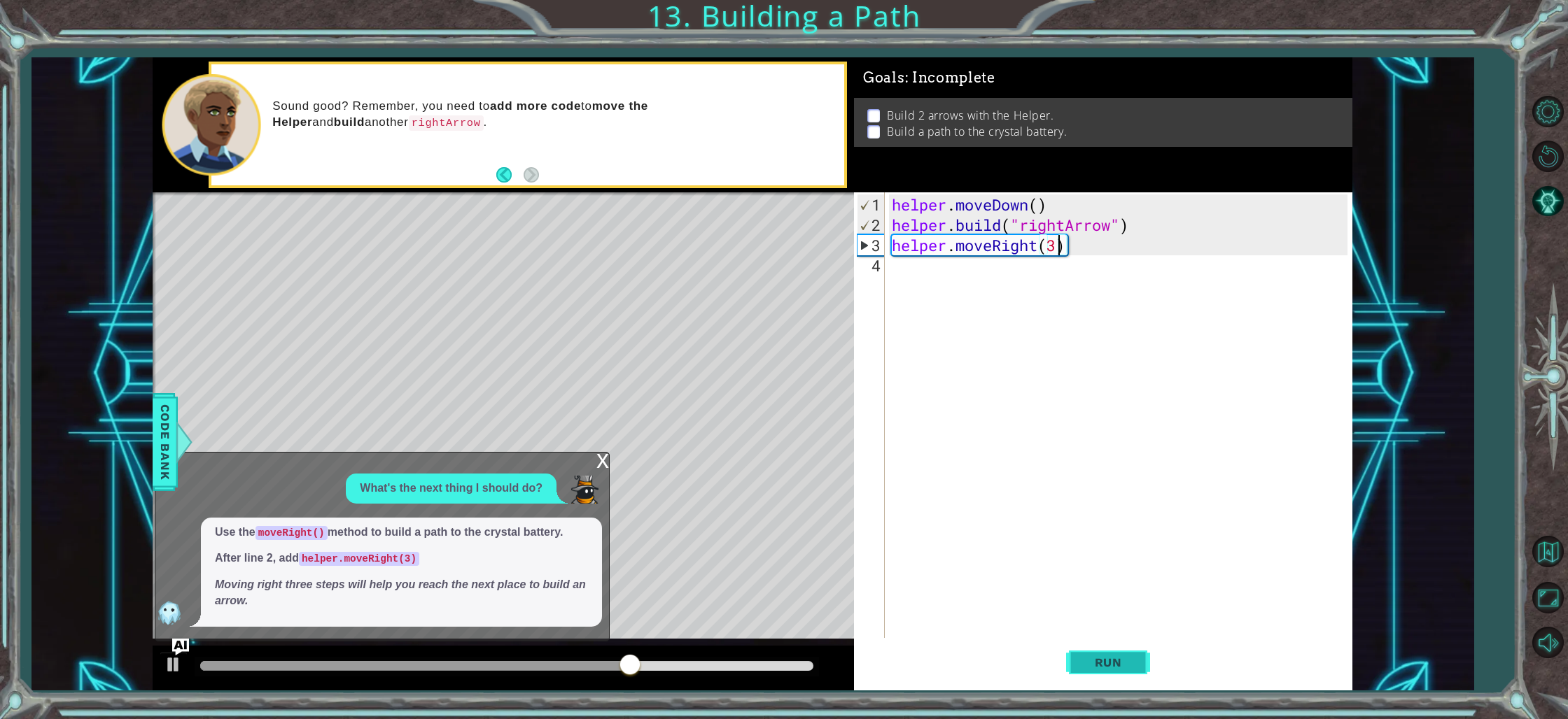
type textarea "helper.moveRight(3)"
click at [1116, 670] on button "Run" at bounding box center [1108, 662] width 84 height 49
click at [947, 275] on div "helper . moveDown ( ) helper . build ( "rightArrow" ) helper . moveRight ( 3 )" at bounding box center [1121, 438] width 465 height 487
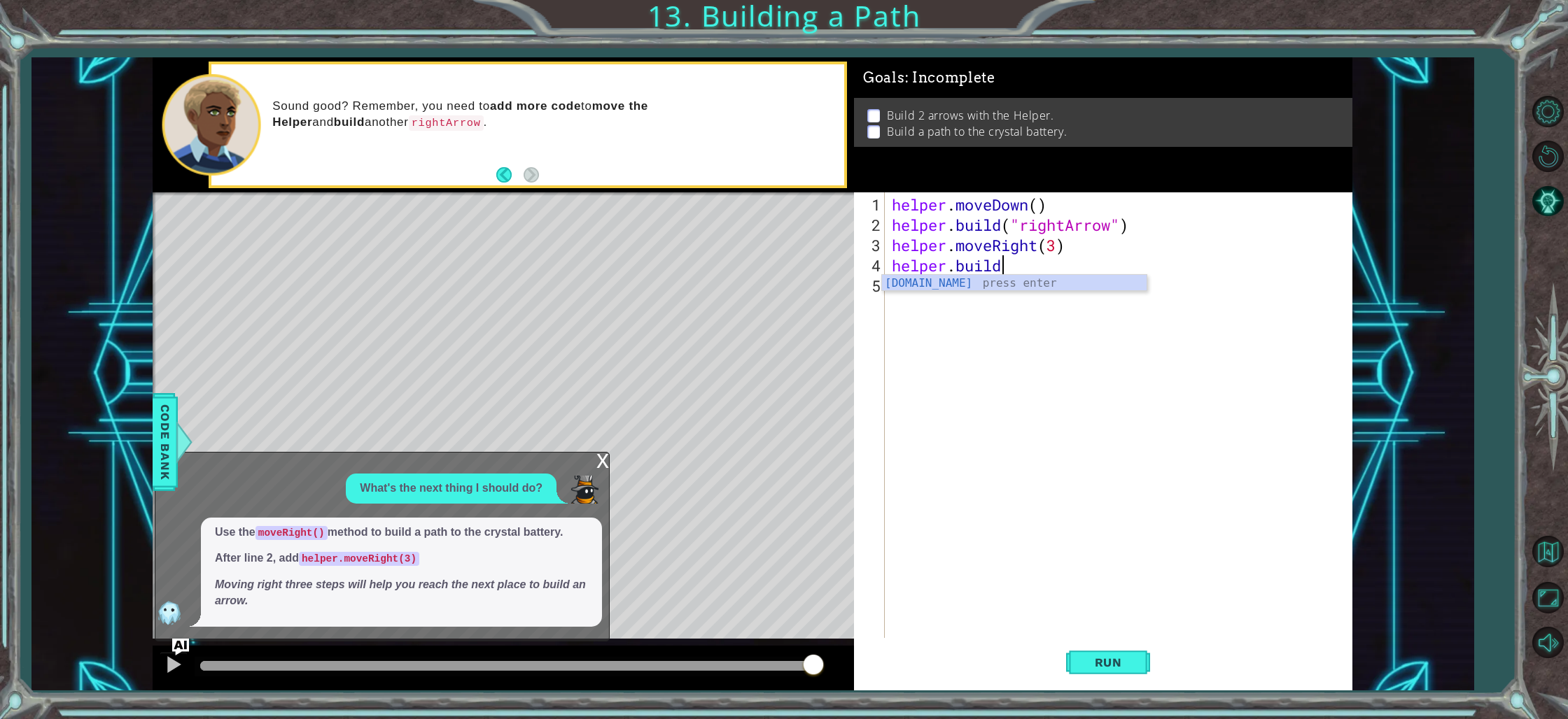
scroll to position [0, 5]
type textarea "[DOMAIN_NAME](""
click at [1069, 281] on div "" rightArrow" press enter" at bounding box center [1135, 300] width 265 height 50
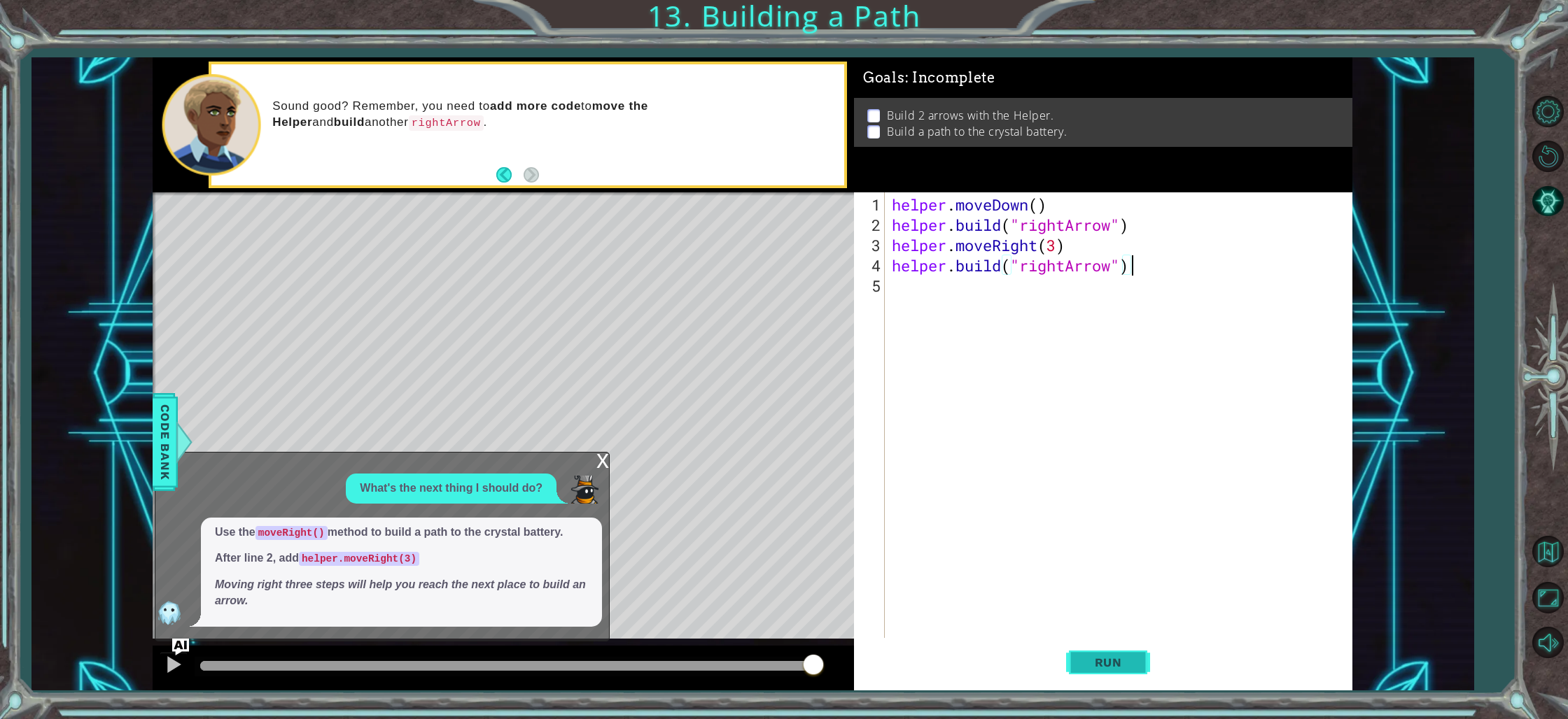
type textarea "[DOMAIN_NAME]("rightArrow")"
click at [1132, 670] on button "Run" at bounding box center [1108, 662] width 84 height 49
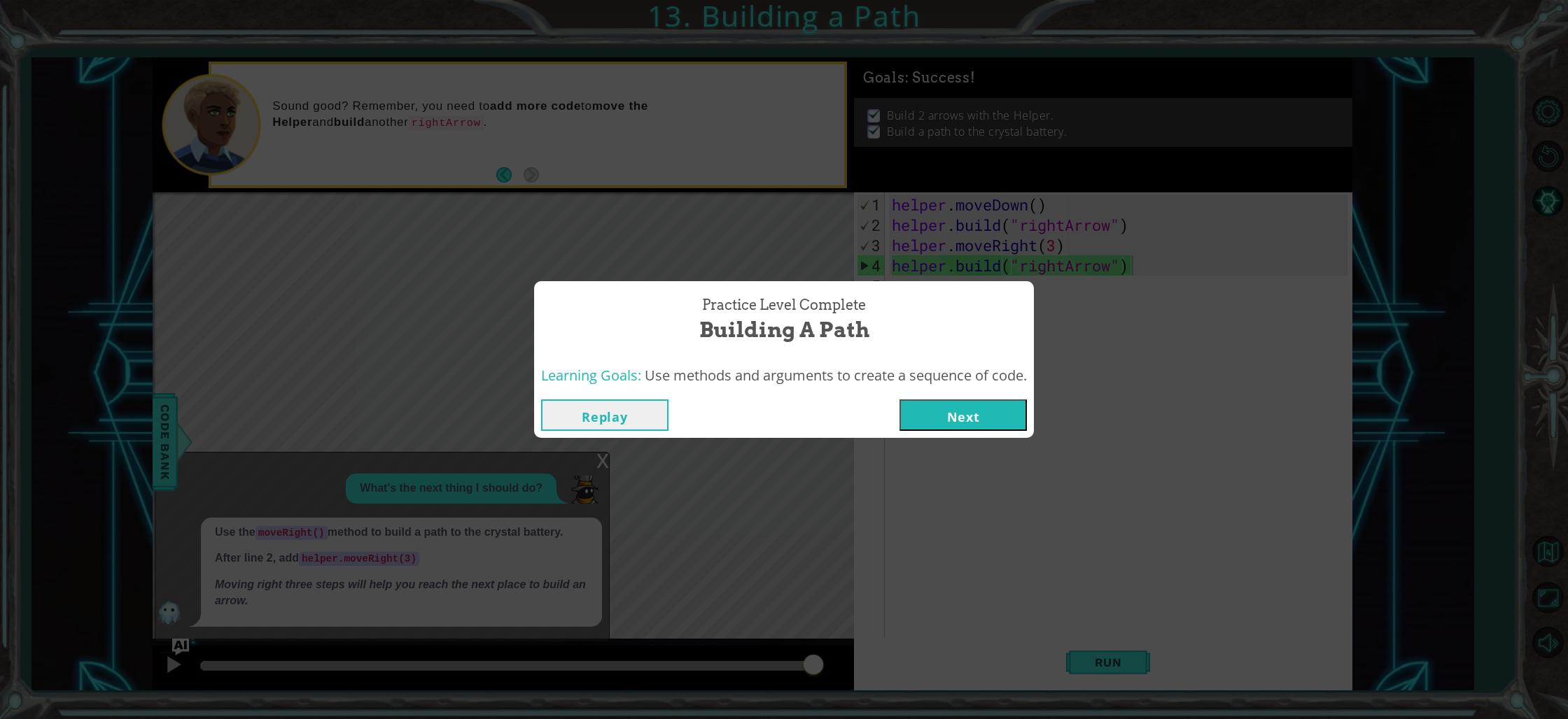
click at [996, 425] on button "Next" at bounding box center [963, 416] width 128 height 32
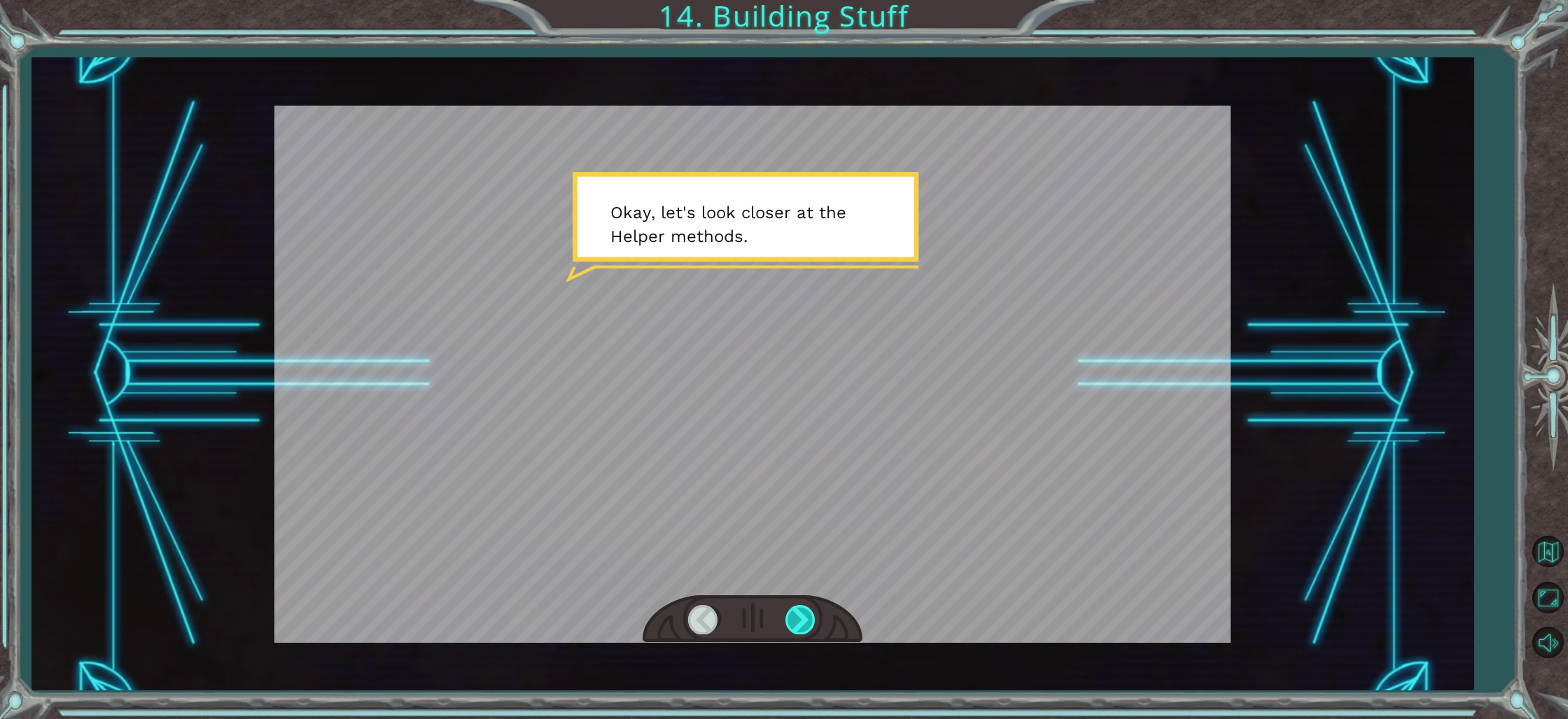
click at [807, 625] on div at bounding box center [801, 620] width 32 height 29
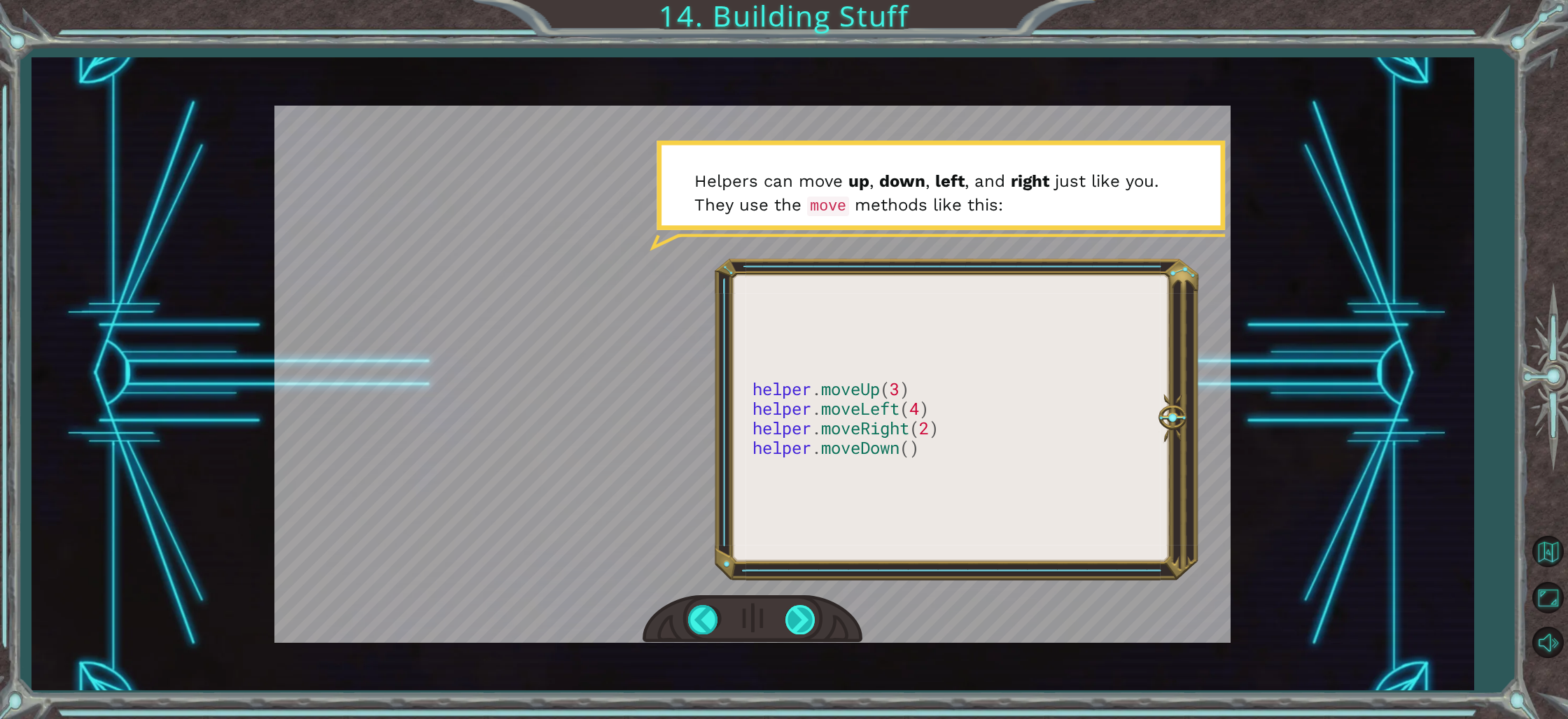
click at [795, 612] on div at bounding box center [801, 620] width 32 height 29
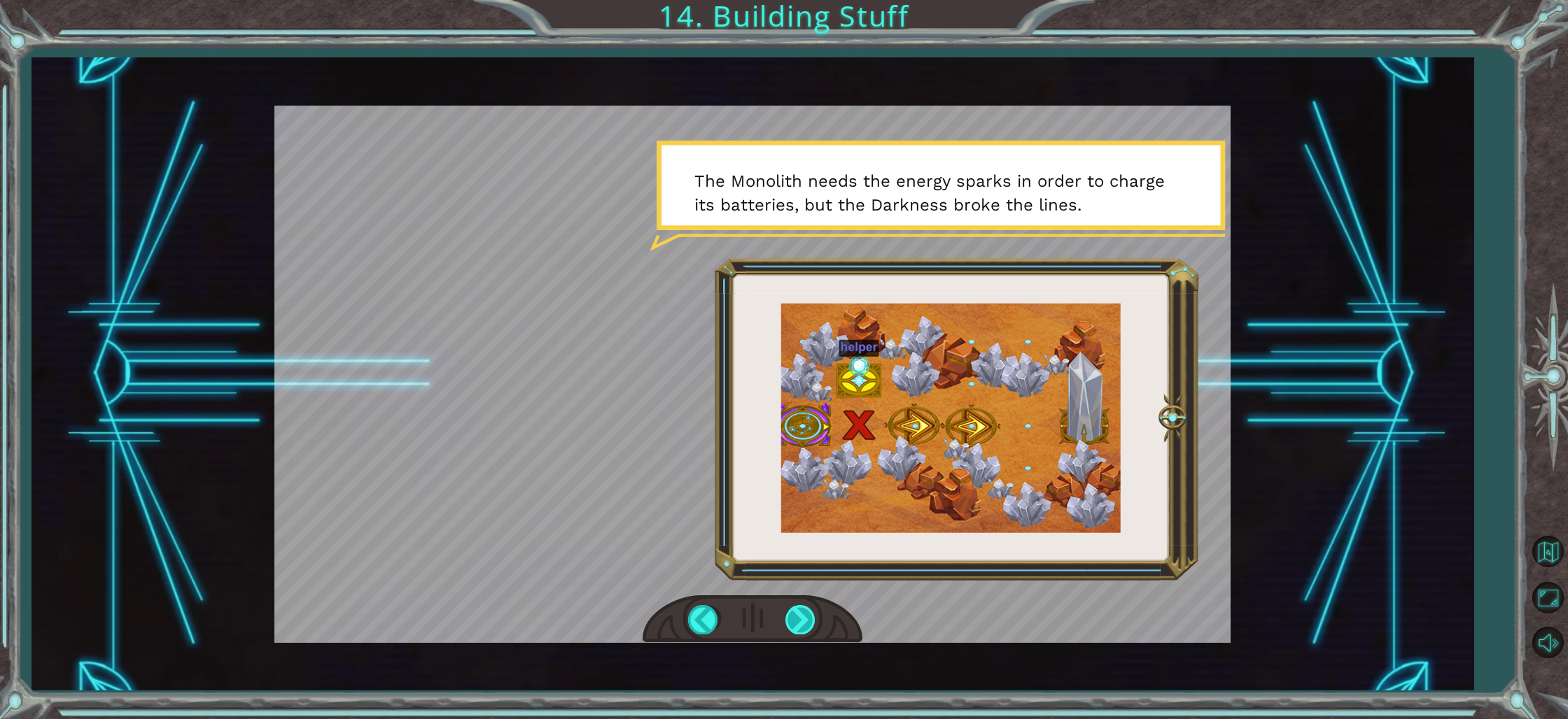
click at [796, 620] on div at bounding box center [801, 620] width 32 height 29
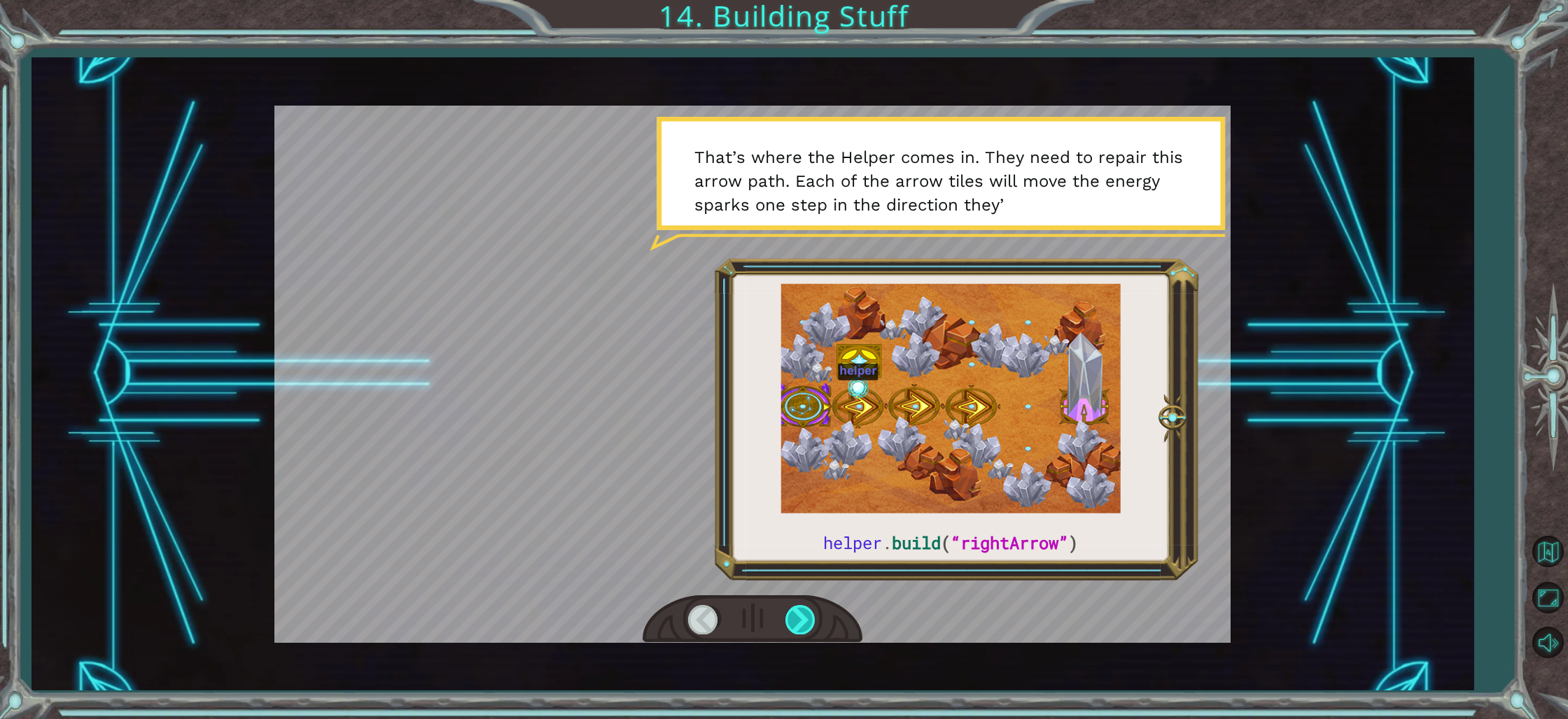
click at [798, 617] on div at bounding box center [801, 620] width 32 height 29
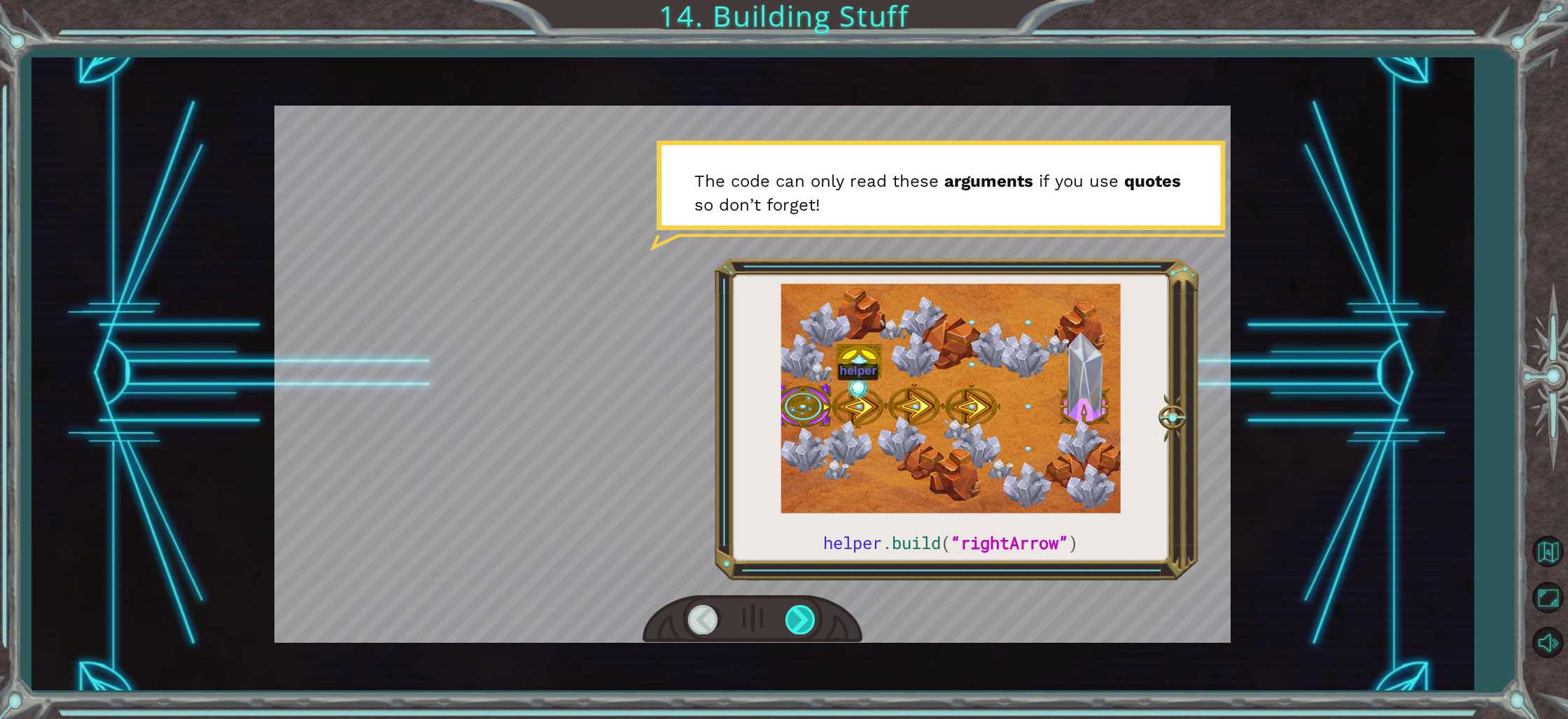
click at [800, 617] on div at bounding box center [801, 620] width 32 height 29
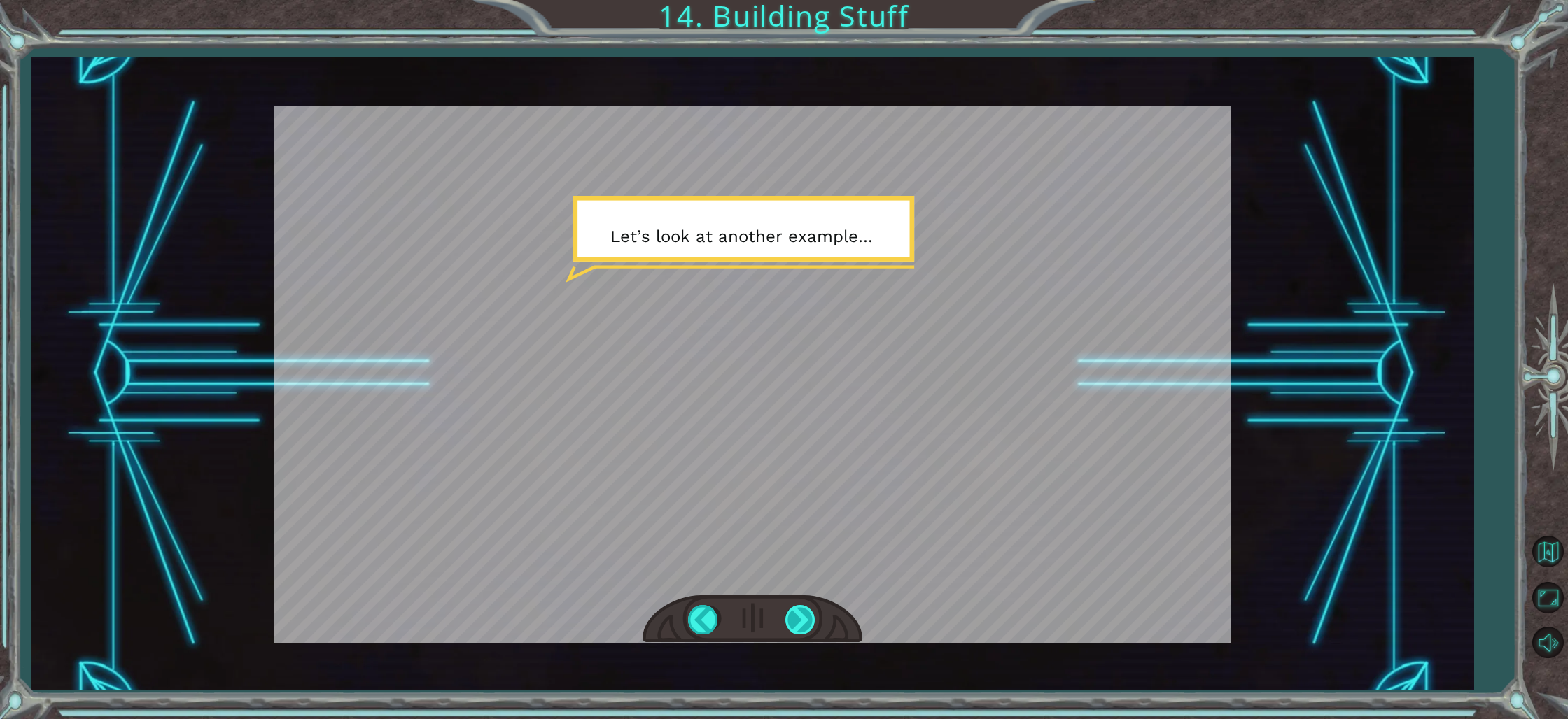
click at [798, 617] on div at bounding box center [801, 620] width 32 height 29
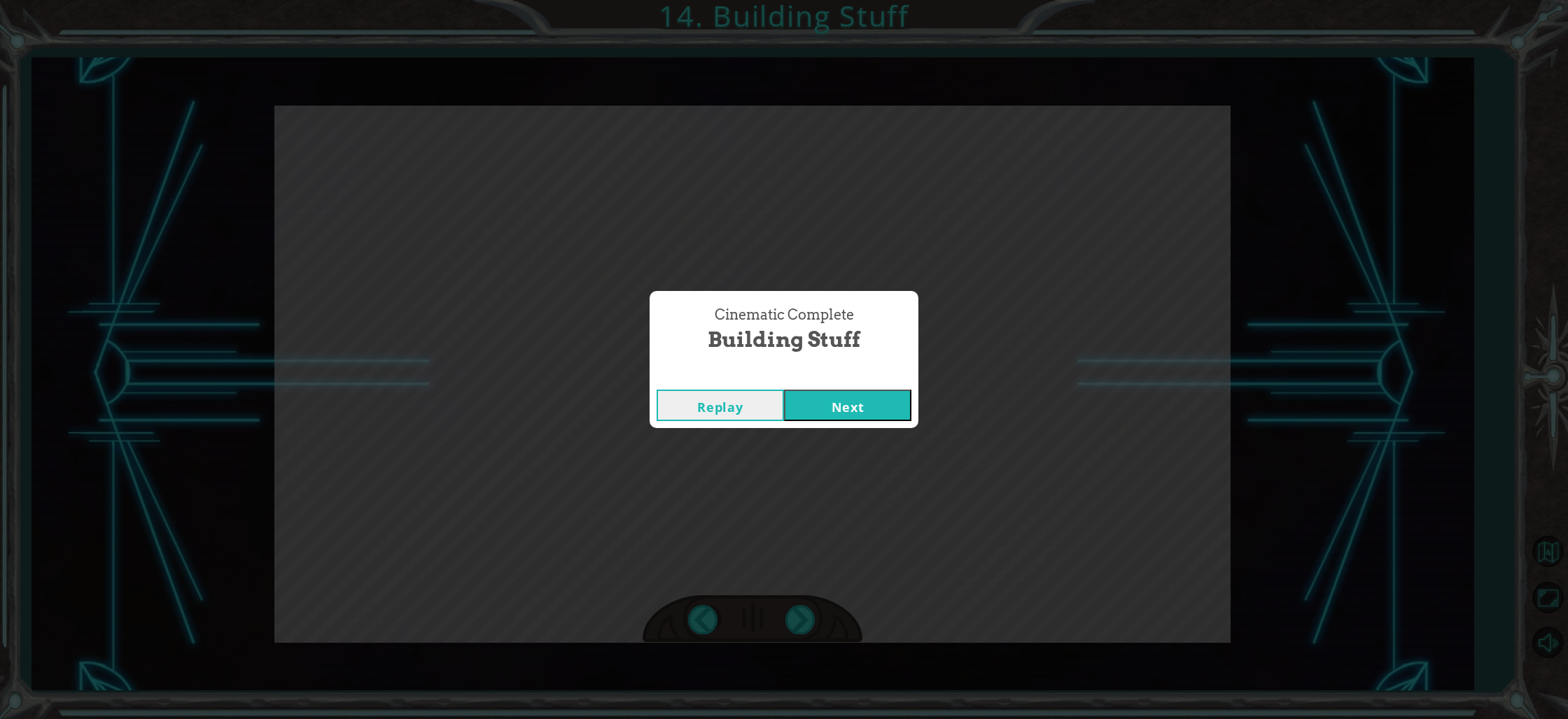
click at [848, 402] on button "Next" at bounding box center [848, 406] width 128 height 32
